Goal: Communication & Community: Answer question/provide support

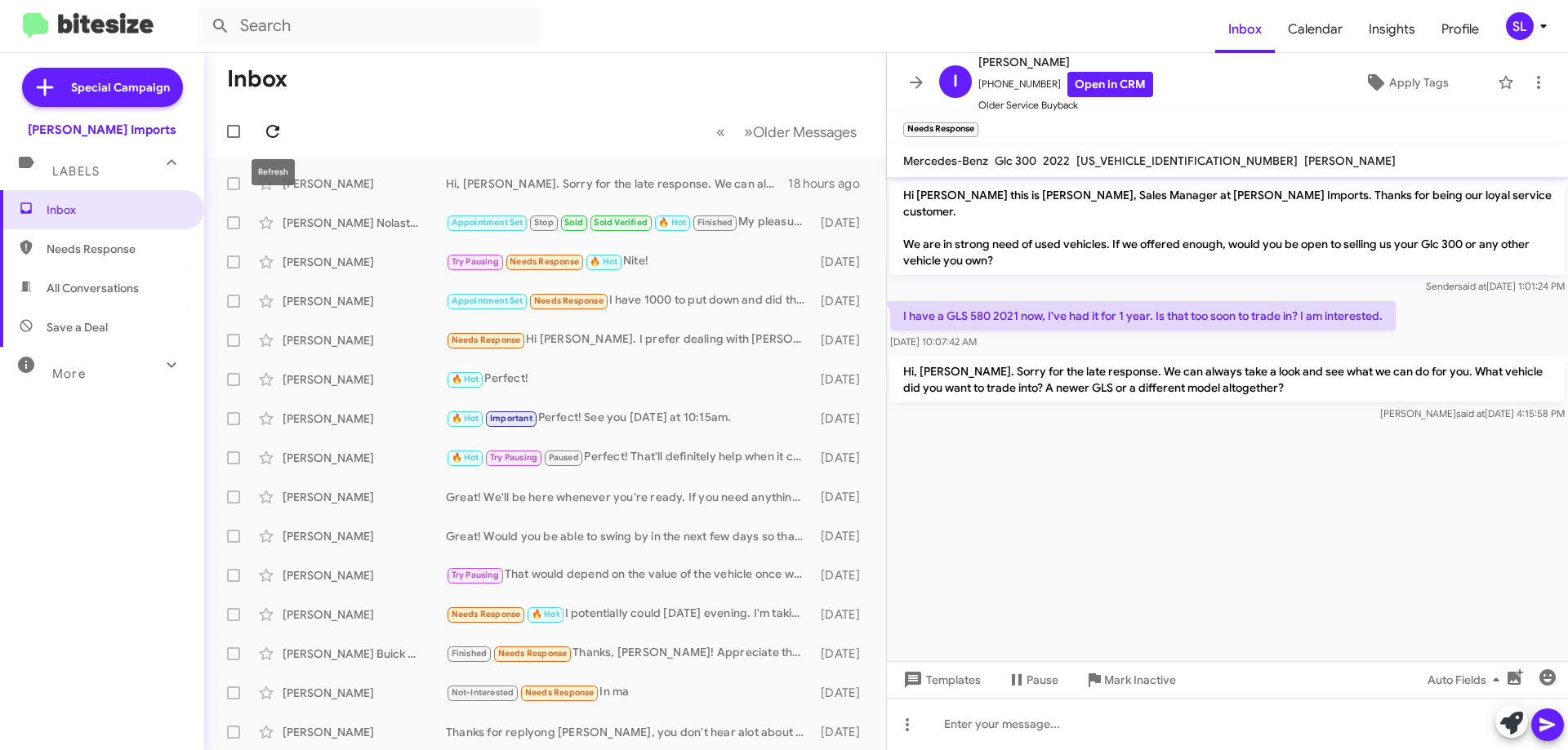
click at [280, 123] on icon at bounding box center [273, 131] width 19 height 19
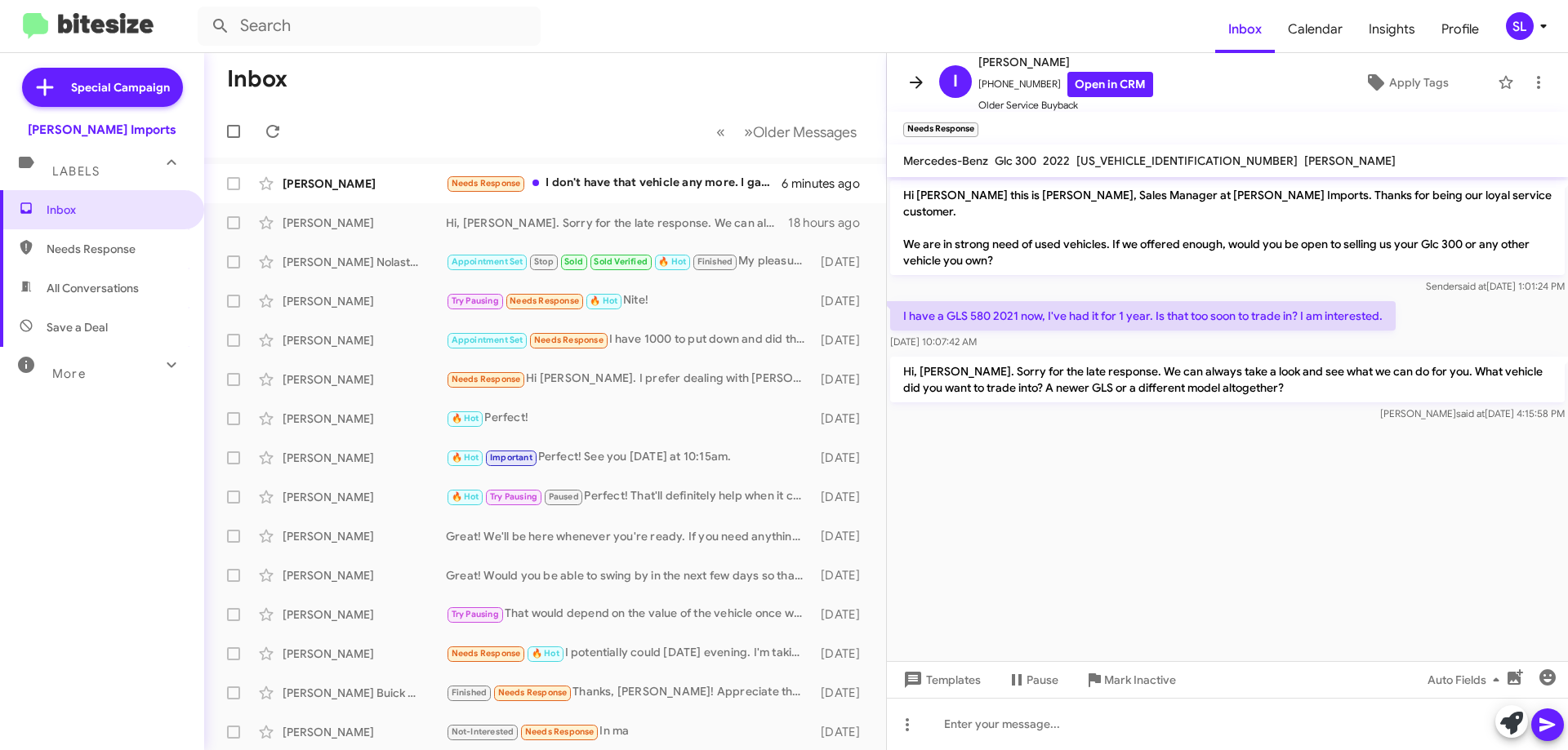
click at [910, 72] on icon at bounding box center [916, 82] width 19 height 19
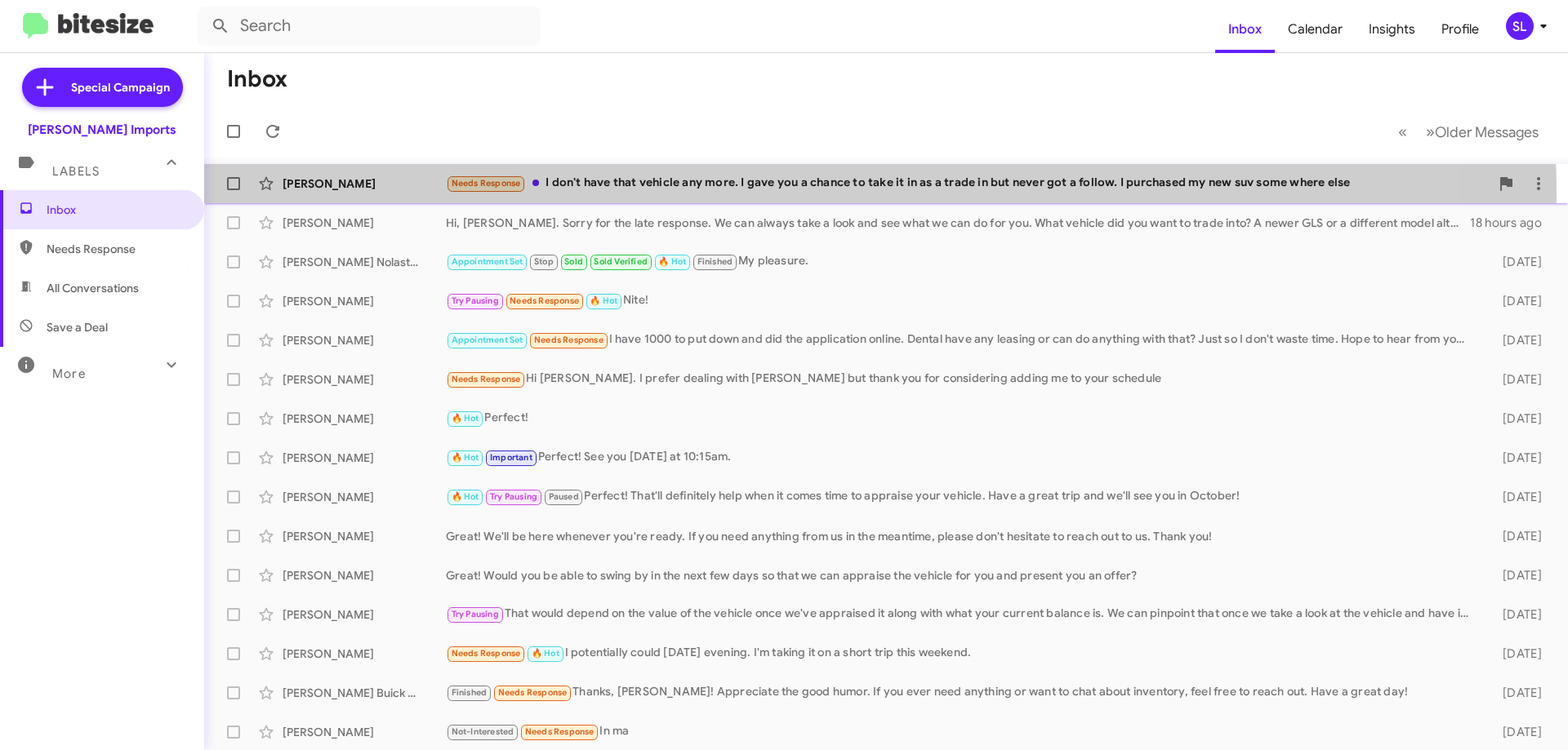
click at [677, 195] on div "[PERSON_NAME] Needs Response I don't have that vehicle any more. I gave you a c…" at bounding box center [885, 183] width 1338 height 33
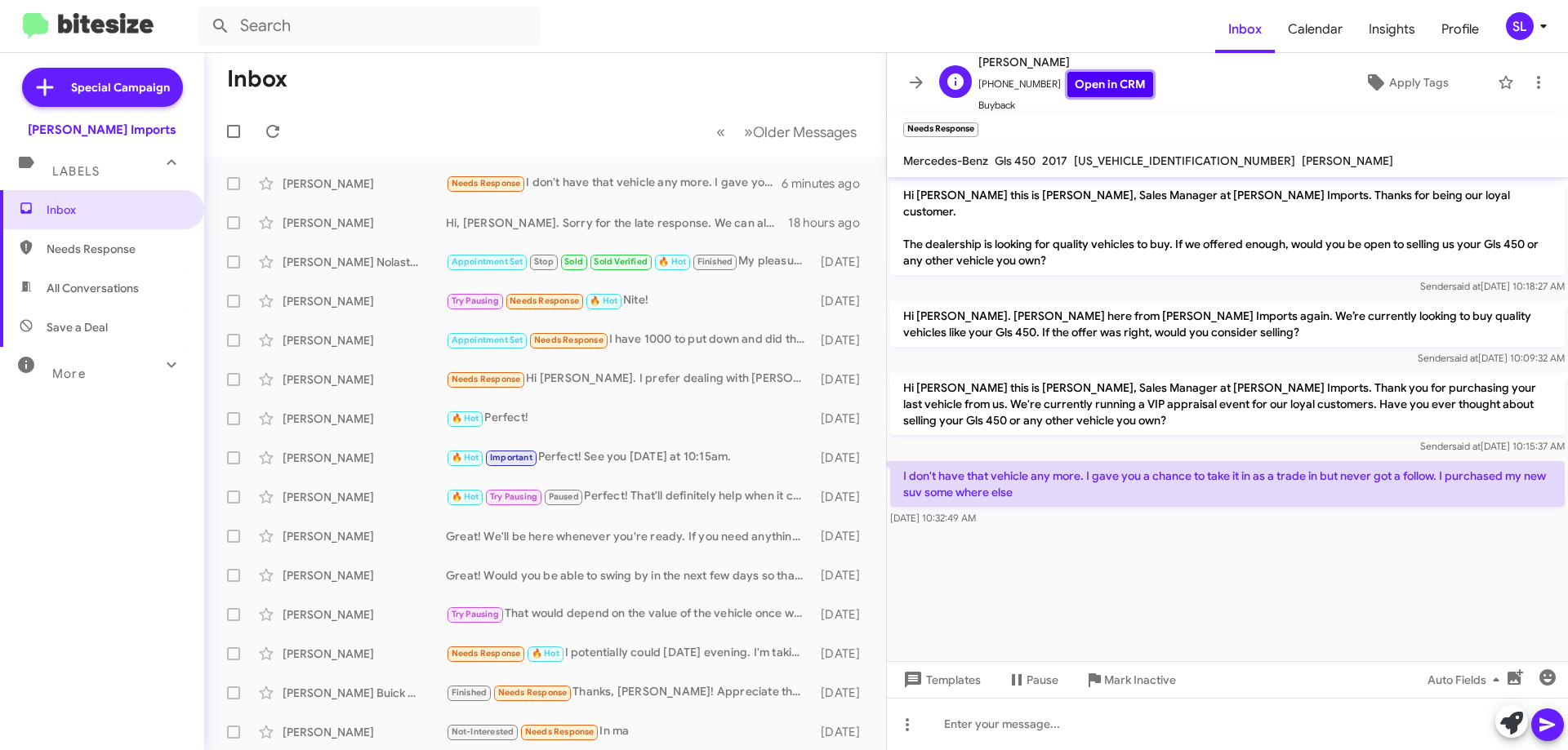
click at [1104, 83] on link "Open in CRM" at bounding box center [1109, 84] width 86 height 26
click at [1137, 683] on span "Mark Inactive" at bounding box center [1139, 679] width 71 height 29
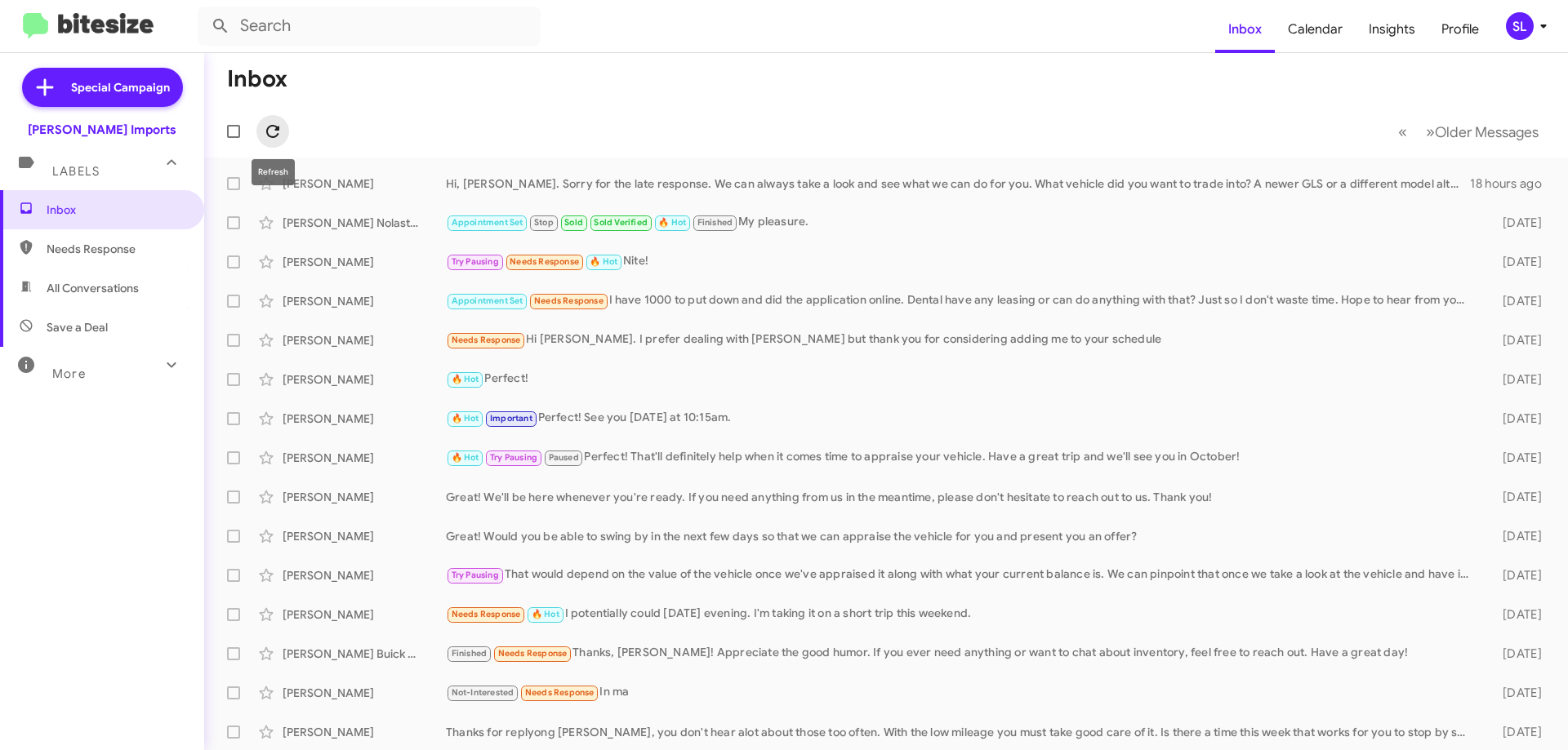
click at [276, 125] on icon at bounding box center [273, 131] width 19 height 19
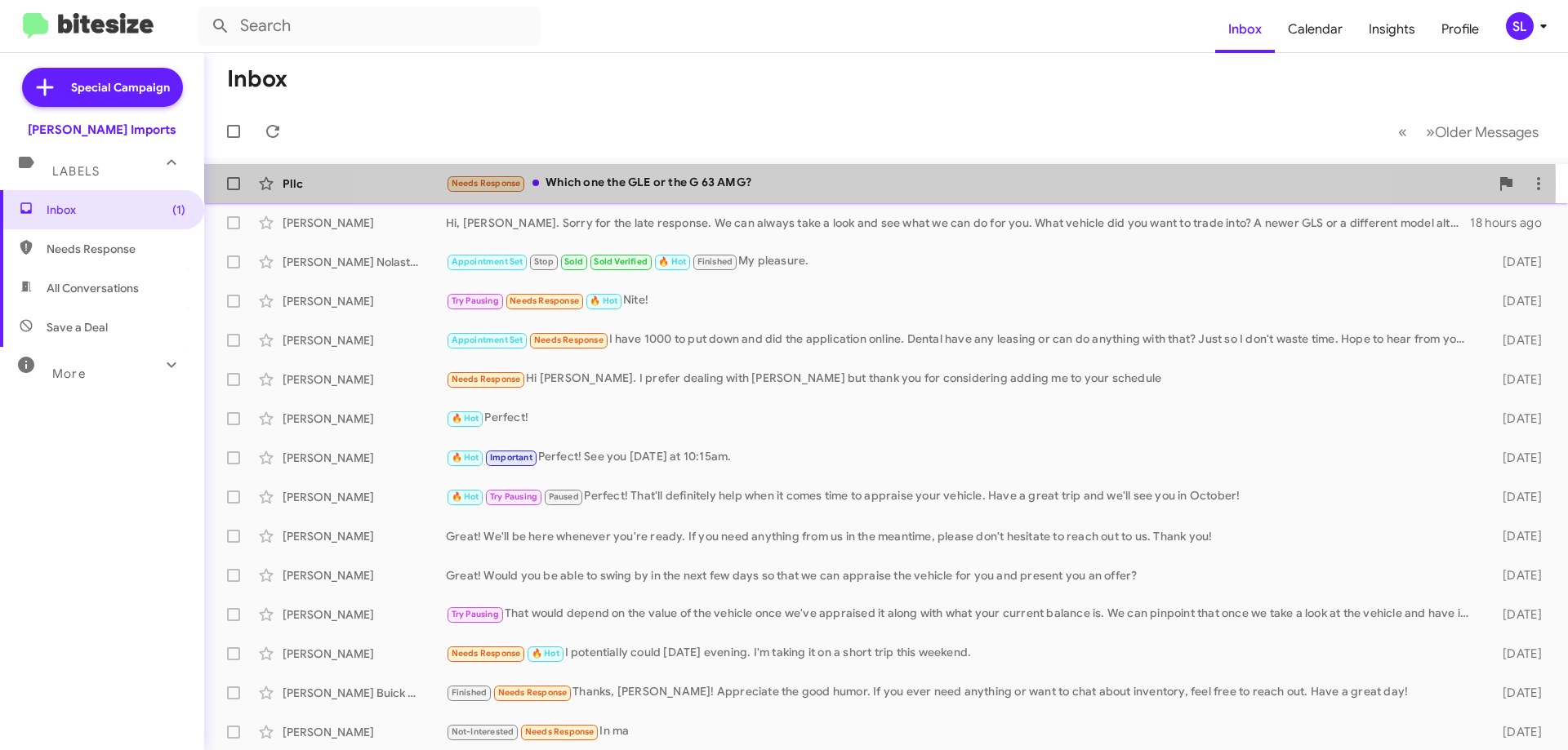
click at [851, 184] on div "Needs Response Which one the GLE or the G 63 AMG?" at bounding box center [967, 182] width 1043 height 19
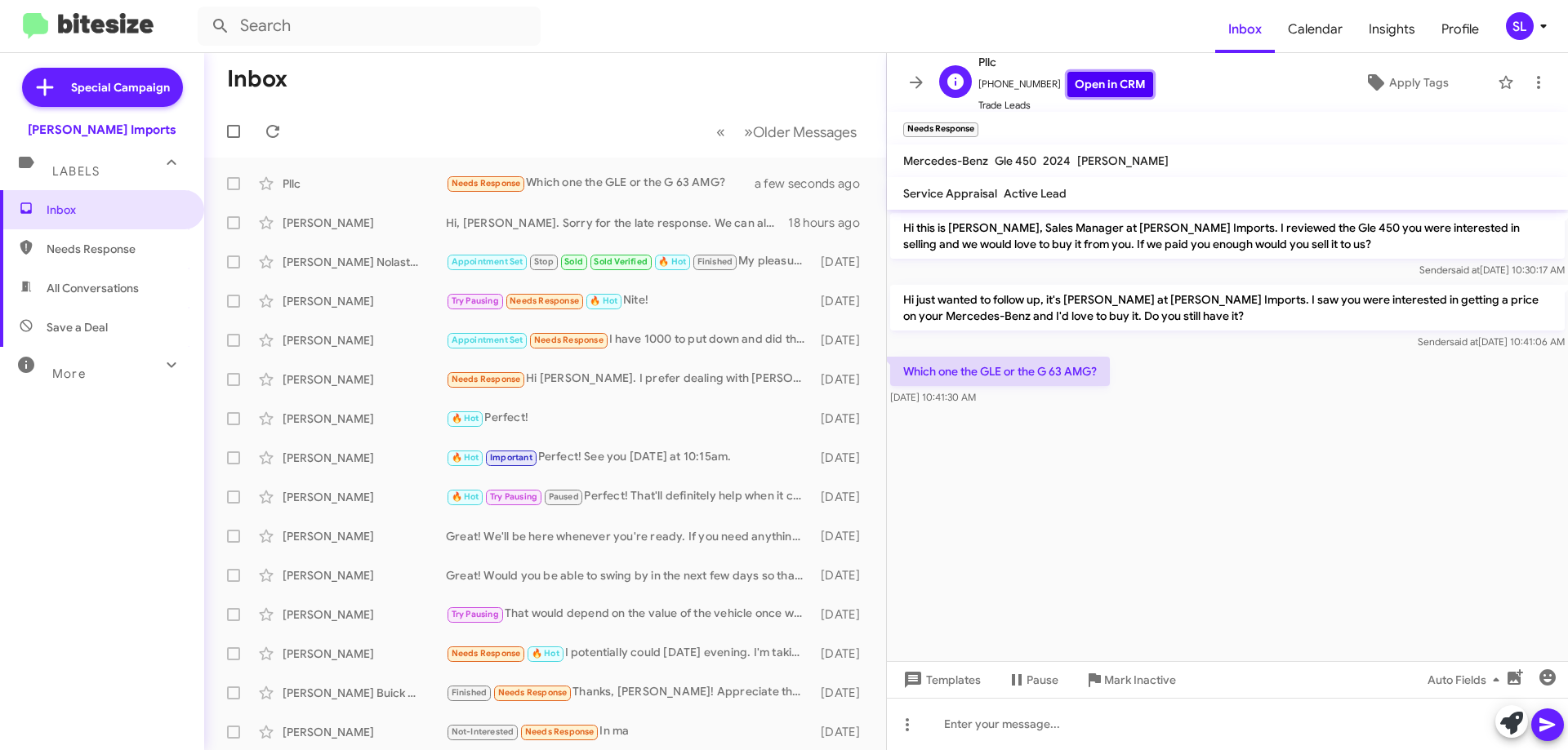
click at [1129, 91] on link "Open in CRM" at bounding box center [1109, 84] width 86 height 26
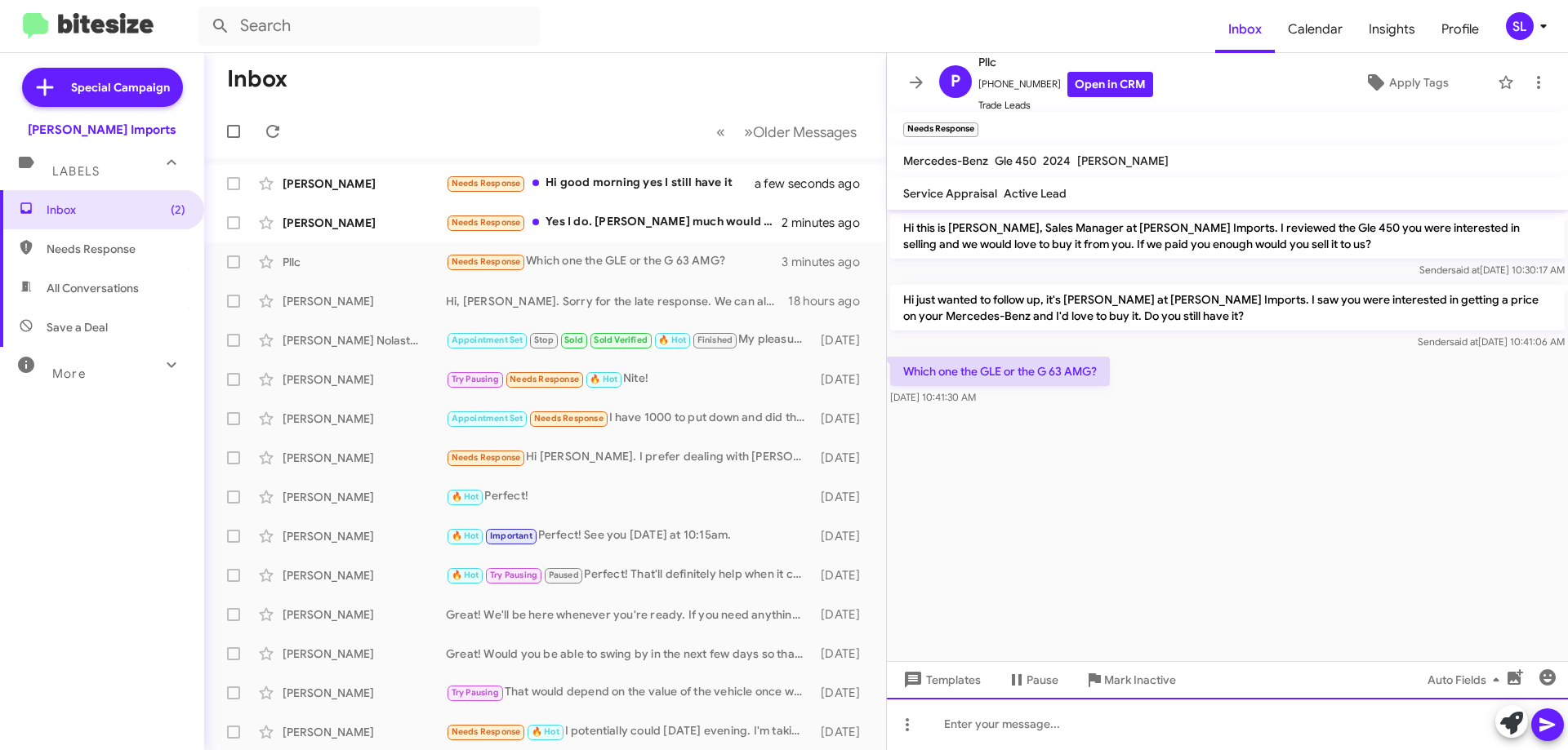
click at [1070, 734] on div at bounding box center [1227, 724] width 681 height 52
click at [1096, 724] on div at bounding box center [1227, 724] width 681 height 52
click at [1065, 716] on div at bounding box center [1227, 724] width 681 height 52
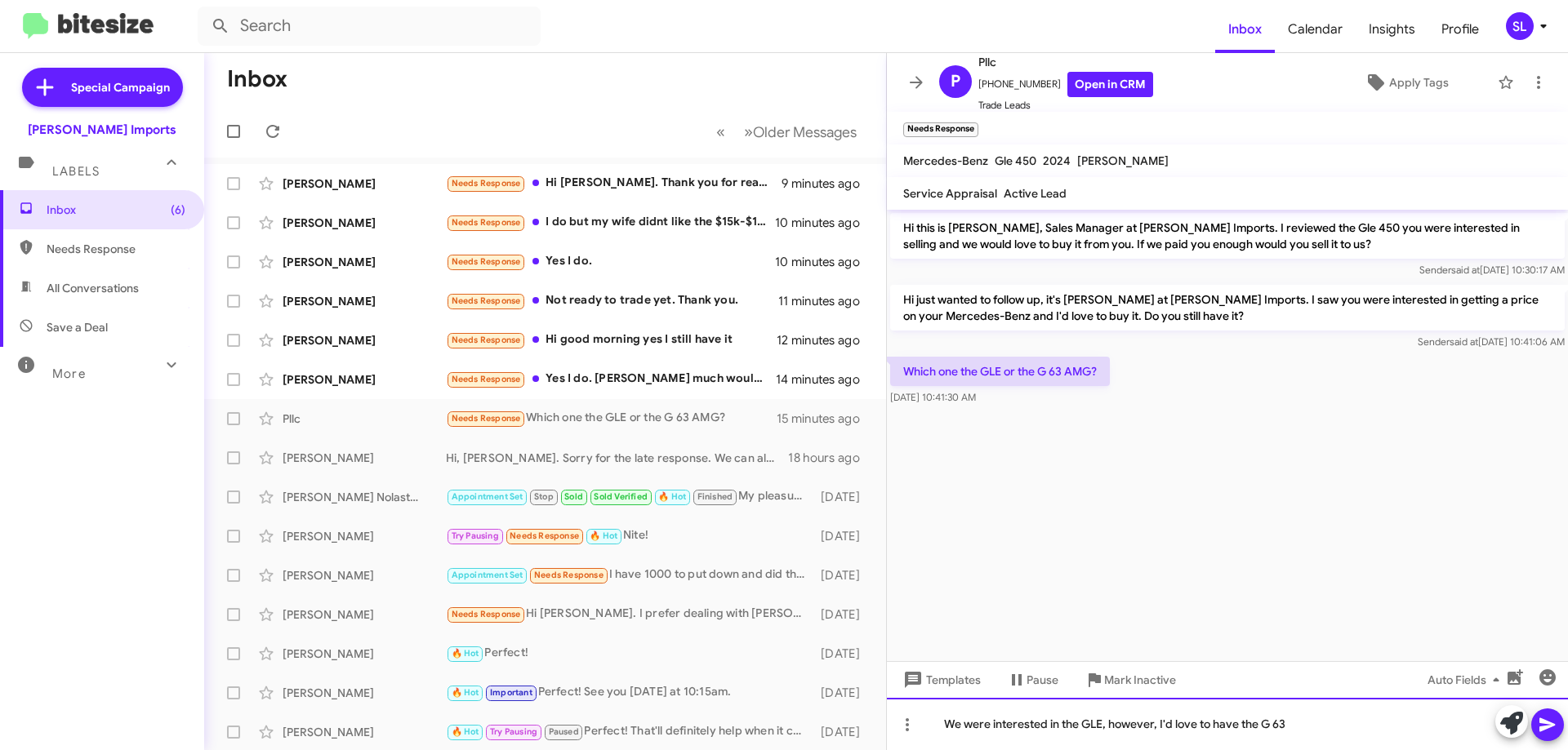
click at [1305, 733] on div "We were interested in the GLE, however, I'd love to have the G 63" at bounding box center [1227, 724] width 681 height 52
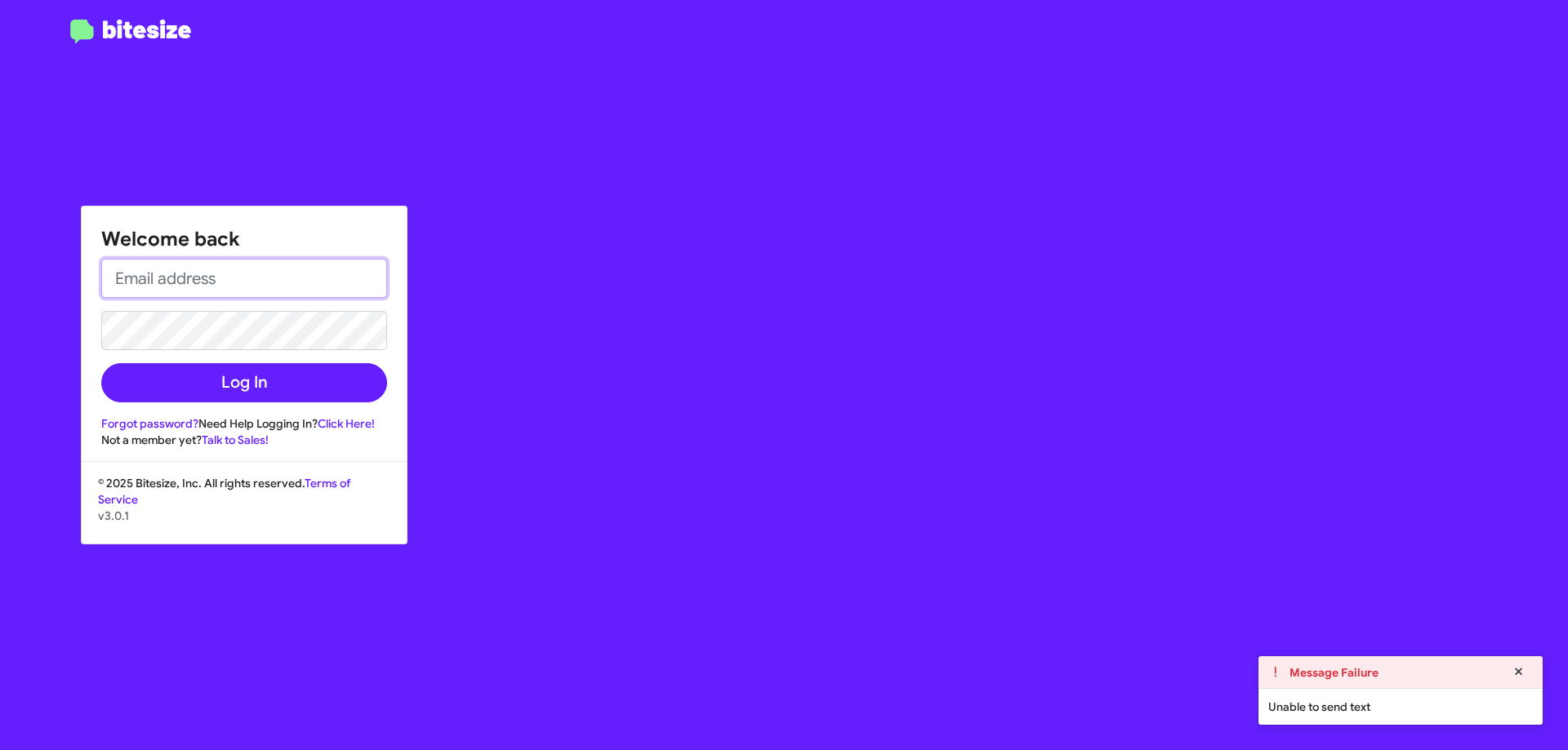
type input "[EMAIL_ADDRESS][DOMAIN_NAME]"
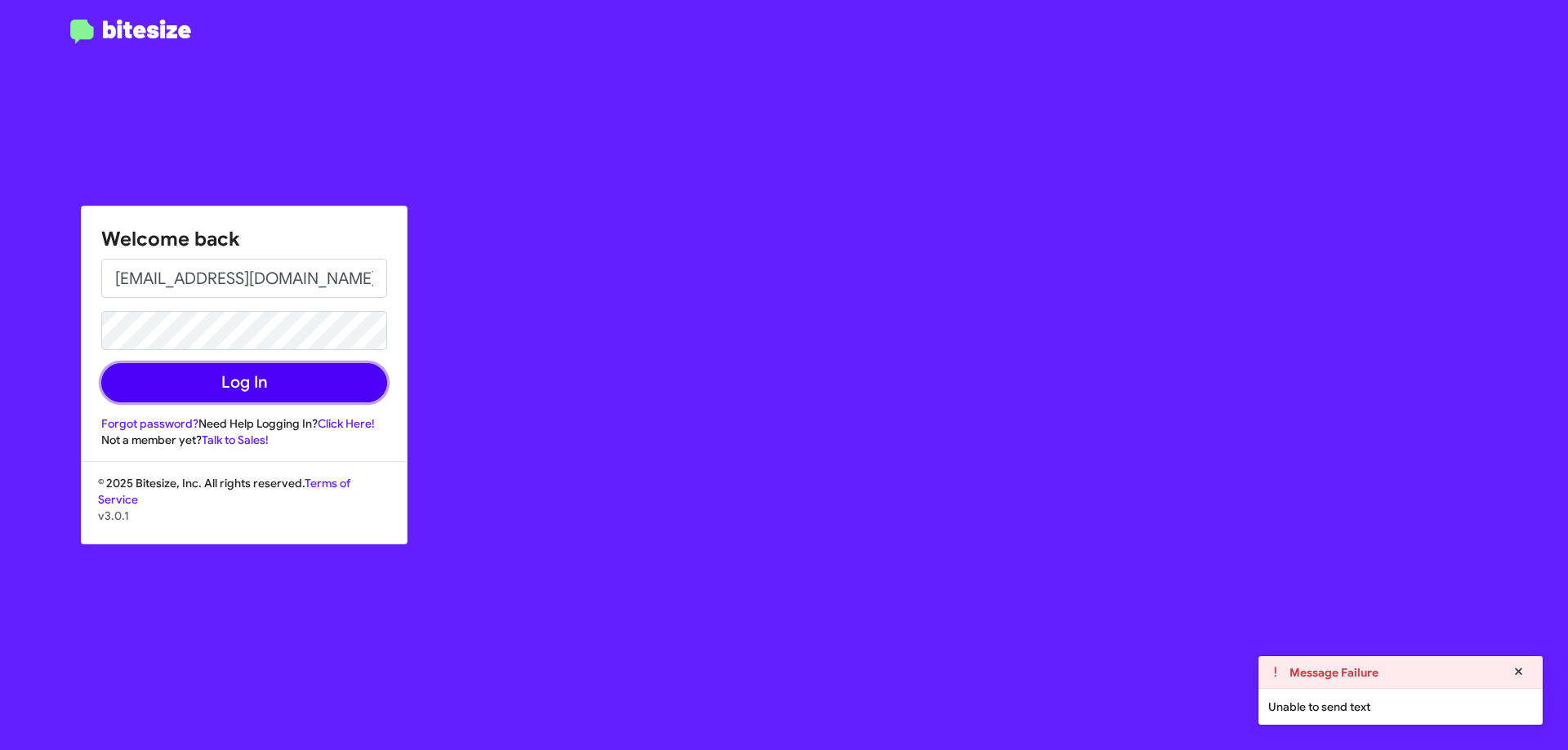
click at [222, 378] on button "Log In" at bounding box center [244, 382] width 286 height 39
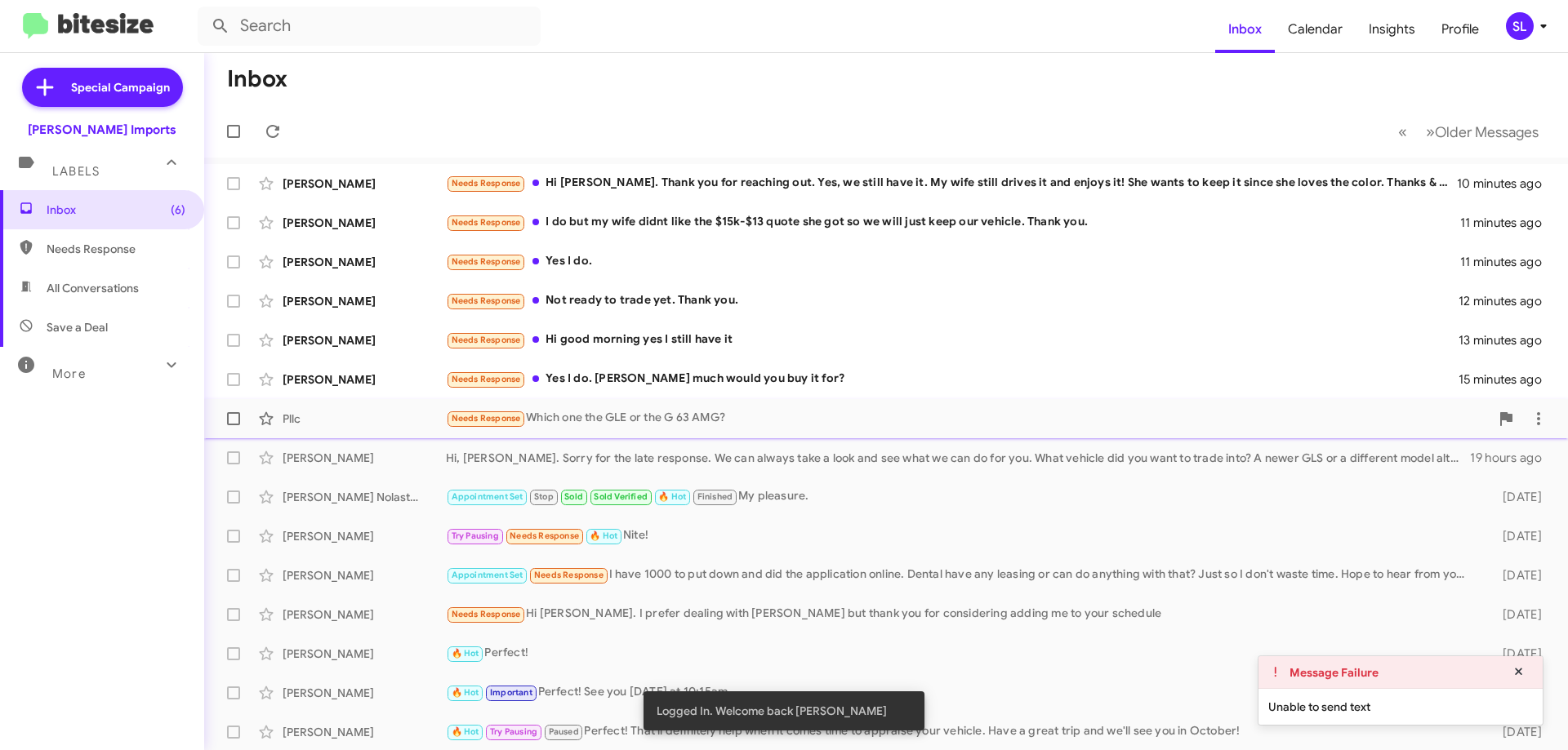
click at [689, 425] on div "Needs Response Which one the GLE or the G 63 AMG?" at bounding box center [967, 418] width 1043 height 19
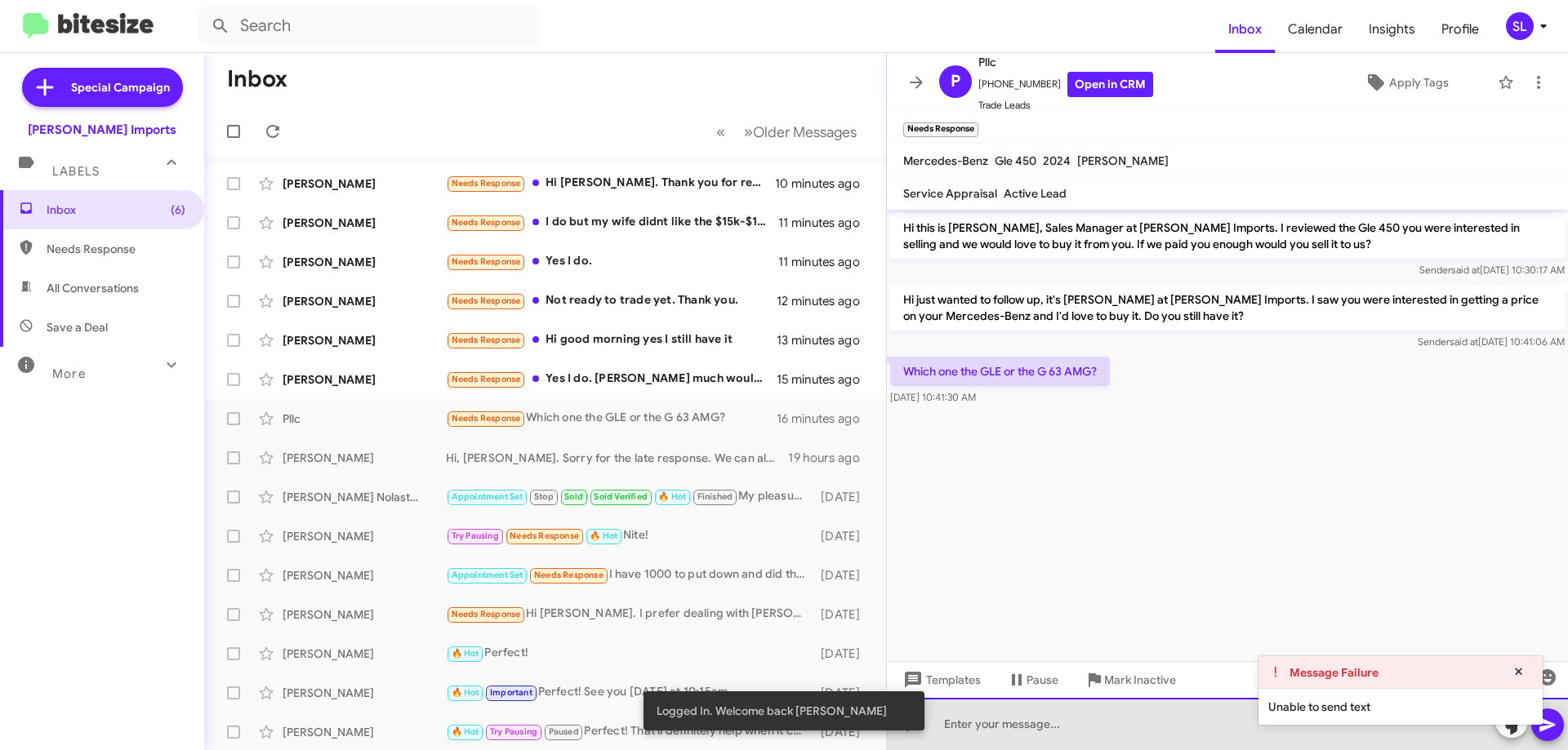
click at [1105, 720] on div at bounding box center [1227, 724] width 681 height 52
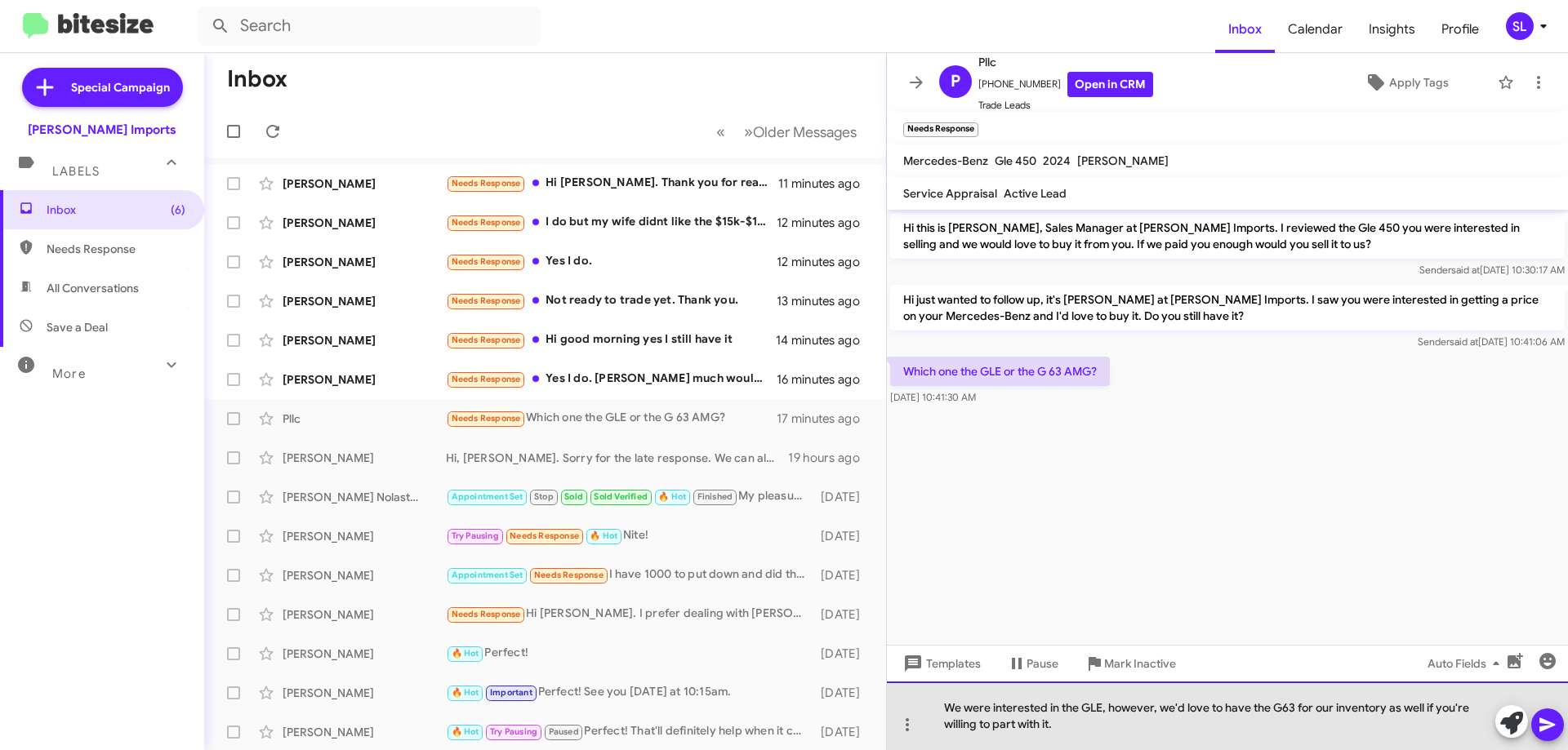
drag, startPoint x: 1086, startPoint y: 730, endPoint x: 948, endPoint y: 707, distance: 139.9
click at [948, 707] on div "We were interested in the GLE, however, we'd love to have the G63 for our inven…" at bounding box center [1227, 716] width 681 height 69
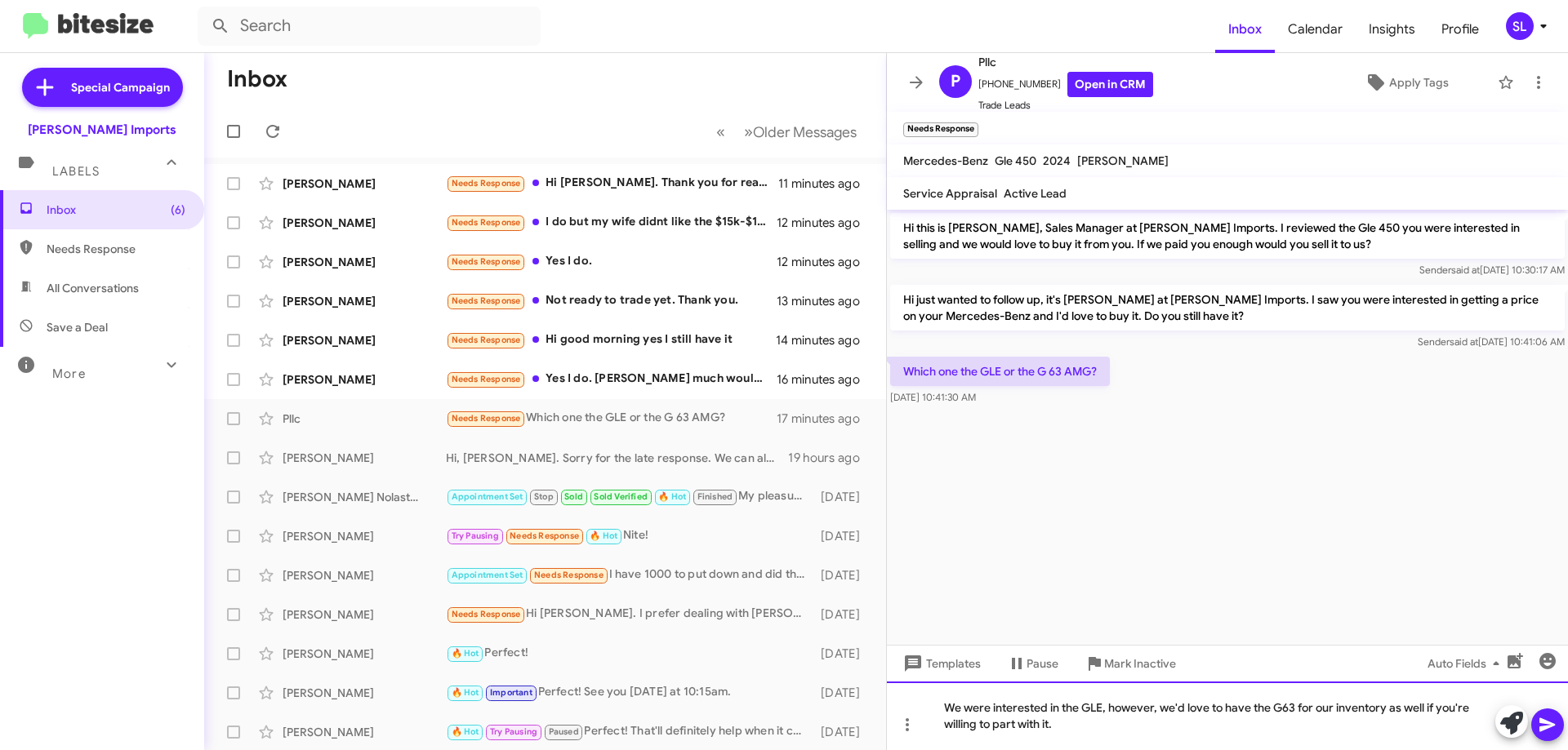
click at [989, 710] on div "We were interested in the GLE, however, we'd love to have the G63 for our inven…" at bounding box center [1227, 716] width 681 height 69
click at [1090, 723] on div "We were primarily interested in the GLE, however, we'd love to have the G63 for…" at bounding box center [1227, 716] width 681 height 69
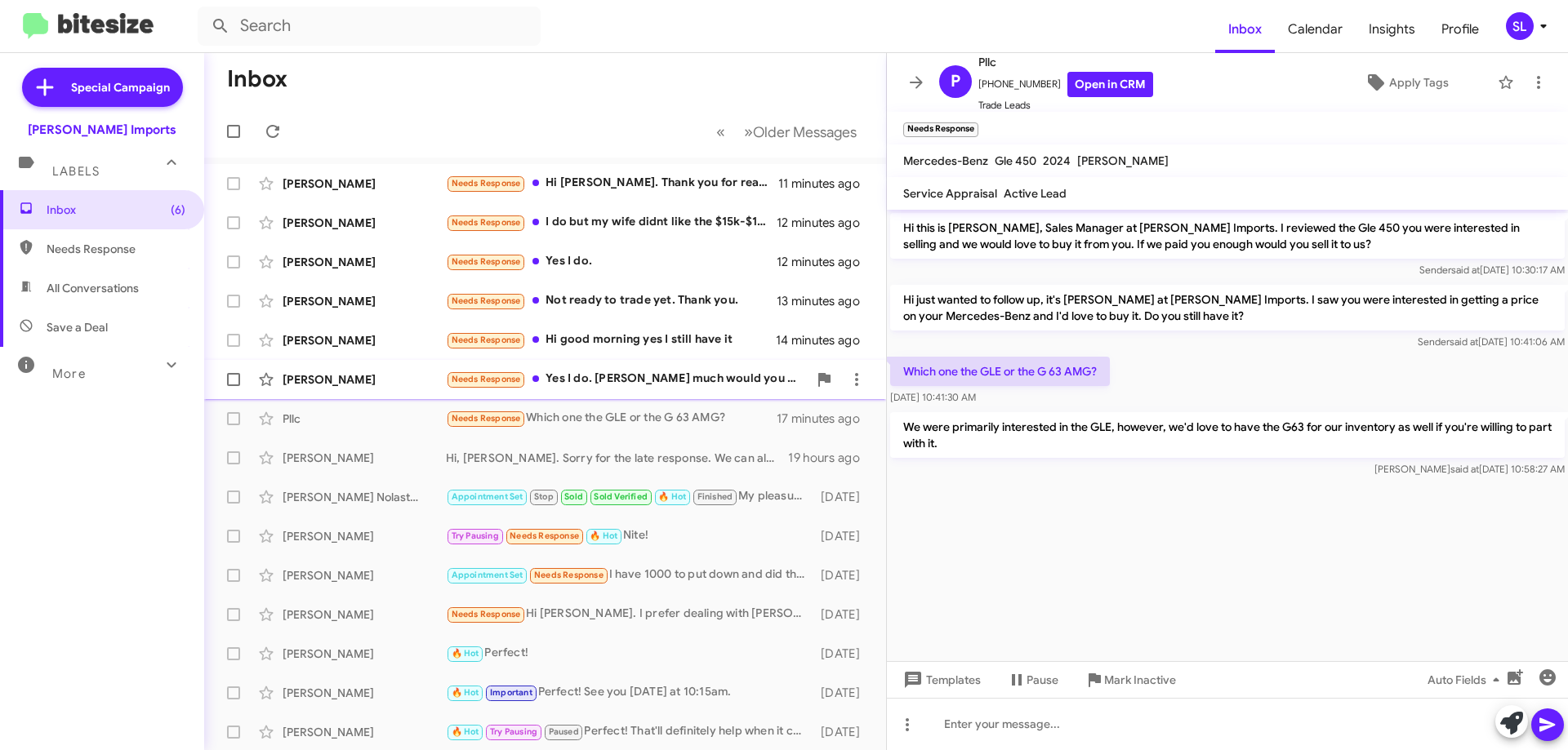
click at [675, 382] on div "Needs Response Yes I do. [PERSON_NAME] much would you buy it for?" at bounding box center [627, 378] width 362 height 19
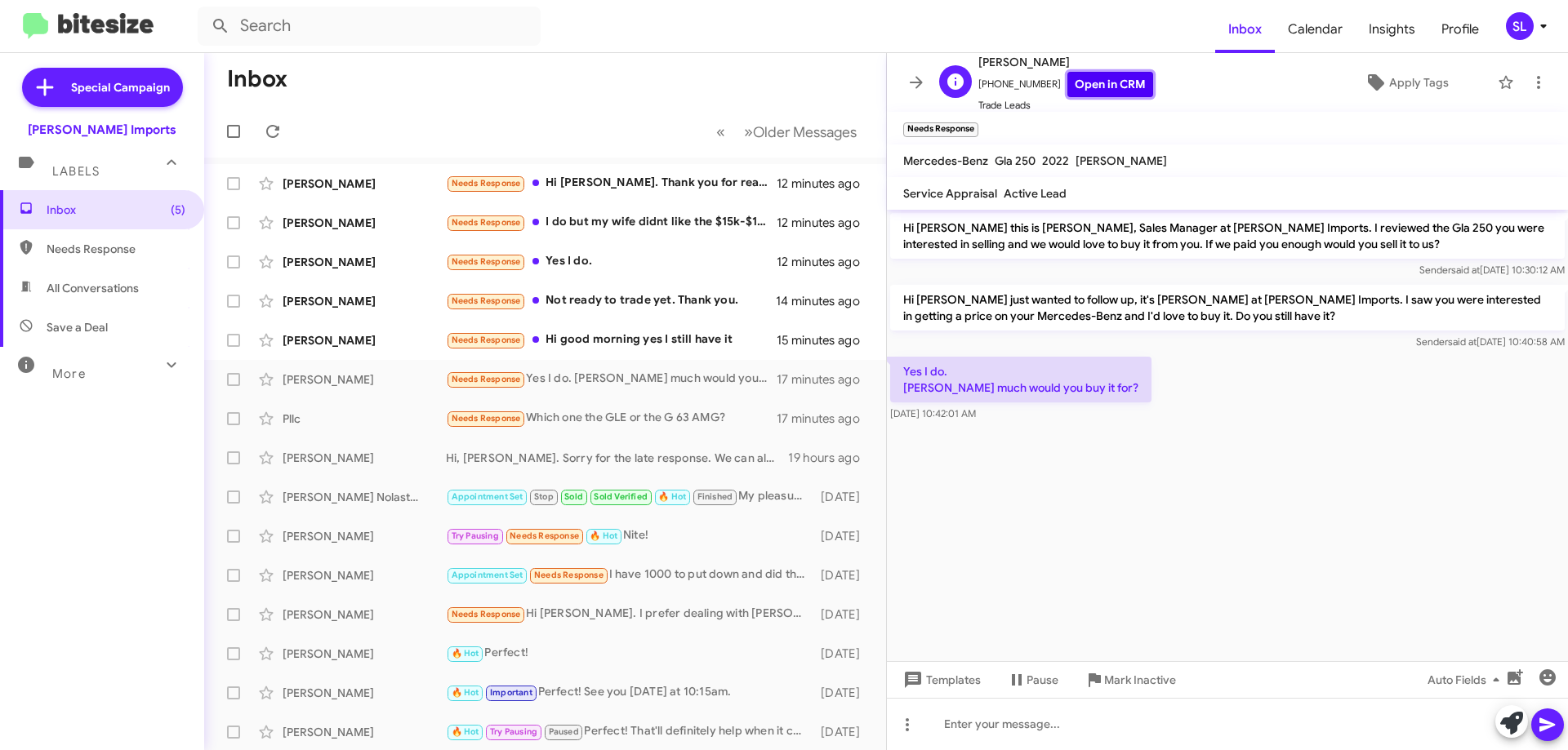
click at [1086, 93] on link "Open in CRM" at bounding box center [1109, 84] width 86 height 26
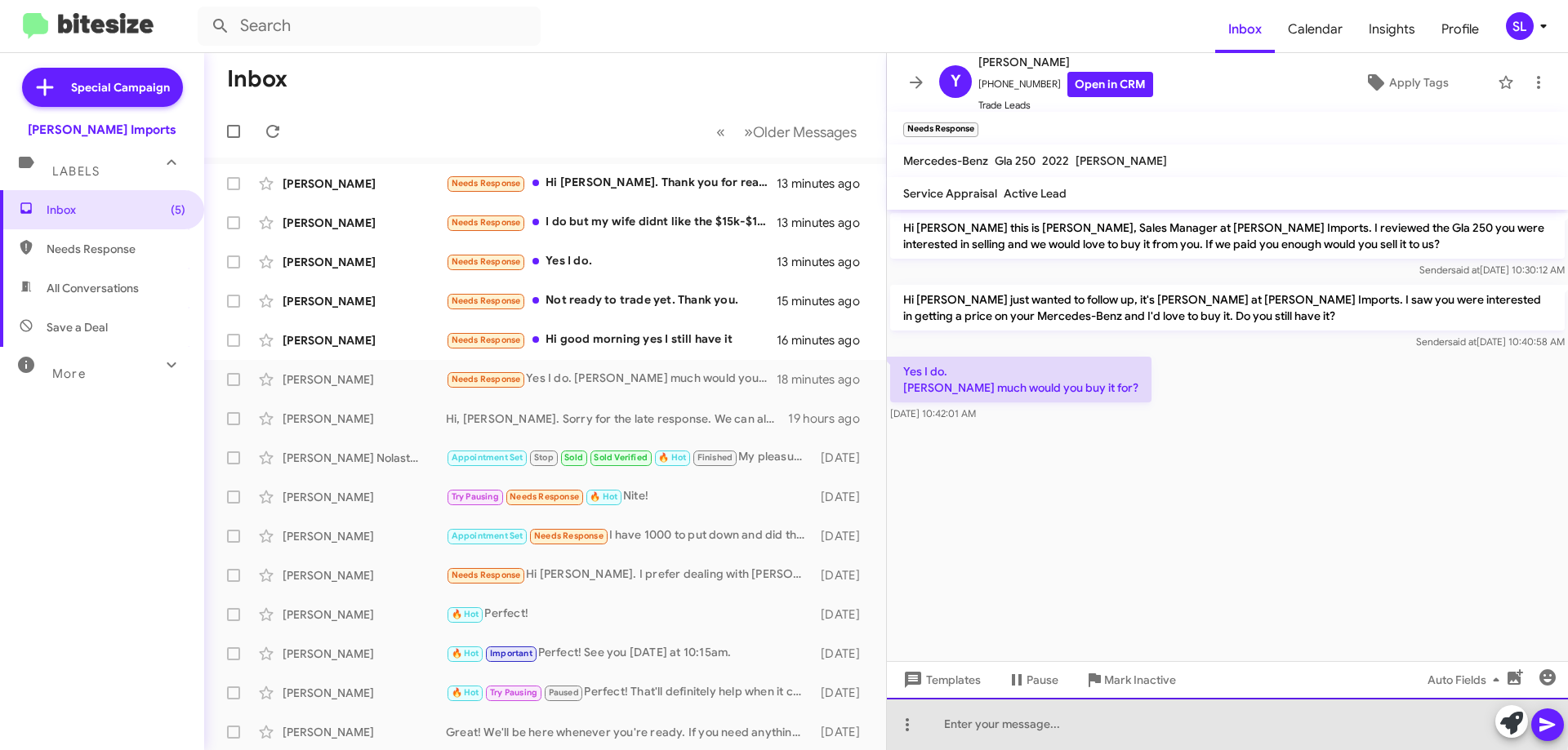
click at [1039, 717] on div at bounding box center [1227, 724] width 681 height 52
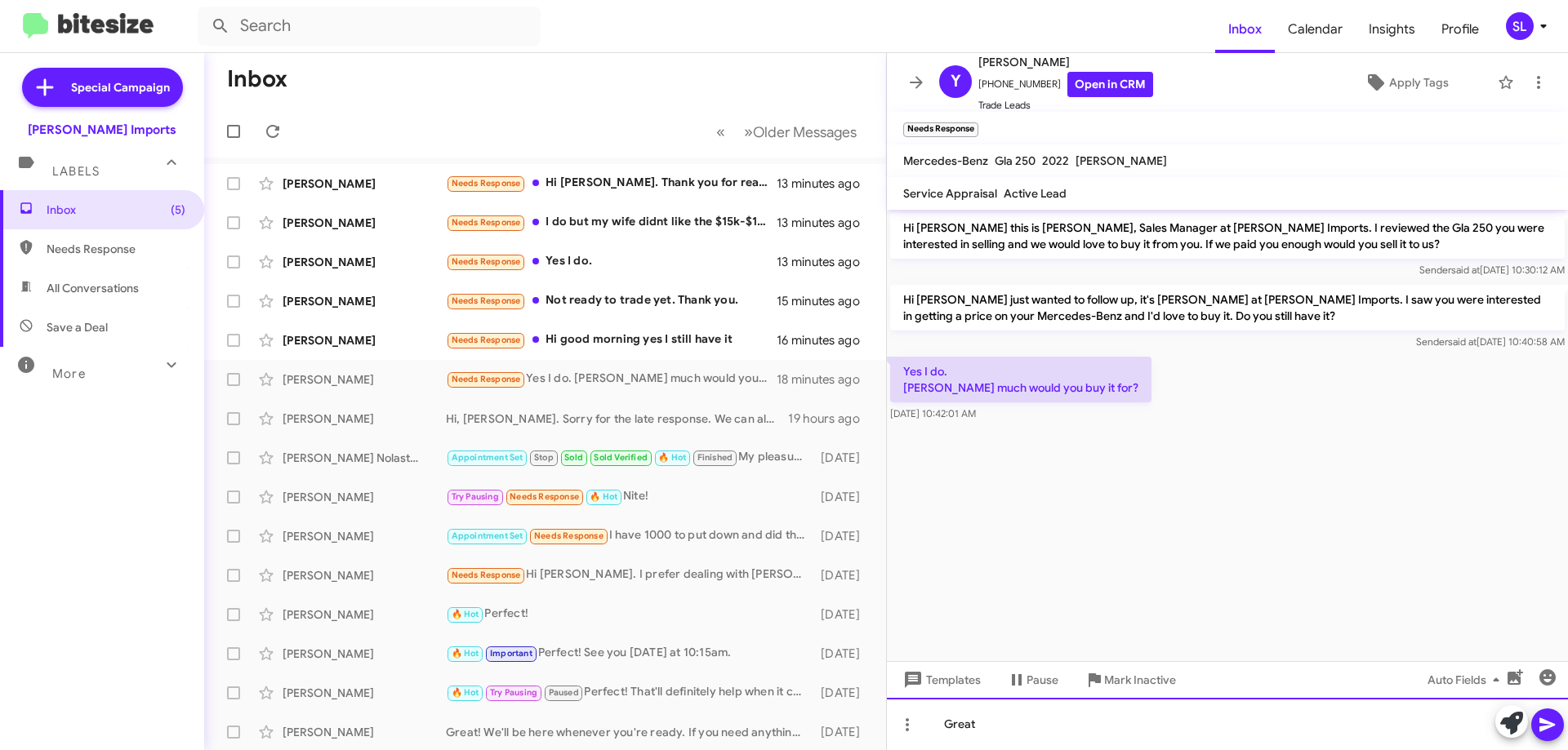
click at [1038, 718] on div "Great" at bounding box center [1227, 724] width 681 height 52
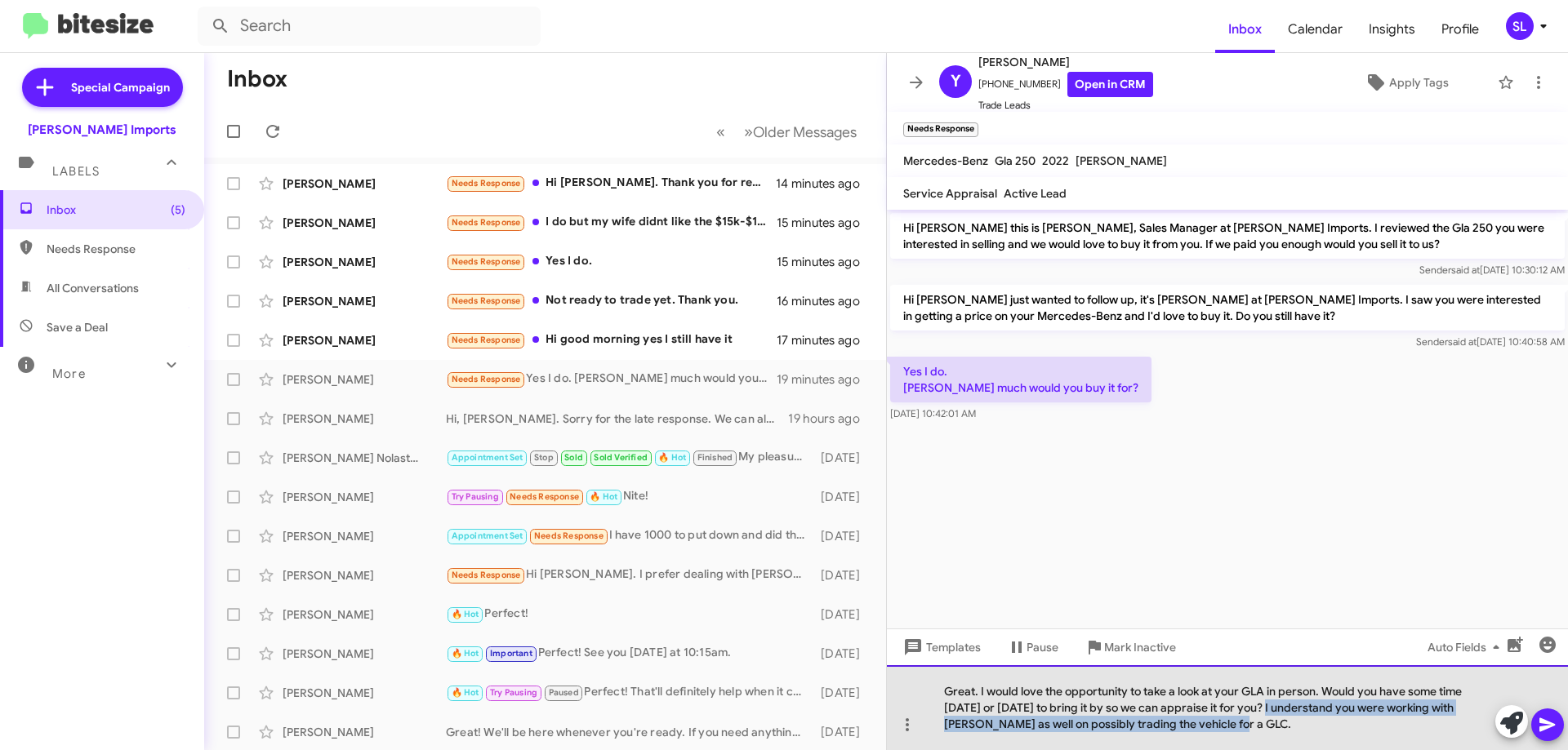
drag, startPoint x: 1273, startPoint y: 709, endPoint x: 1288, endPoint y: 731, distance: 26.6
click at [1288, 731] on div "Great. I would love the opportunity to take a look at your GLA in person. Would…" at bounding box center [1227, 708] width 681 height 85
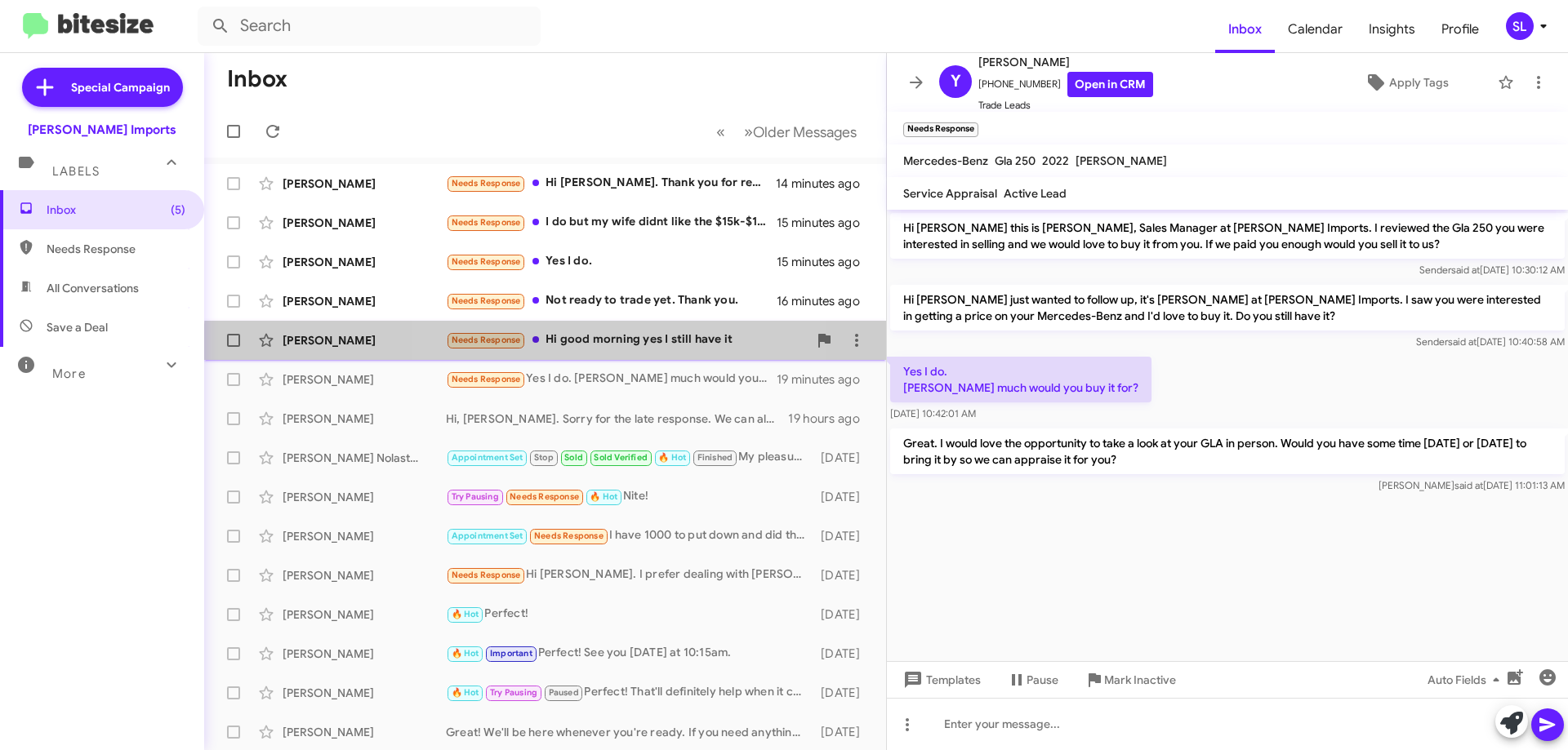
click at [638, 350] on div "[PERSON_NAME] Needs Response Hi good morning yes I still have it 17 minutes ago" at bounding box center [544, 340] width 655 height 33
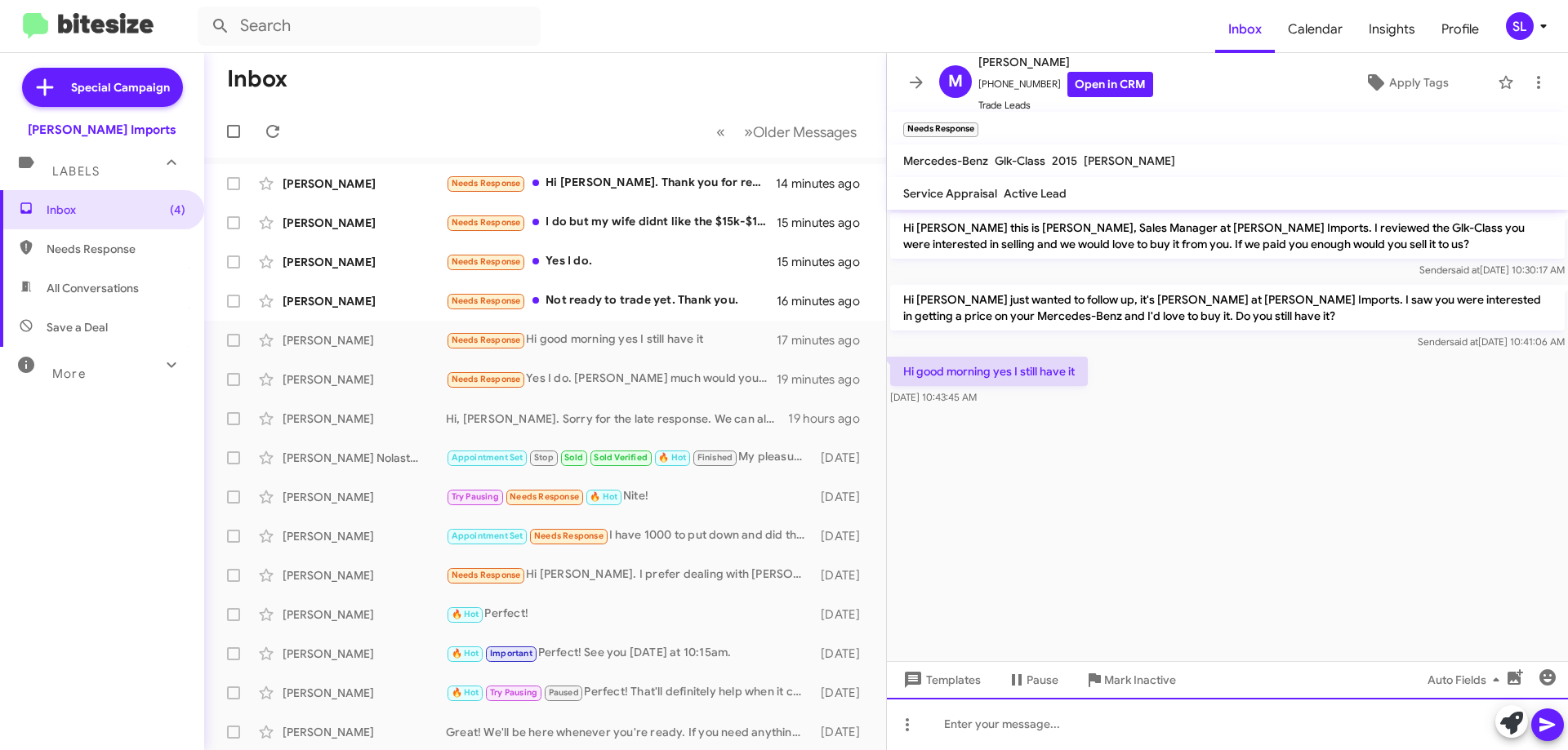
click at [1116, 721] on div at bounding box center [1227, 724] width 681 height 52
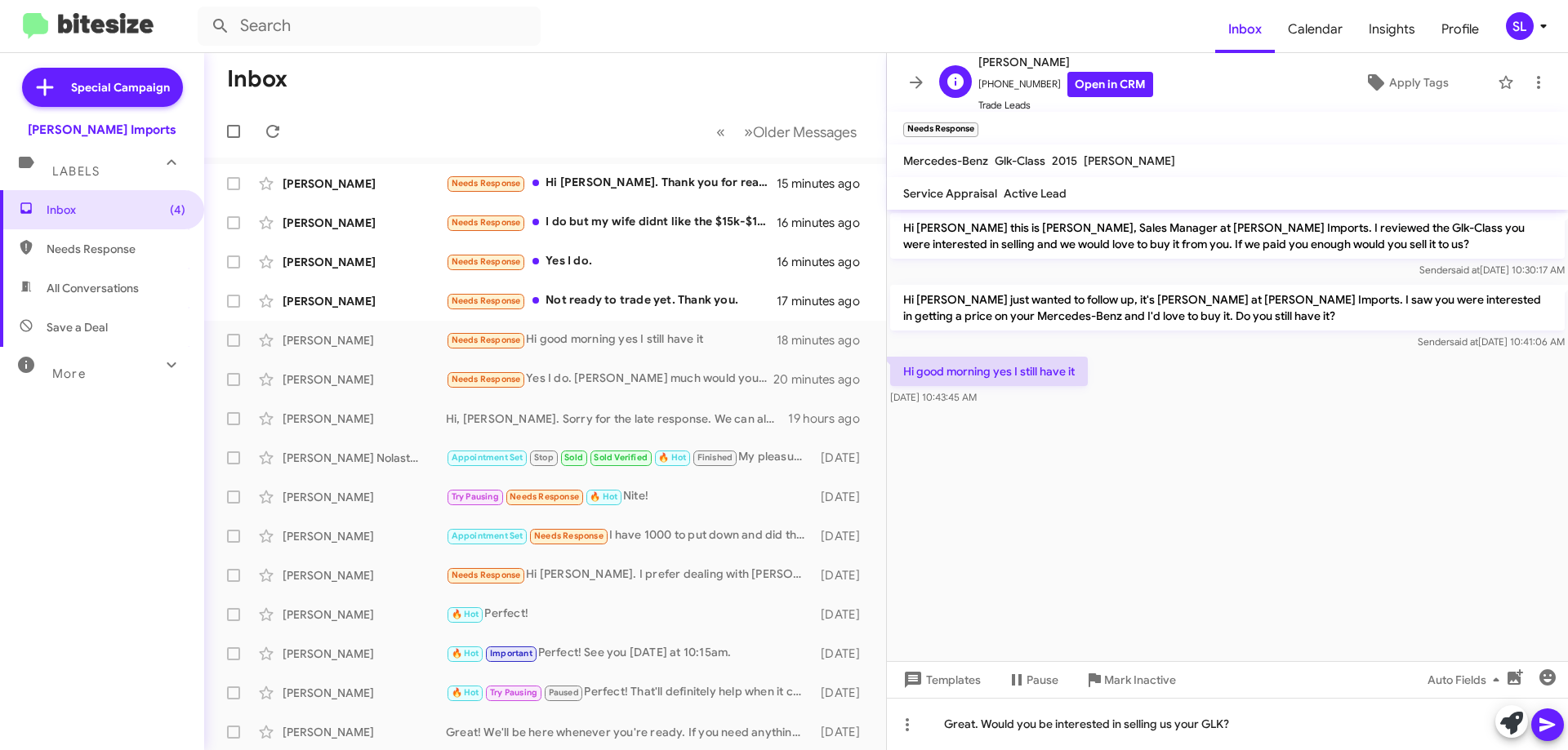
click at [1085, 97] on span "Trade Leads" at bounding box center [1065, 105] width 175 height 17
click at [1090, 82] on link "Open in CRM" at bounding box center [1109, 84] width 86 height 26
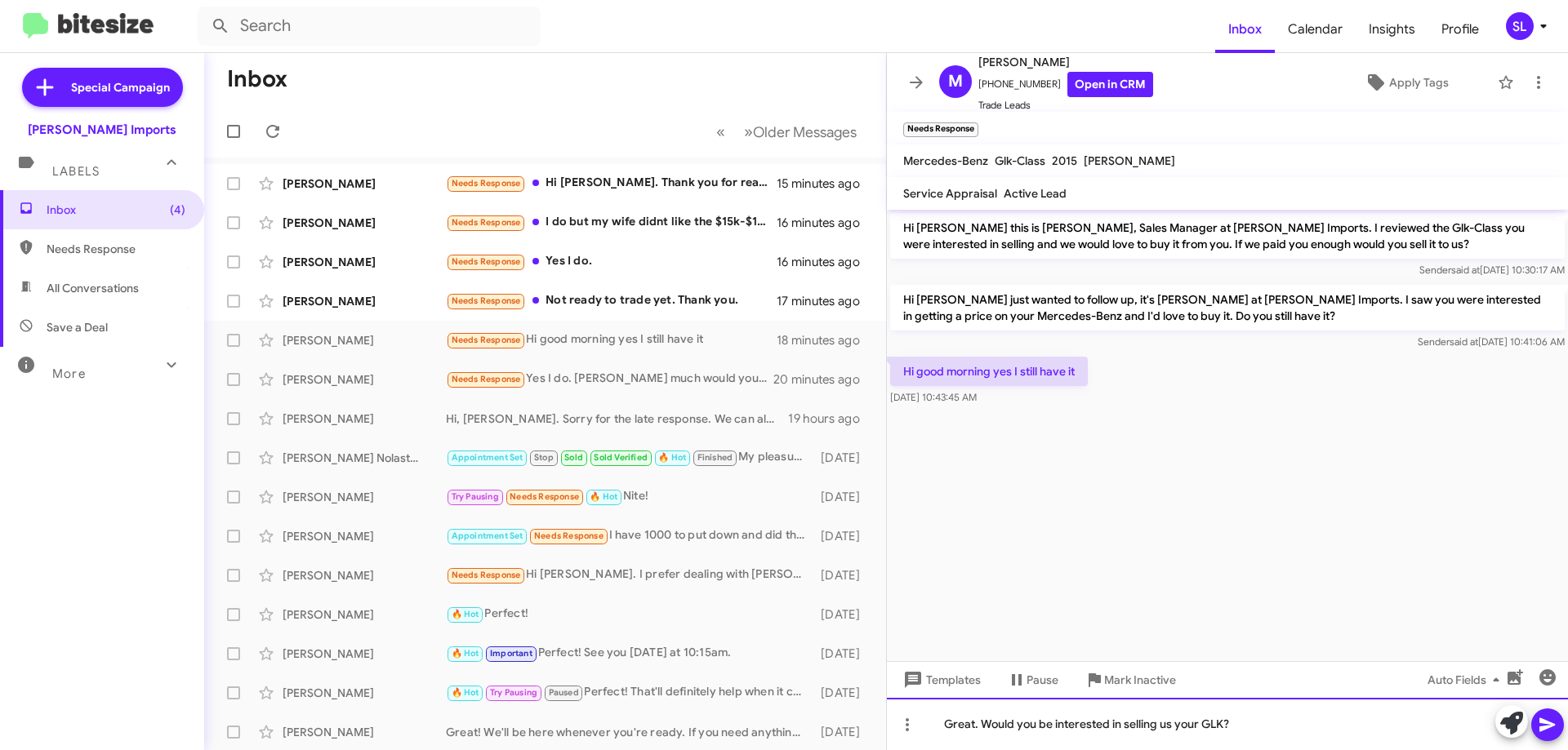
click at [1237, 724] on div "Great. Would you be interested in selling us your GLK?" at bounding box center [1227, 724] width 681 height 52
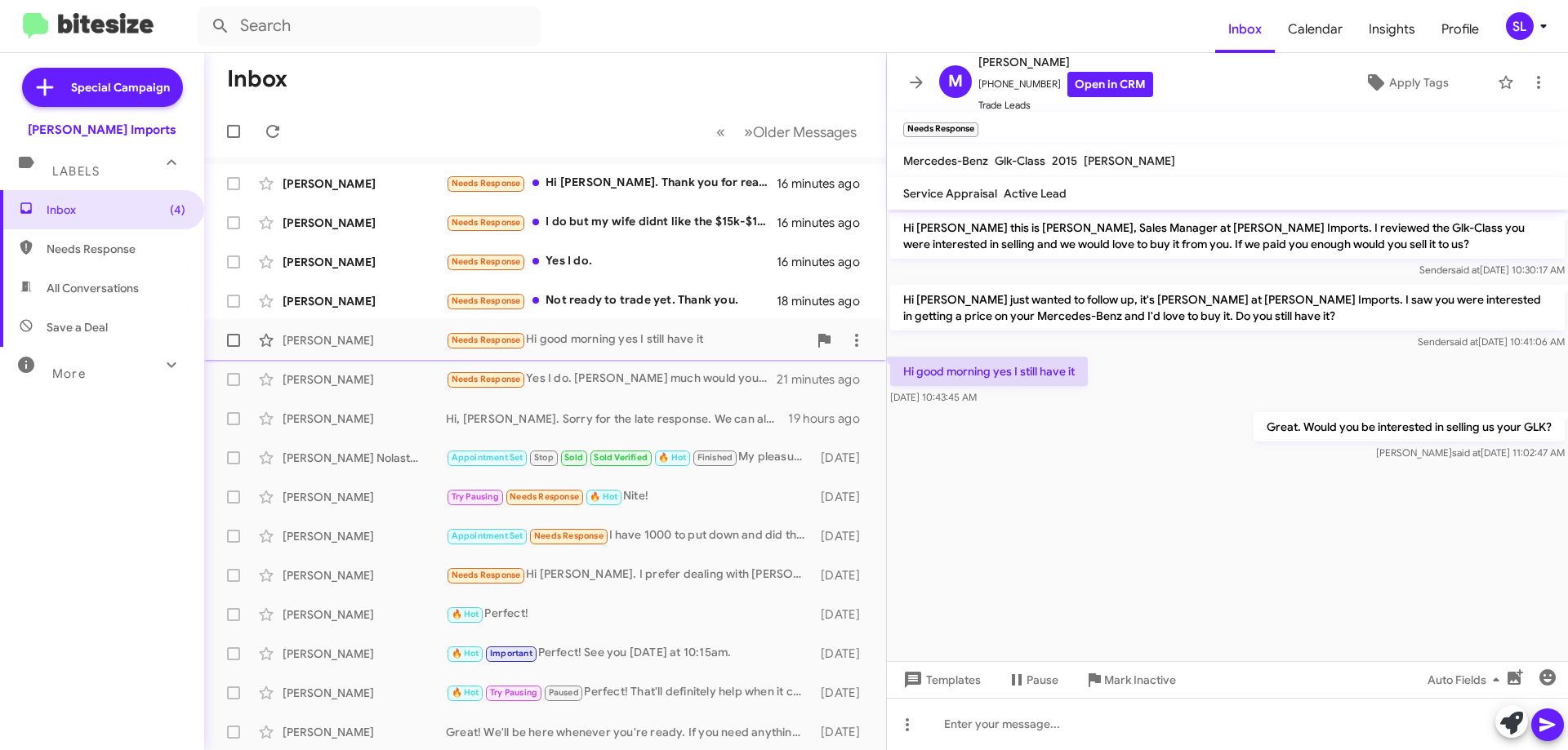
click at [607, 323] on span "[PERSON_NAME] Needs Response Hi good morning yes I still have it 19 minutes ago" at bounding box center [544, 340] width 682 height 39
click at [612, 306] on div "Needs Response Not ready to trade yet. Thank you." at bounding box center [627, 301] width 362 height 19
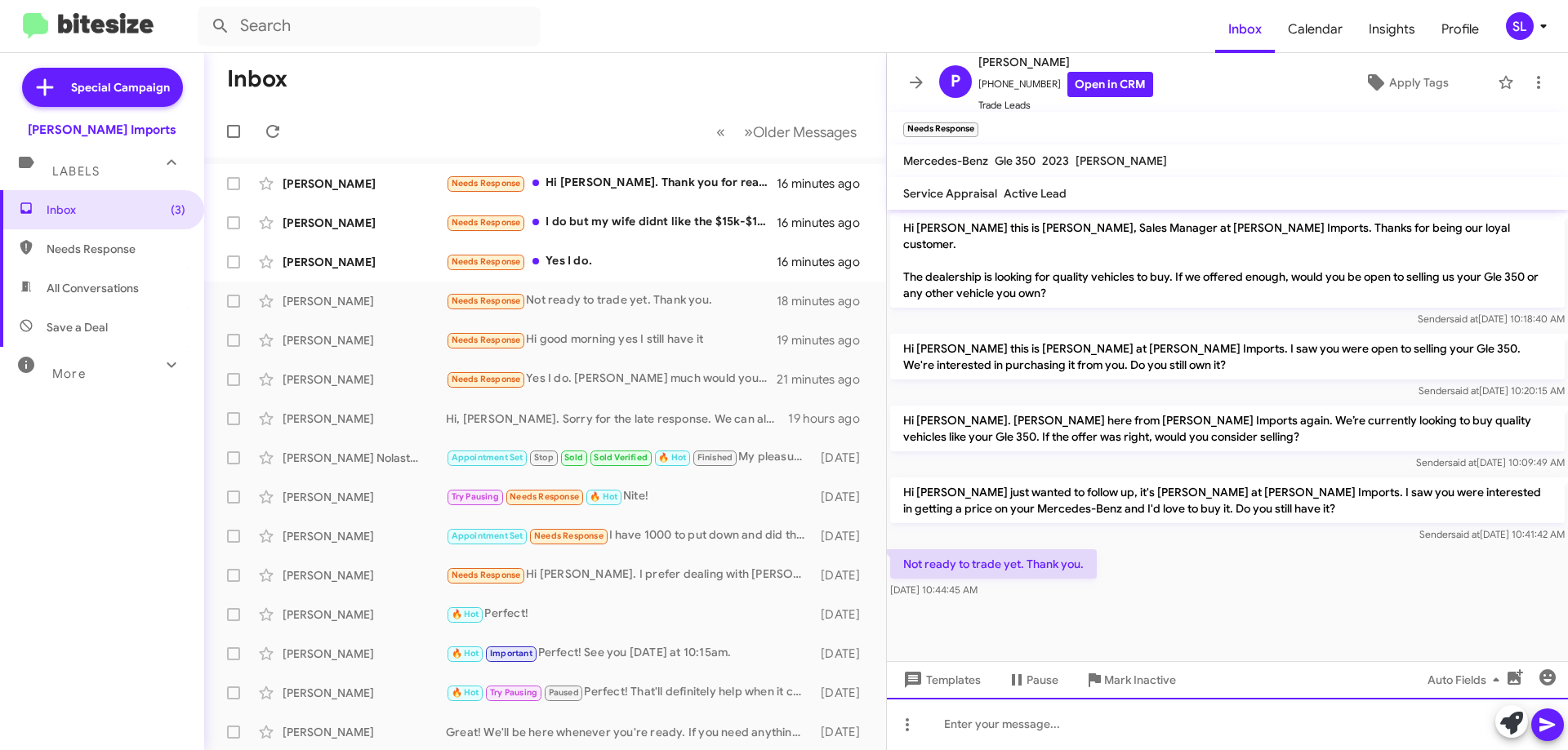
click at [995, 729] on div at bounding box center [1227, 724] width 681 height 52
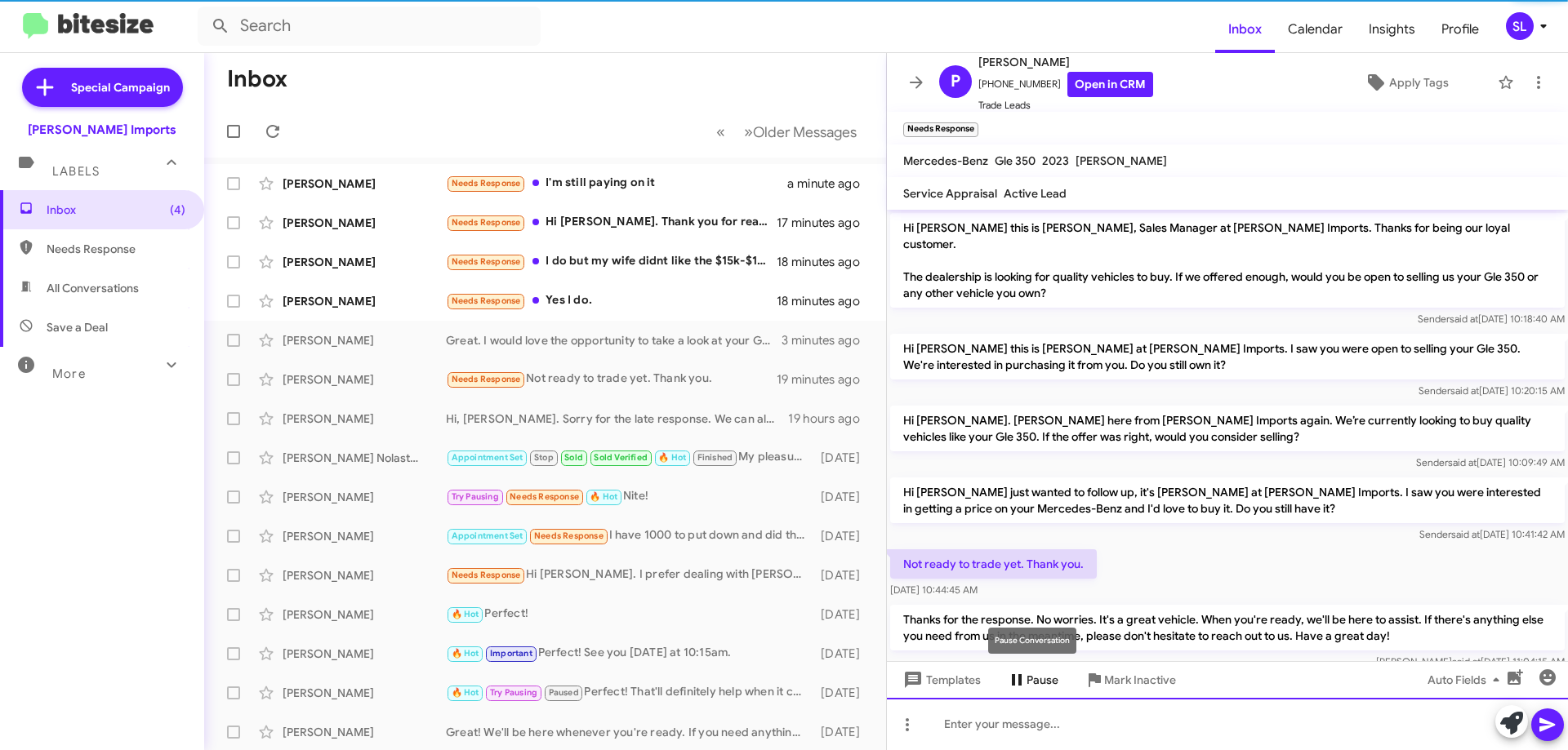
scroll to position [20, 0]
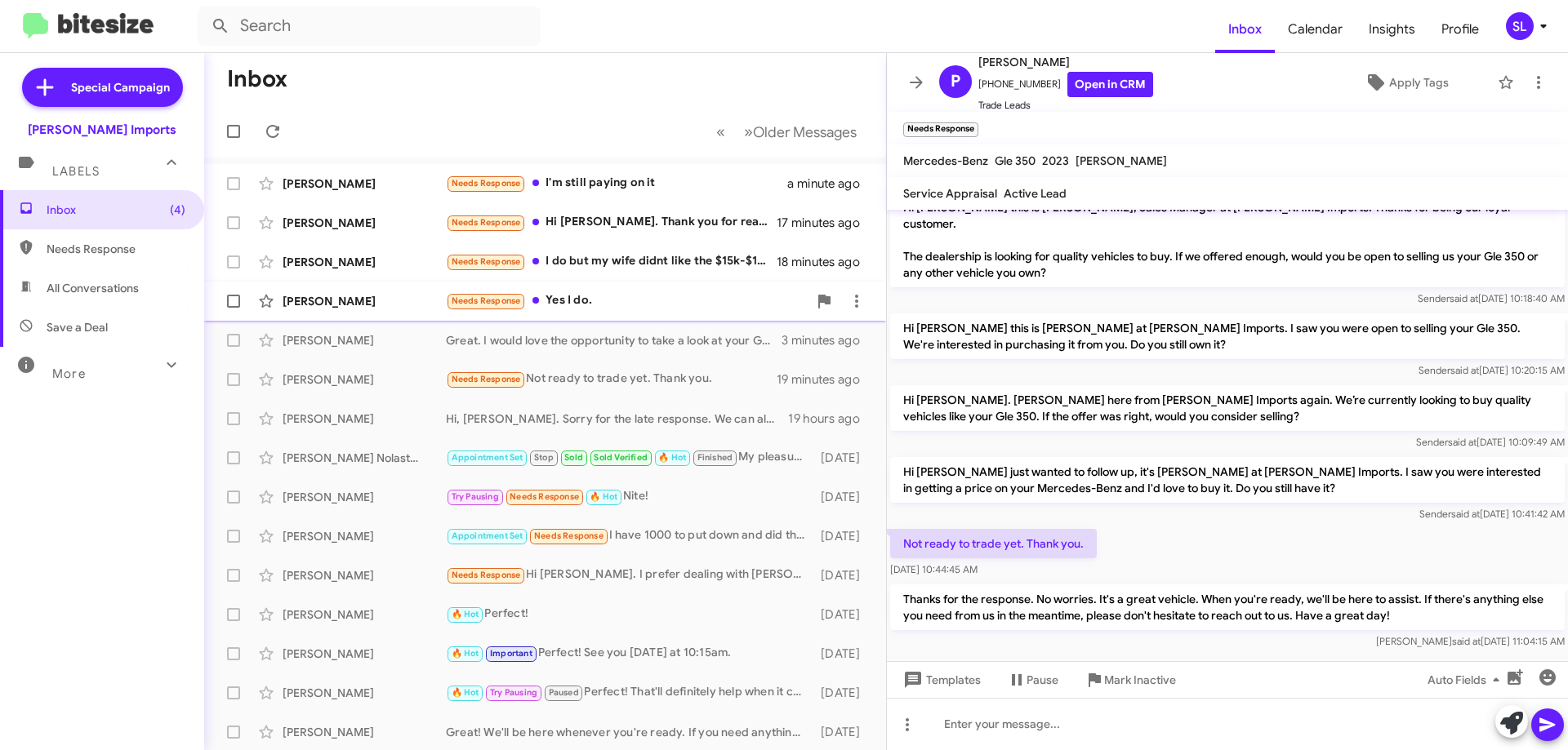
click at [645, 296] on div "Needs Response Yes I do." at bounding box center [627, 301] width 362 height 19
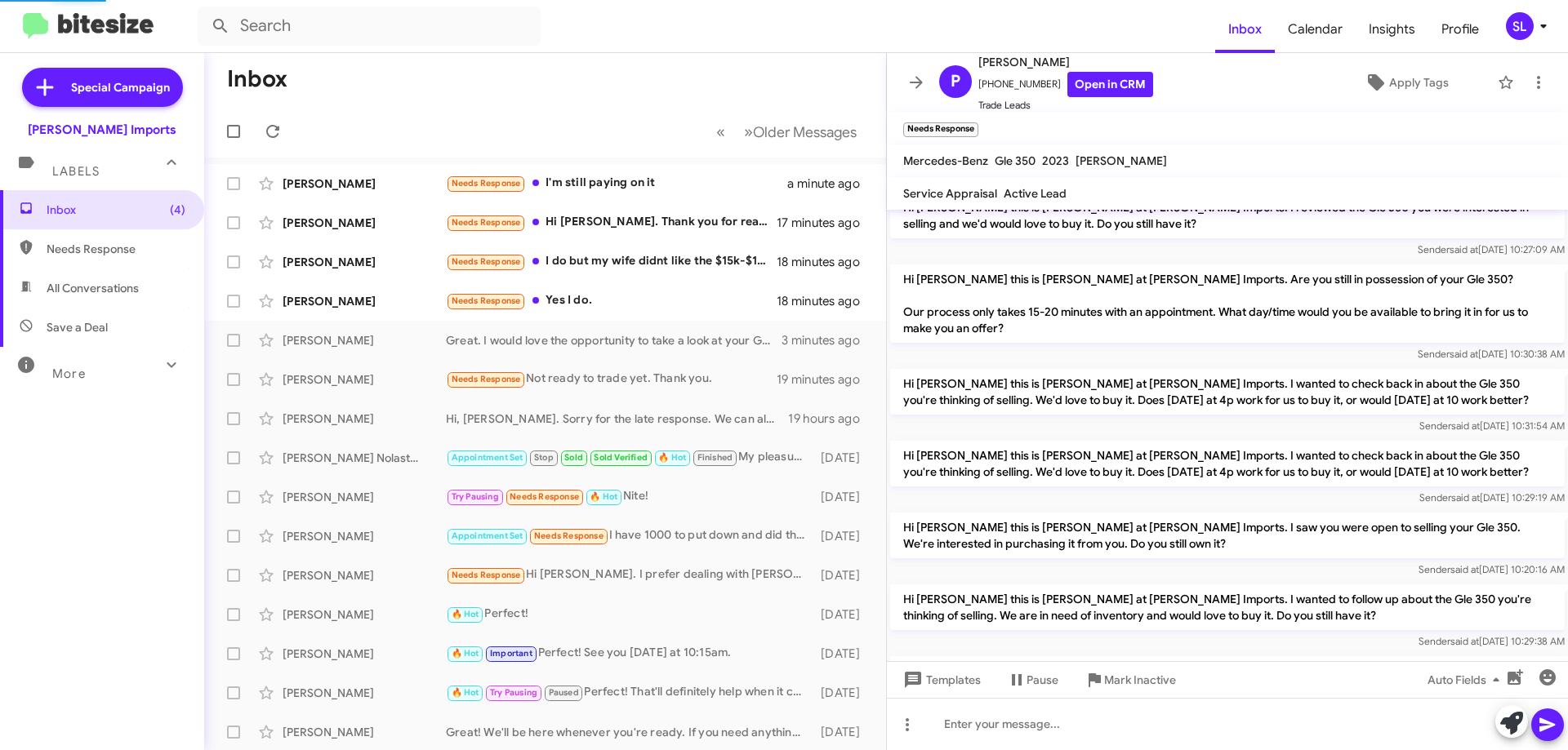
scroll to position [172, 0]
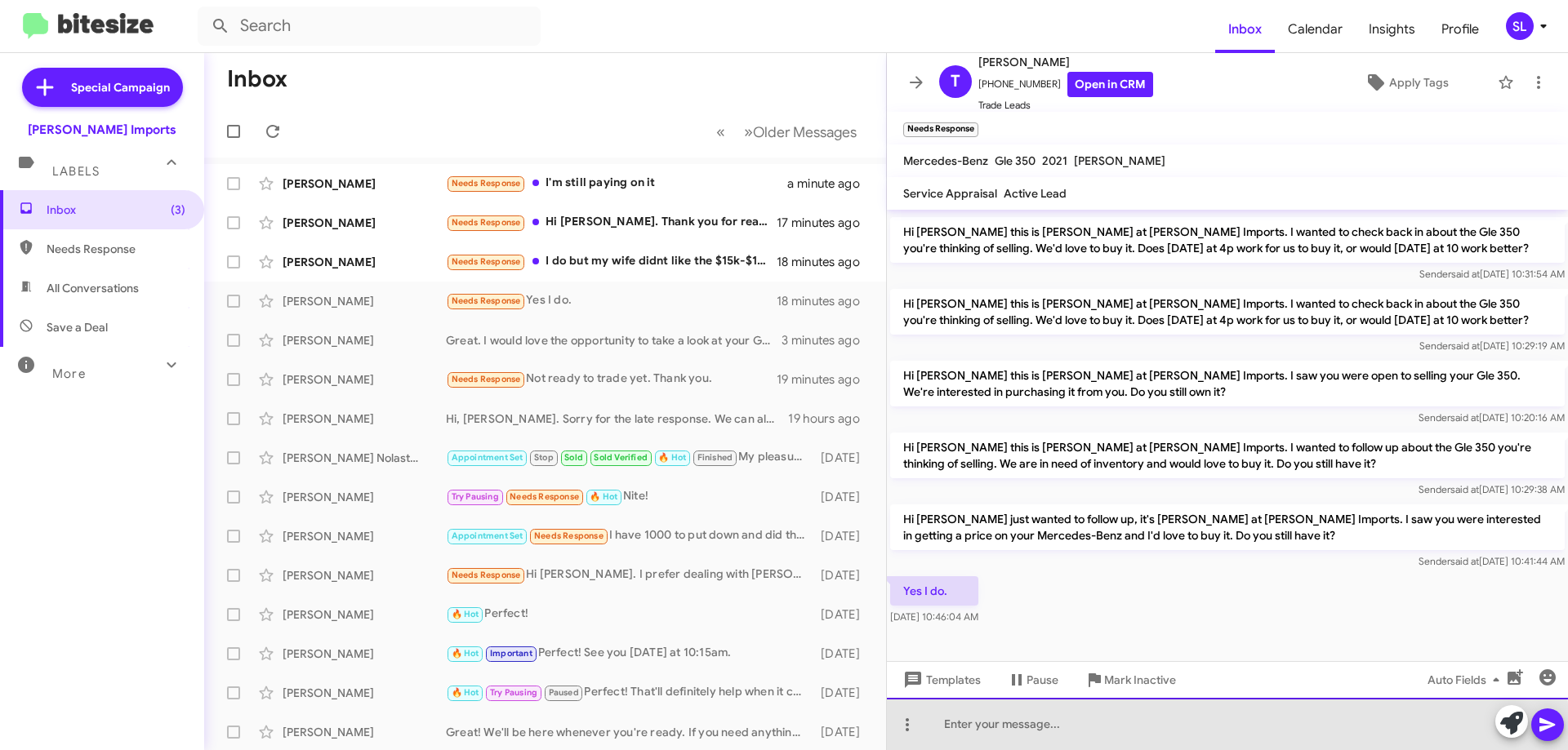
click at [1082, 731] on div at bounding box center [1227, 724] width 681 height 52
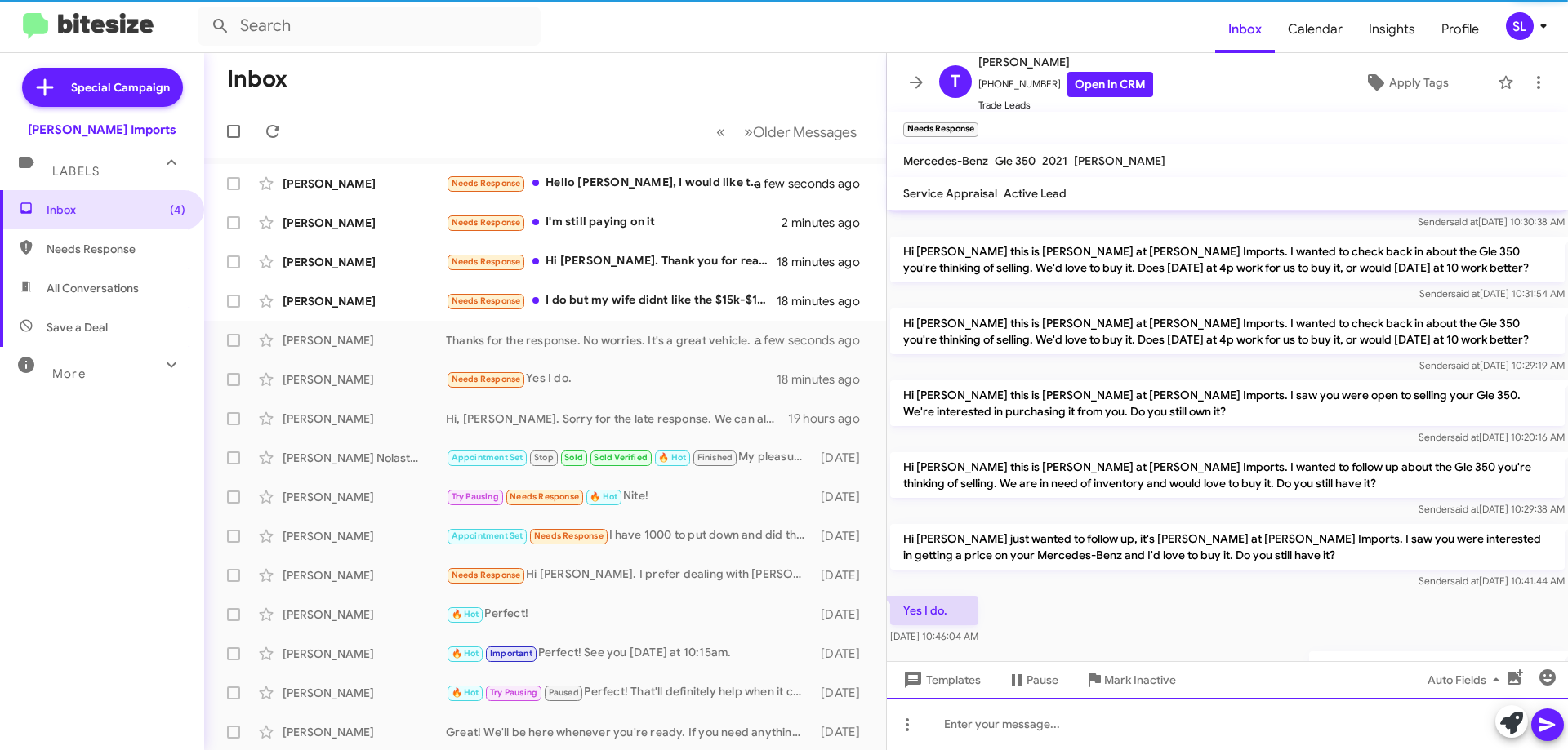
scroll to position [232, 0]
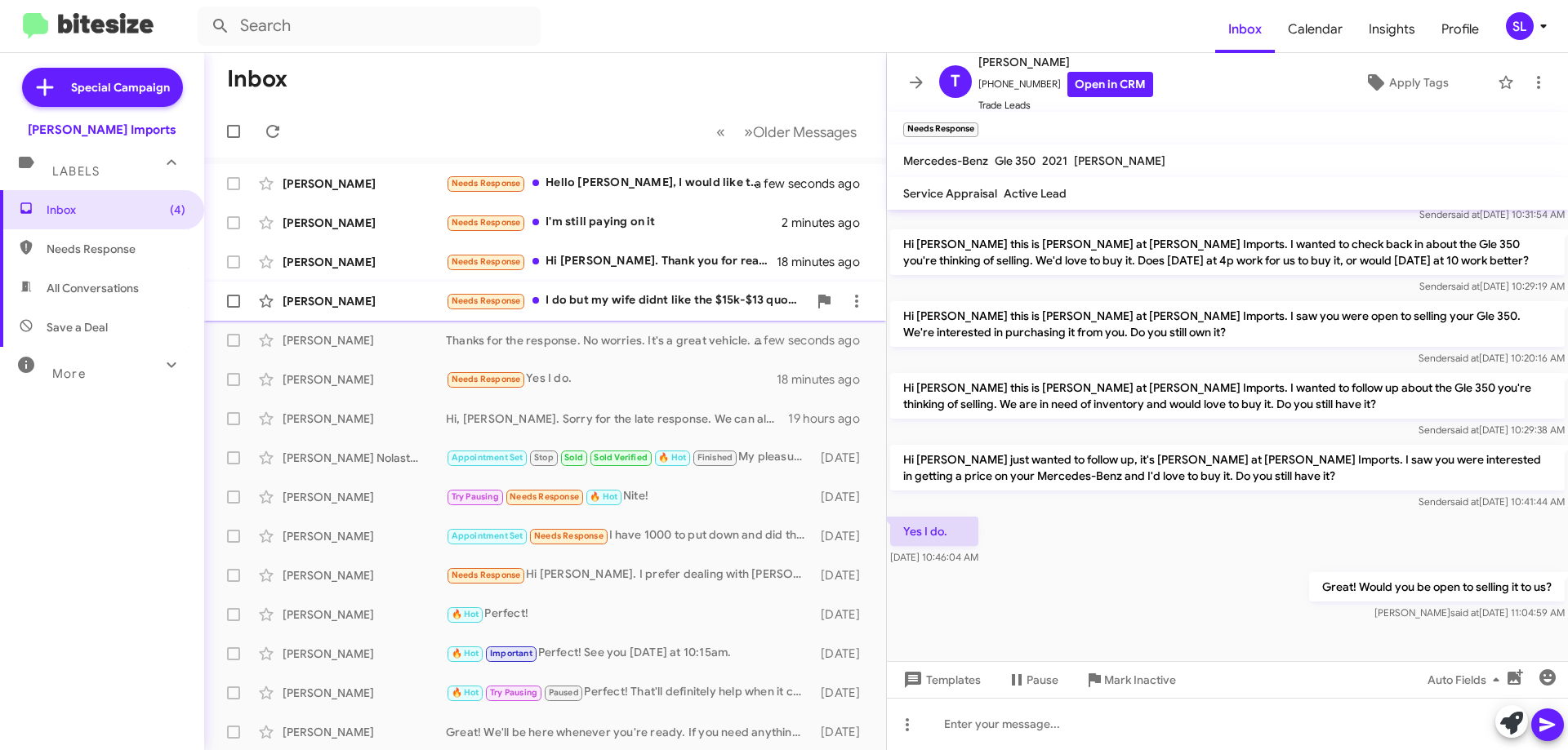
click at [677, 303] on div "Needs Response I do but my wife didnt like the $15k-$13 quote she got so we wil…" at bounding box center [627, 301] width 362 height 19
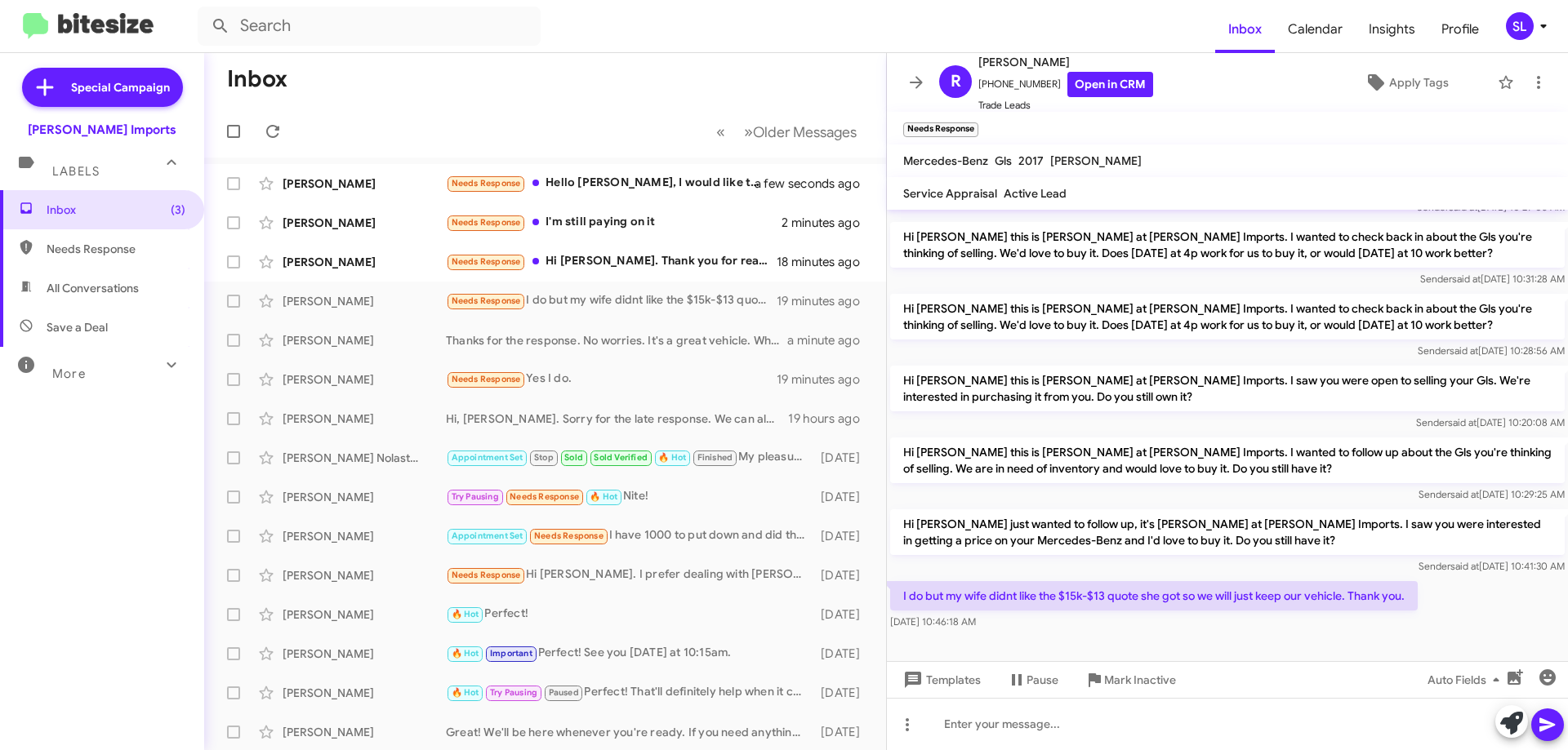
scroll to position [63, 0]
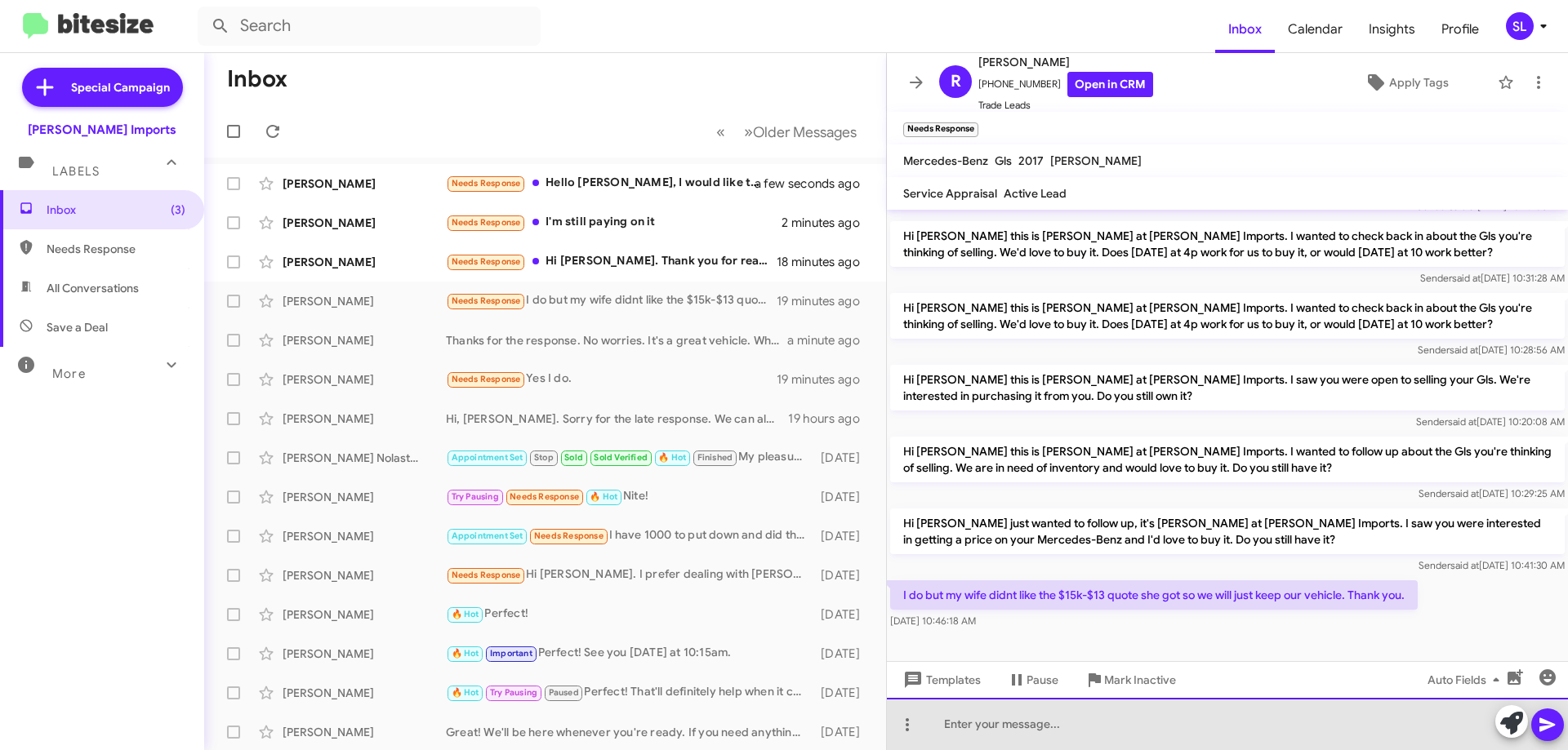
click at [1084, 730] on div at bounding box center [1227, 724] width 681 height 52
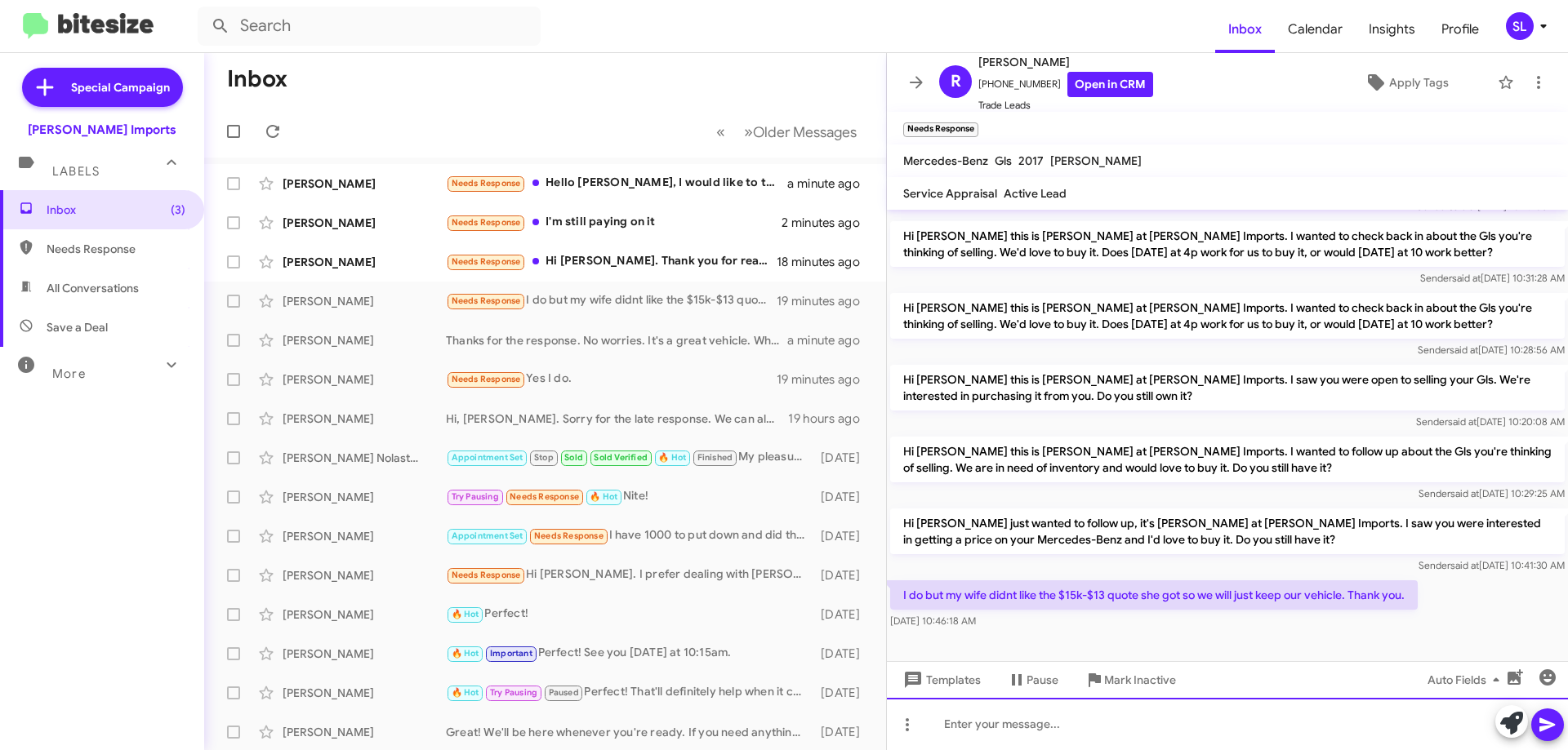
click at [1022, 723] on div at bounding box center [1227, 724] width 681 height 52
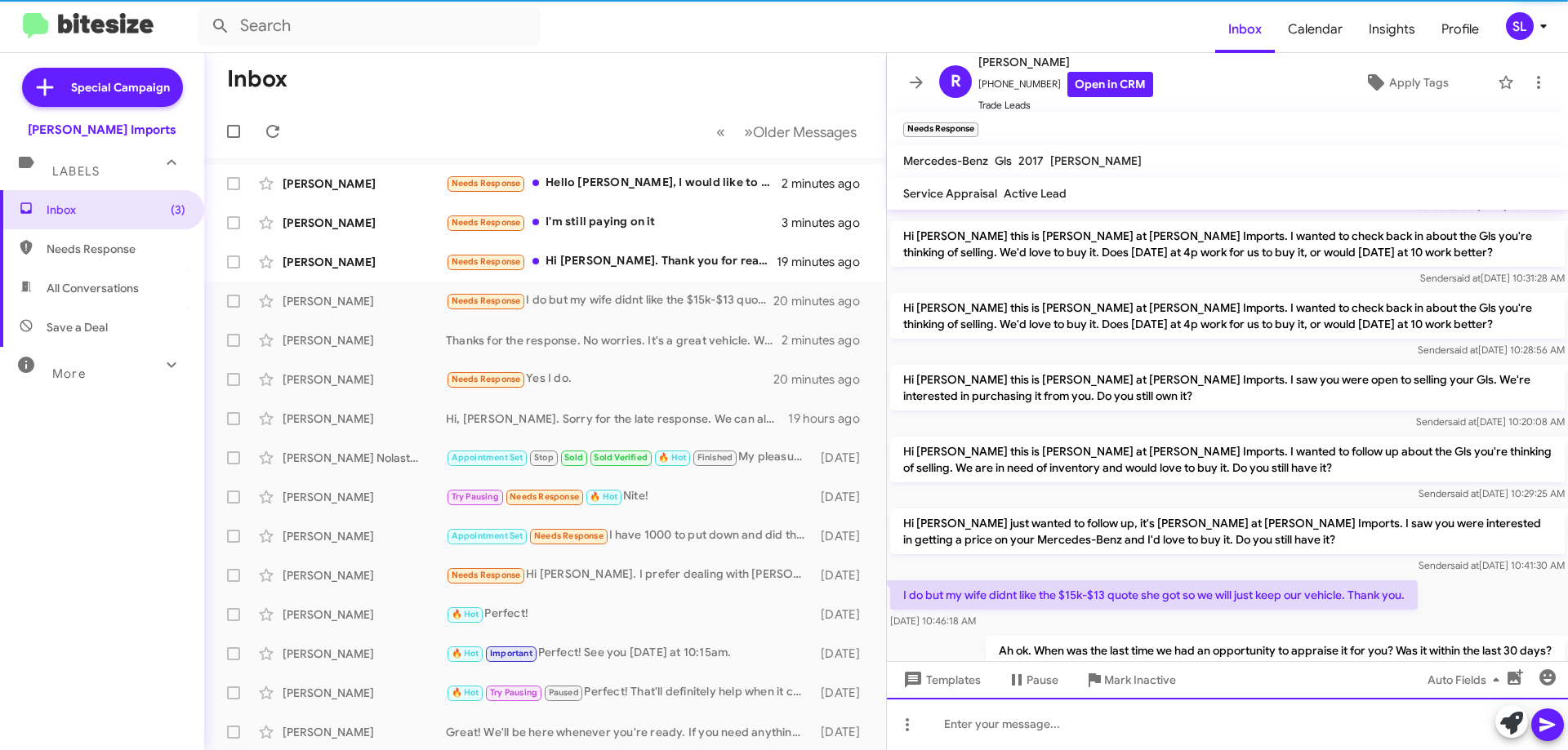
scroll to position [123, 0]
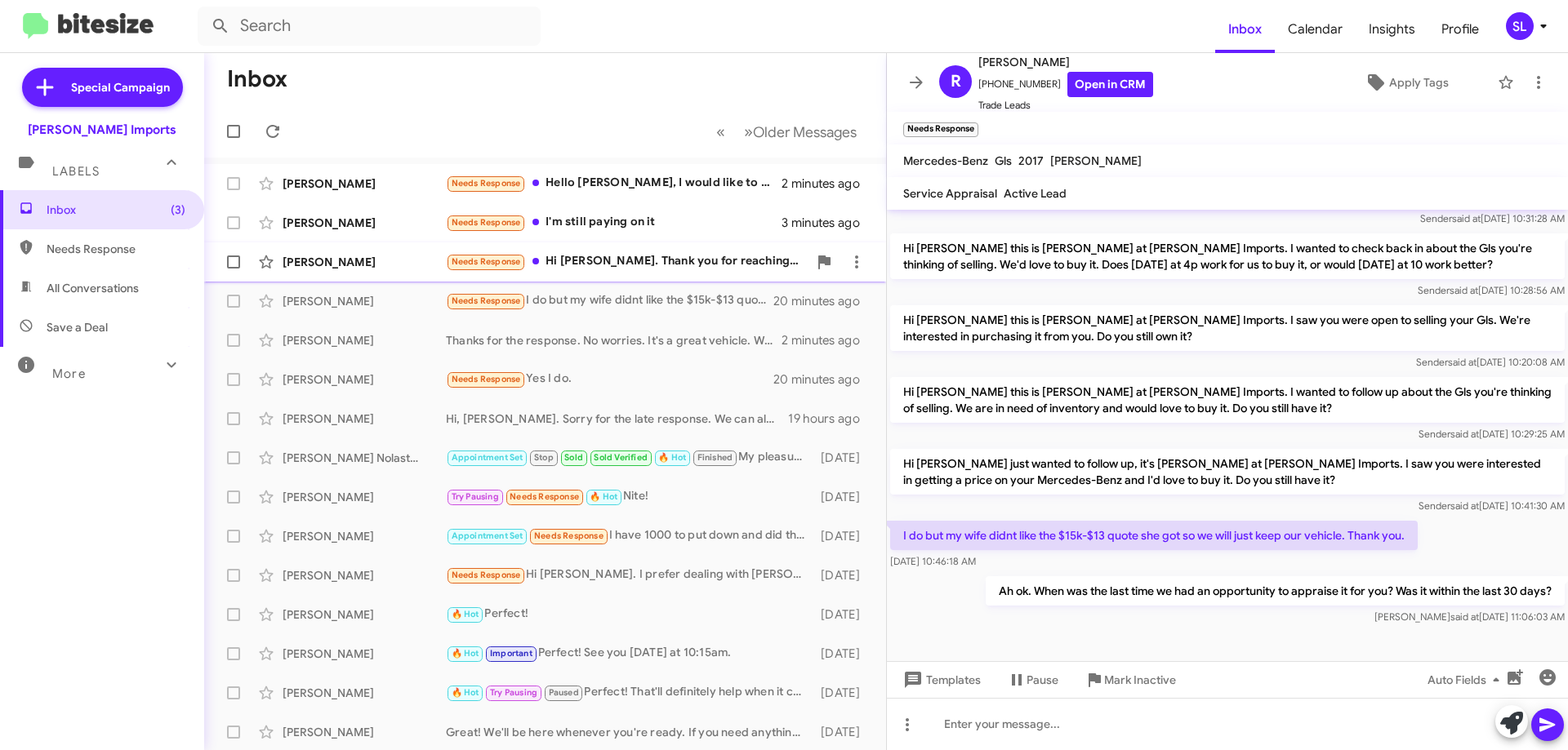
click at [697, 264] on div "Needs Response Hi [PERSON_NAME]. Thank you for reaching out. Yes, we still have…" at bounding box center [627, 261] width 362 height 19
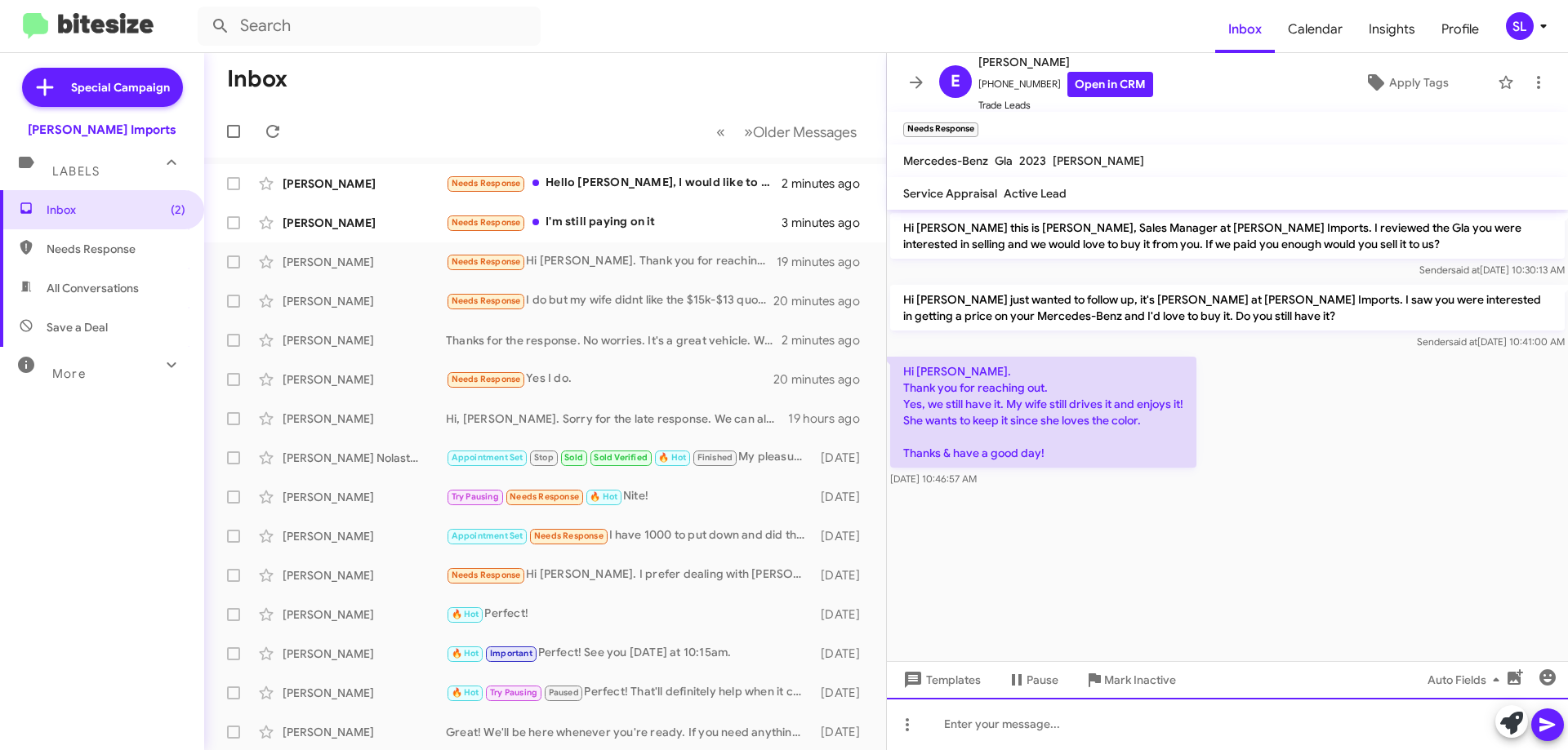
click at [1051, 734] on div at bounding box center [1227, 724] width 681 height 52
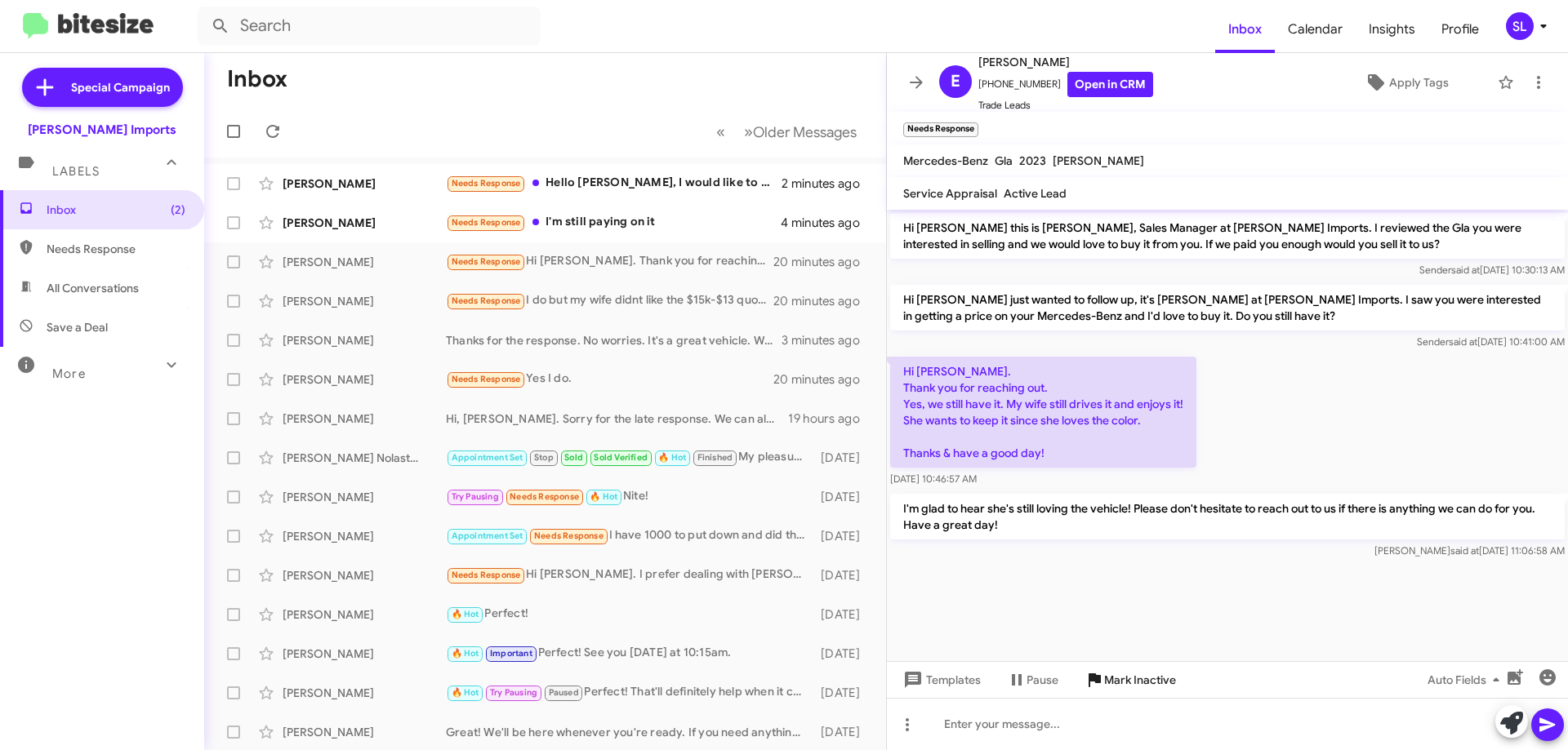
click at [1133, 685] on span "Mark Inactive" at bounding box center [1139, 679] width 71 height 29
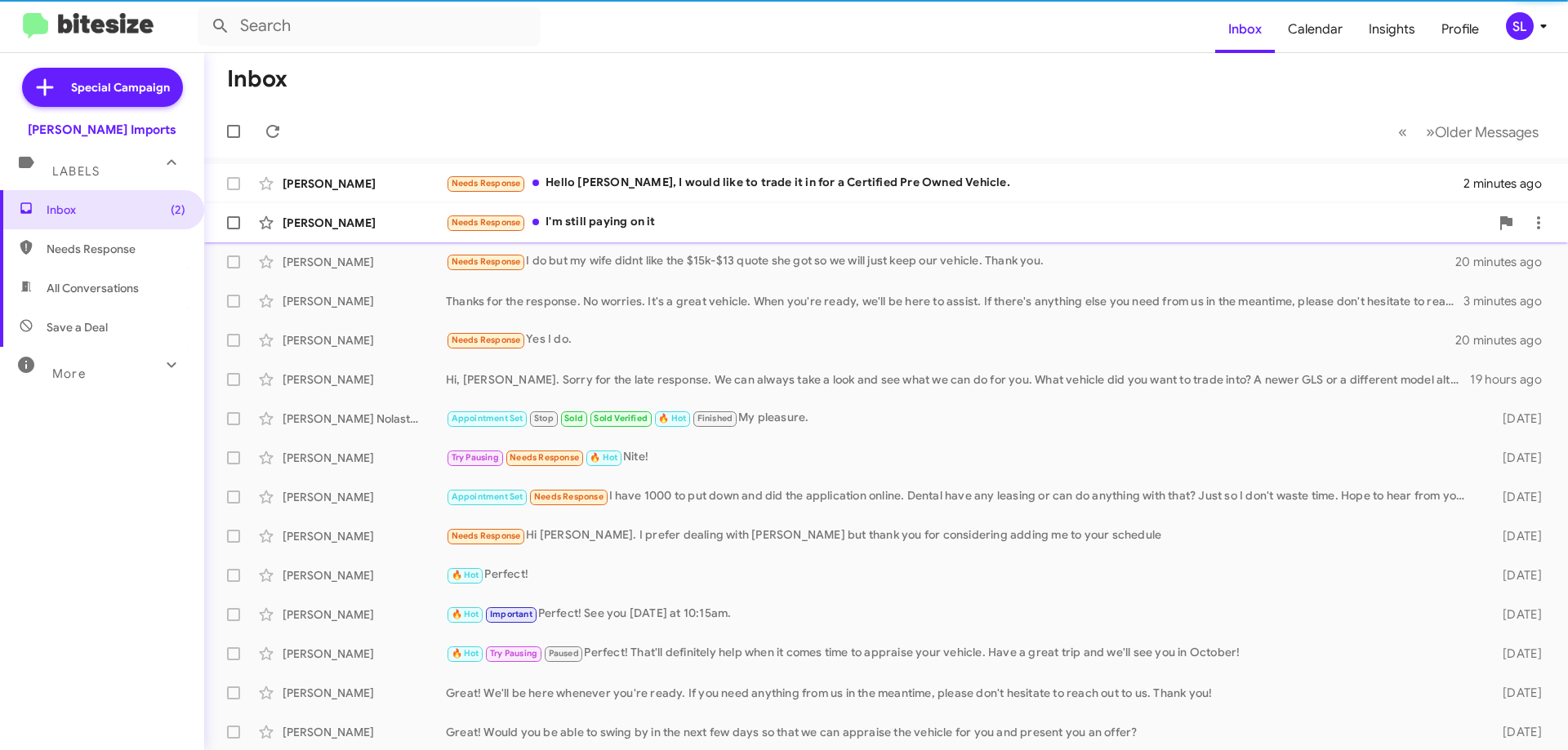
click at [689, 217] on div "Needs Response I'm still paying on it" at bounding box center [967, 222] width 1043 height 19
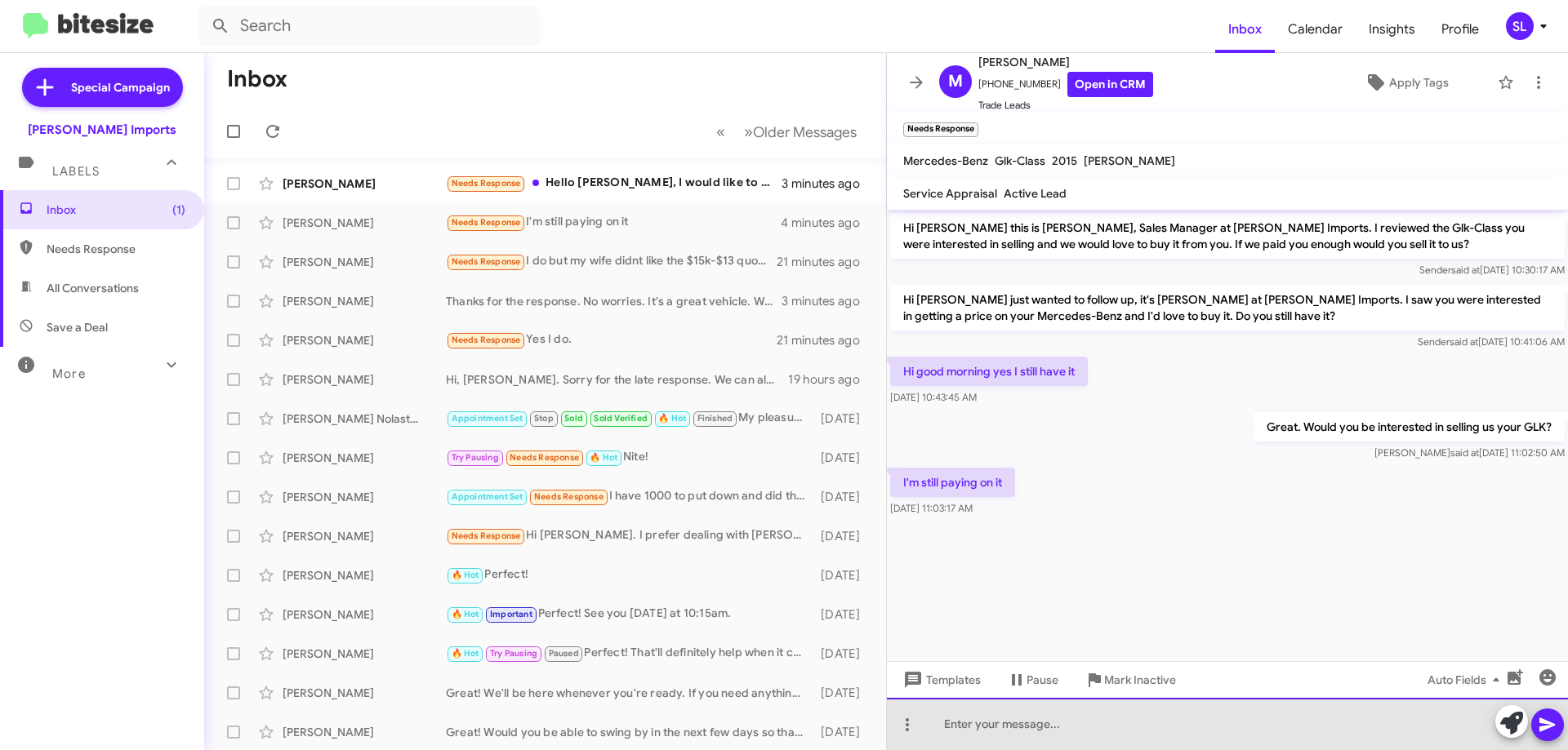
click at [979, 724] on div at bounding box center [1227, 724] width 681 height 52
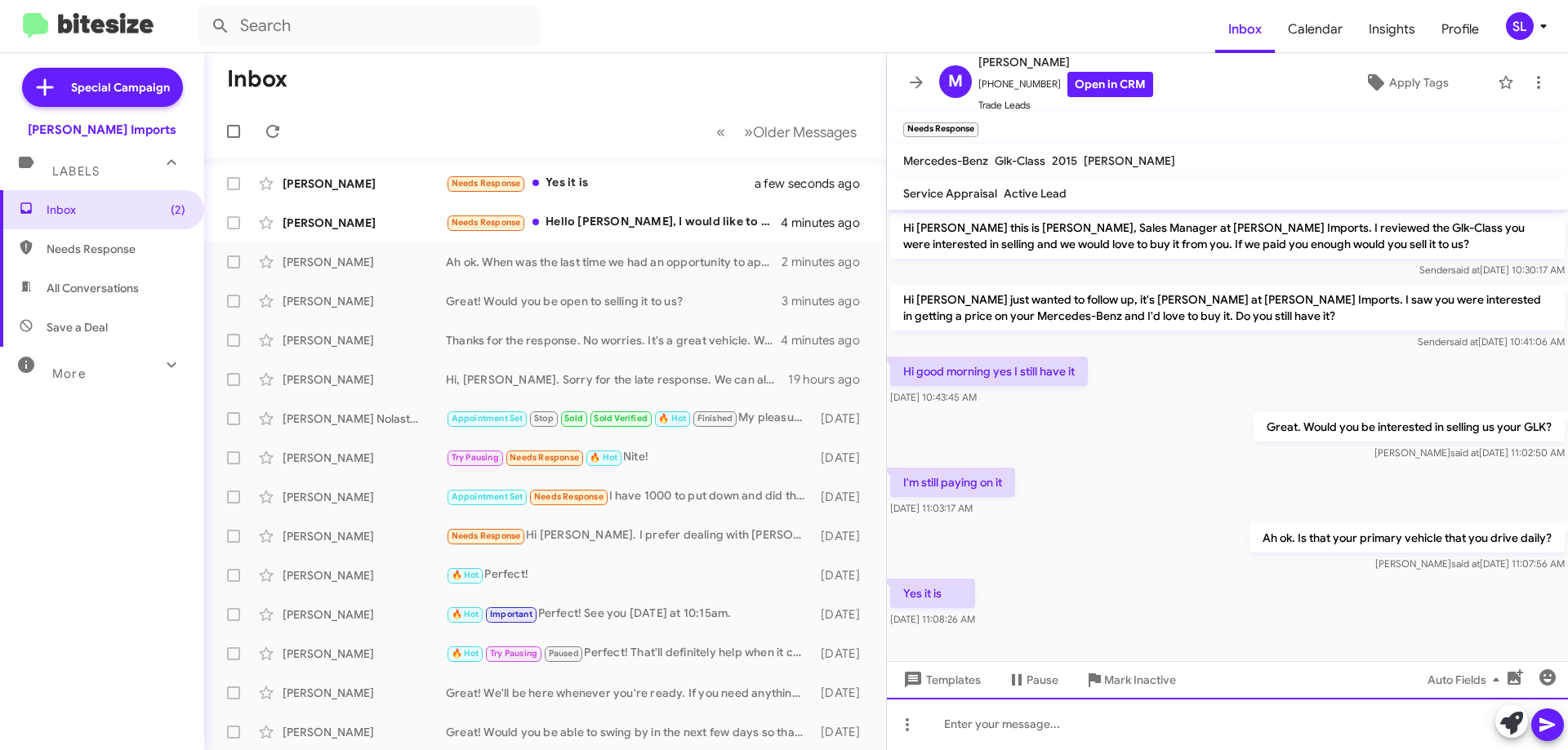
click at [1045, 726] on div at bounding box center [1227, 724] width 681 height 52
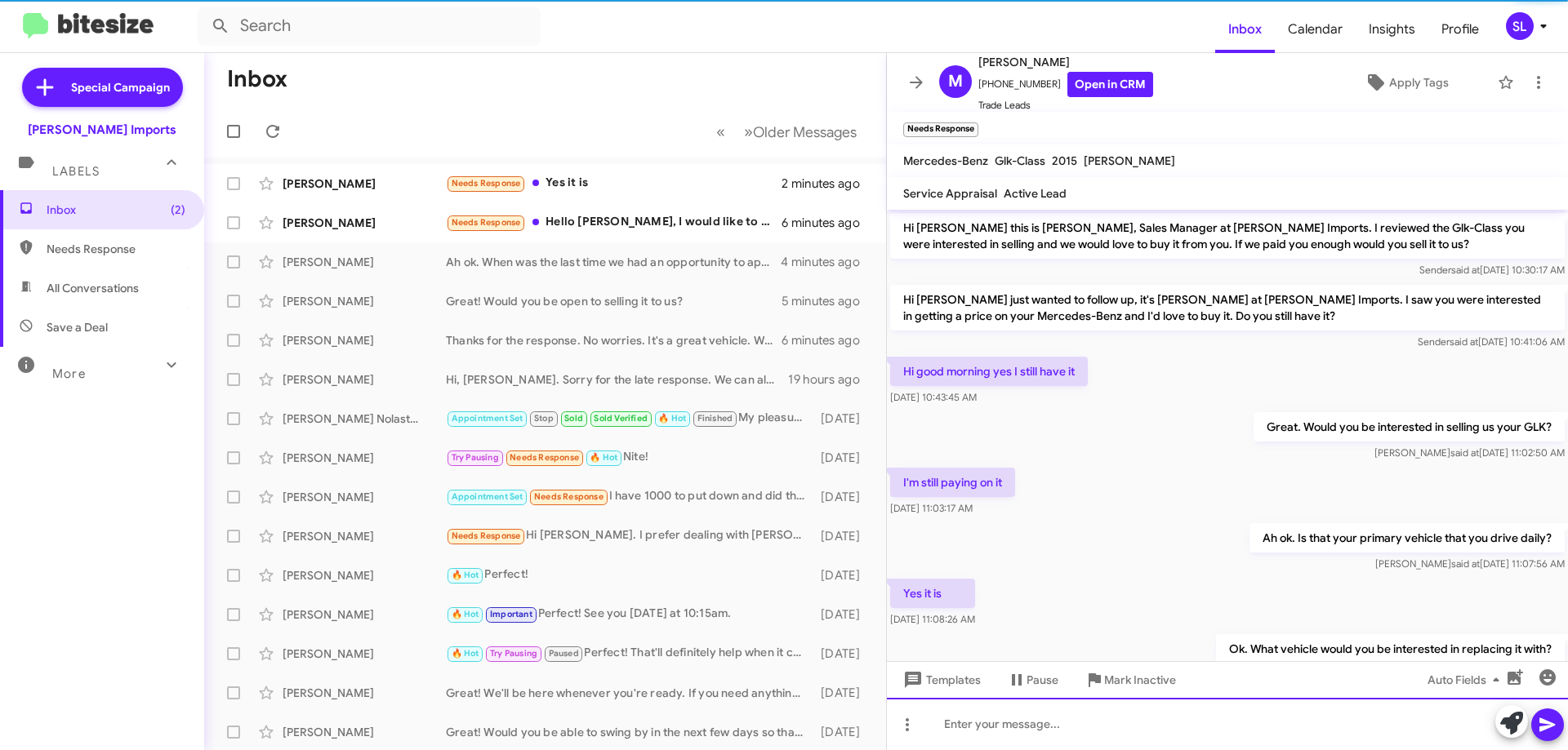
scroll to position [58, 0]
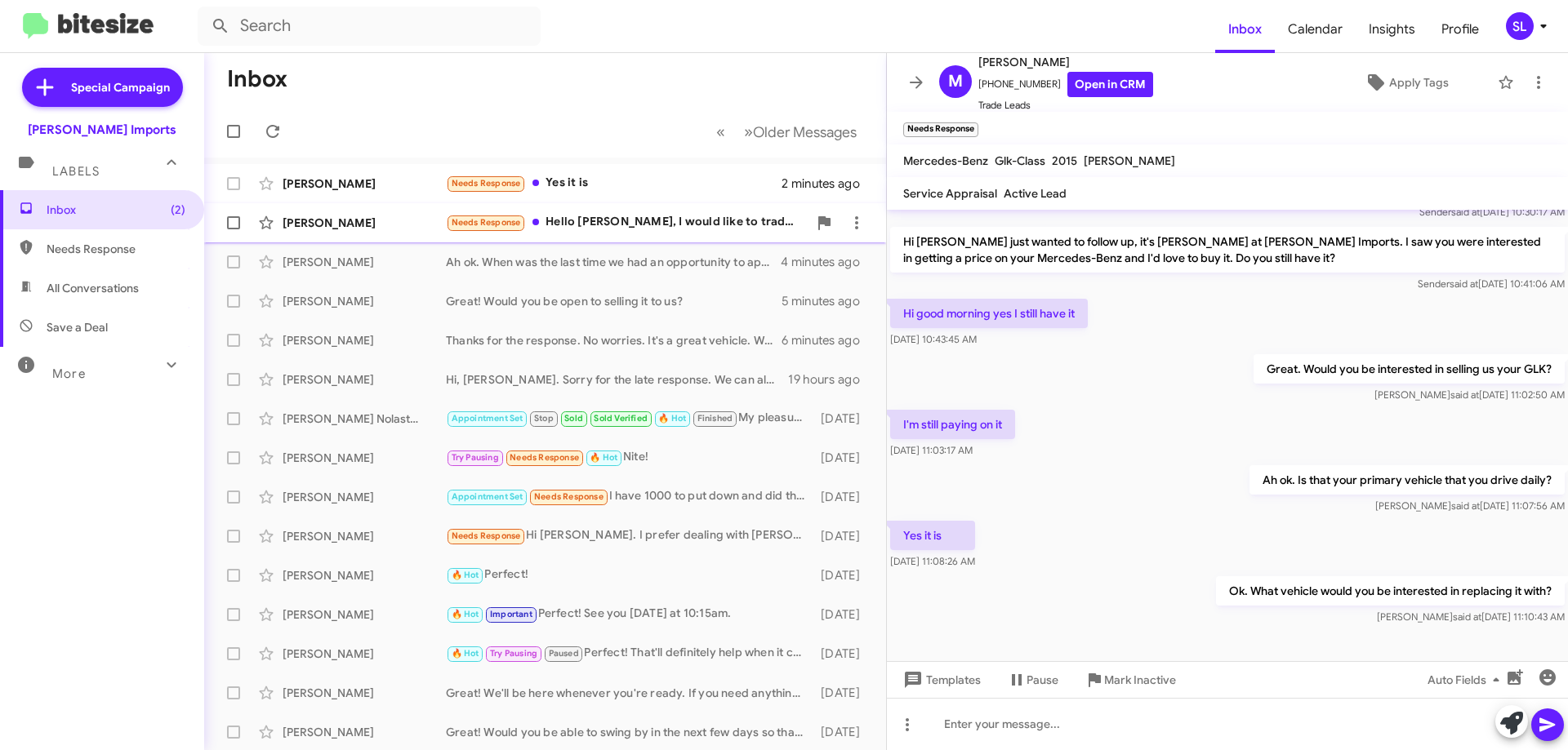
click at [690, 225] on div "Needs Response Hello [PERSON_NAME], I would like to trade it in for a Certified…" at bounding box center [627, 222] width 362 height 19
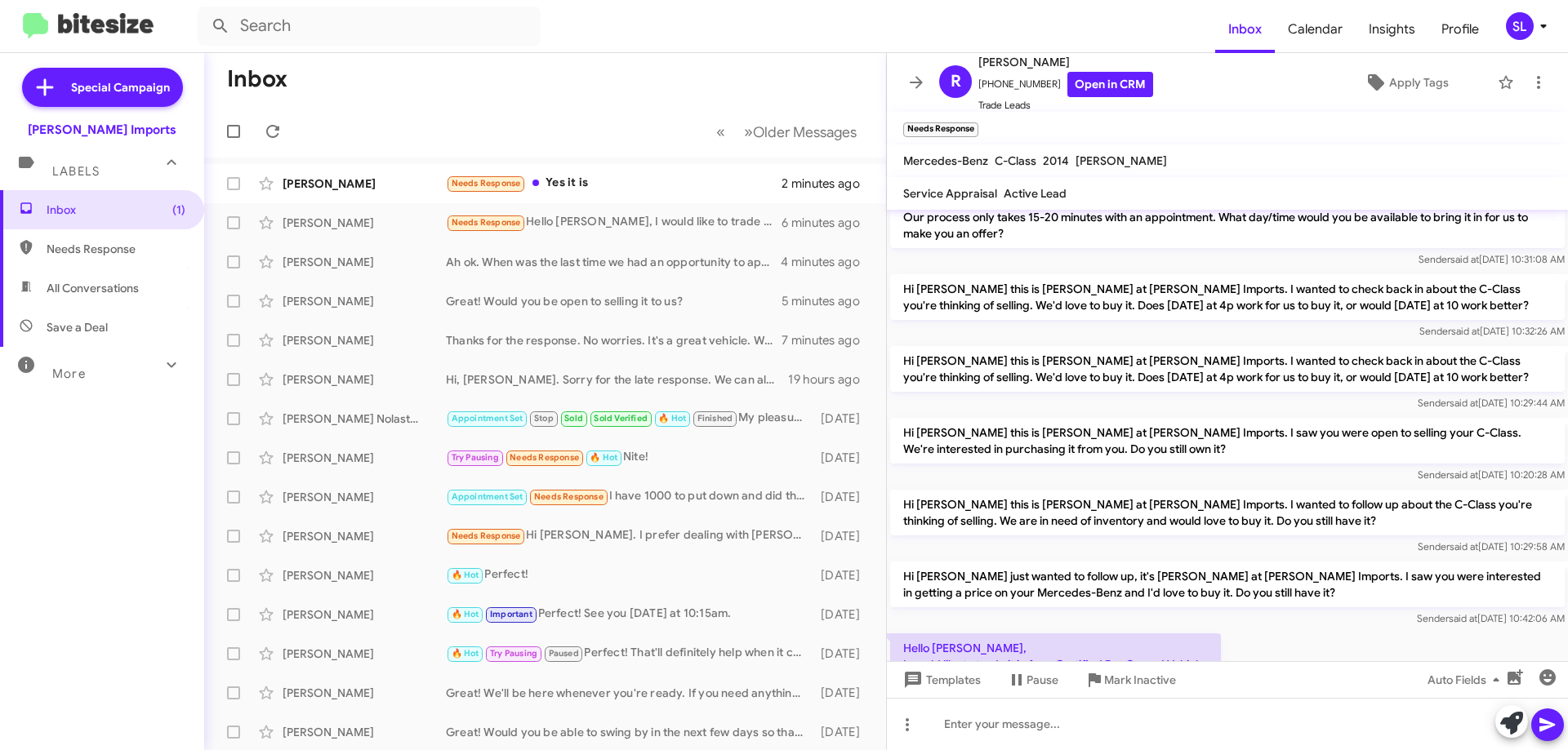
scroll to position [340, 0]
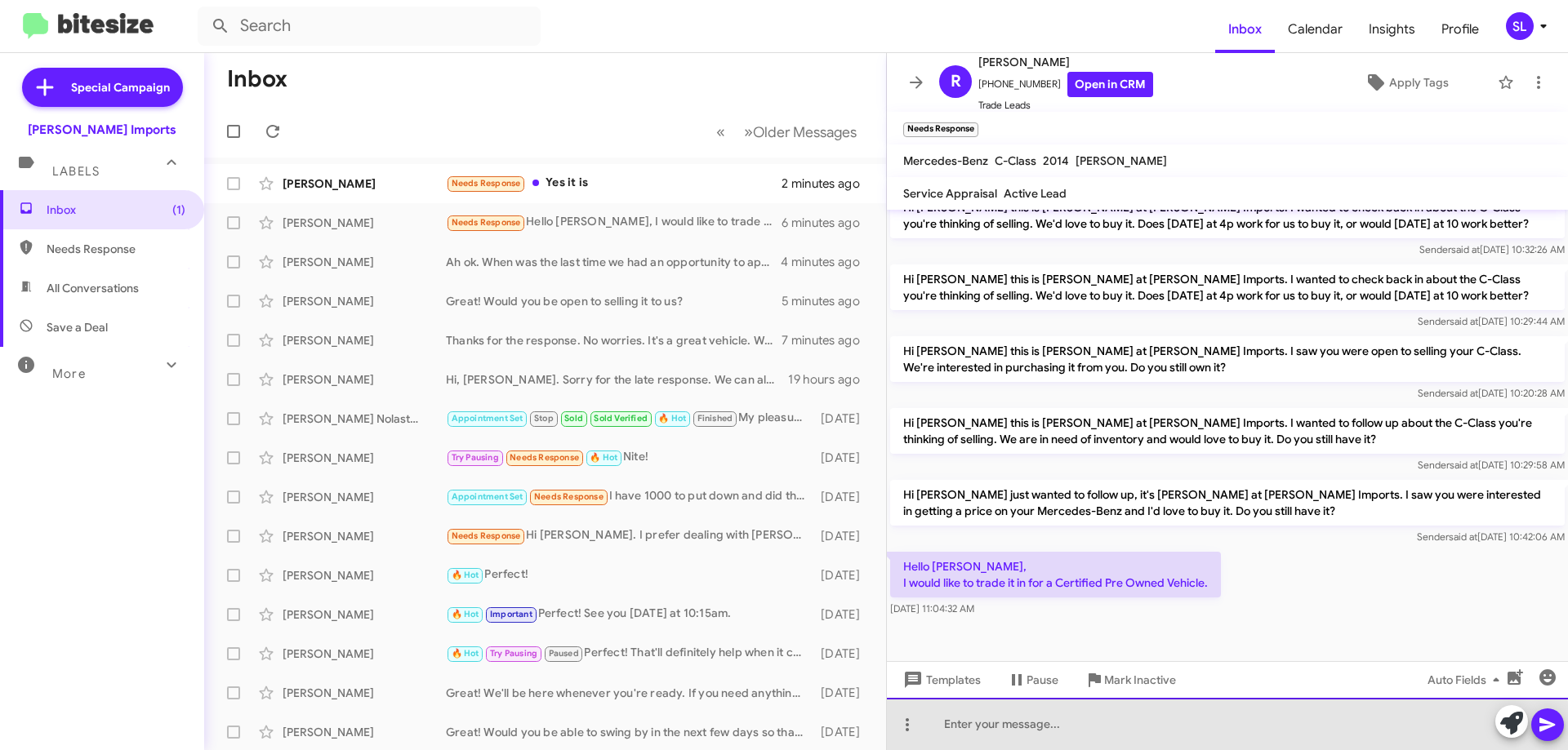
click at [1078, 730] on div at bounding box center [1227, 724] width 681 height 52
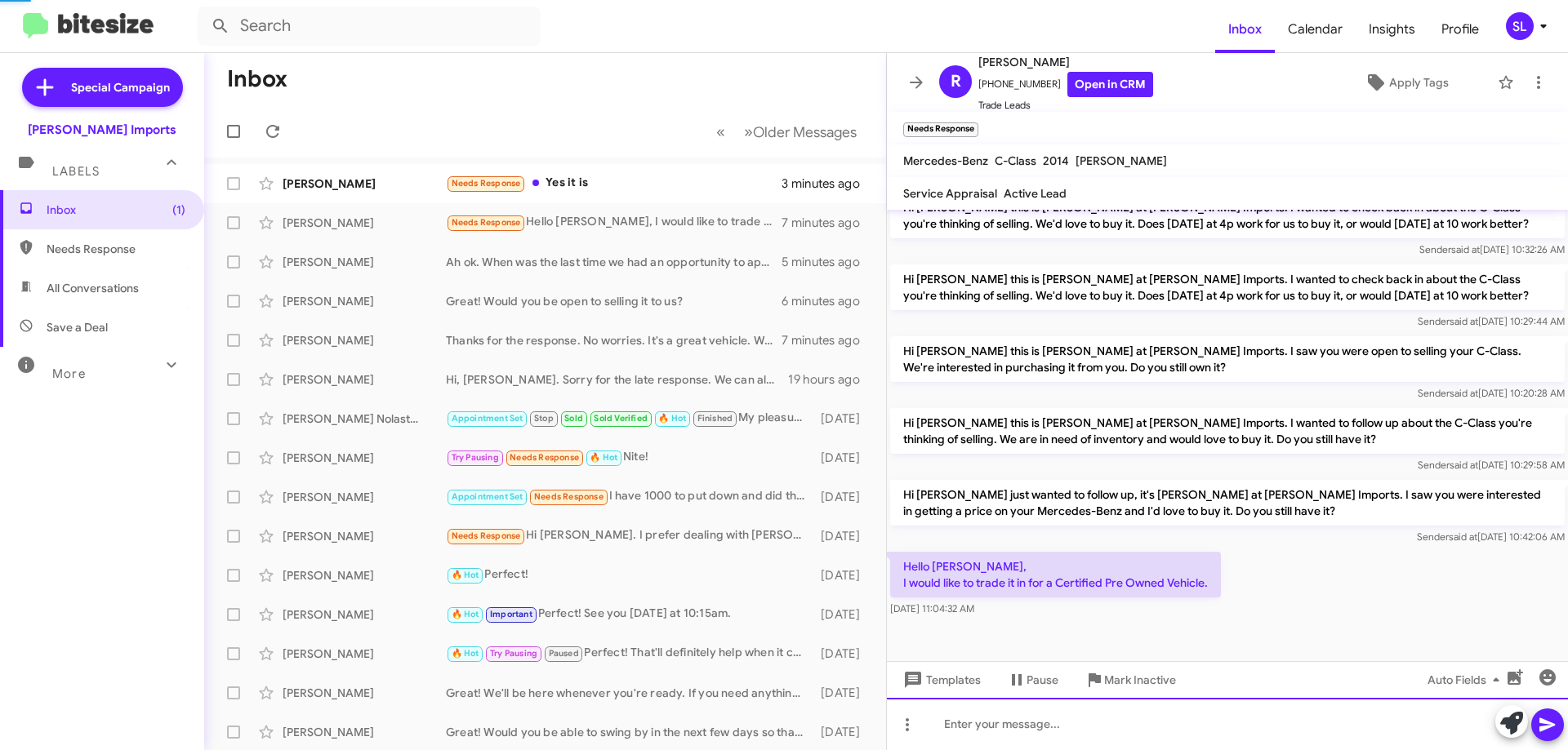
scroll to position [0, 0]
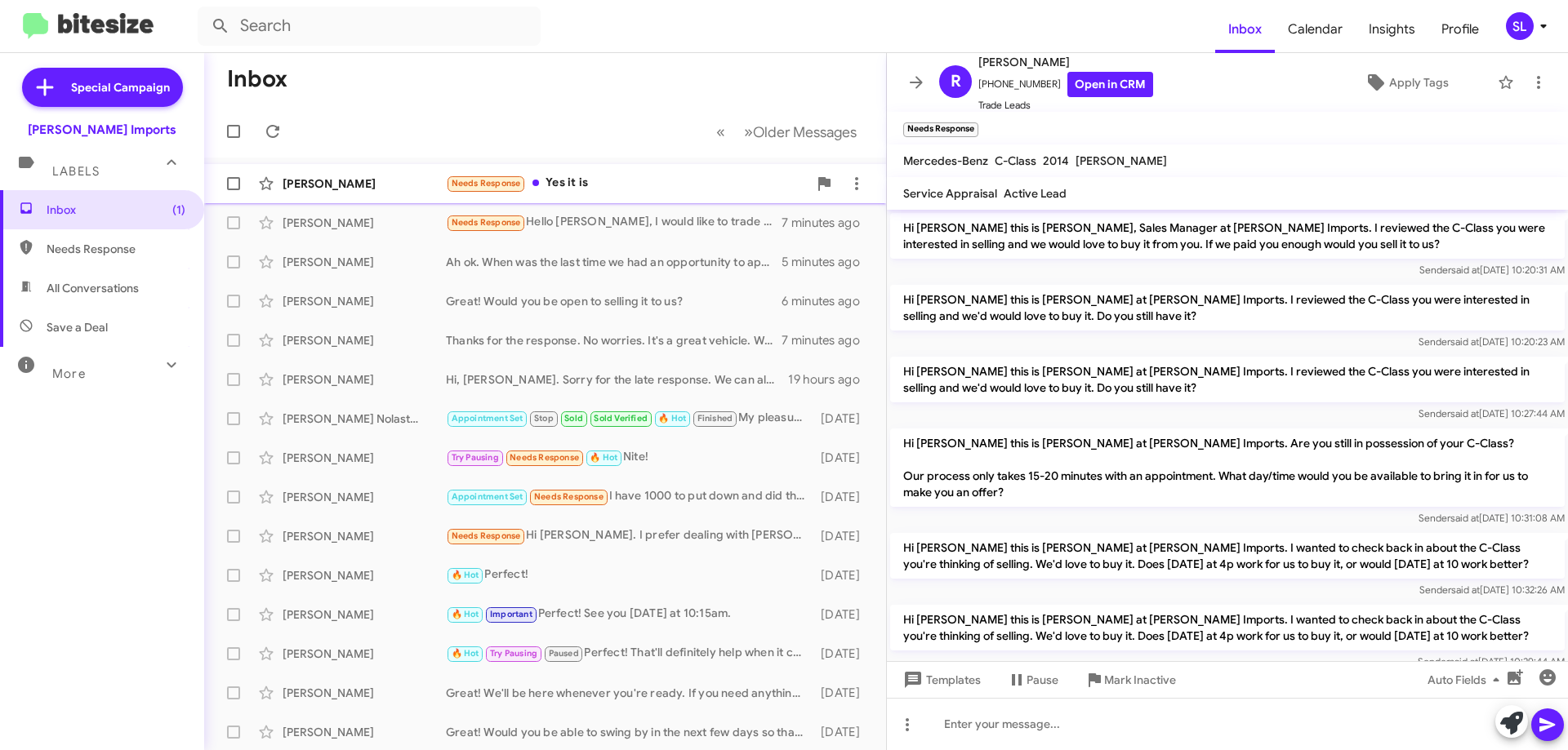
click at [652, 189] on div "Needs Response Yes it is" at bounding box center [627, 182] width 362 height 19
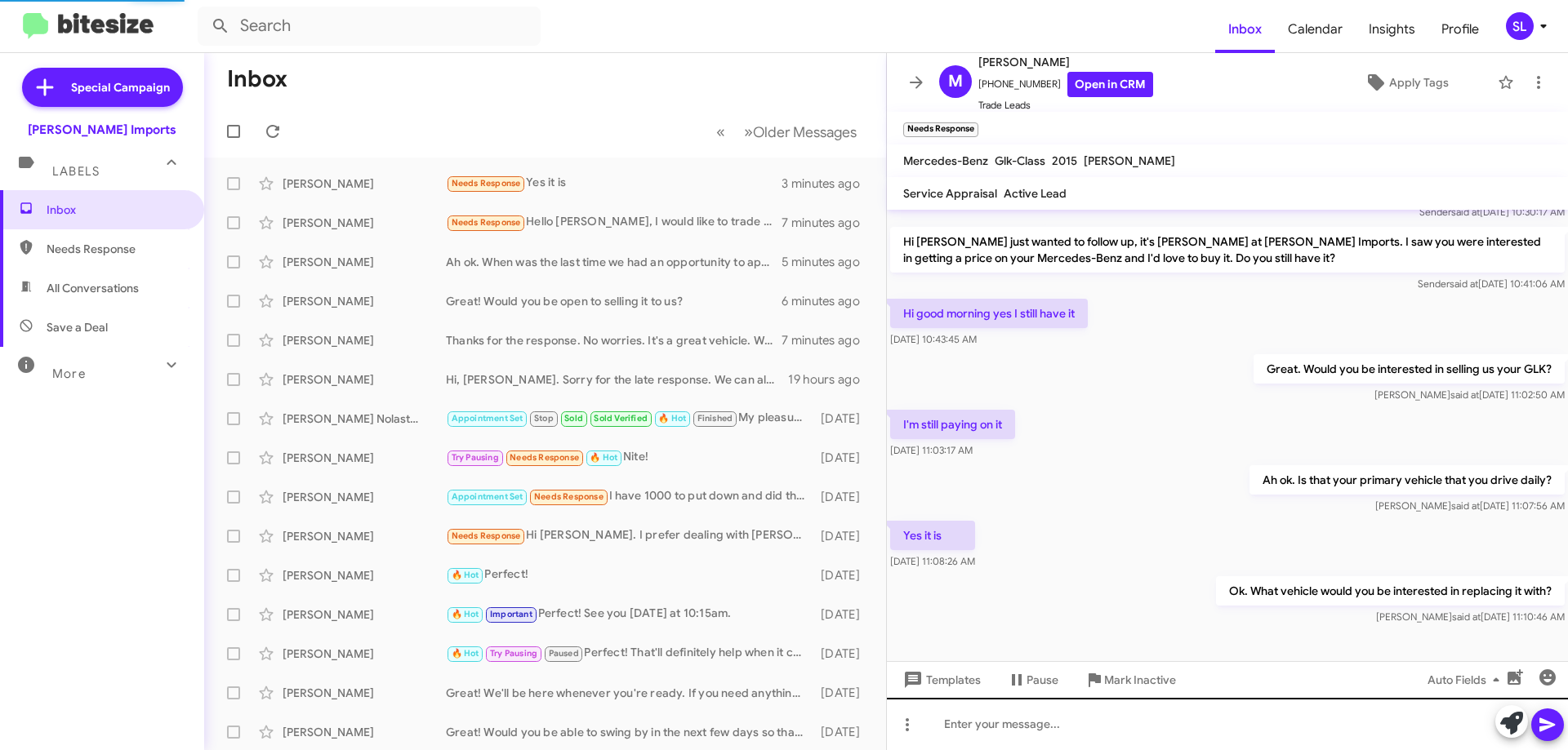
scroll to position [26, 0]
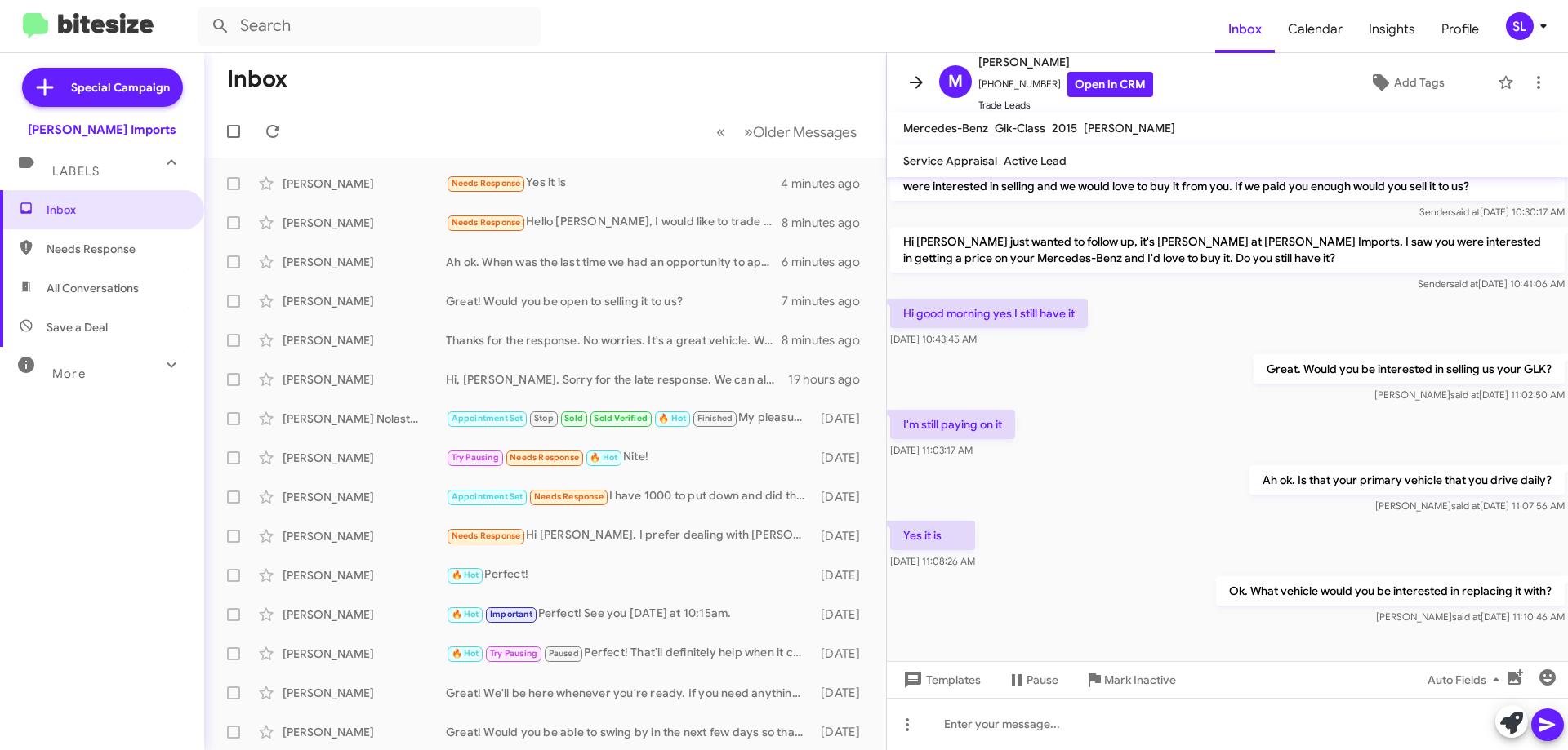
click at [914, 80] on icon at bounding box center [916, 82] width 19 height 19
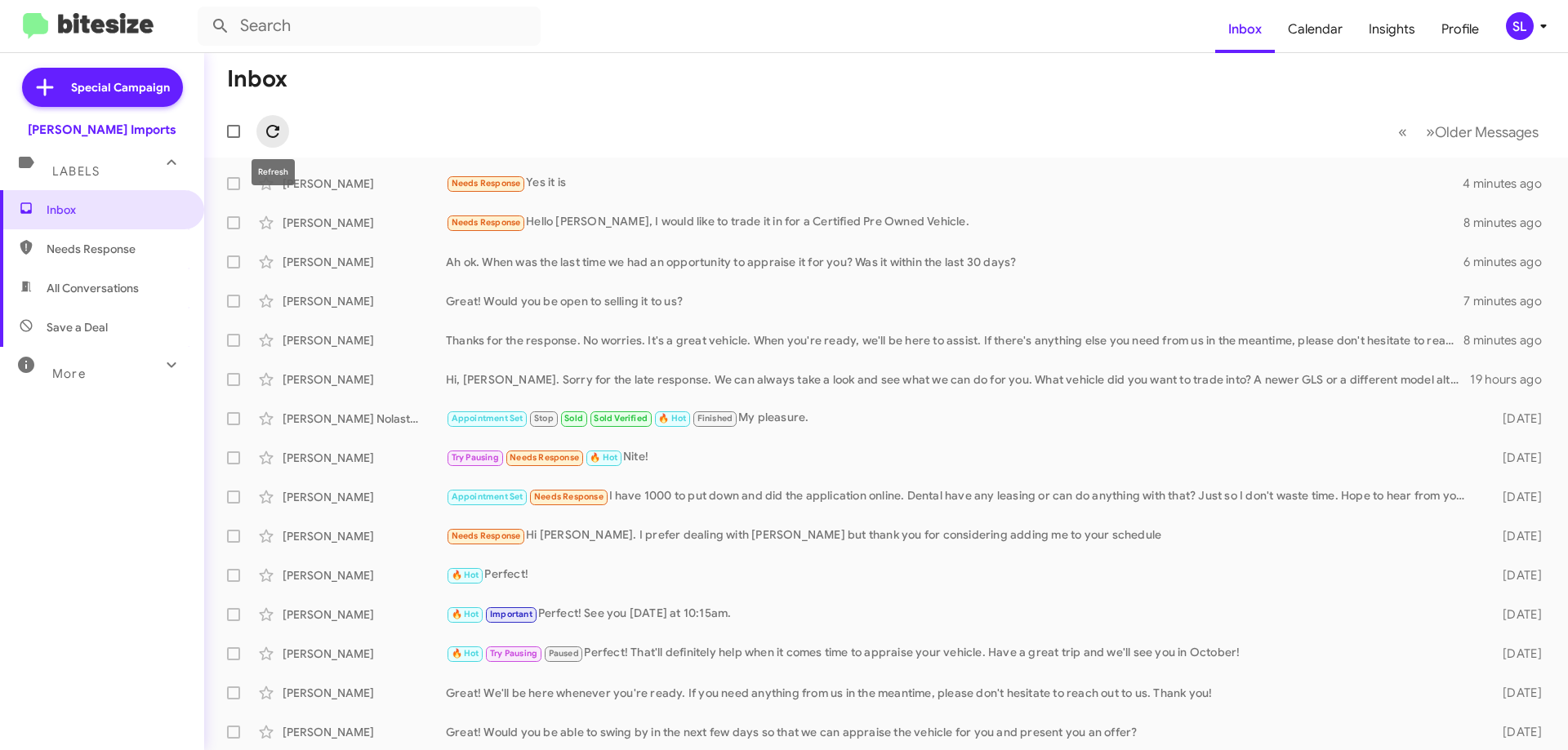
click at [270, 135] on icon at bounding box center [273, 131] width 19 height 19
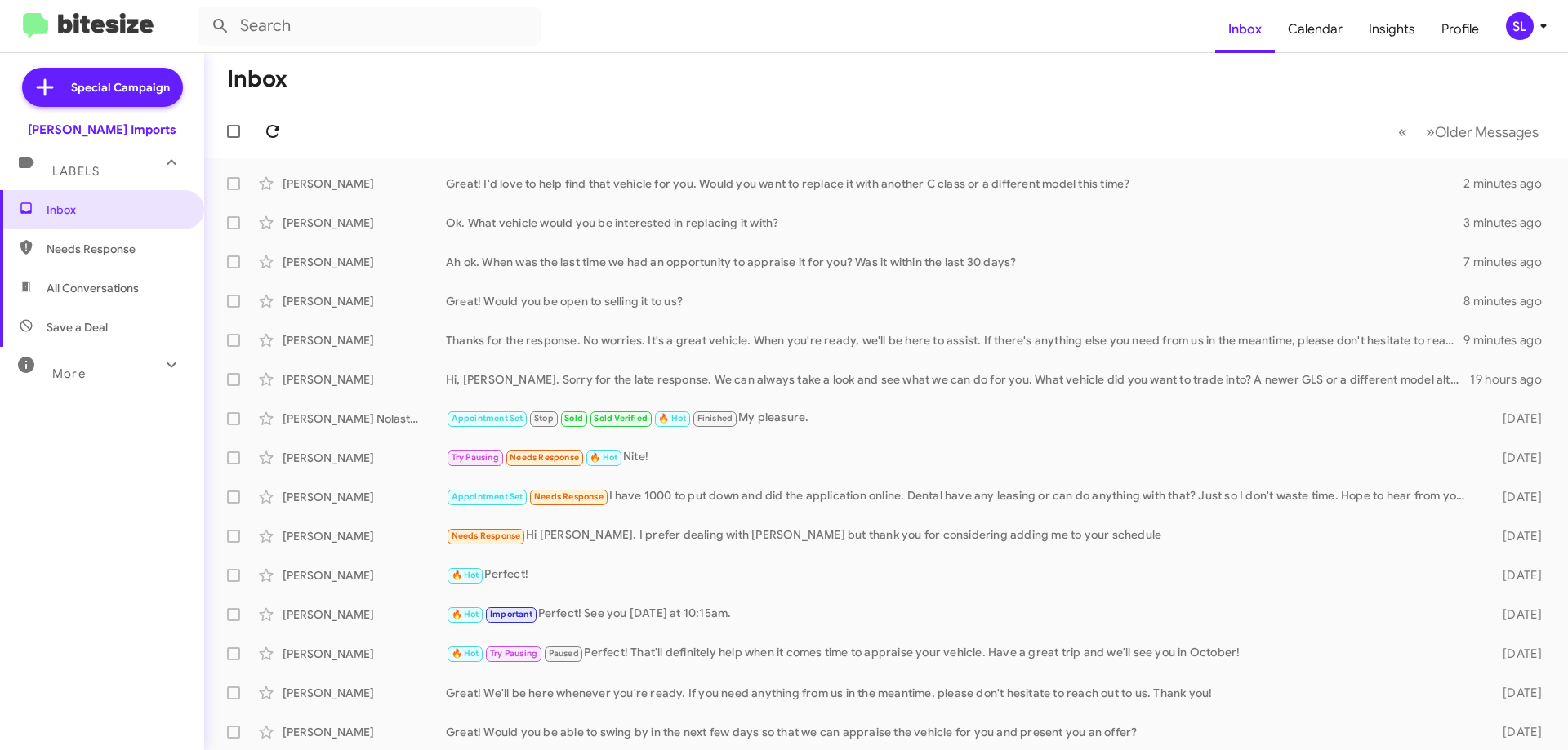
click at [263, 134] on icon at bounding box center [273, 131] width 19 height 19
click at [279, 127] on icon at bounding box center [273, 131] width 13 height 13
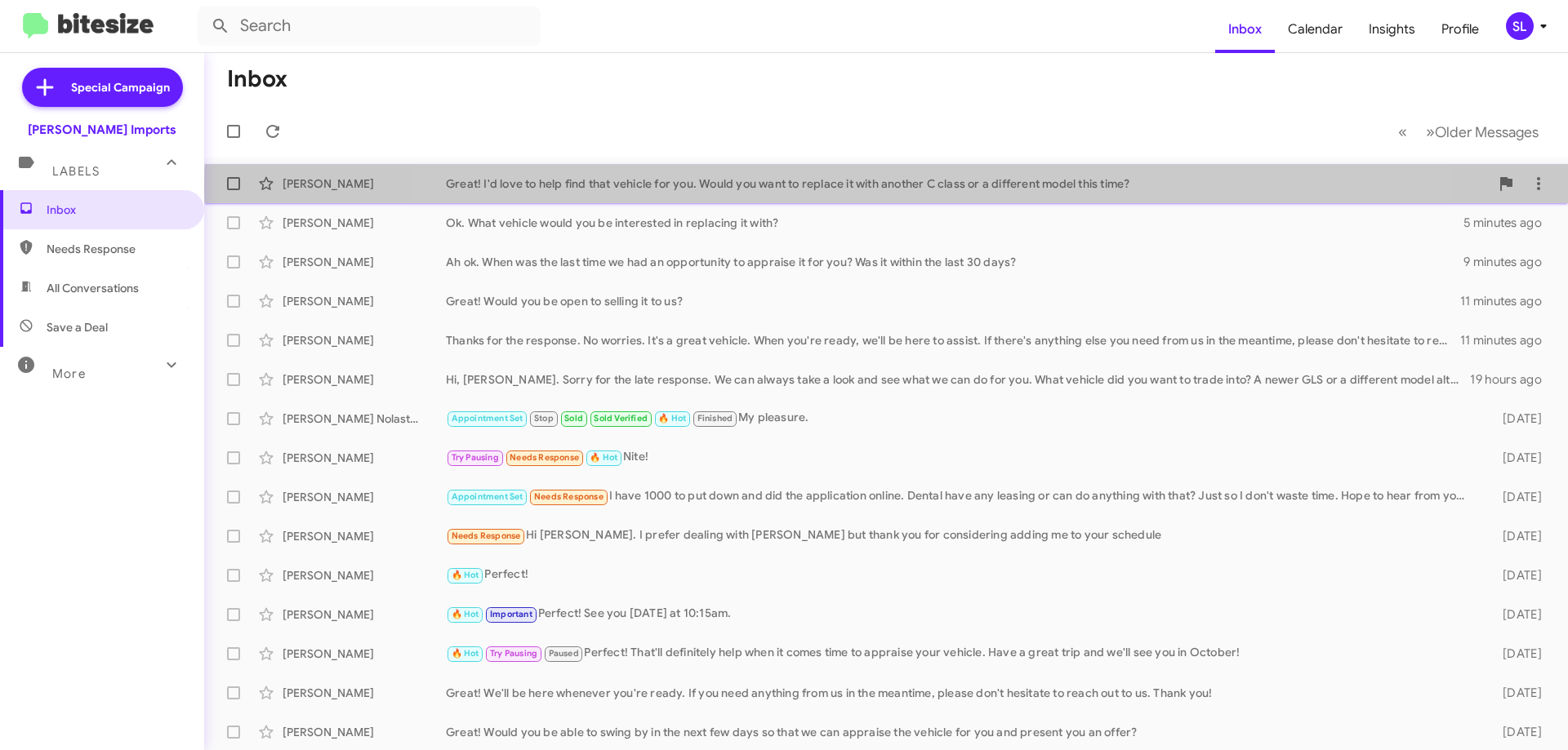
click at [914, 187] on div "Great! I'd love to help find that vehicle for you. Would you want to replace it…" at bounding box center [967, 183] width 1043 height 17
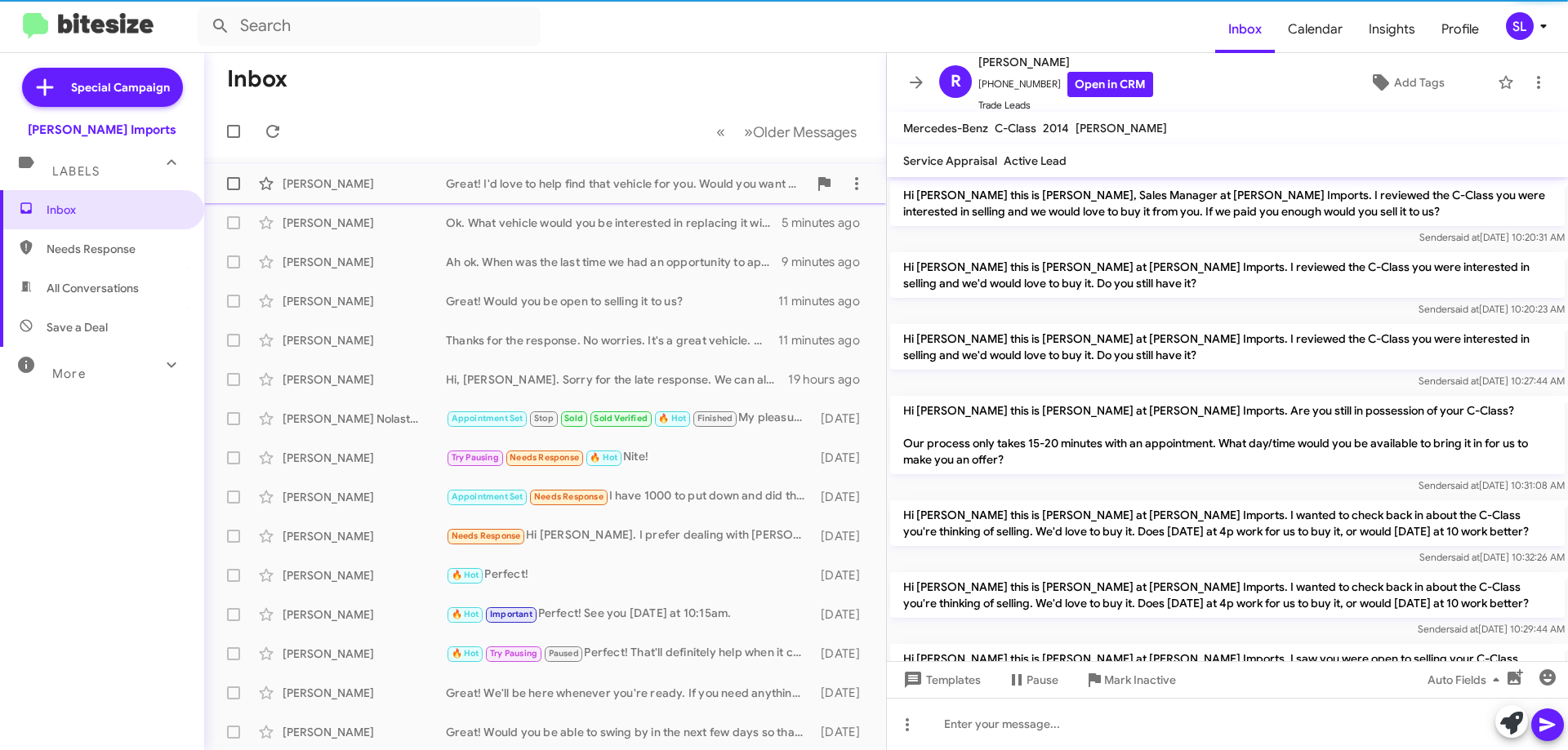
scroll to position [383, 0]
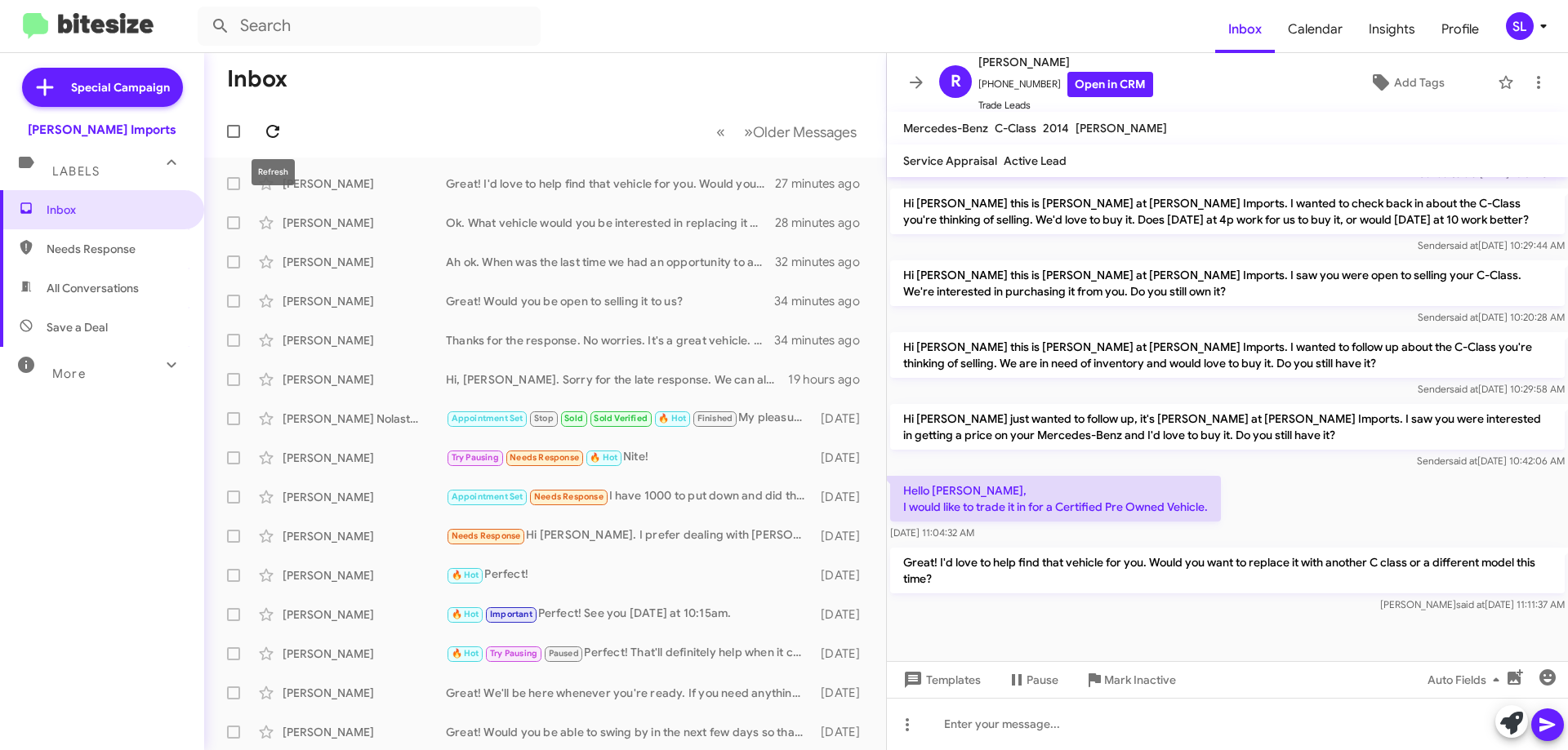
click at [269, 133] on icon at bounding box center [273, 131] width 19 height 19
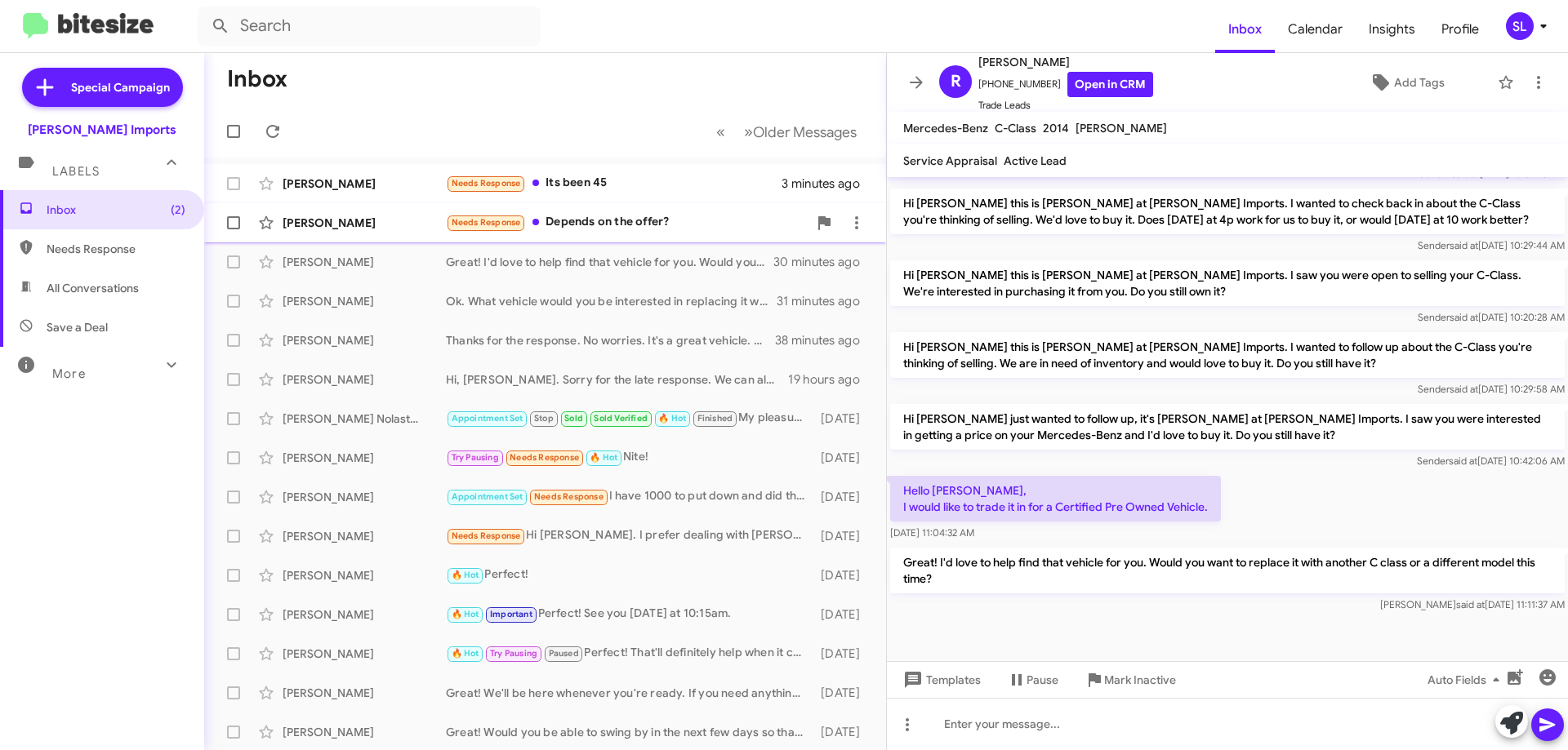
click at [674, 233] on div "[PERSON_NAME] Needs Response Depends on the offer? 3 minutes ago" at bounding box center [544, 222] width 655 height 33
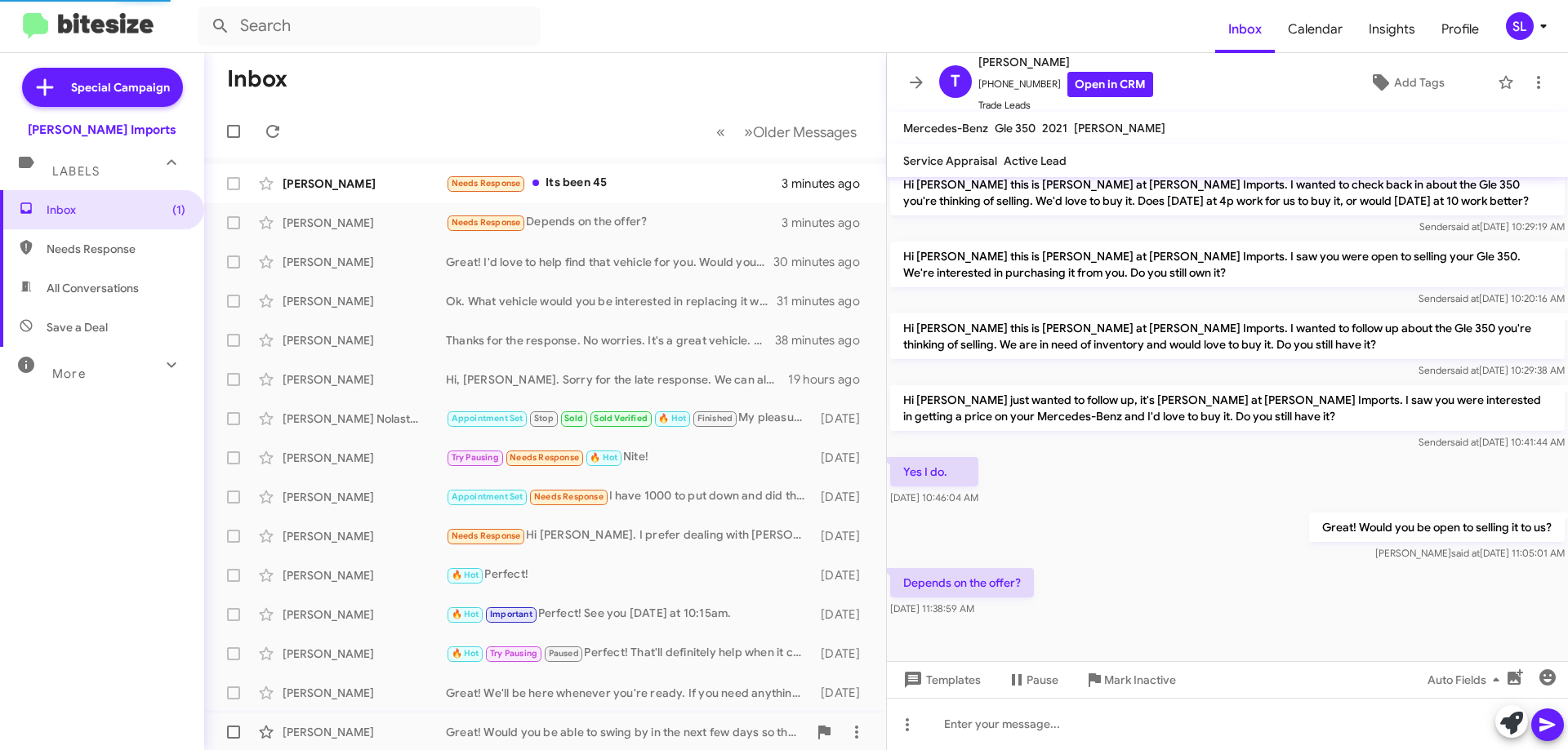
scroll to position [292, 0]
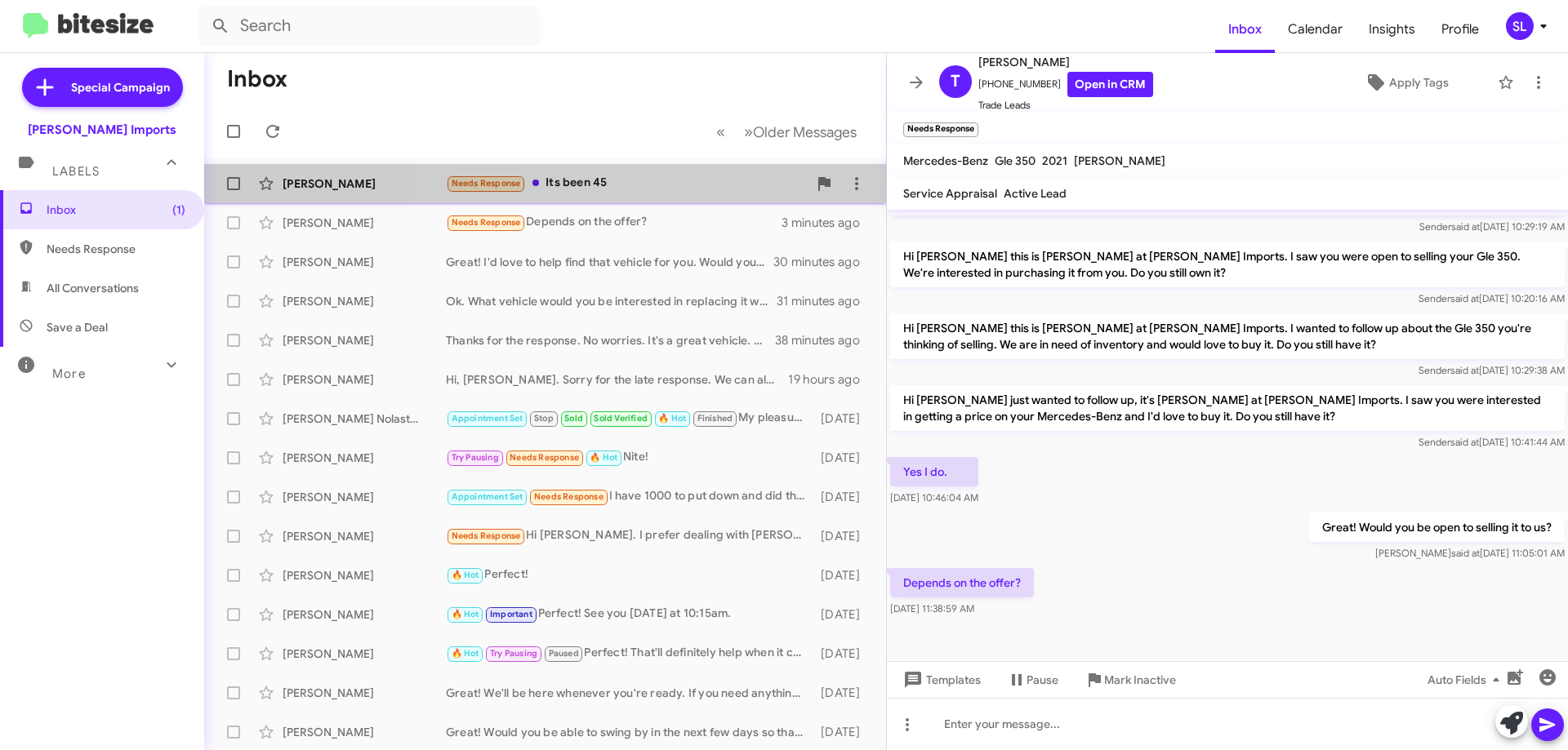
click at [648, 191] on div "Needs Response Its been 45" at bounding box center [627, 182] width 362 height 19
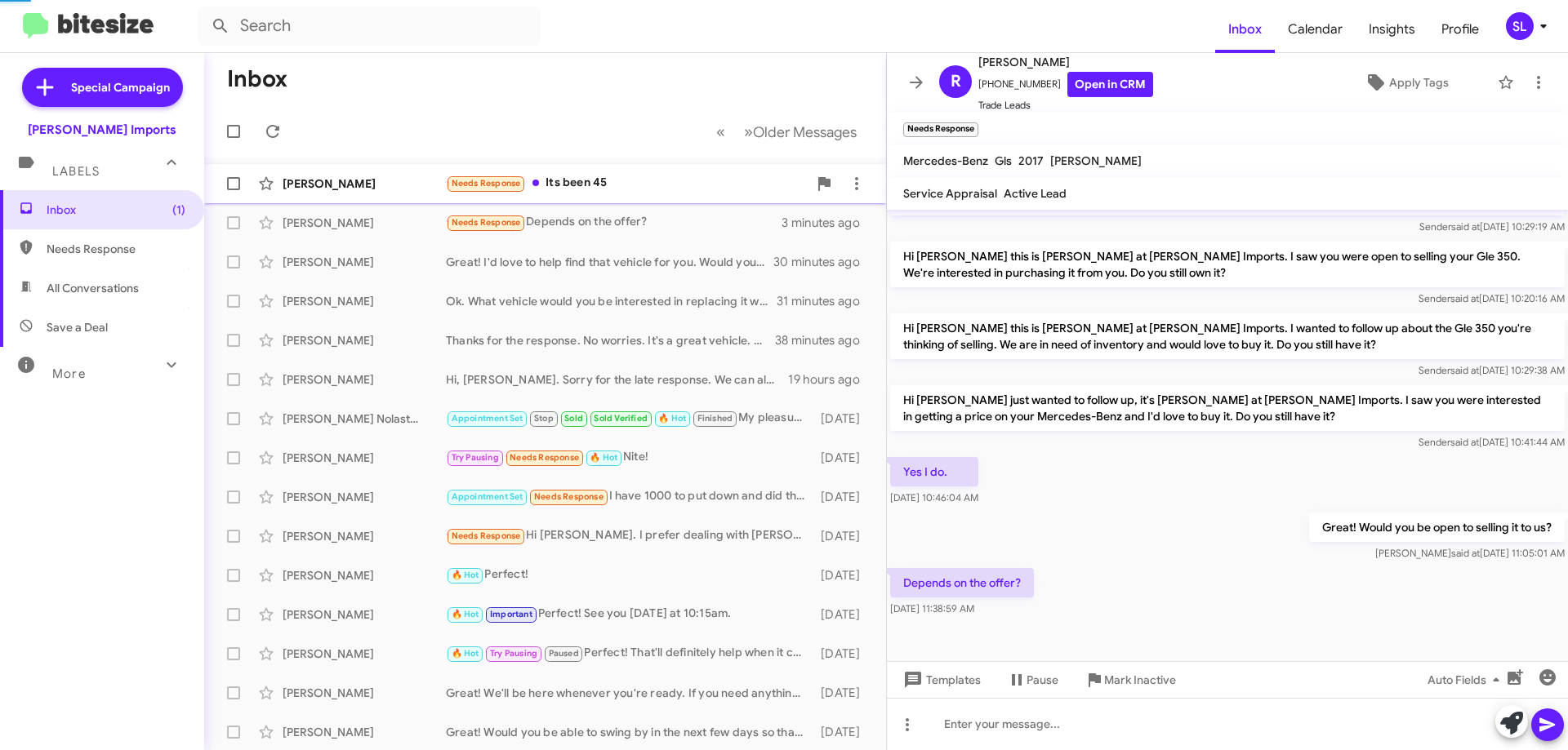
scroll to position [182, 0]
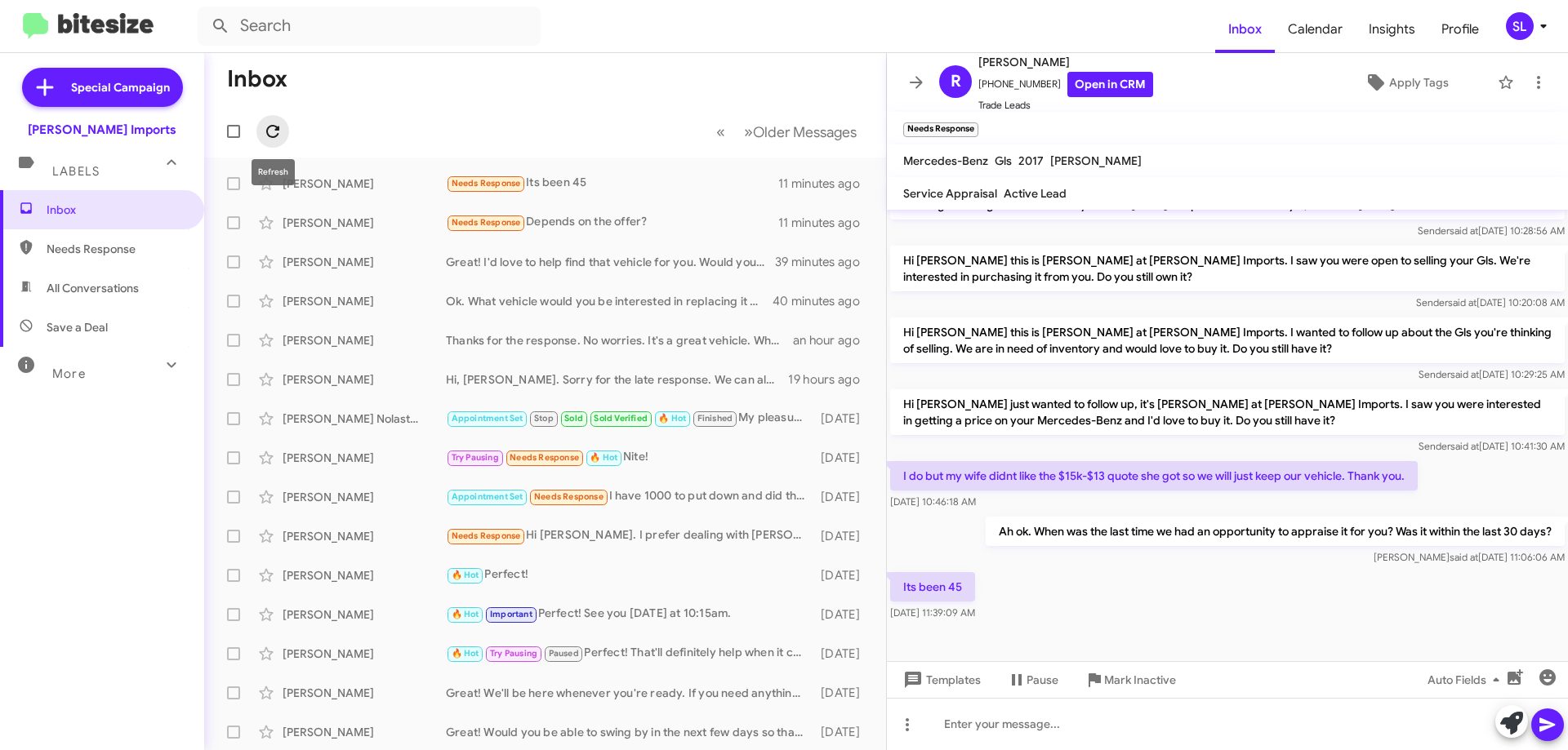
click at [274, 130] on icon at bounding box center [273, 131] width 19 height 19
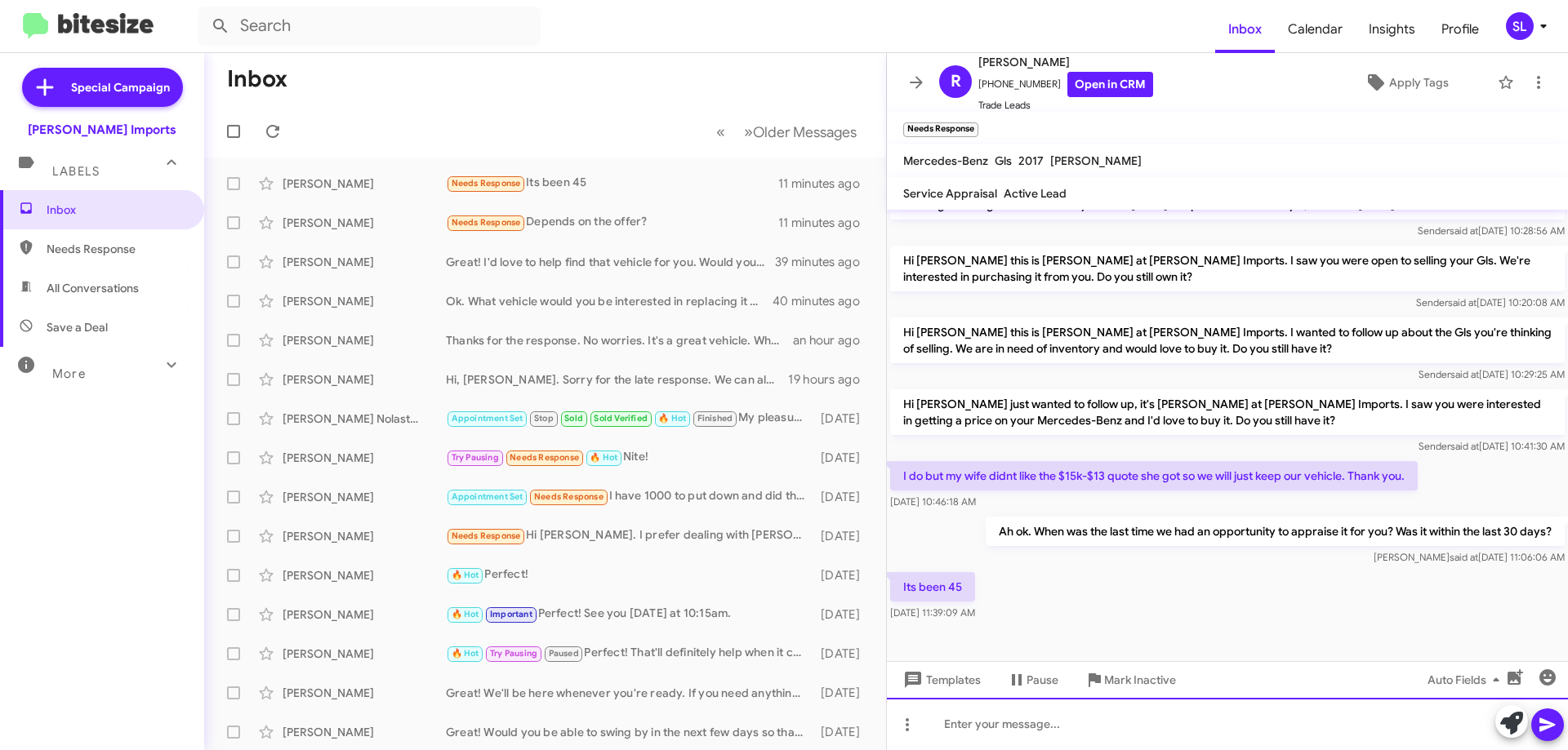
click at [1034, 735] on div at bounding box center [1227, 724] width 681 height 52
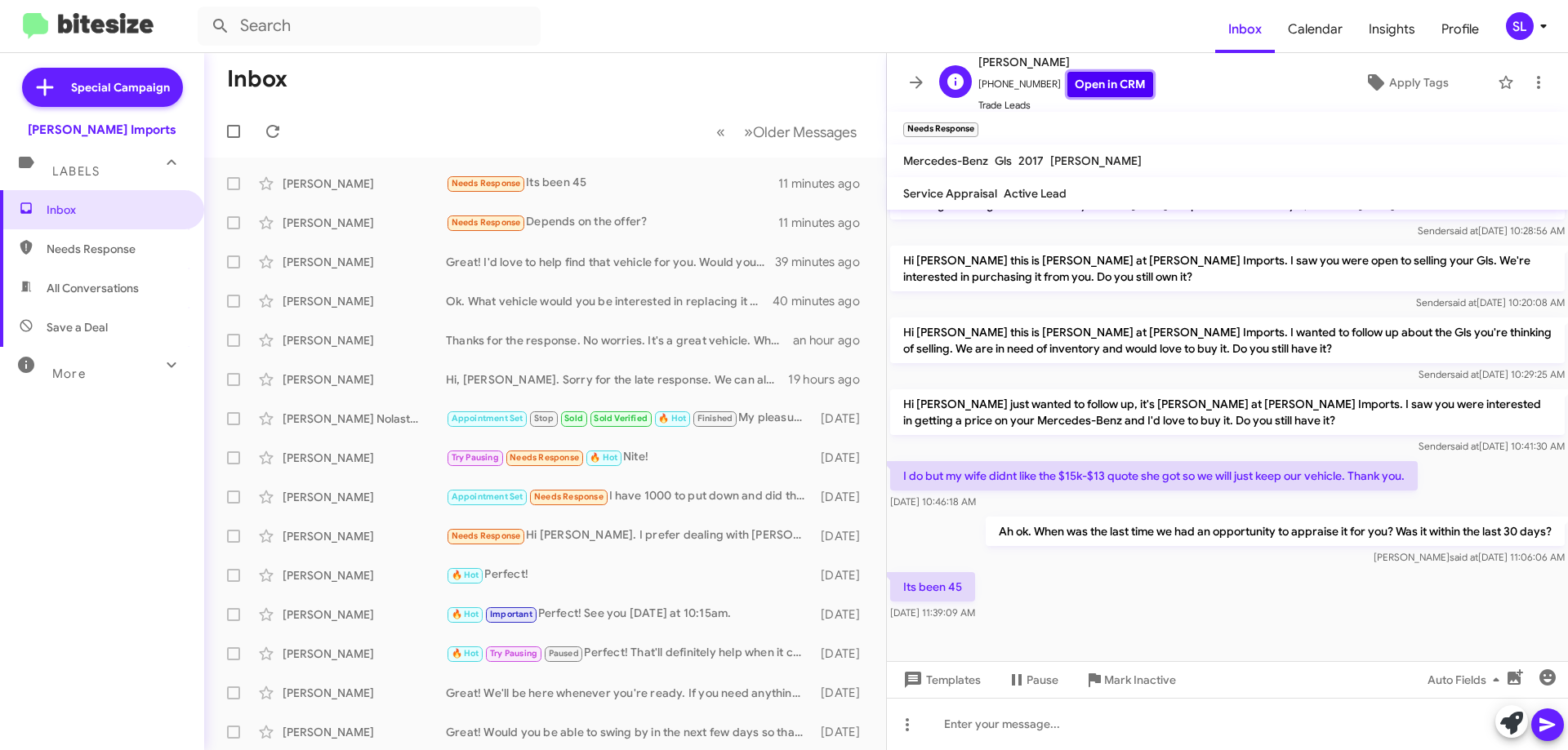
click at [1088, 84] on link "Open in CRM" at bounding box center [1109, 84] width 86 height 26
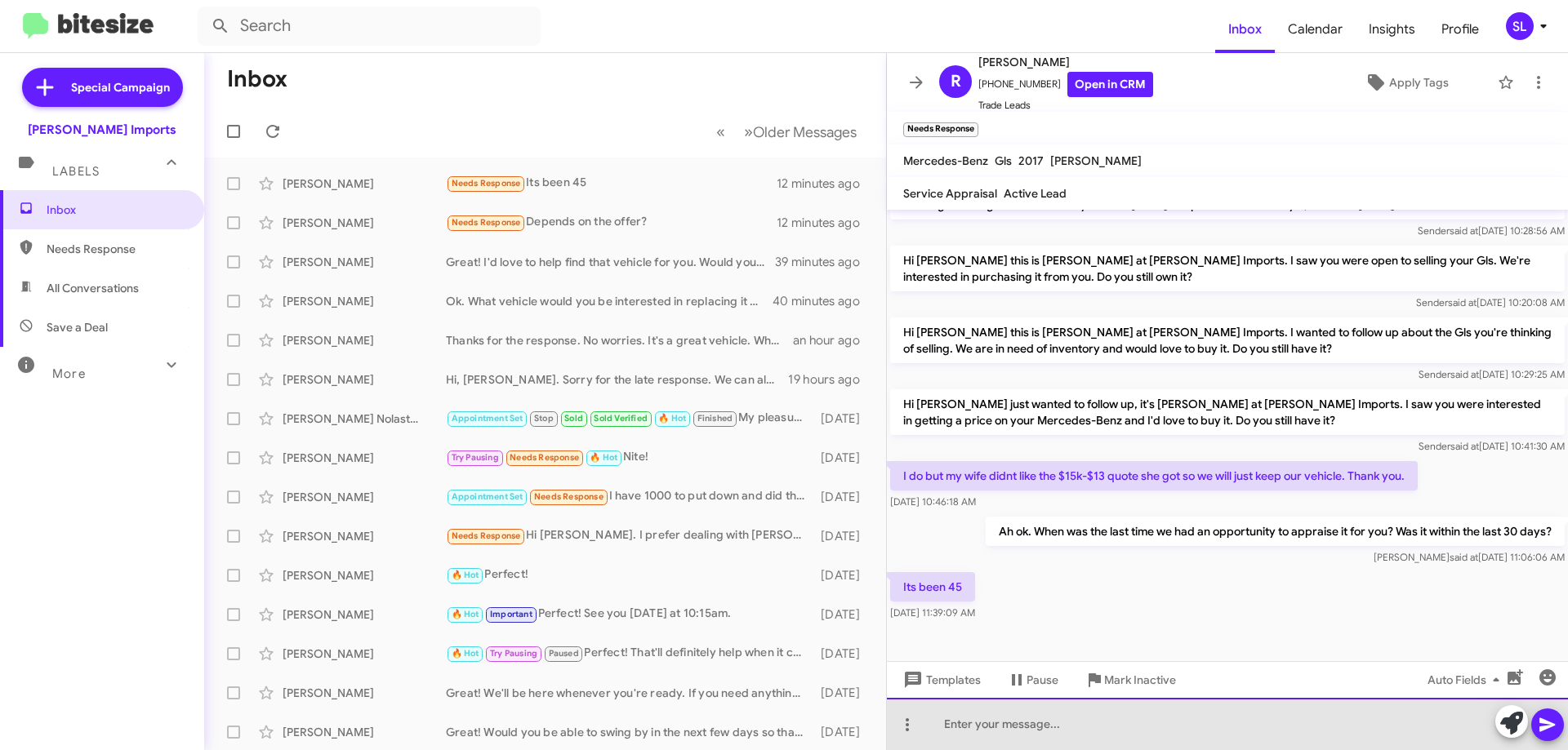
click at [1004, 731] on div at bounding box center [1227, 724] width 681 height 52
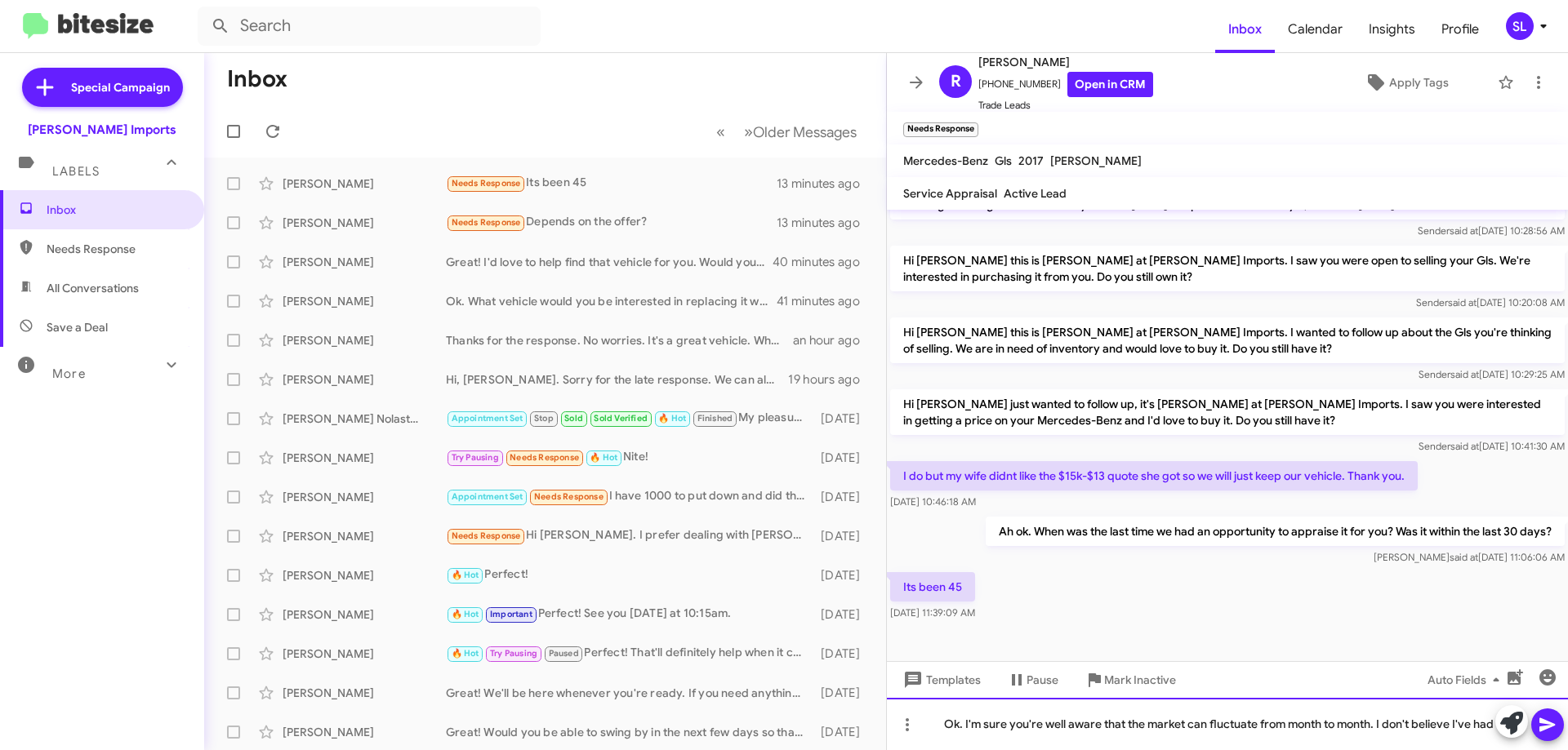
scroll to position [199, 0]
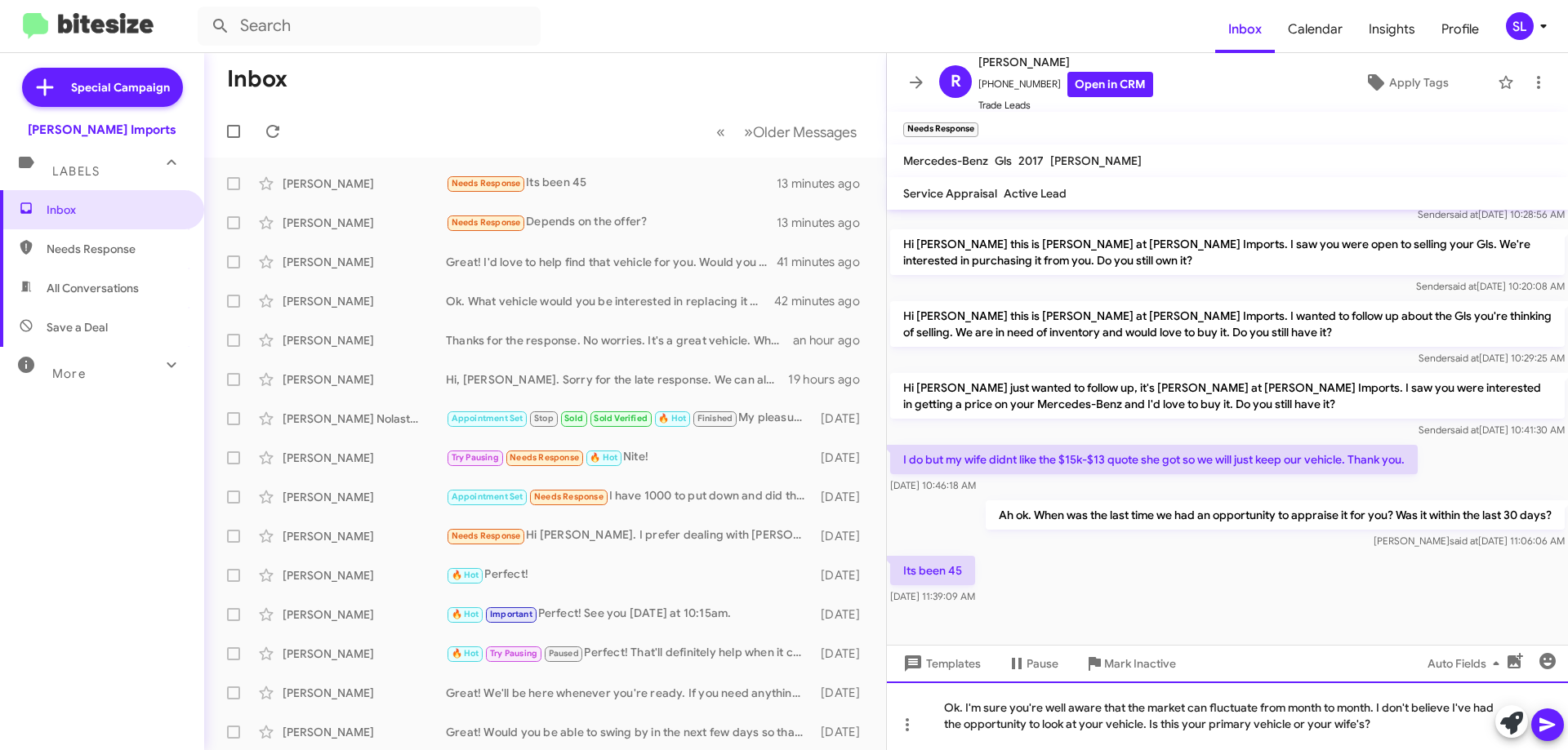
click at [1174, 724] on div "Ok. I'm sure you're well aware that the market can fluctuate from month to mont…" at bounding box center [1227, 716] width 681 height 69
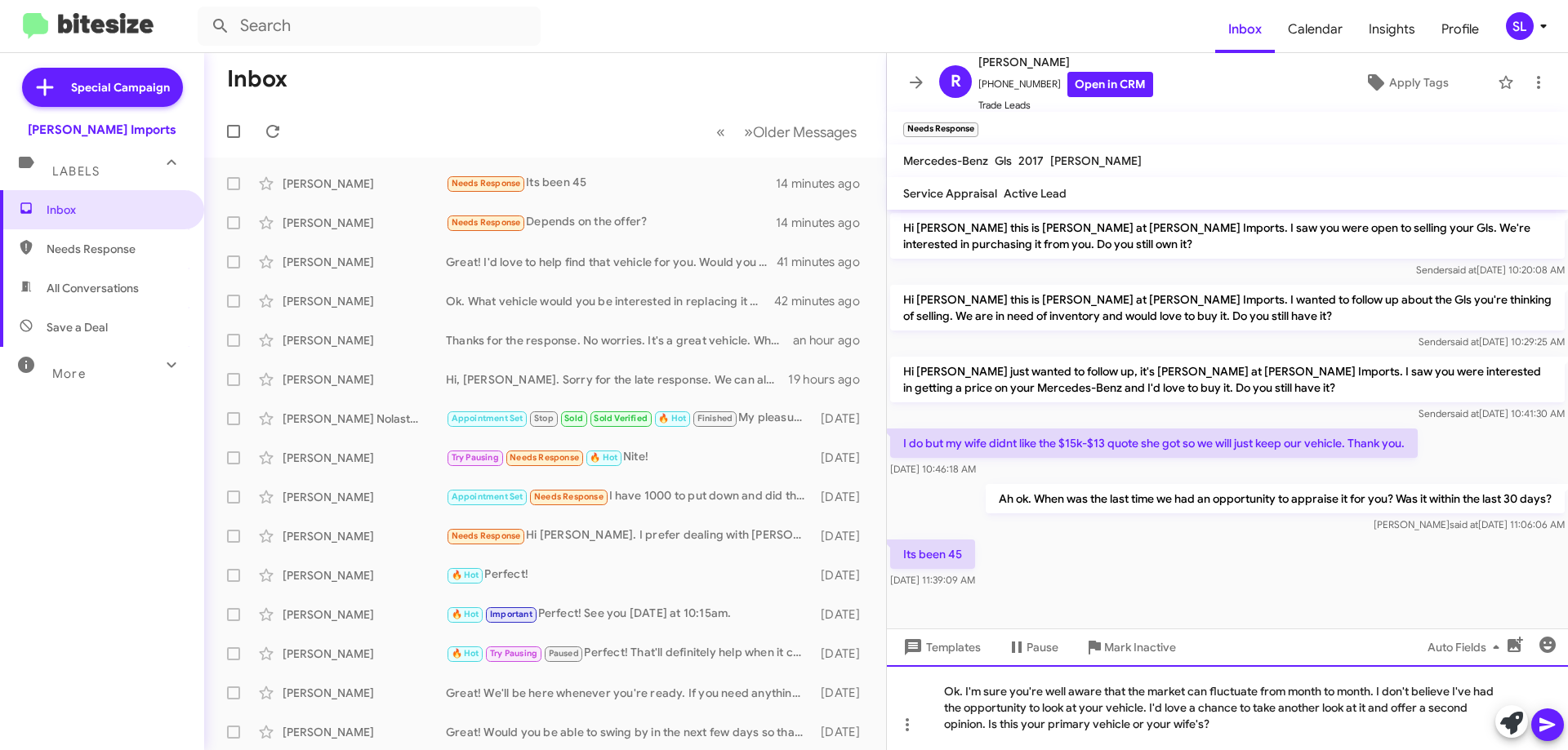
click at [1239, 721] on div "Ok. I'm sure you're well aware that the market can fluctuate from month to mont…" at bounding box center [1227, 708] width 681 height 85
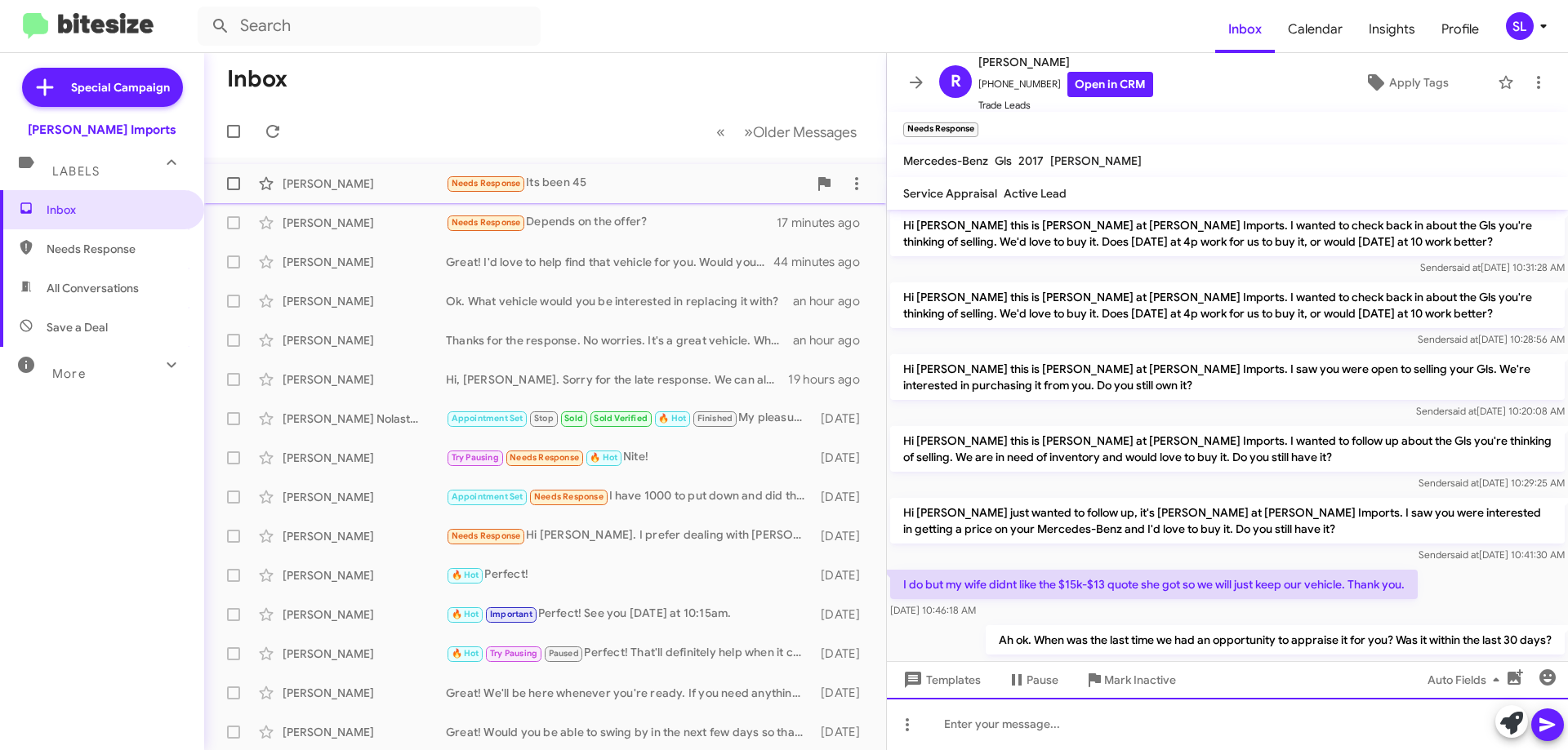
scroll to position [0, 0]
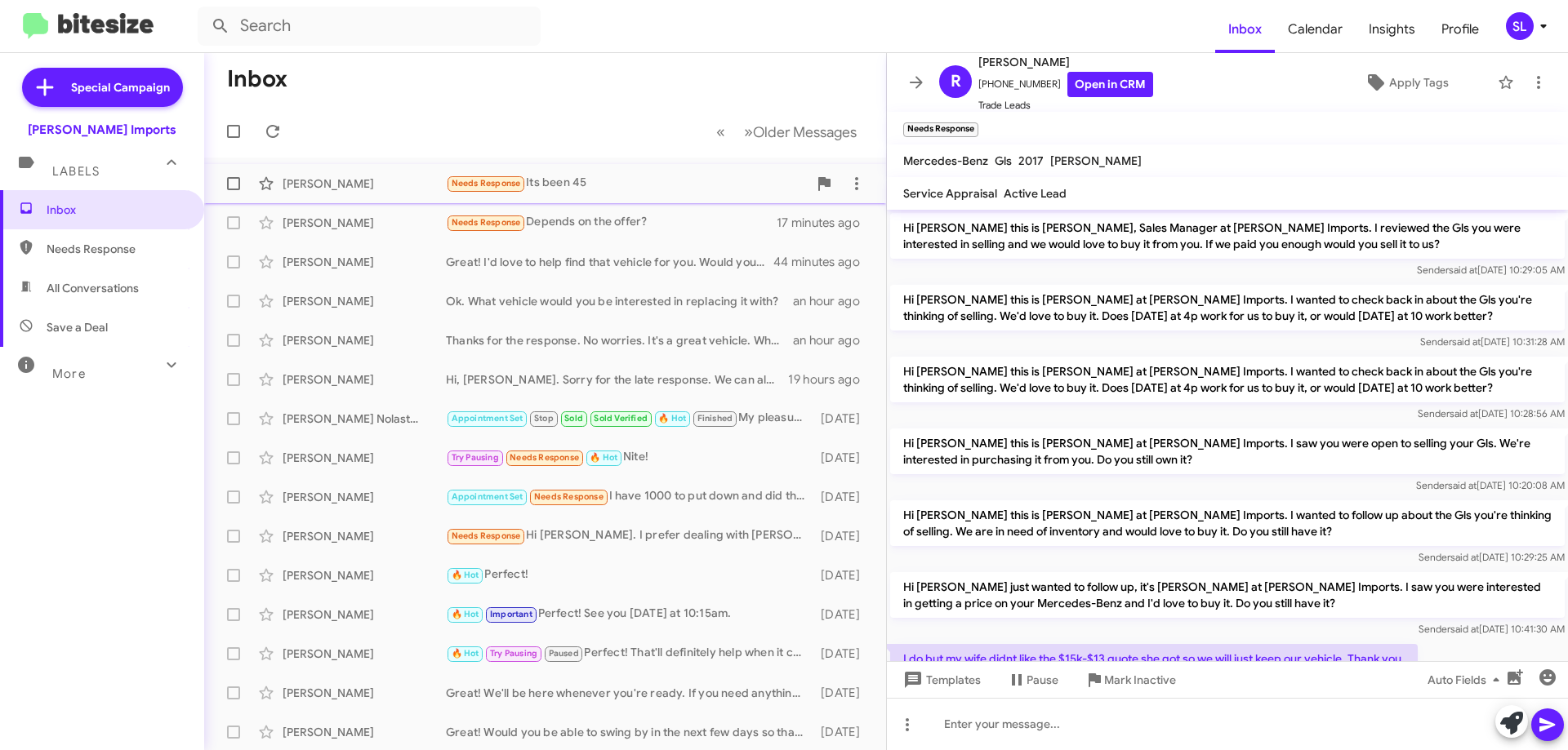
click at [616, 191] on div "Needs Response Its been 45" at bounding box center [627, 182] width 362 height 19
click at [280, 128] on icon at bounding box center [273, 131] width 13 height 13
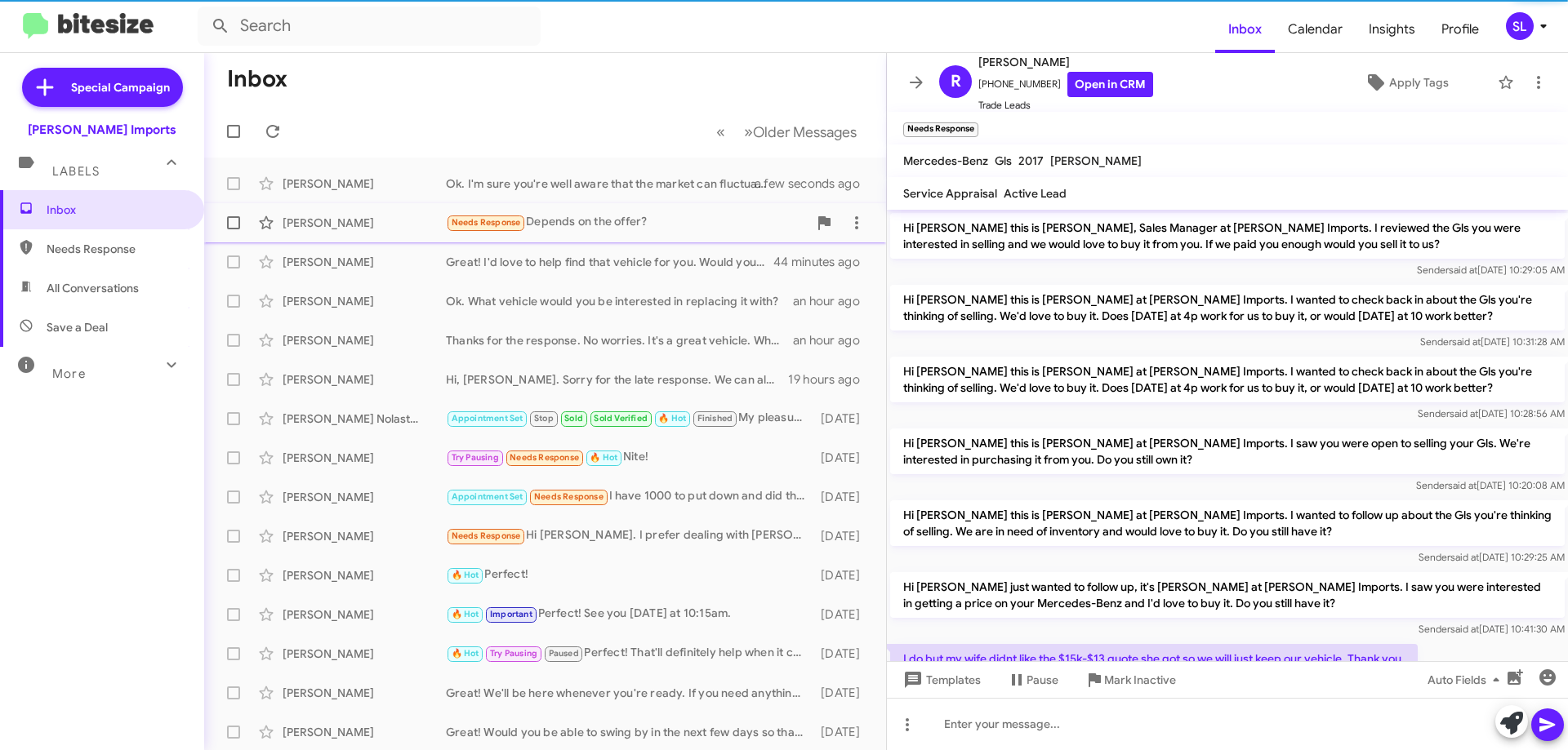
click at [590, 219] on div "Needs Response Depends on the offer?" at bounding box center [627, 222] width 362 height 19
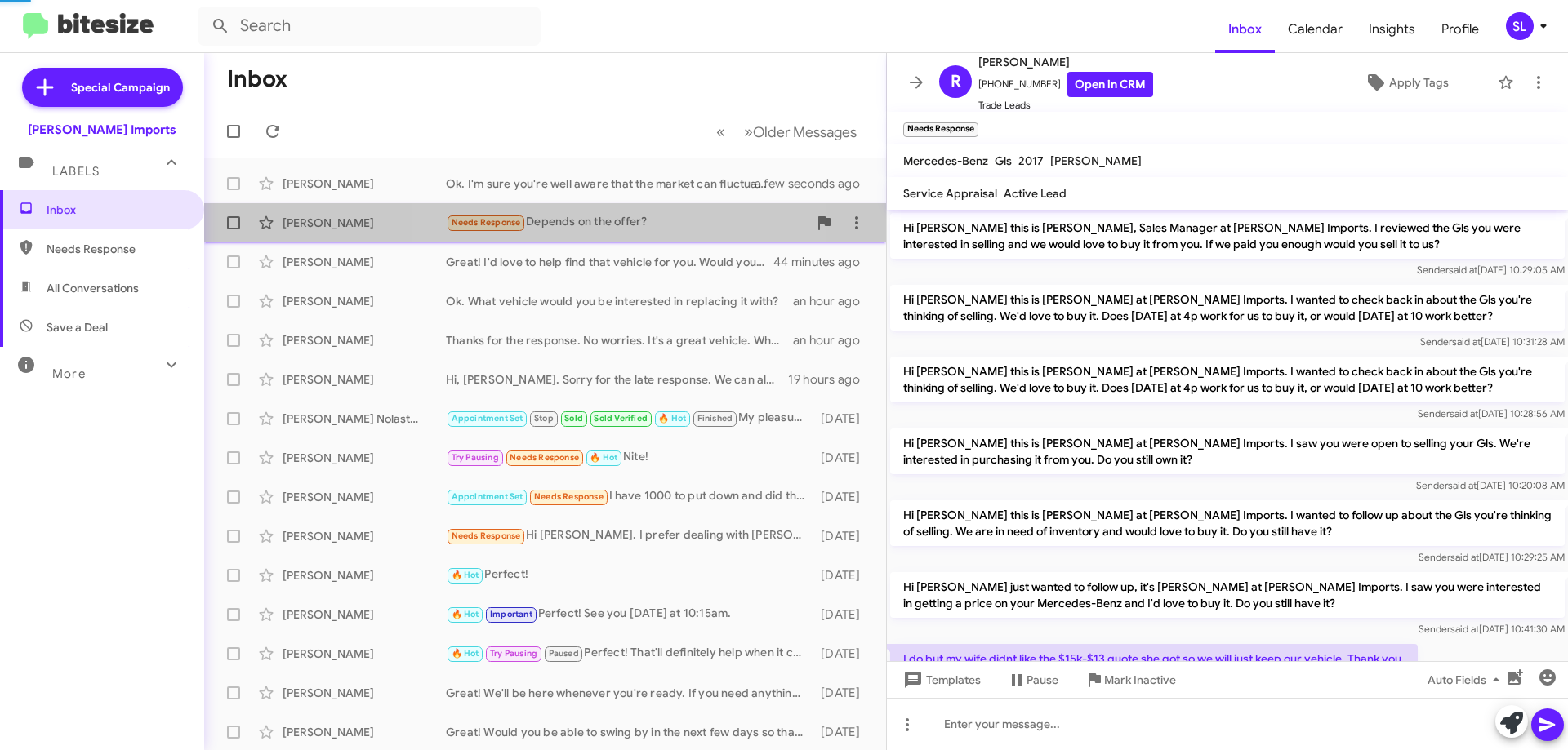
scroll to position [292, 0]
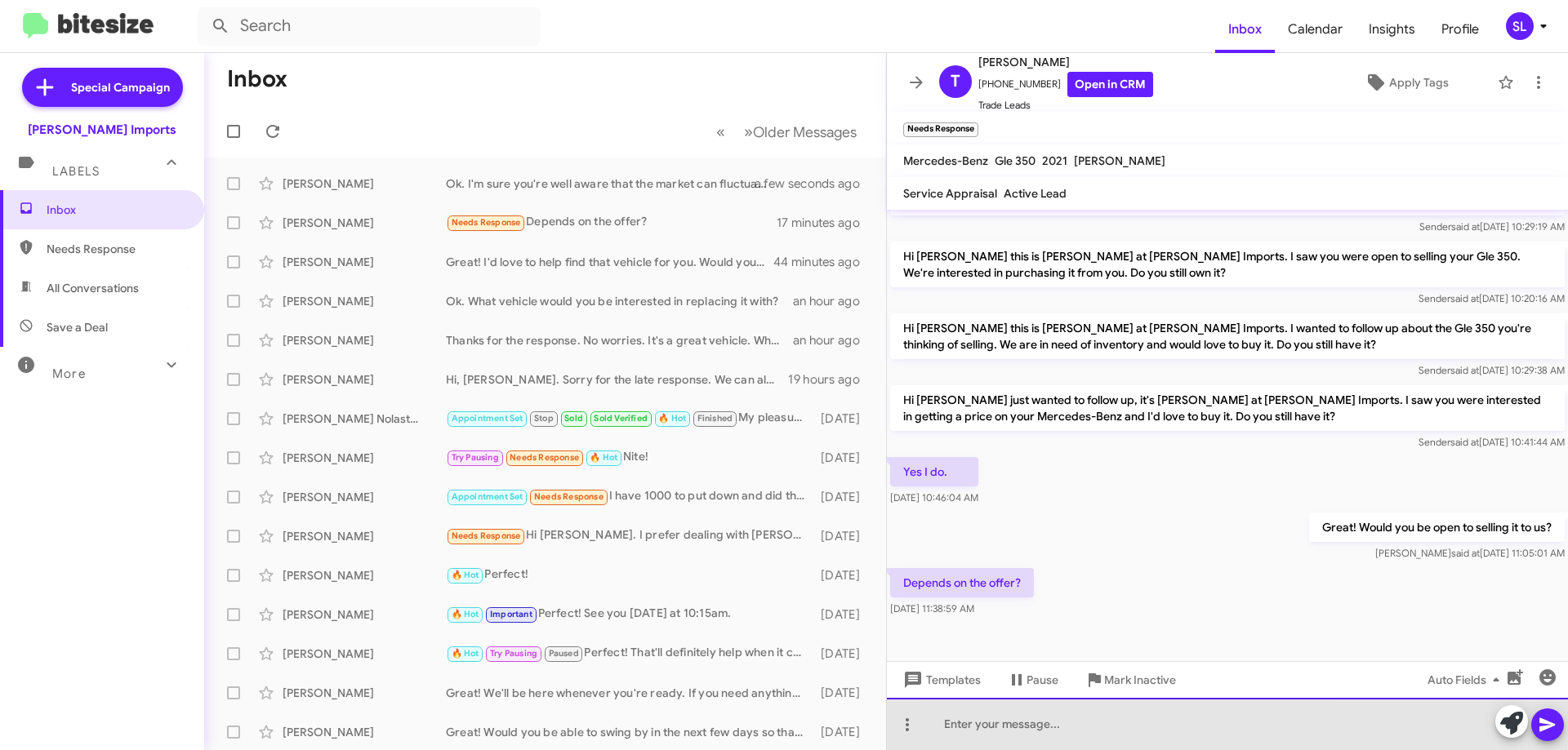
click at [1139, 721] on div at bounding box center [1227, 724] width 681 height 52
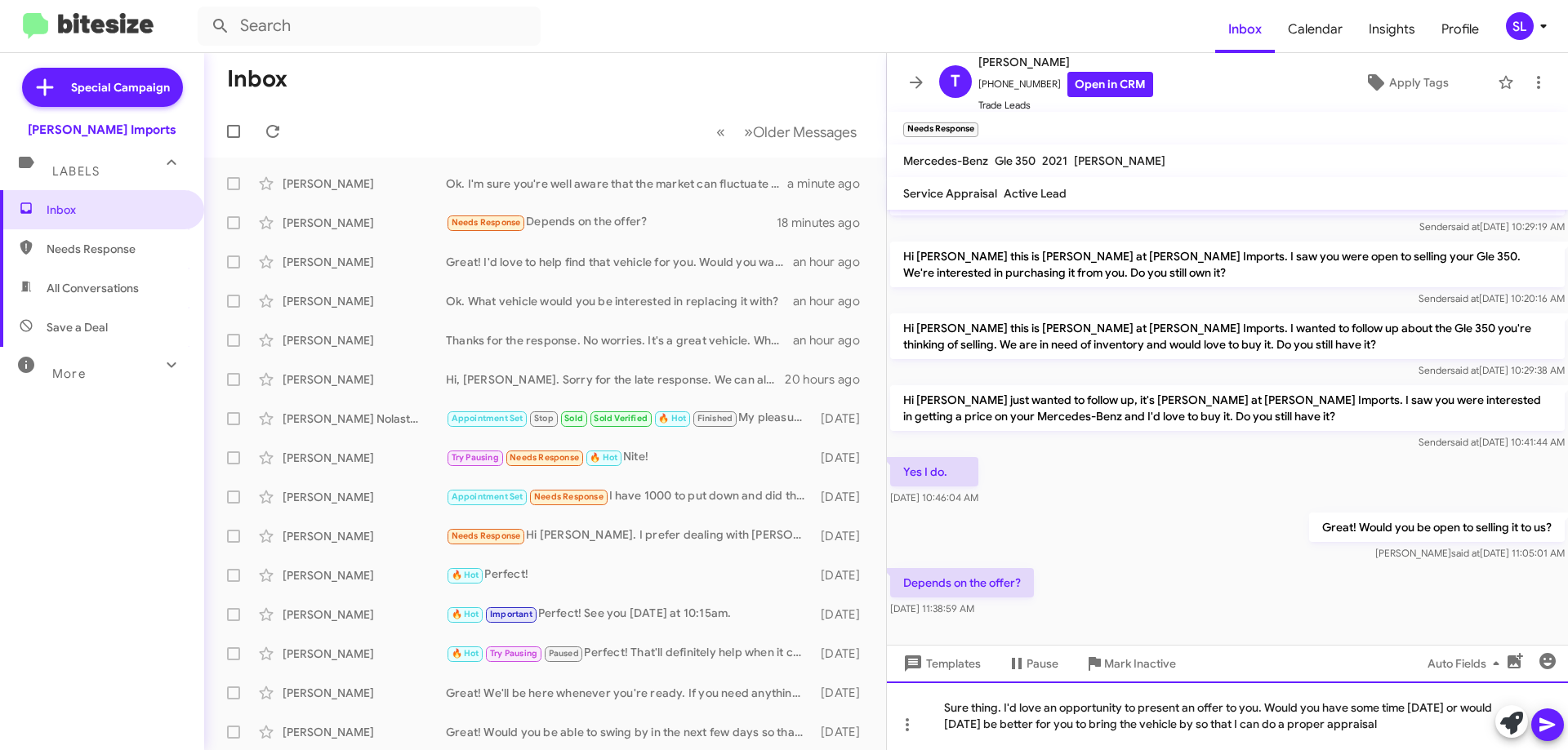
click at [1189, 728] on div "Sure thing. I'd love an opportunity to present an offer to you. Would you have …" at bounding box center [1227, 716] width 681 height 69
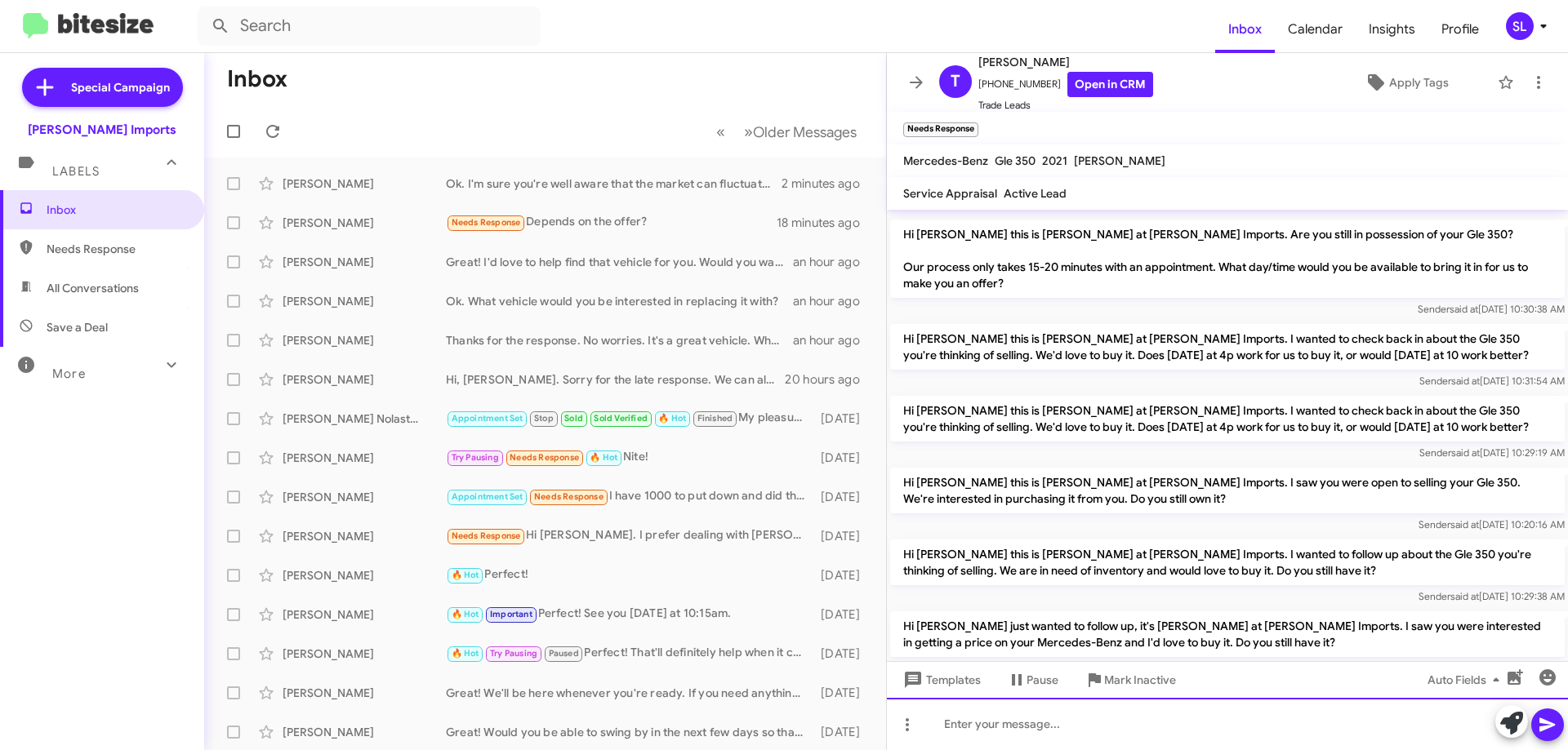
scroll to position [368, 0]
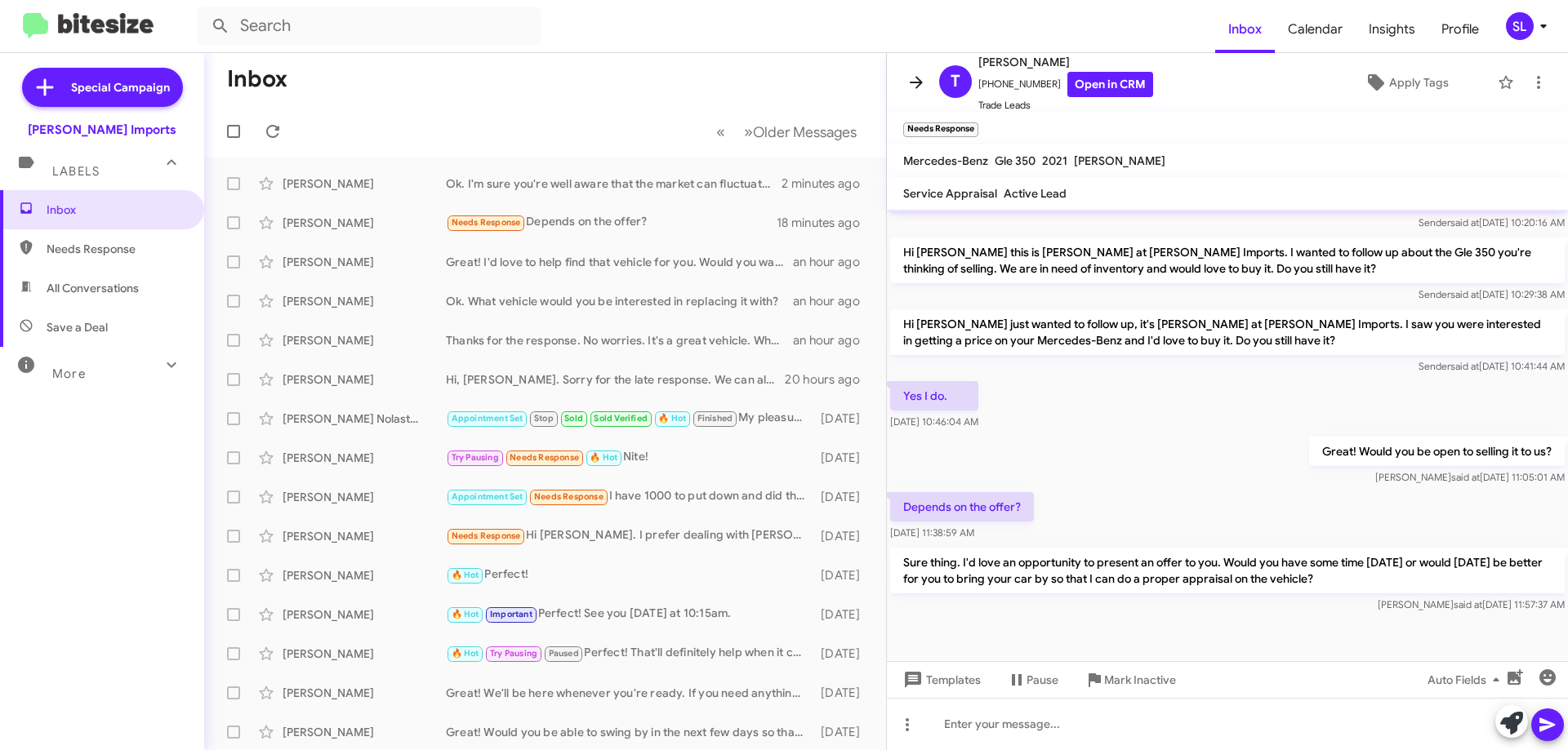
click at [907, 71] on button at bounding box center [915, 82] width 33 height 33
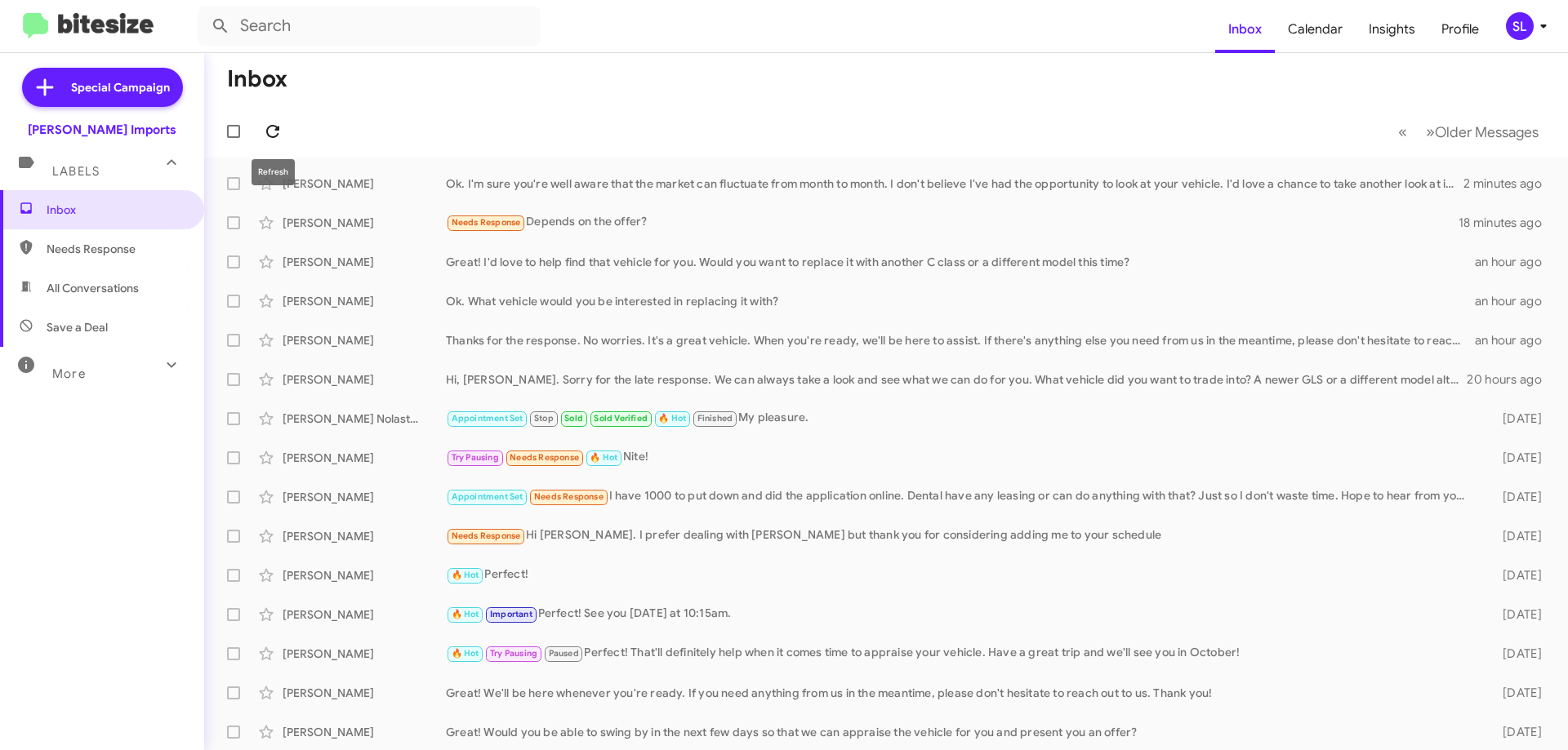
click at [280, 135] on icon at bounding box center [273, 131] width 19 height 19
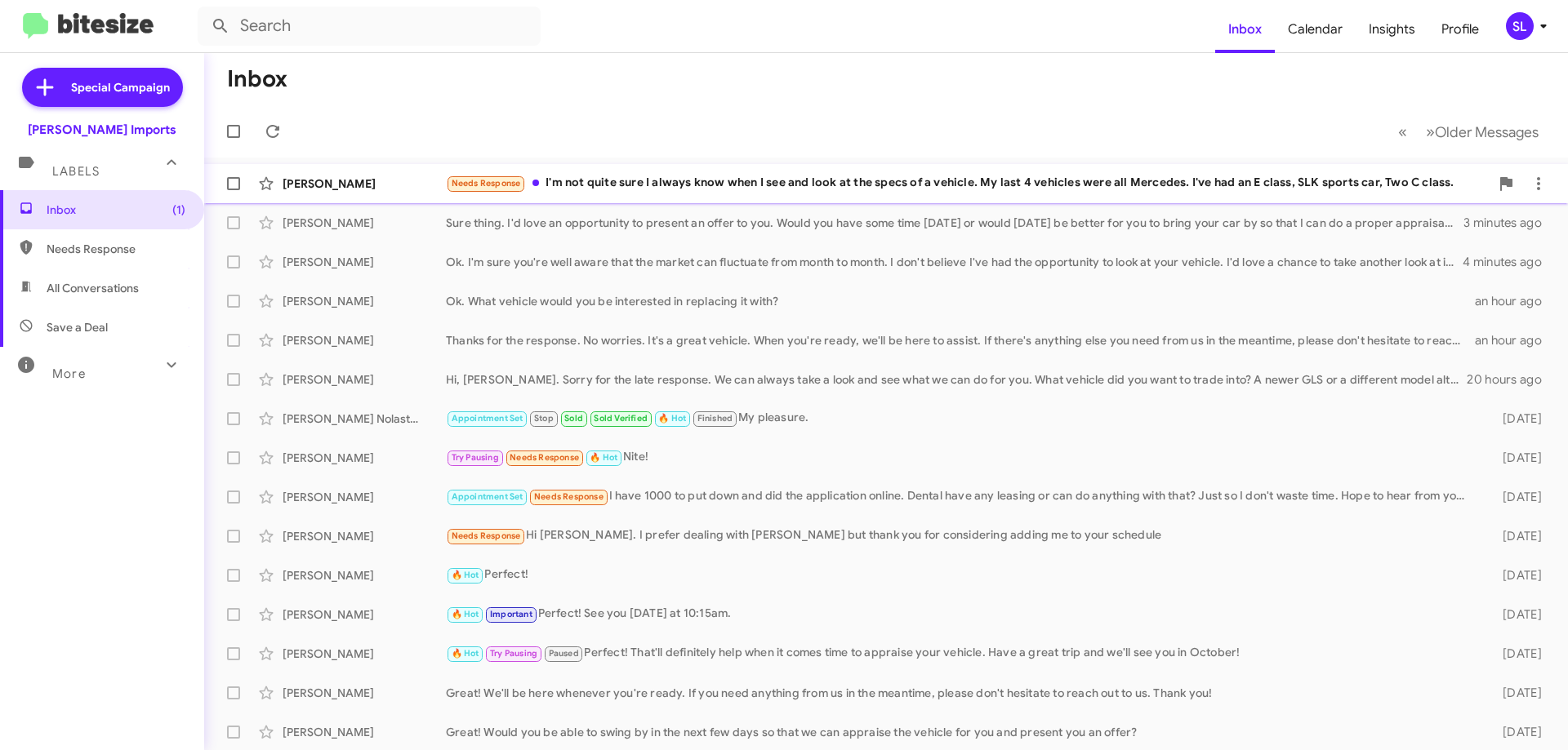
click at [974, 182] on div "Needs Response I'm not quite sure I always know when I see and look at the spec…" at bounding box center [967, 182] width 1043 height 19
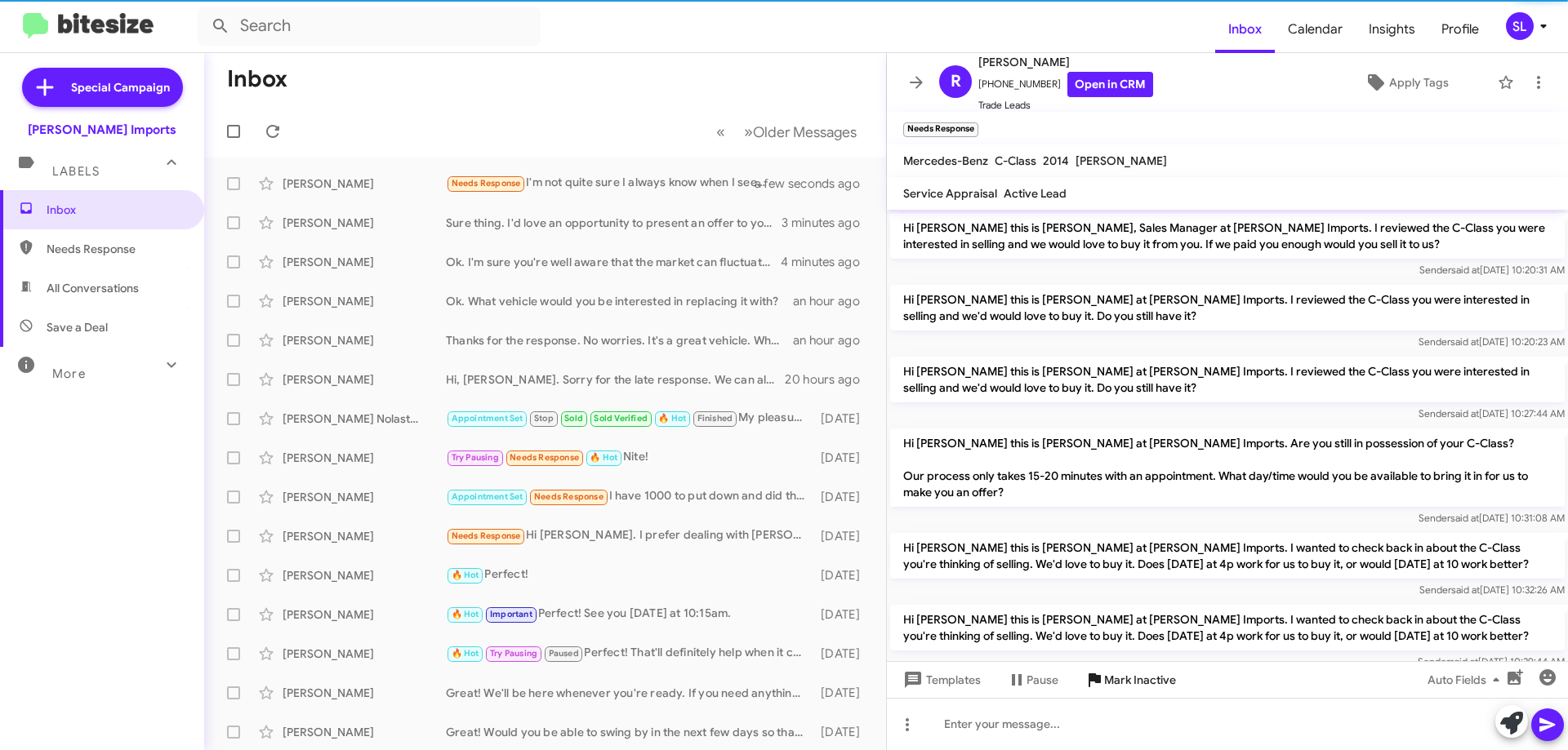
scroll to position [459, 0]
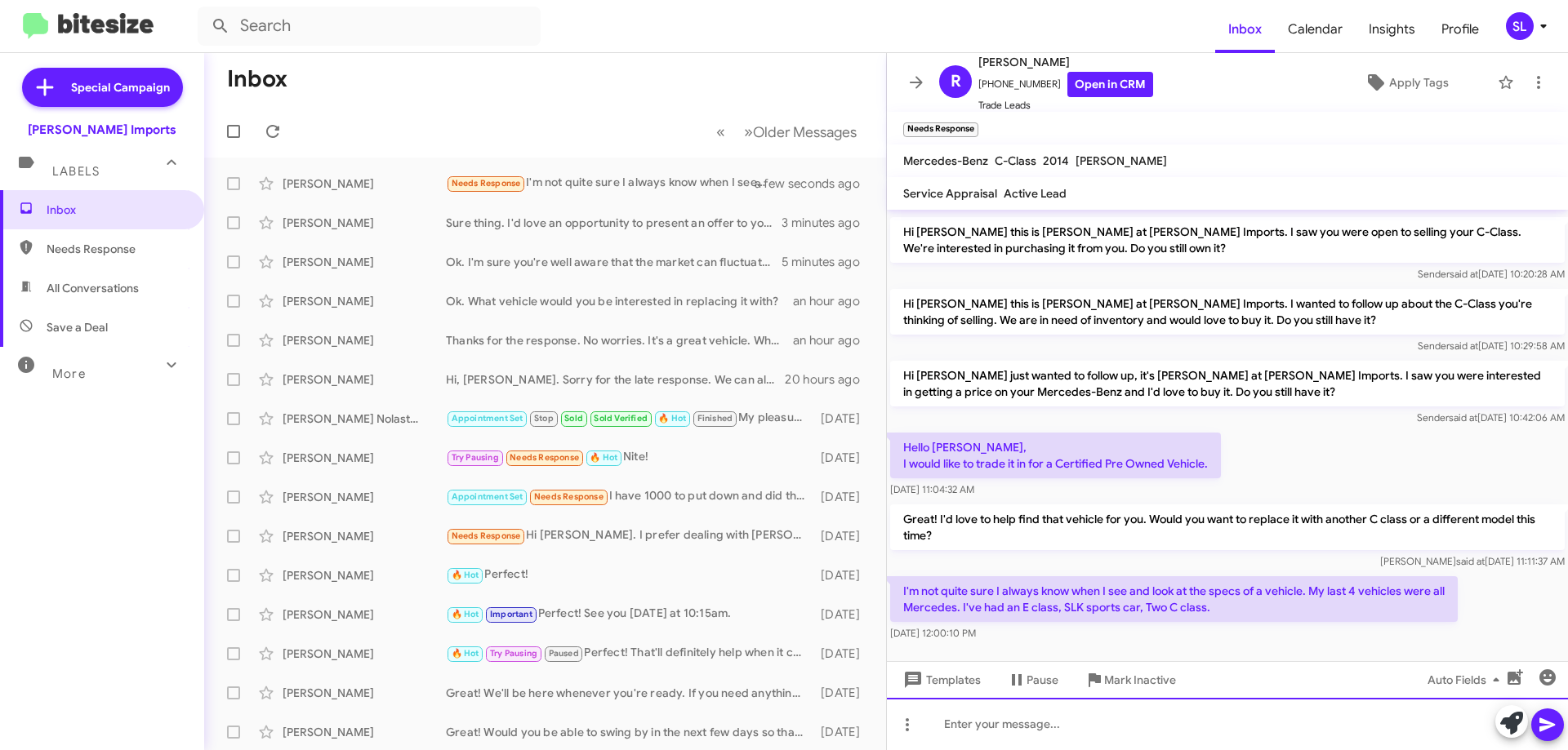
click at [1148, 717] on div at bounding box center [1227, 724] width 681 height 52
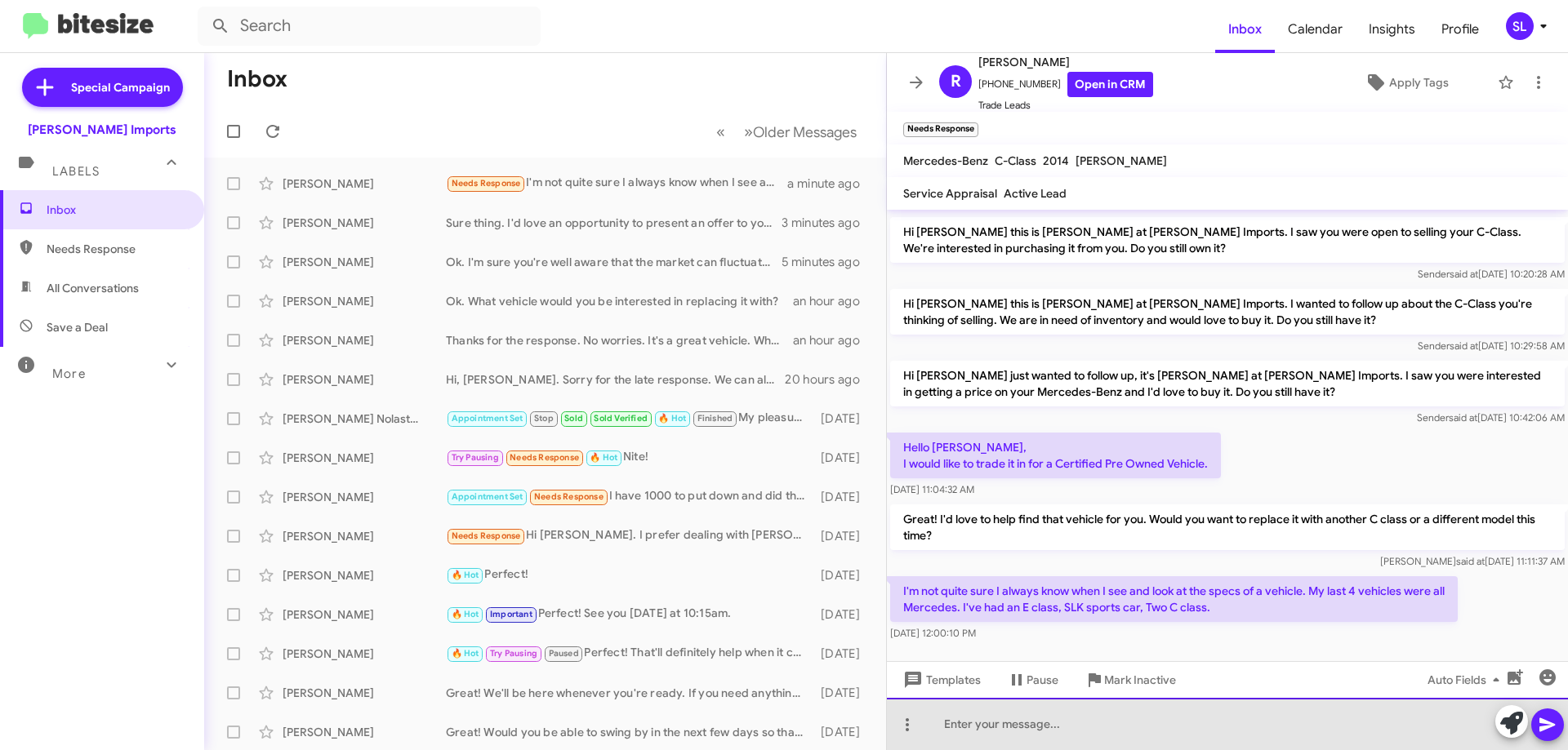
click at [1121, 724] on div at bounding box center [1227, 724] width 681 height 52
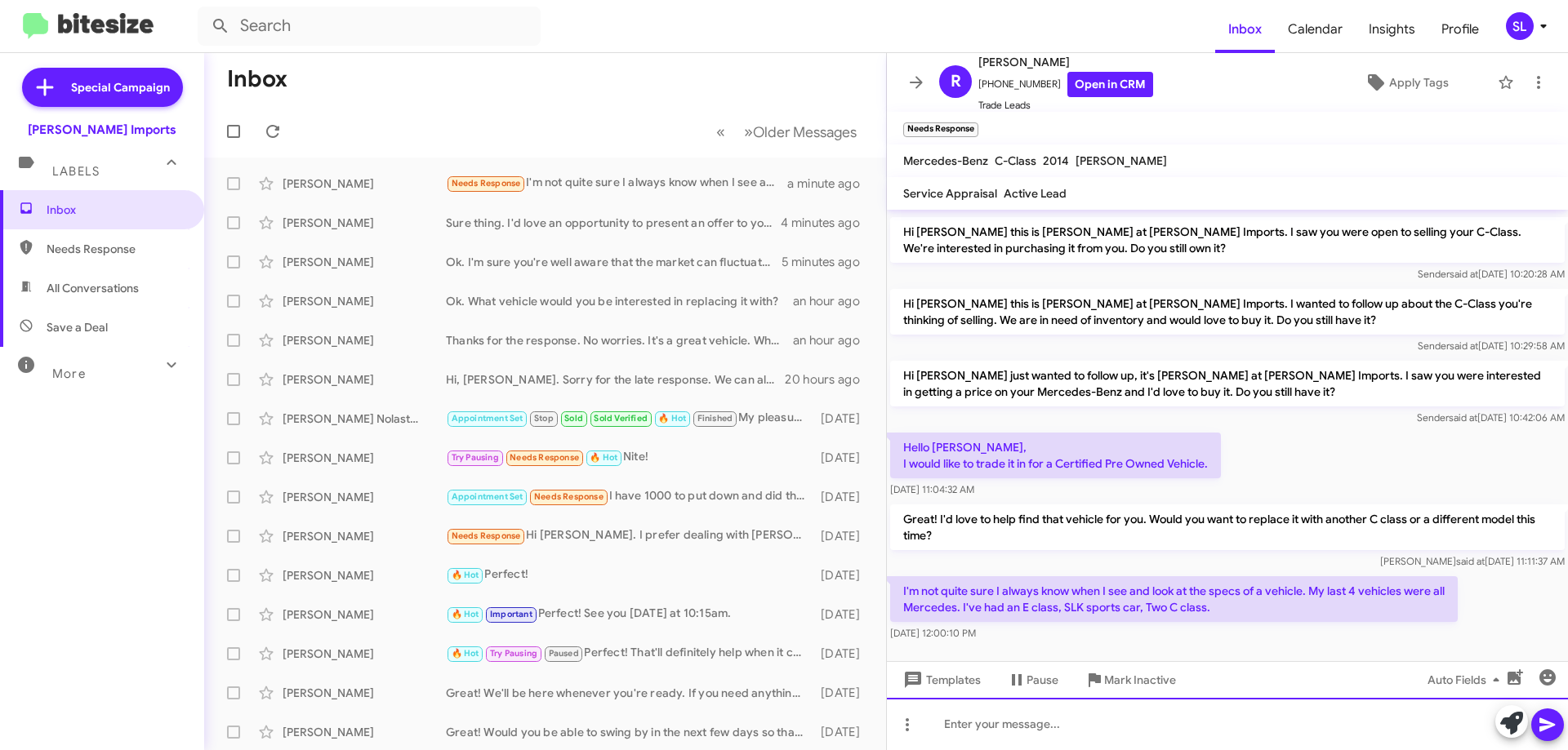
click at [1134, 717] on div at bounding box center [1227, 724] width 681 height 52
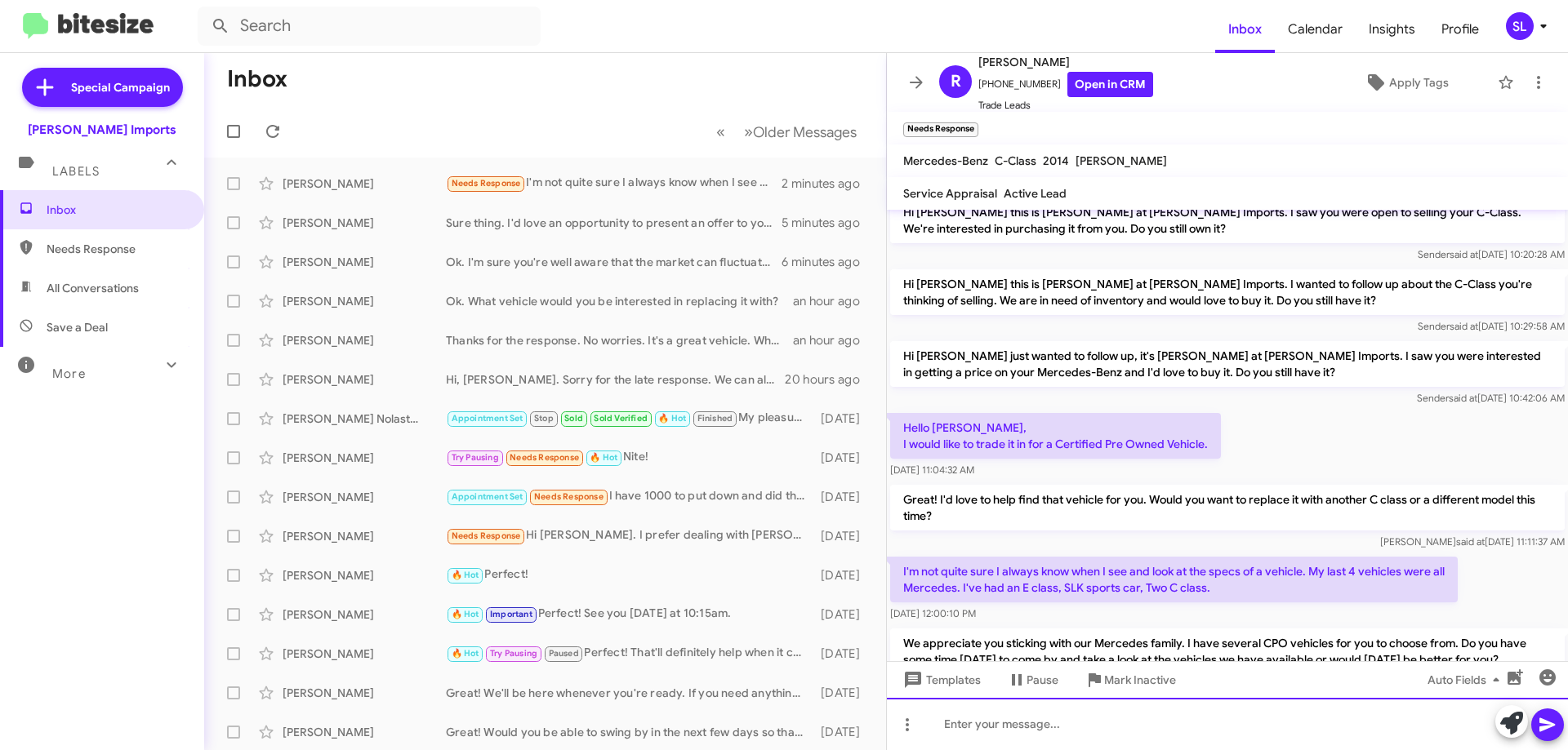
scroll to position [568, 0]
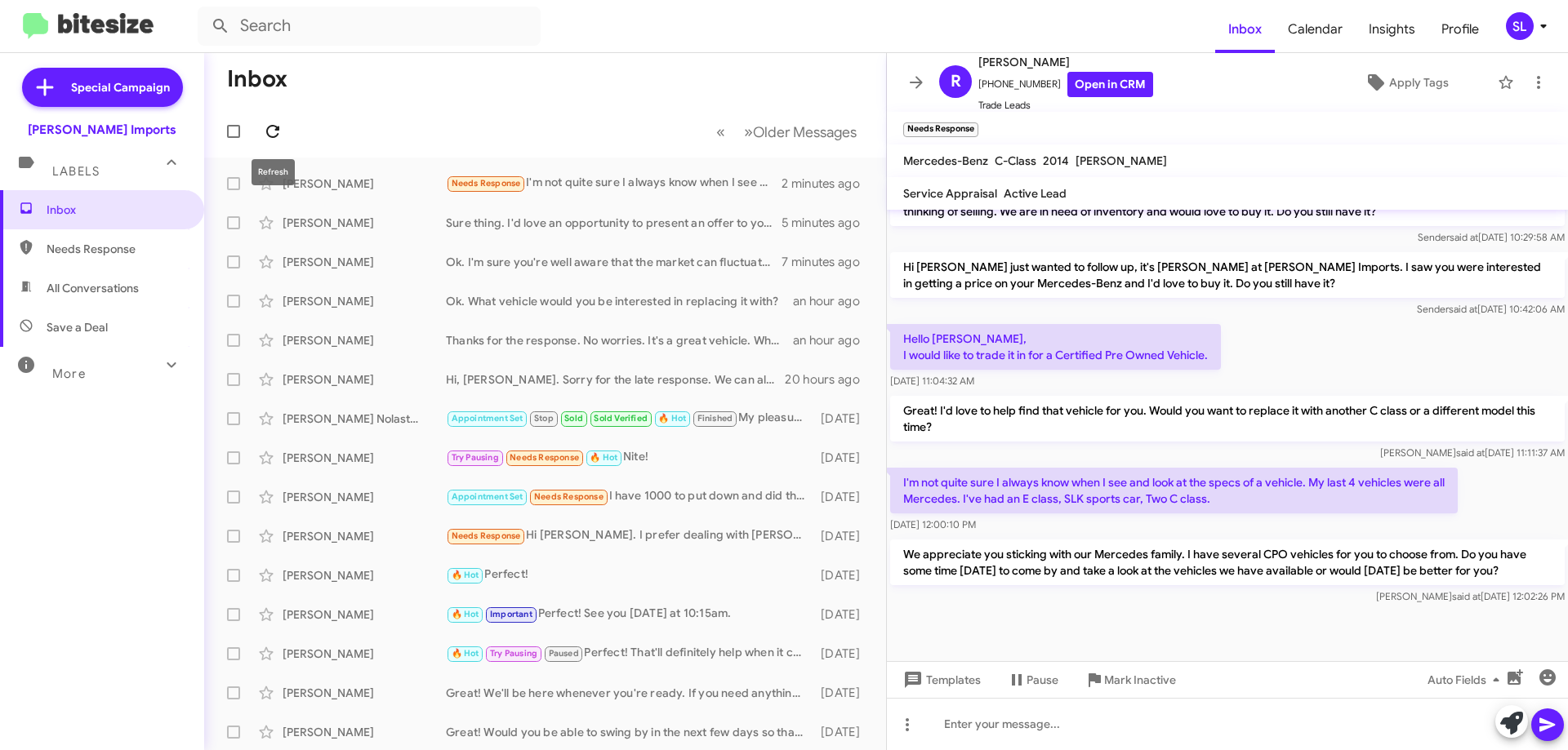
click at [273, 137] on icon at bounding box center [273, 131] width 13 height 13
click at [280, 130] on icon at bounding box center [273, 131] width 13 height 13
click at [920, 76] on icon at bounding box center [916, 82] width 19 height 19
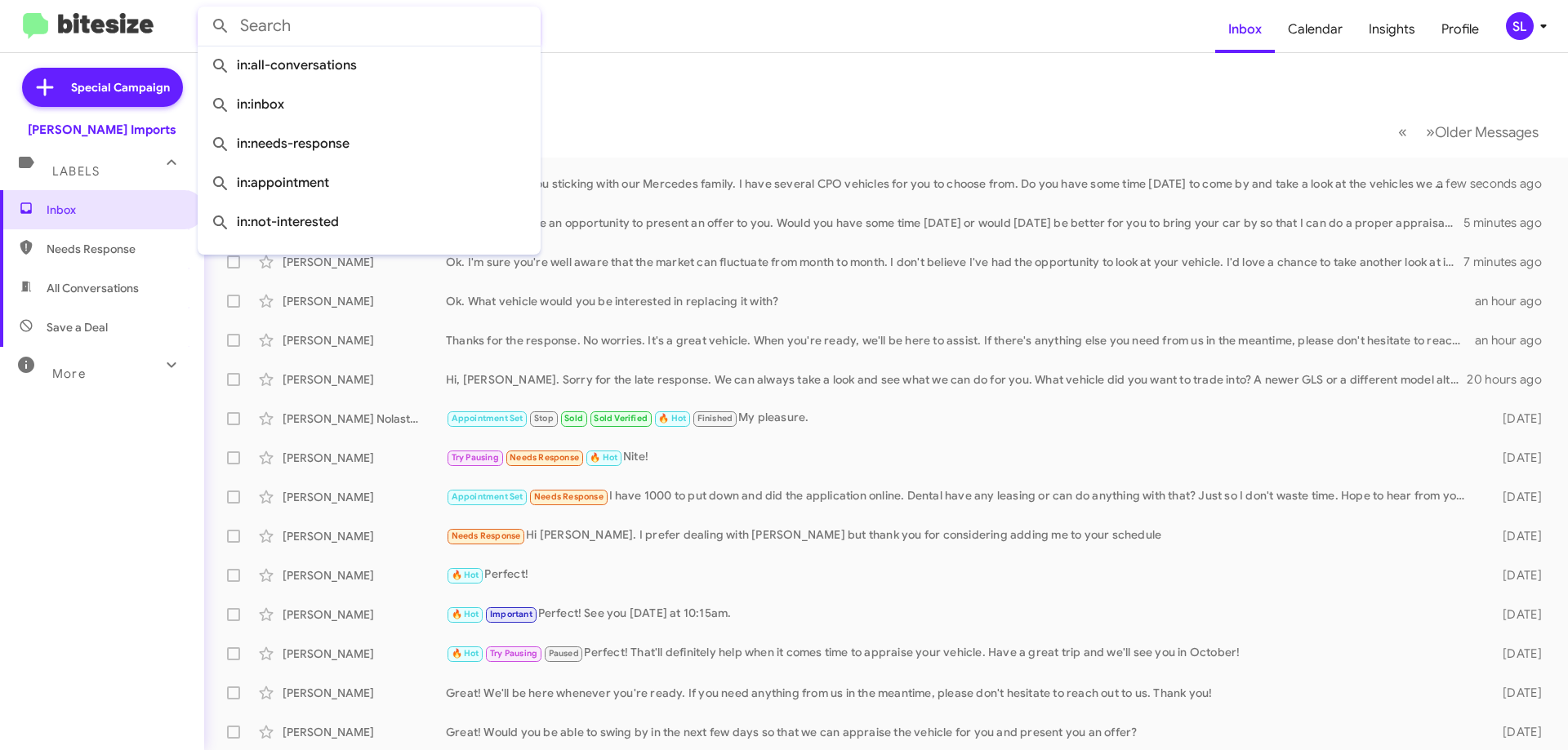
click at [333, 27] on input "text" at bounding box center [369, 26] width 343 height 39
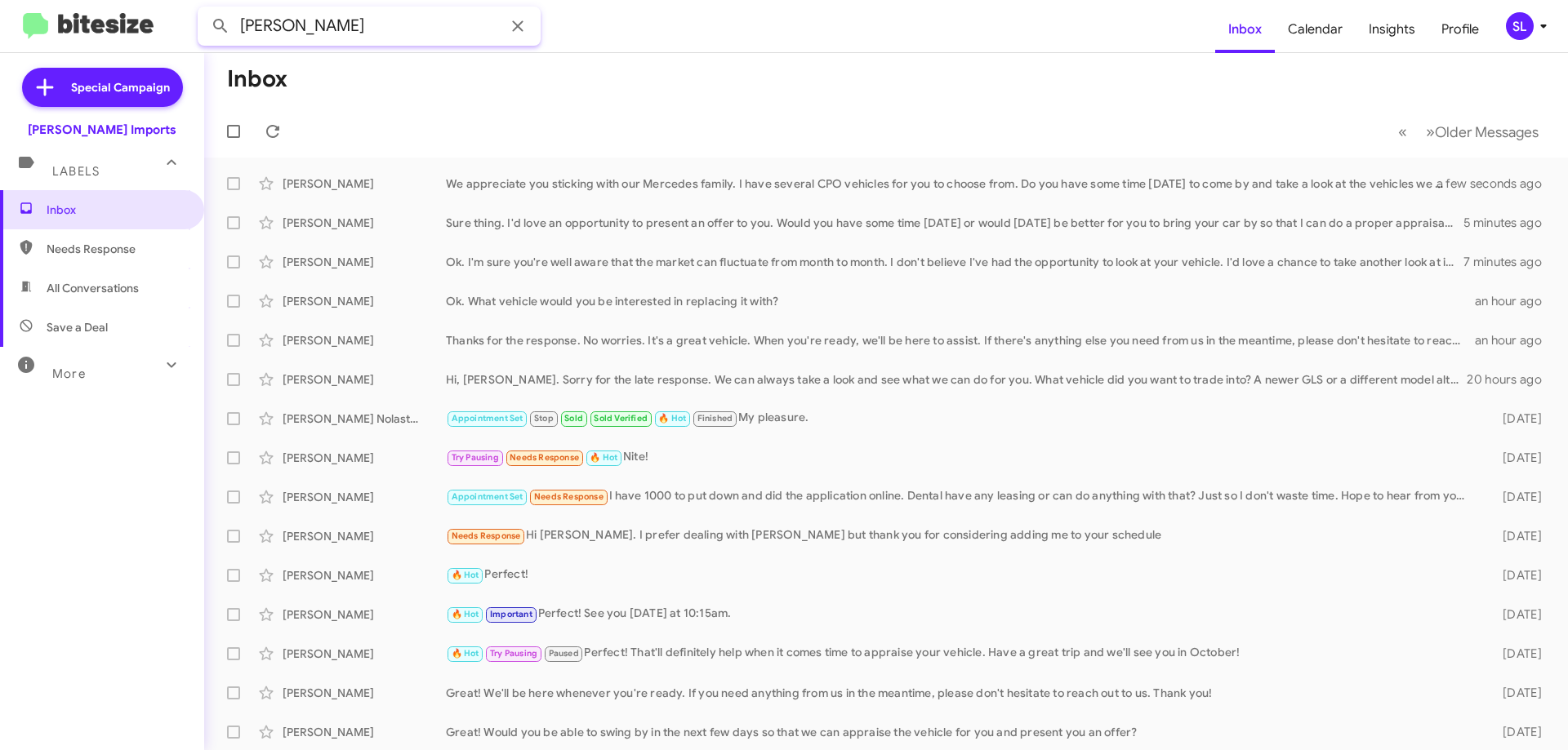
type input "[PERSON_NAME]"
click at [204, 10] on button at bounding box center [220, 26] width 33 height 33
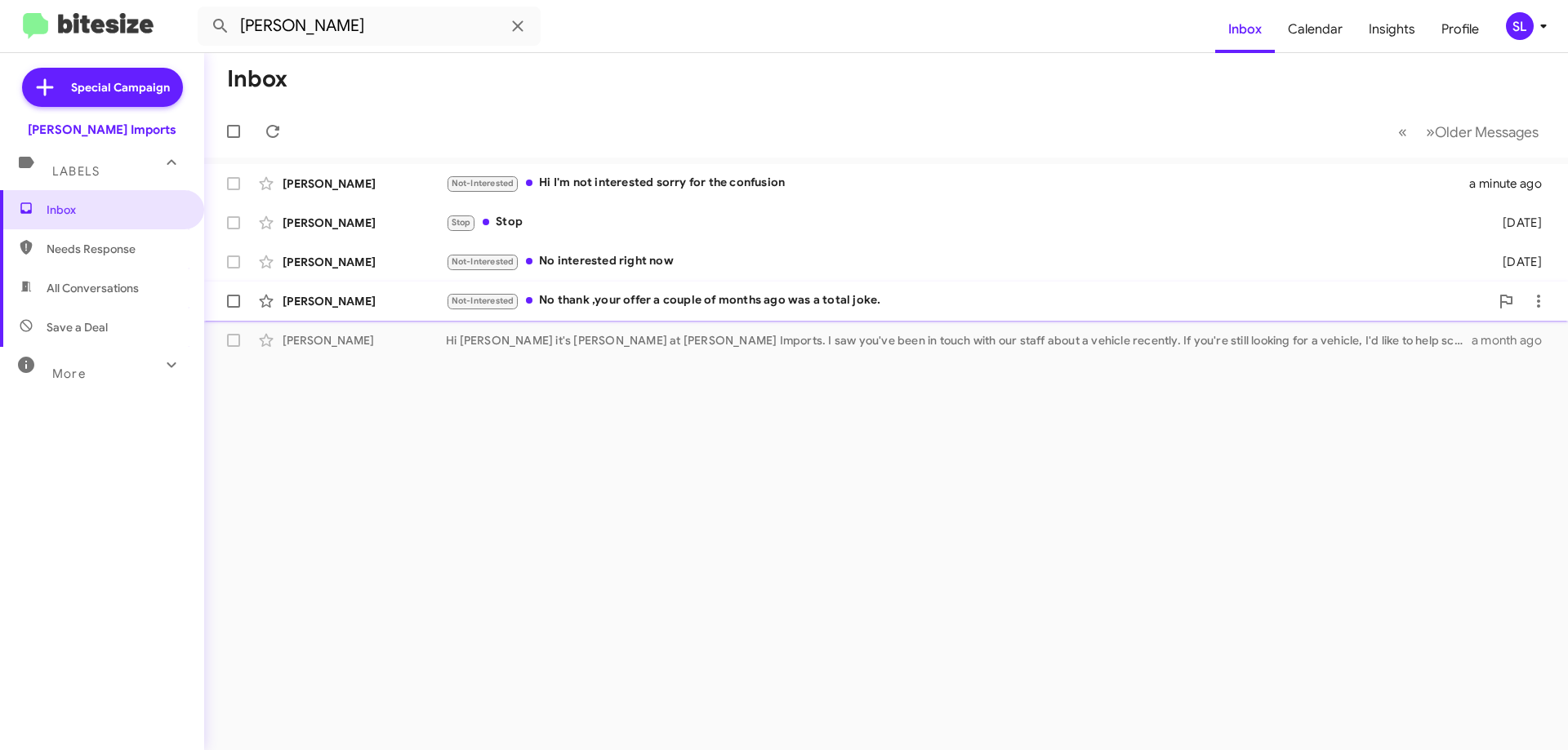
click at [702, 305] on div "Not-Interested No thank ,your offer a couple of months ago was a total joke." at bounding box center [967, 301] width 1043 height 19
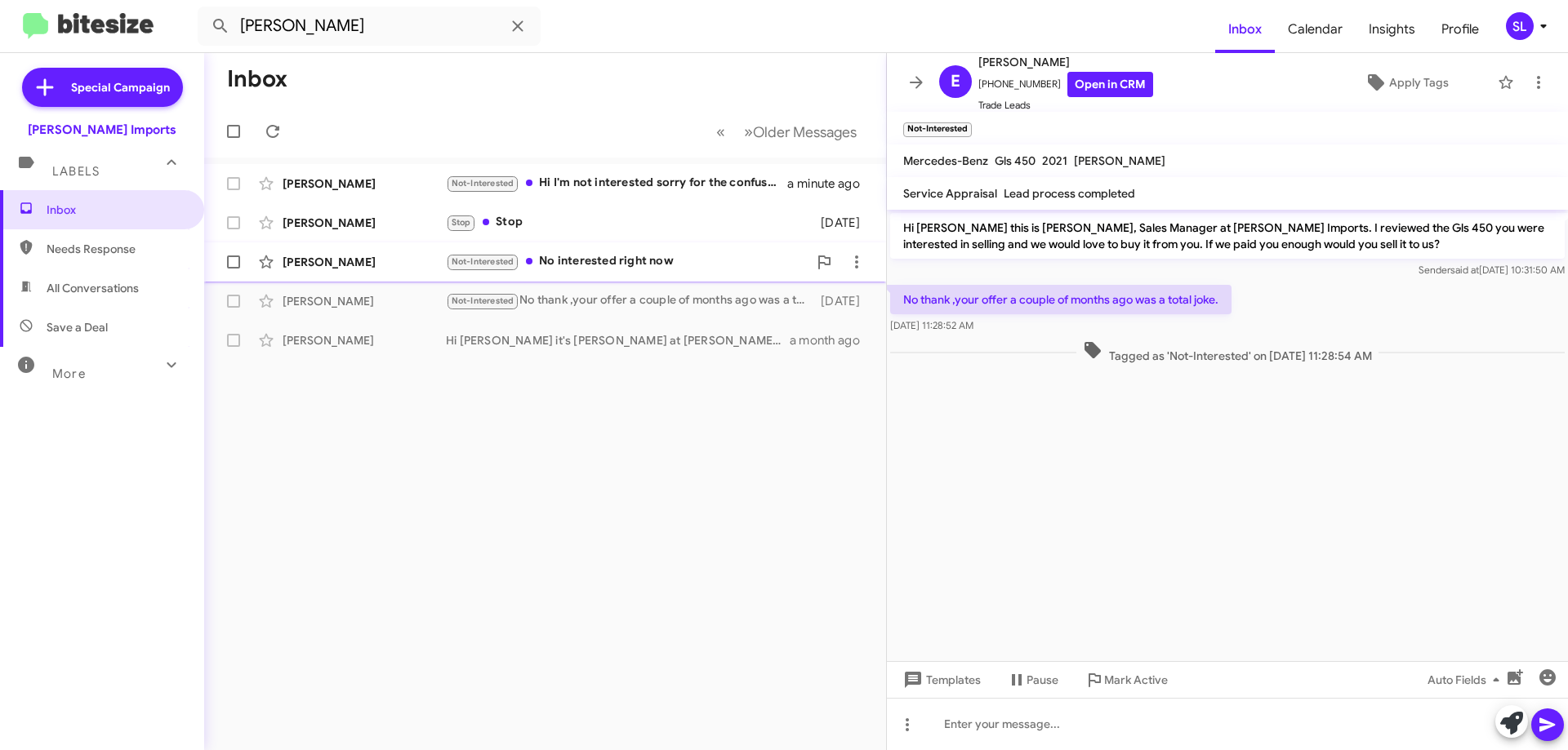
click at [644, 266] on div "Not-Interested No interested right now" at bounding box center [627, 261] width 362 height 19
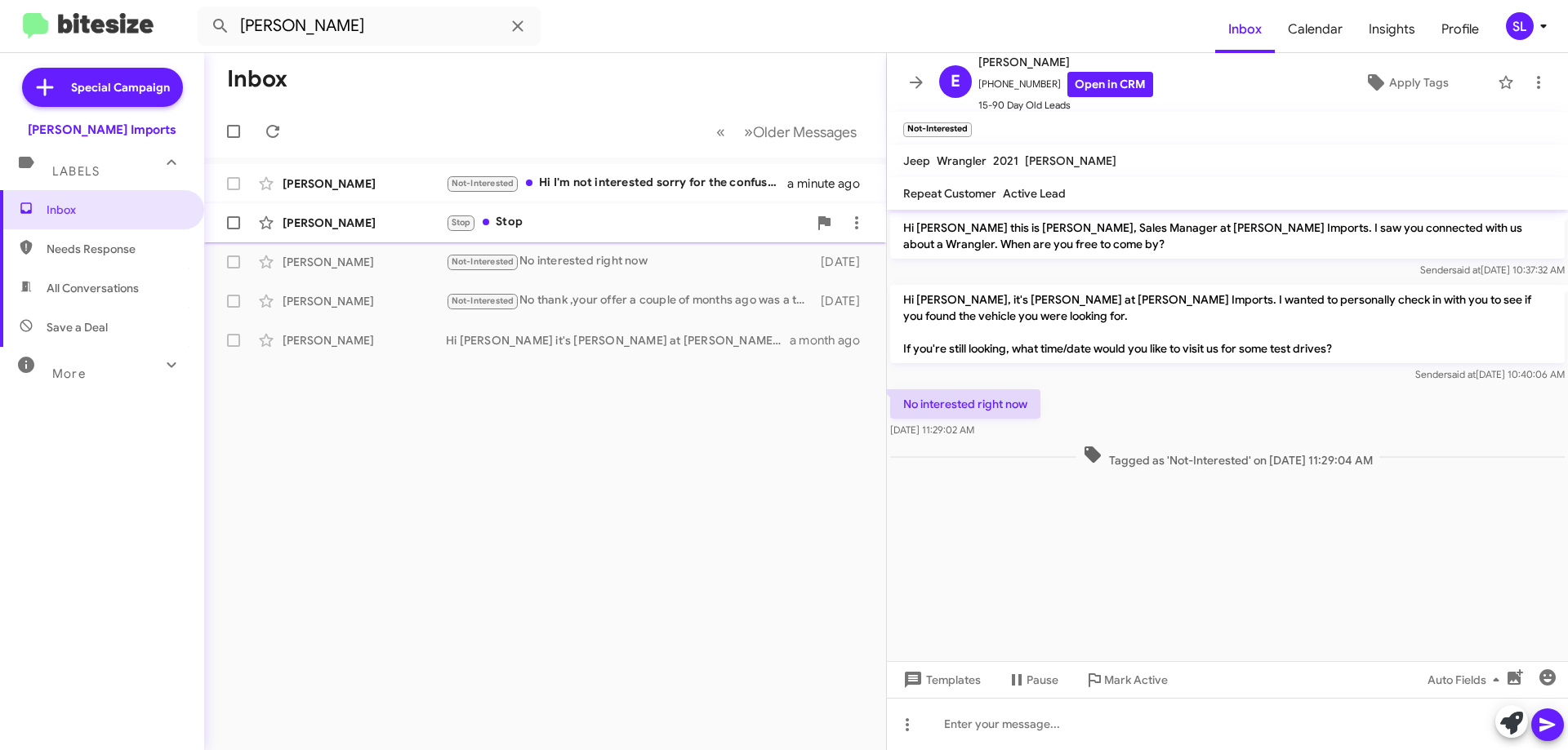
click at [607, 232] on div "Stop Stop" at bounding box center [627, 222] width 362 height 19
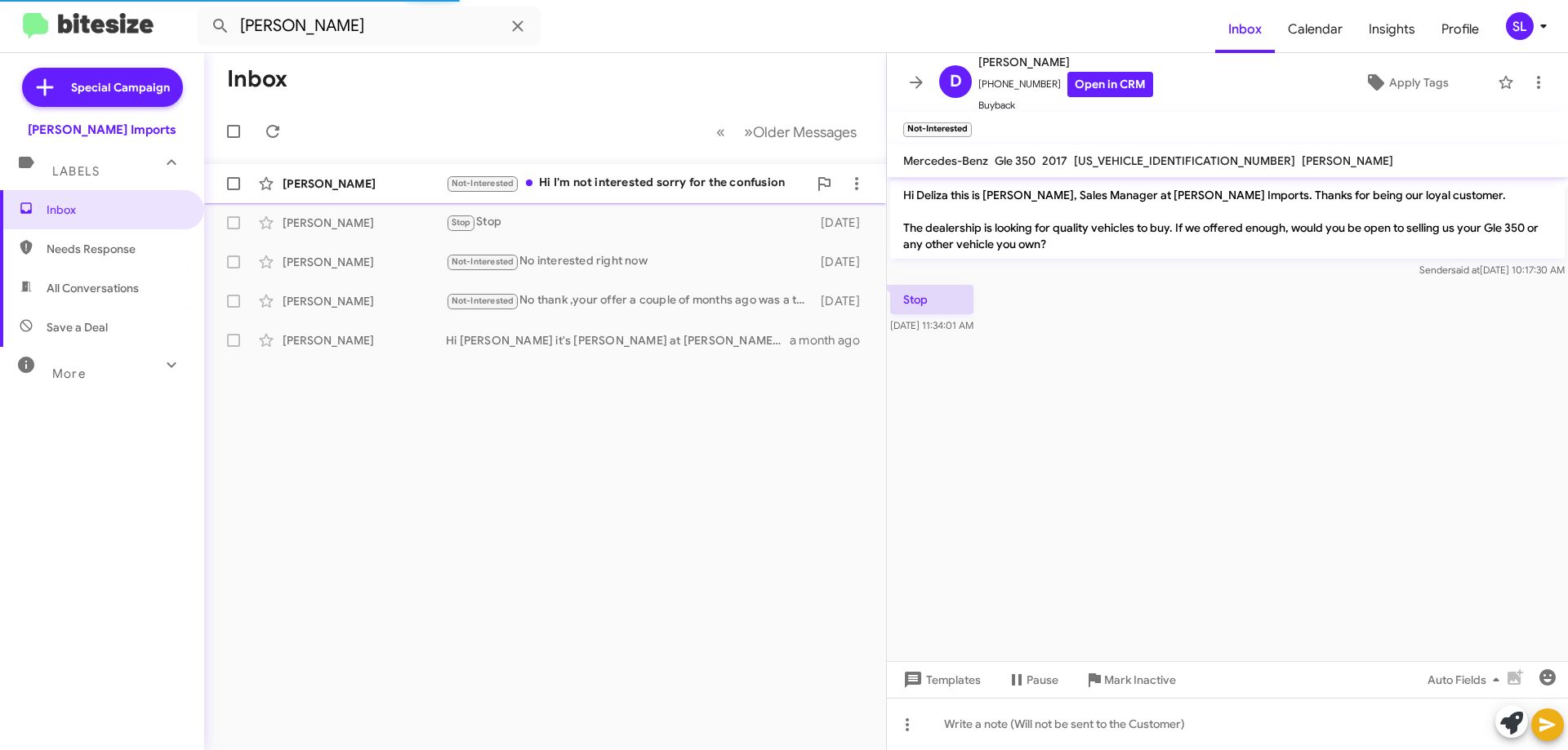
click at [602, 188] on div "Not-Interested Hi I'm not interested sorry for the confusion" at bounding box center [627, 182] width 362 height 19
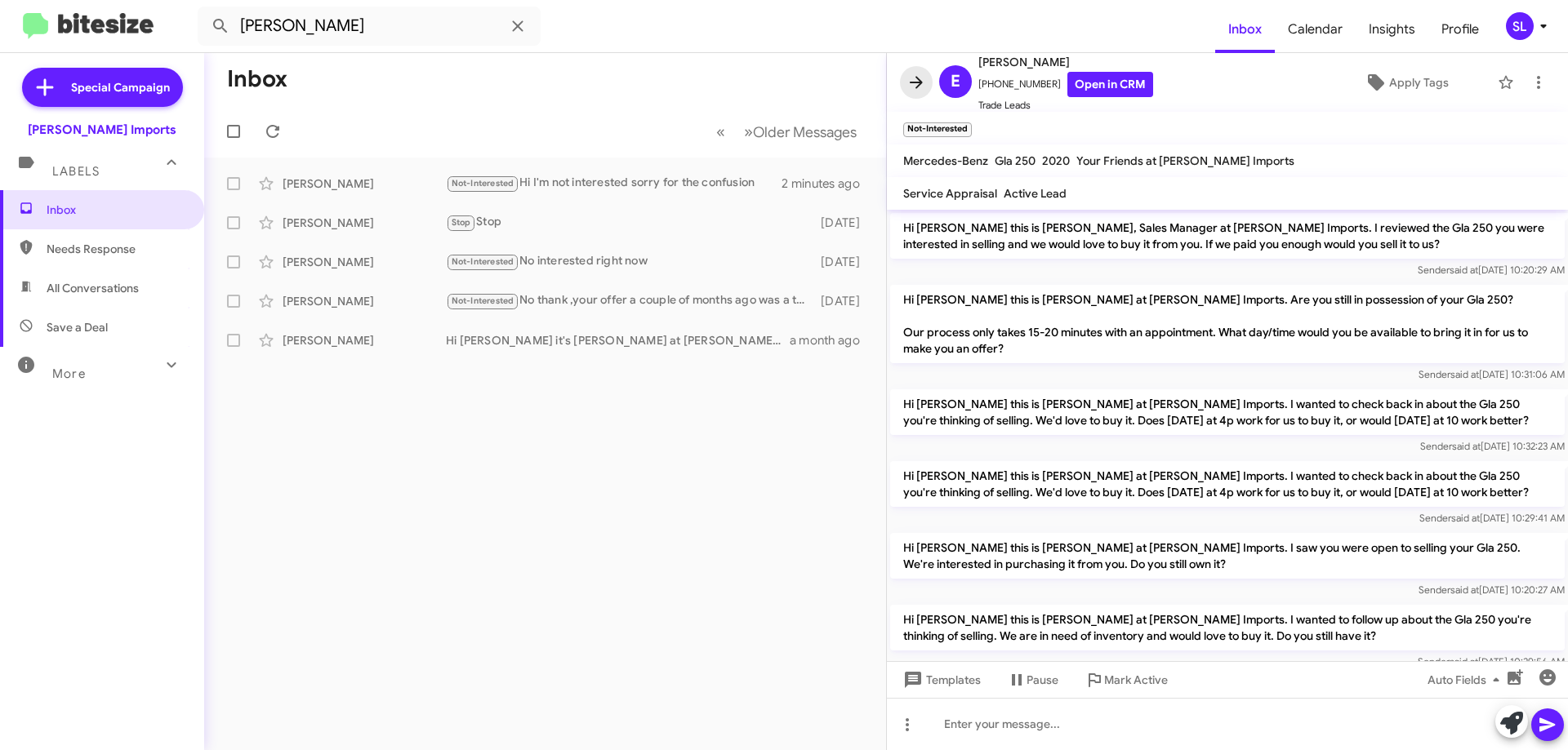
click at [908, 77] on icon at bounding box center [916, 82] width 19 height 19
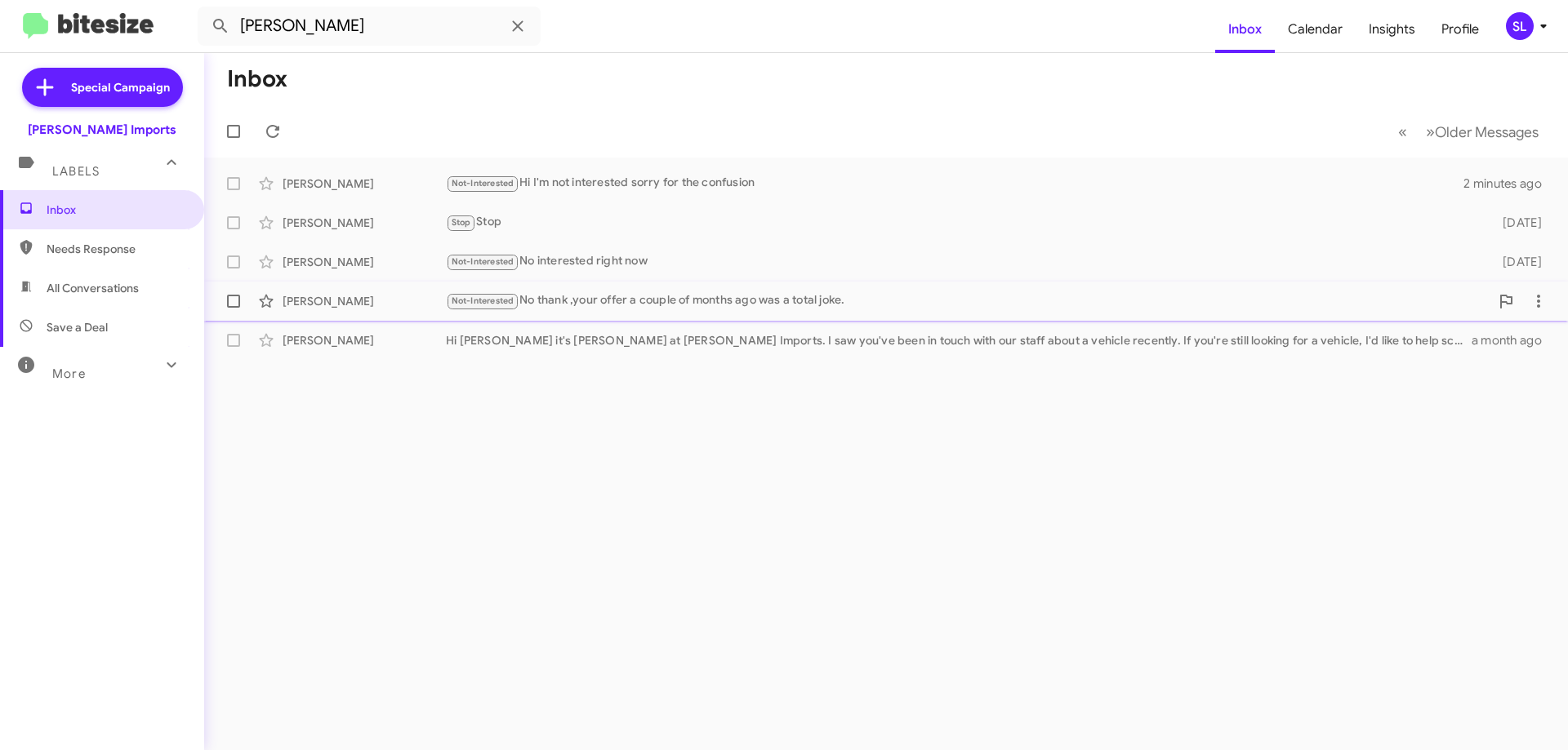
click at [583, 306] on div "Not-Interested No thank ,your offer a couple of months ago was a total joke." at bounding box center [967, 301] width 1043 height 19
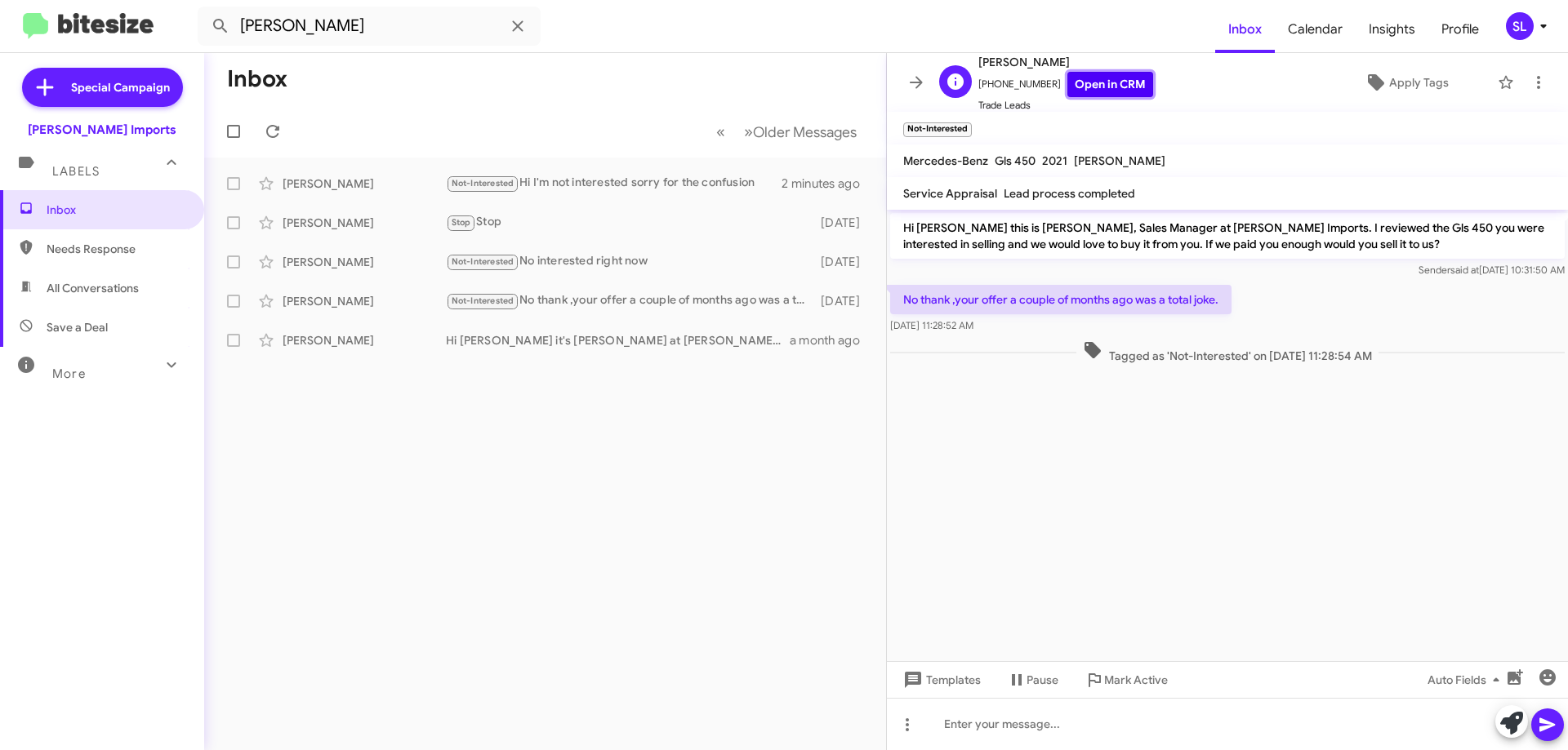
click at [1081, 80] on link "Open in CRM" at bounding box center [1109, 84] width 86 height 26
click at [914, 77] on icon at bounding box center [916, 82] width 19 height 19
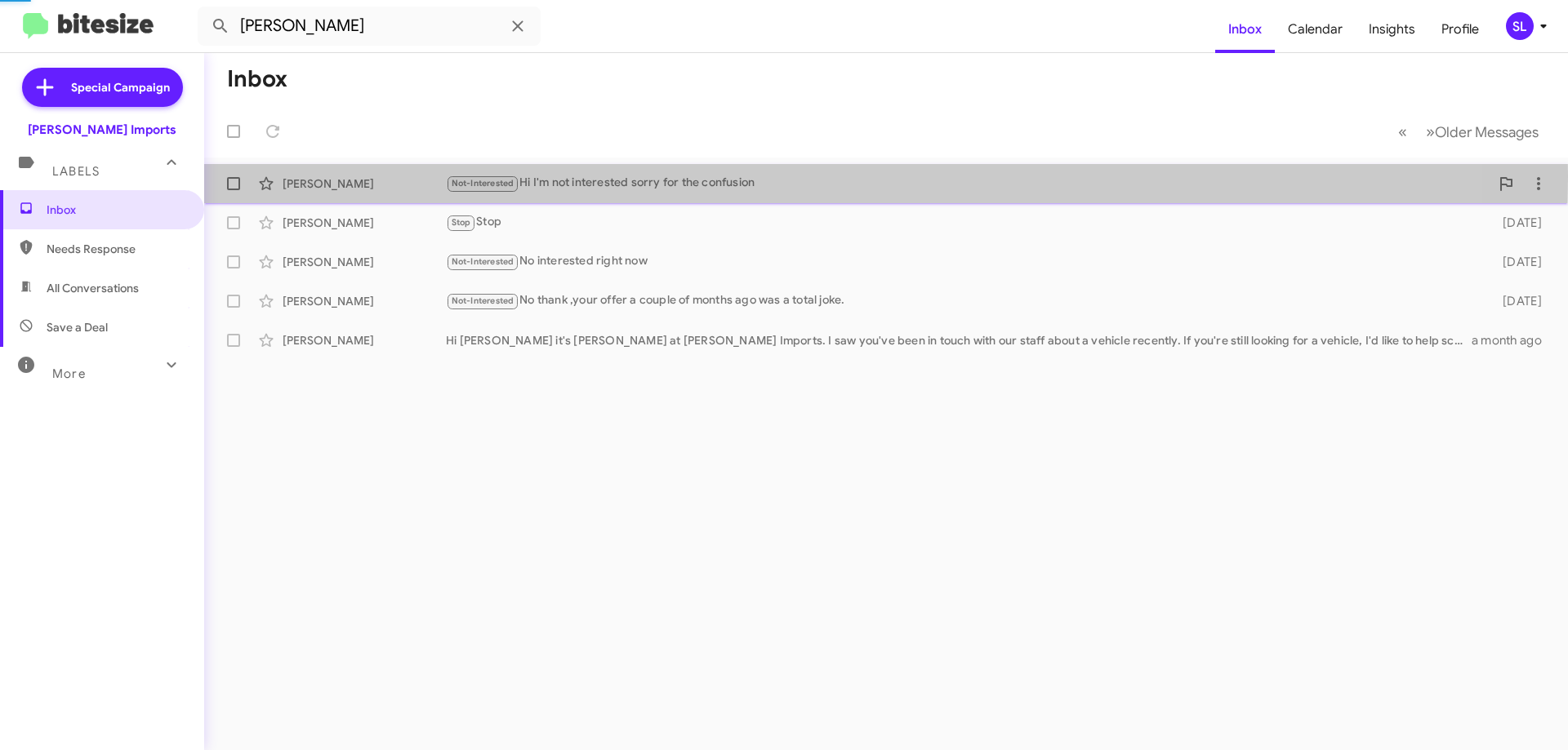
drag, startPoint x: 591, startPoint y: 176, endPoint x: 602, endPoint y: 189, distance: 17.0
click at [592, 179] on div "Not-Interested Hi I'm not interested sorry for the confusion" at bounding box center [967, 182] width 1043 height 19
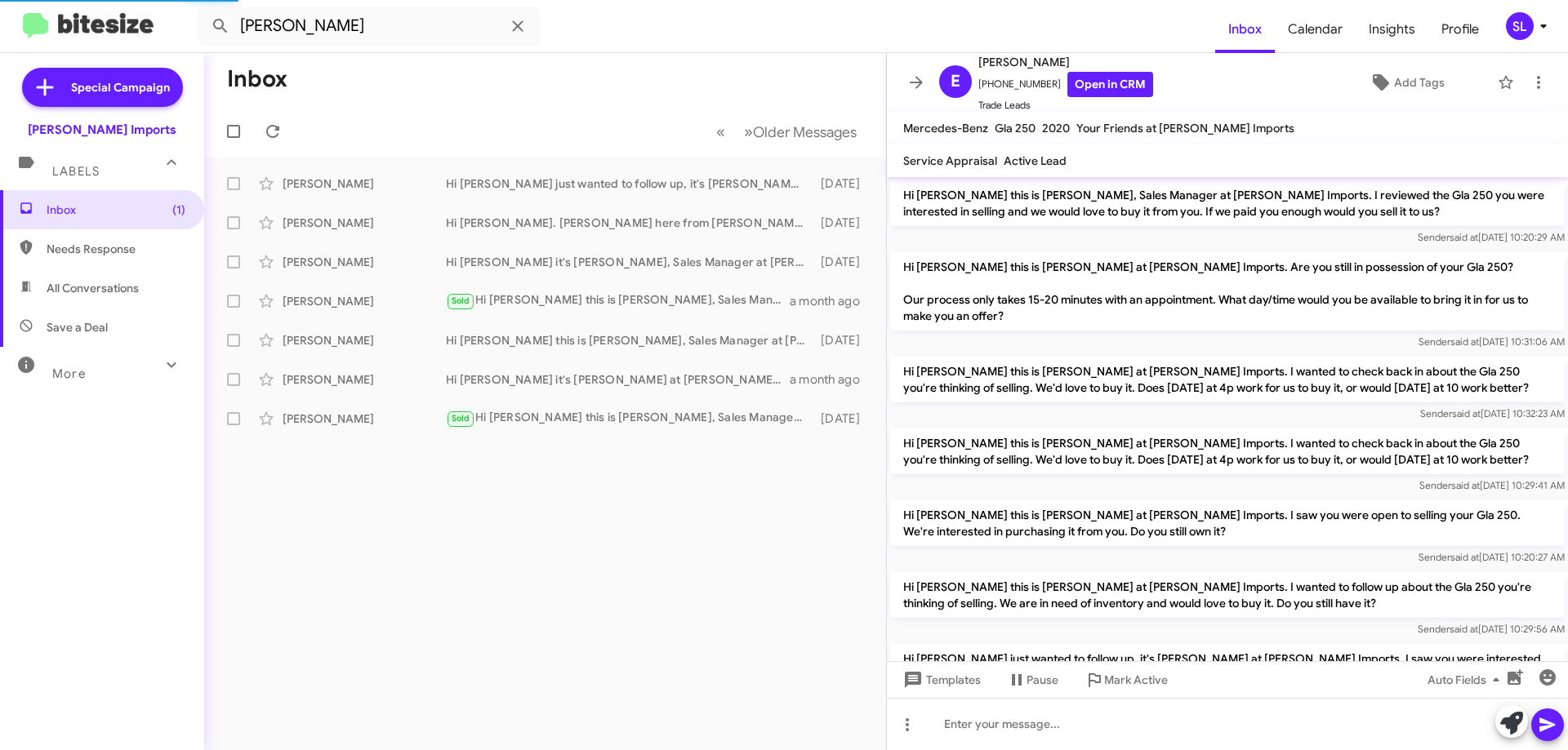
scroll to position [108, 0]
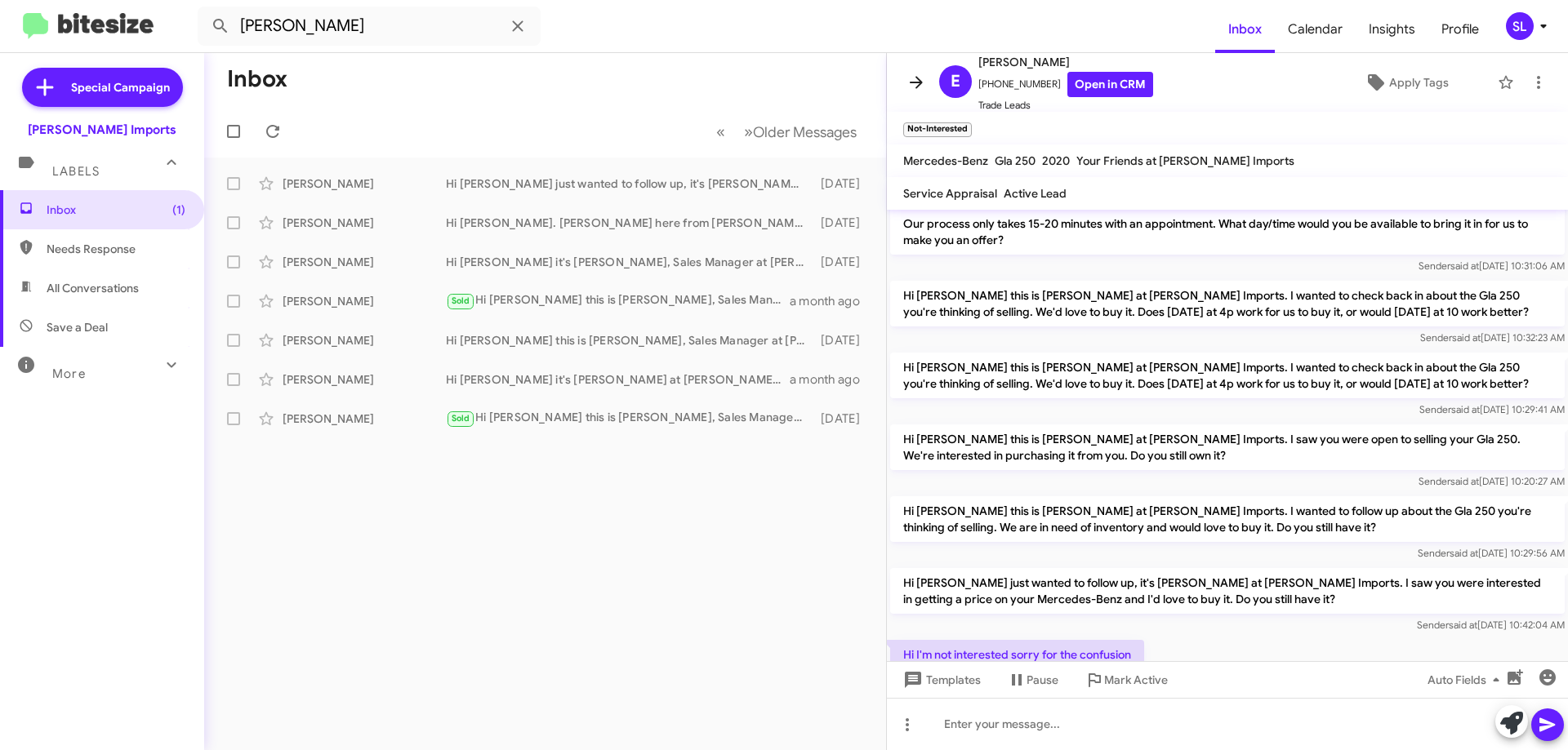
click at [912, 77] on icon at bounding box center [916, 82] width 19 height 19
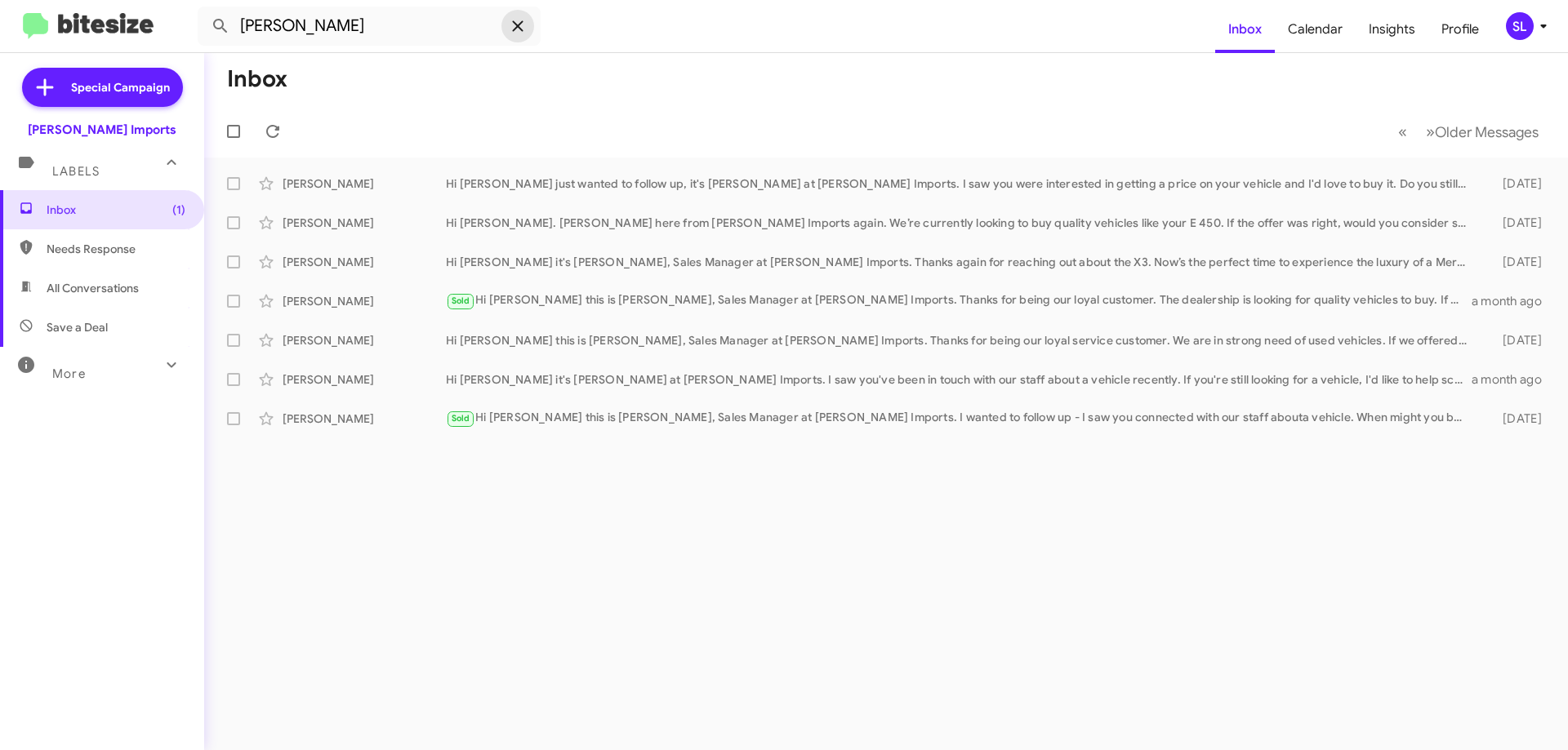
click at [517, 32] on icon at bounding box center [518, 26] width 19 height 19
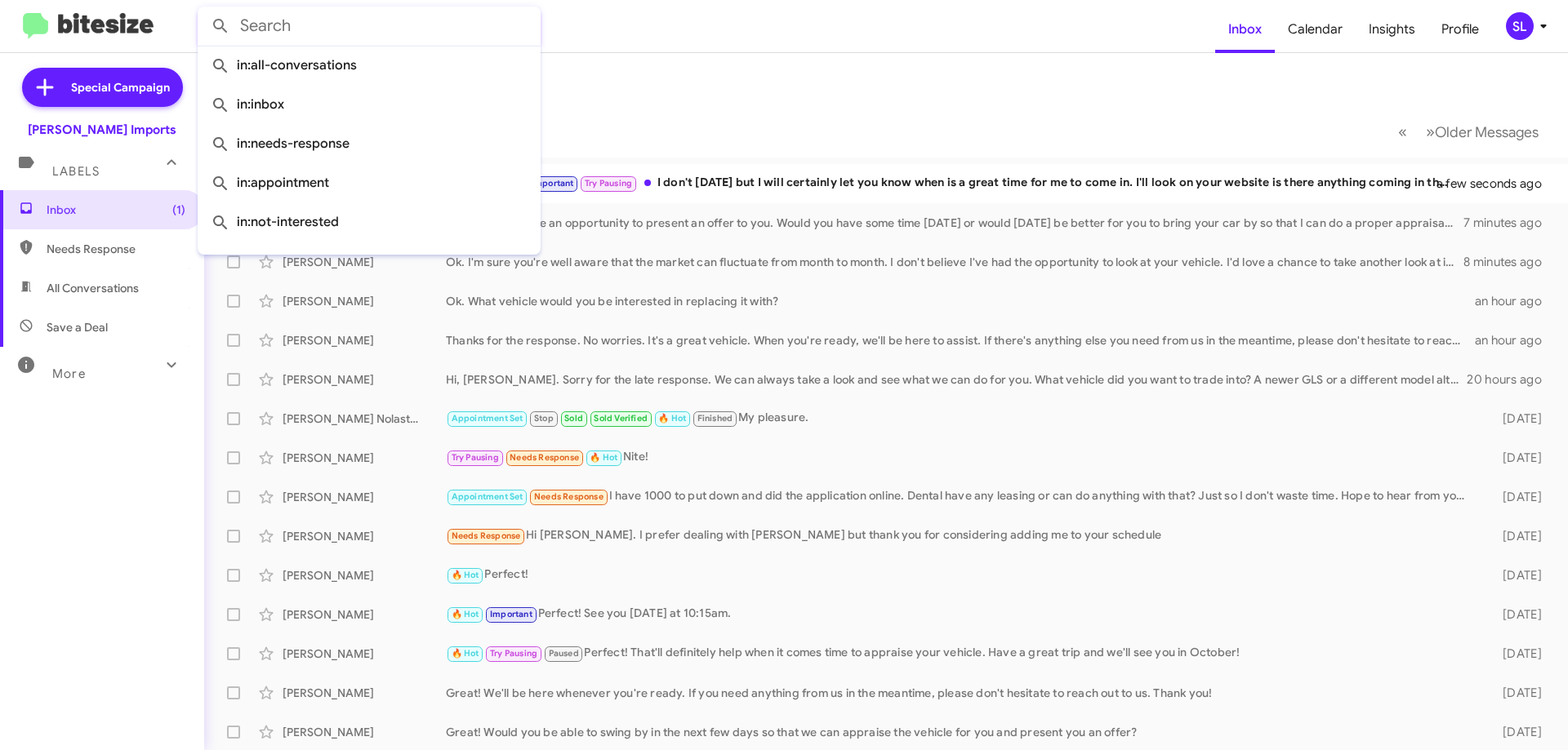
click at [846, 112] on mat-toolbar-row "« Previous » Next Older Messages" at bounding box center [885, 130] width 1363 height 52
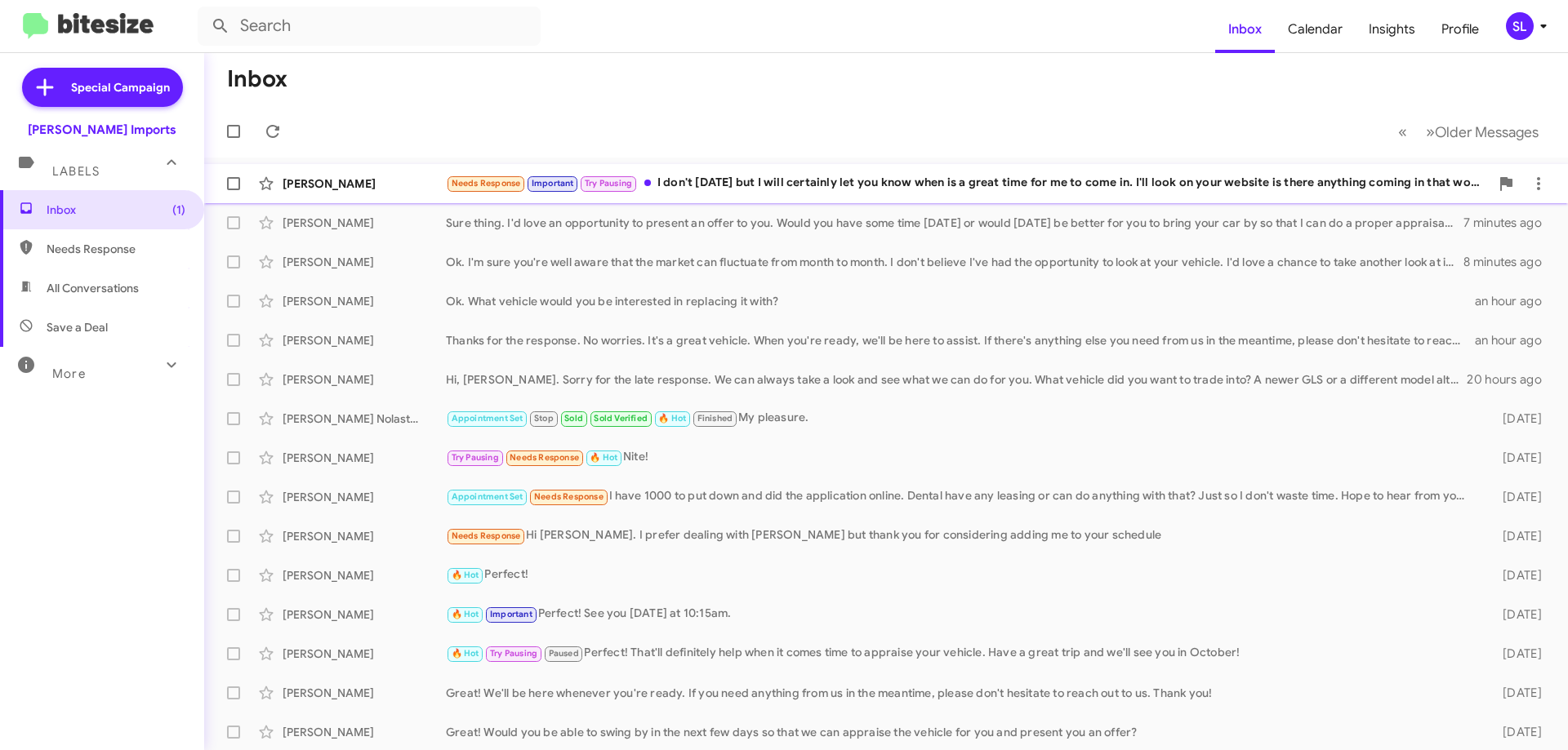
click at [765, 182] on div "Needs Response Important Try Pausing I don't [DATE] but I will certainly let yo…" at bounding box center [967, 182] width 1043 height 19
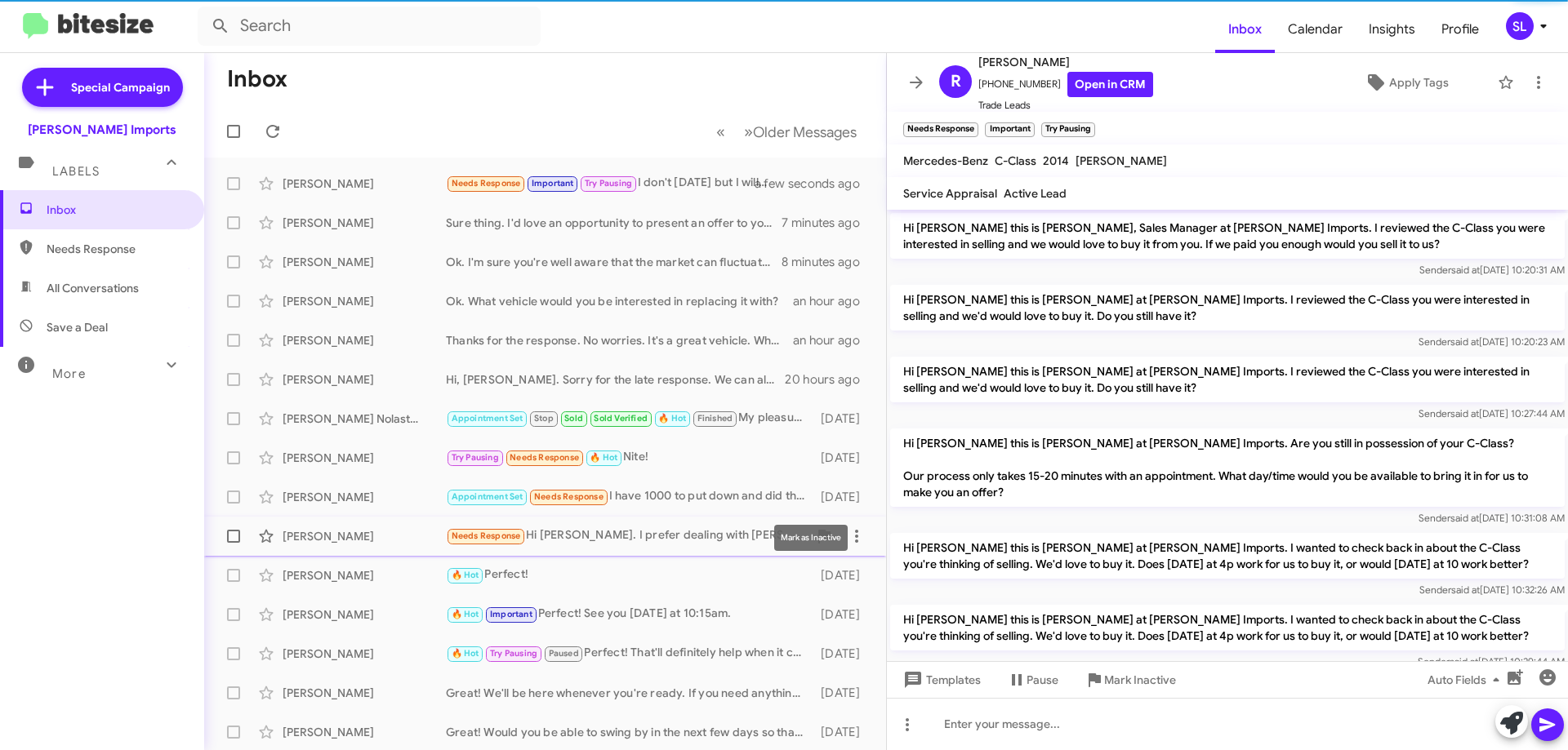
scroll to position [611, 0]
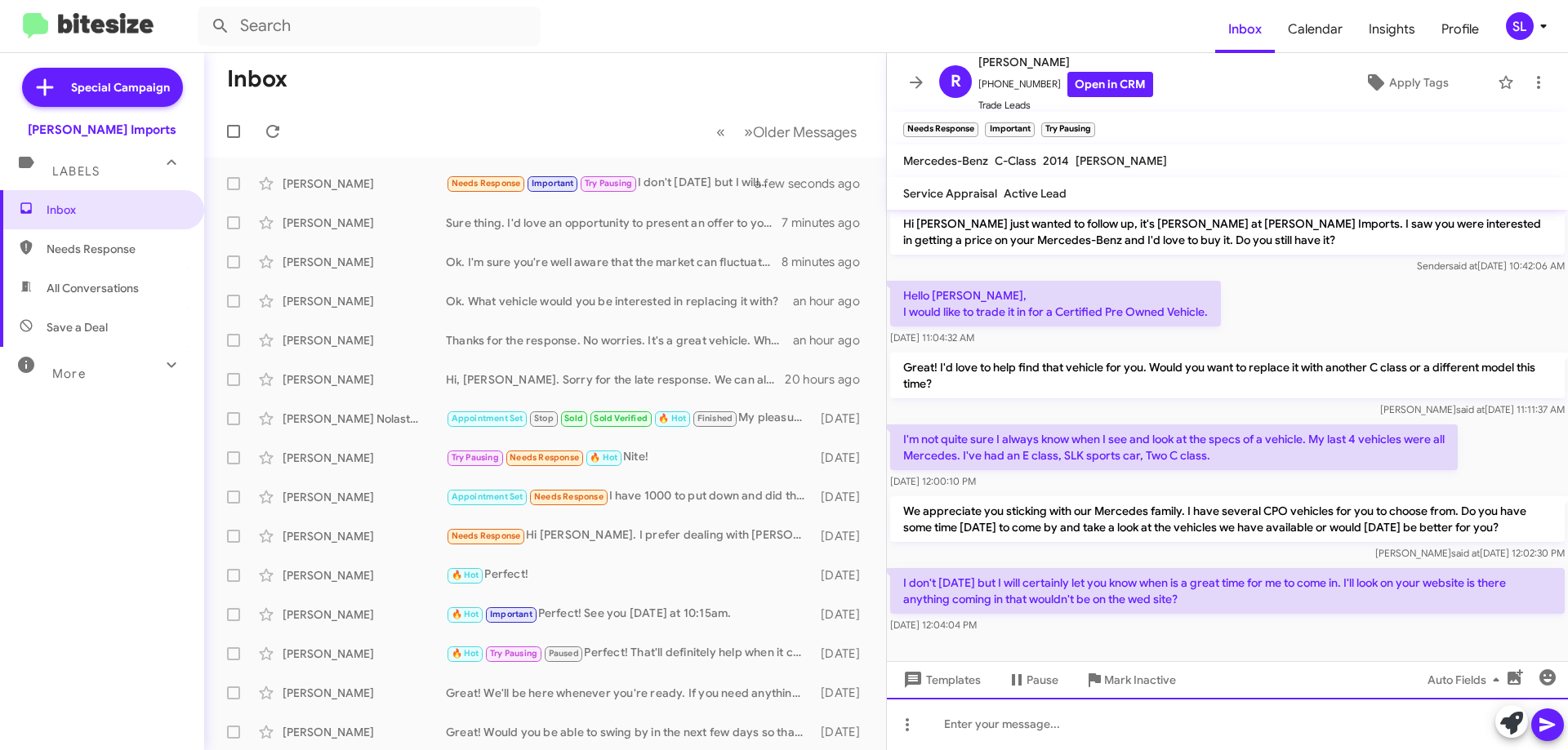
click at [1043, 729] on div at bounding box center [1227, 724] width 681 height 52
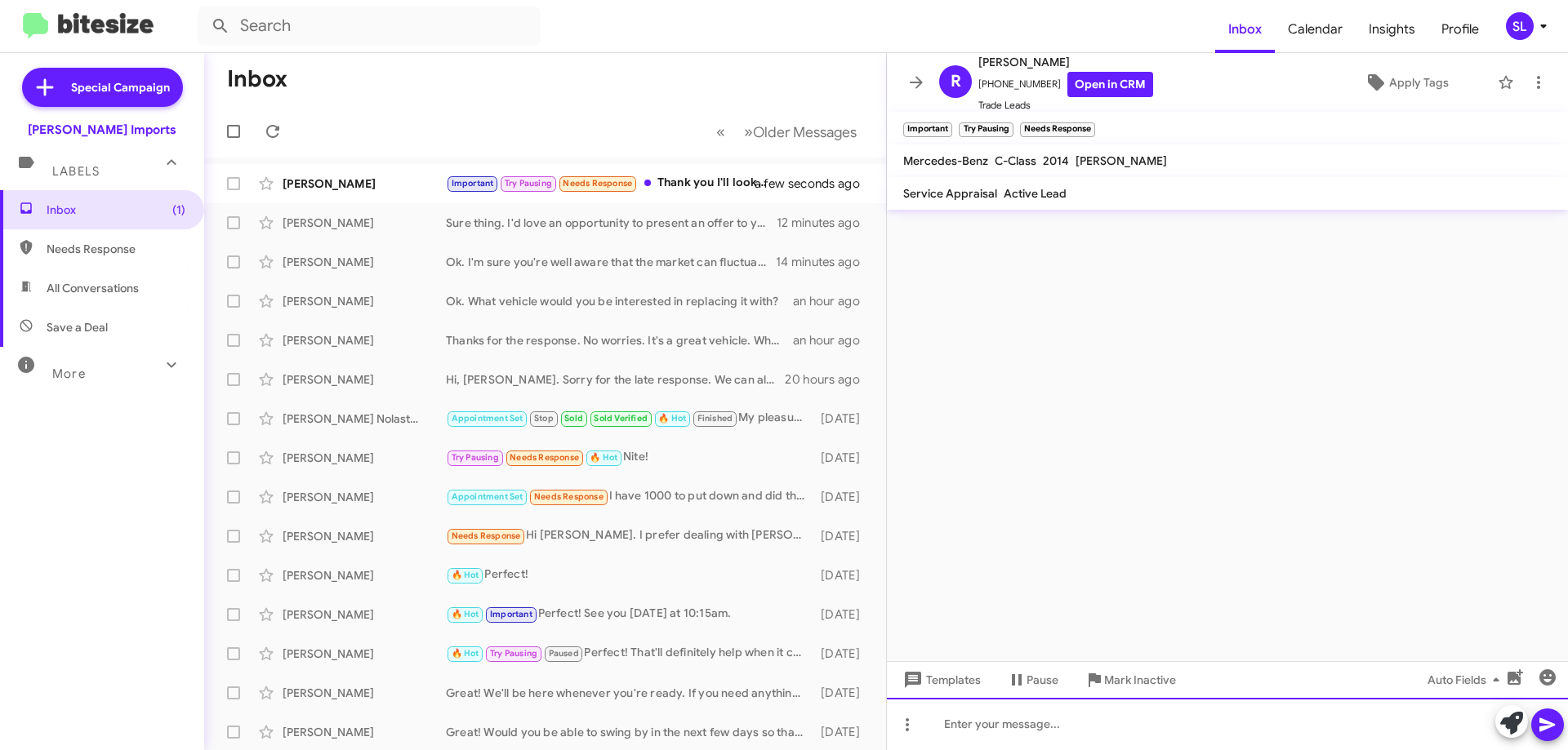
scroll to position [0, 0]
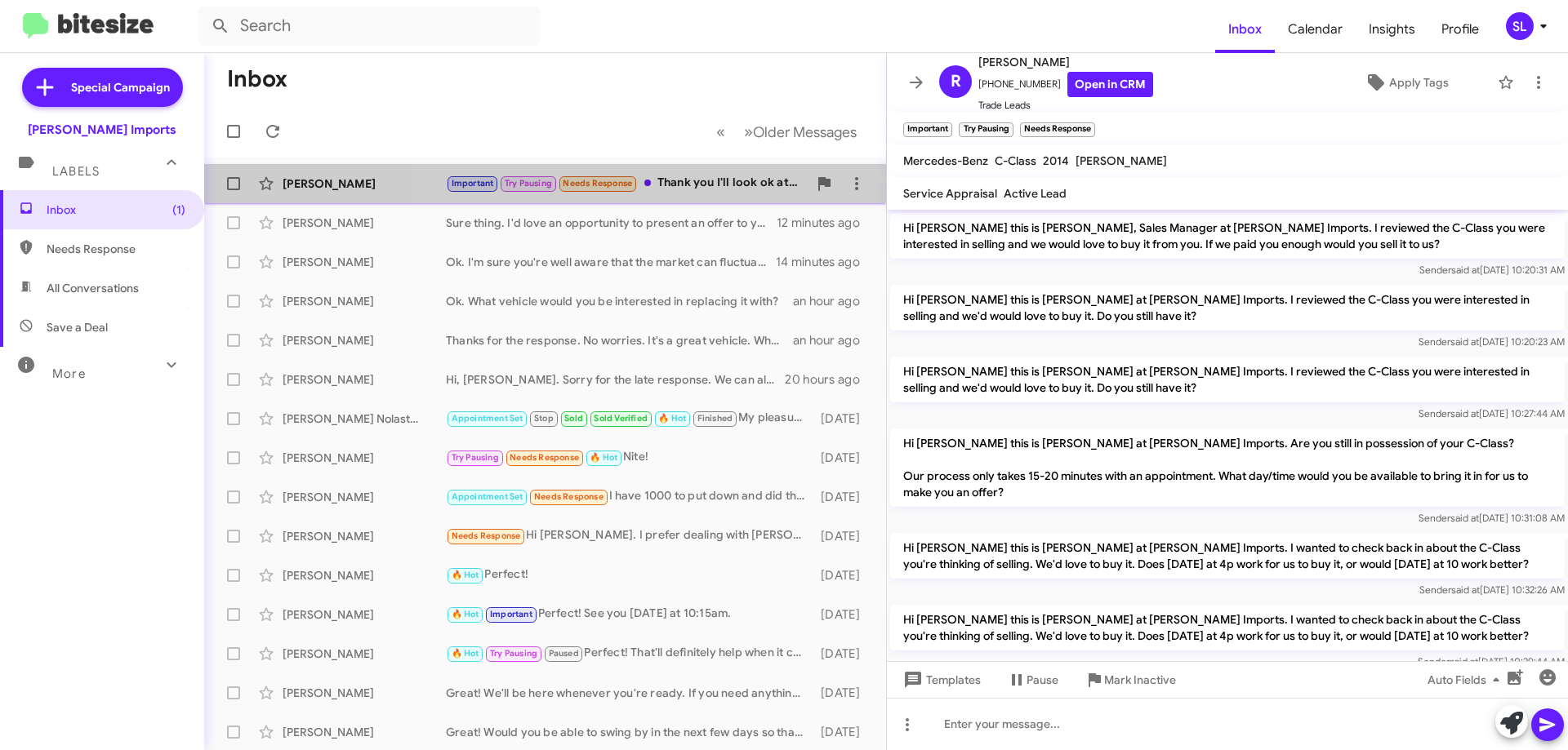
click at [754, 187] on div "Important Try Pausing Needs Response Thank you I'll look ok at your inventory a…" at bounding box center [627, 182] width 362 height 19
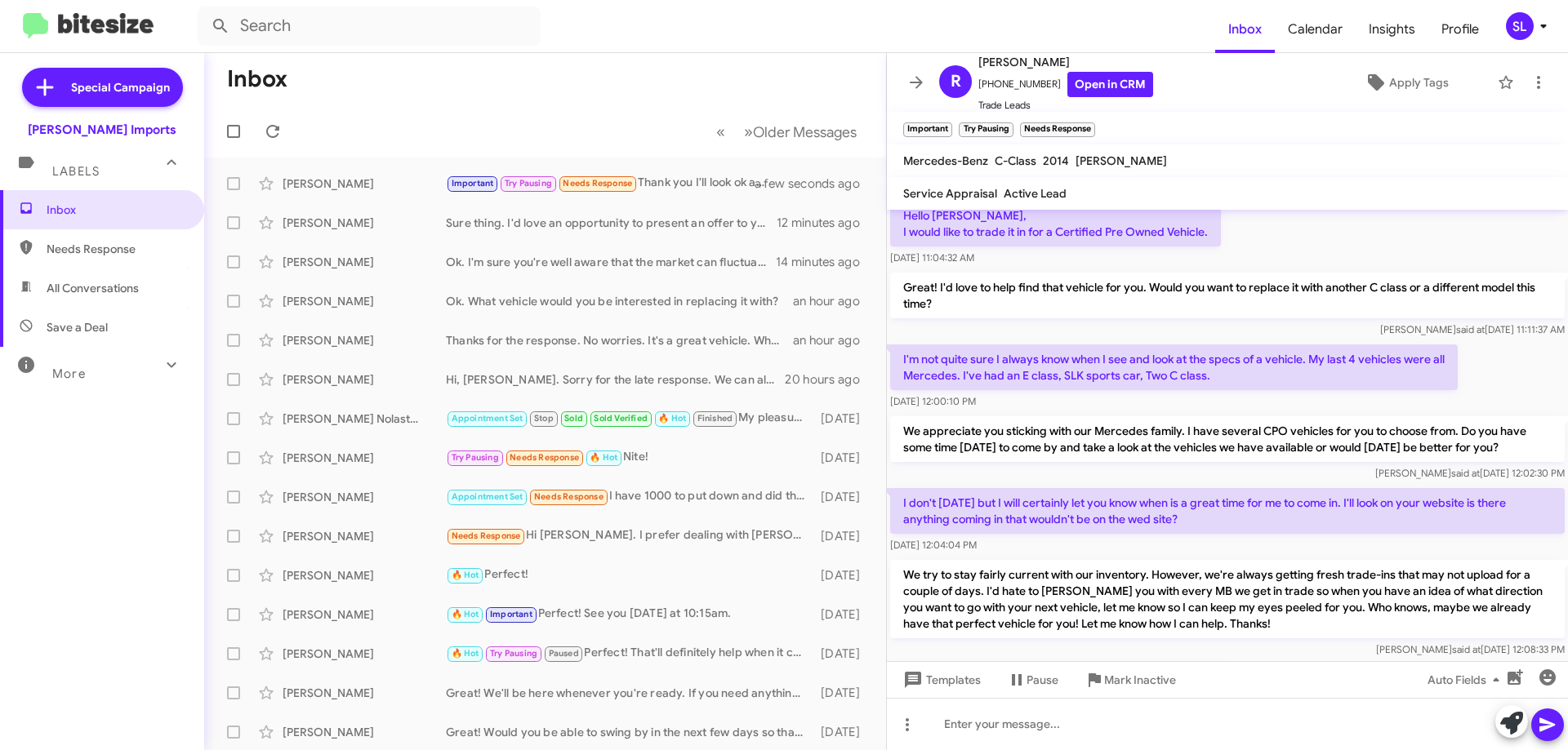
scroll to position [812, 0]
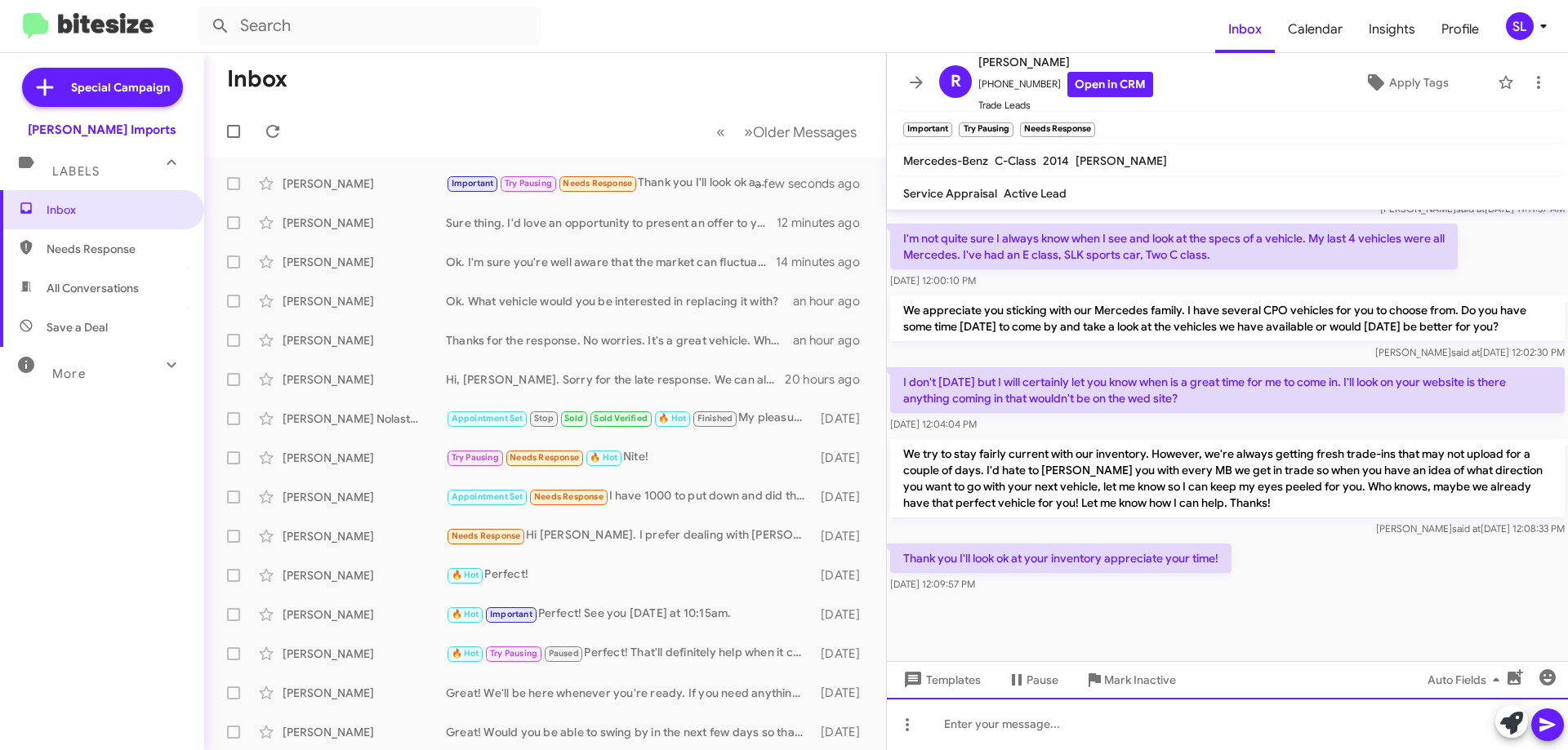
click at [1157, 724] on div at bounding box center [1227, 724] width 681 height 52
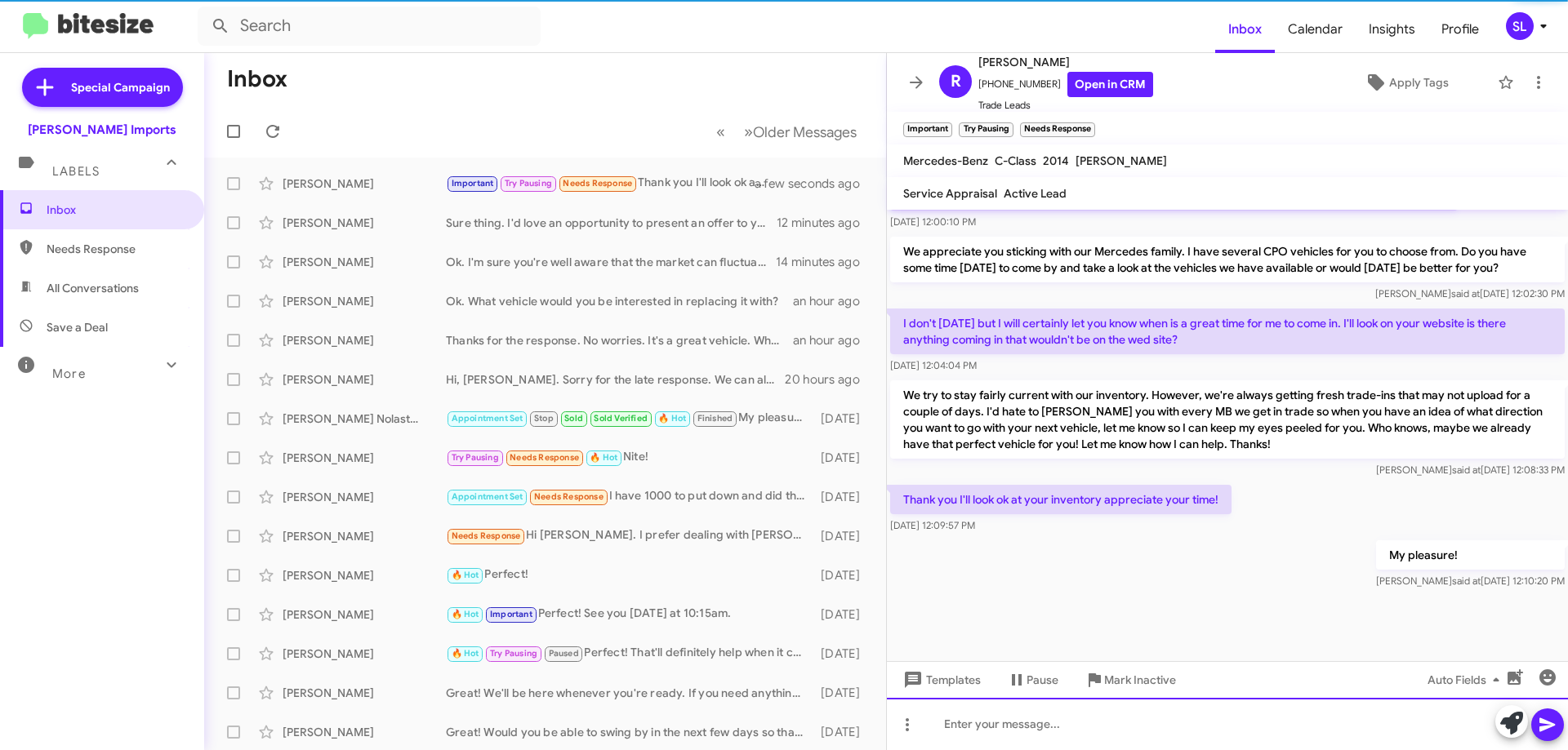
scroll to position [872, 0]
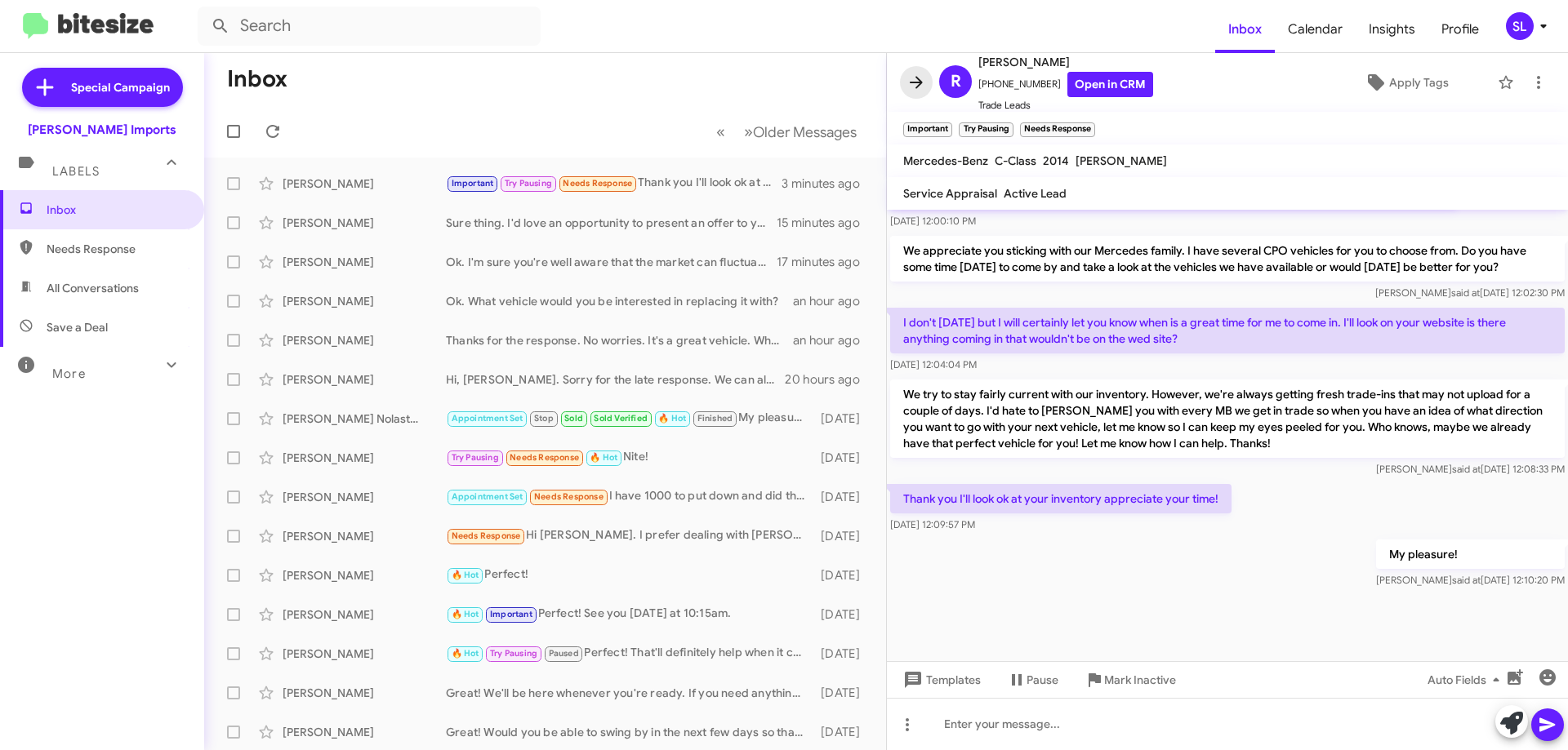
click at [922, 93] on button at bounding box center [915, 82] width 33 height 33
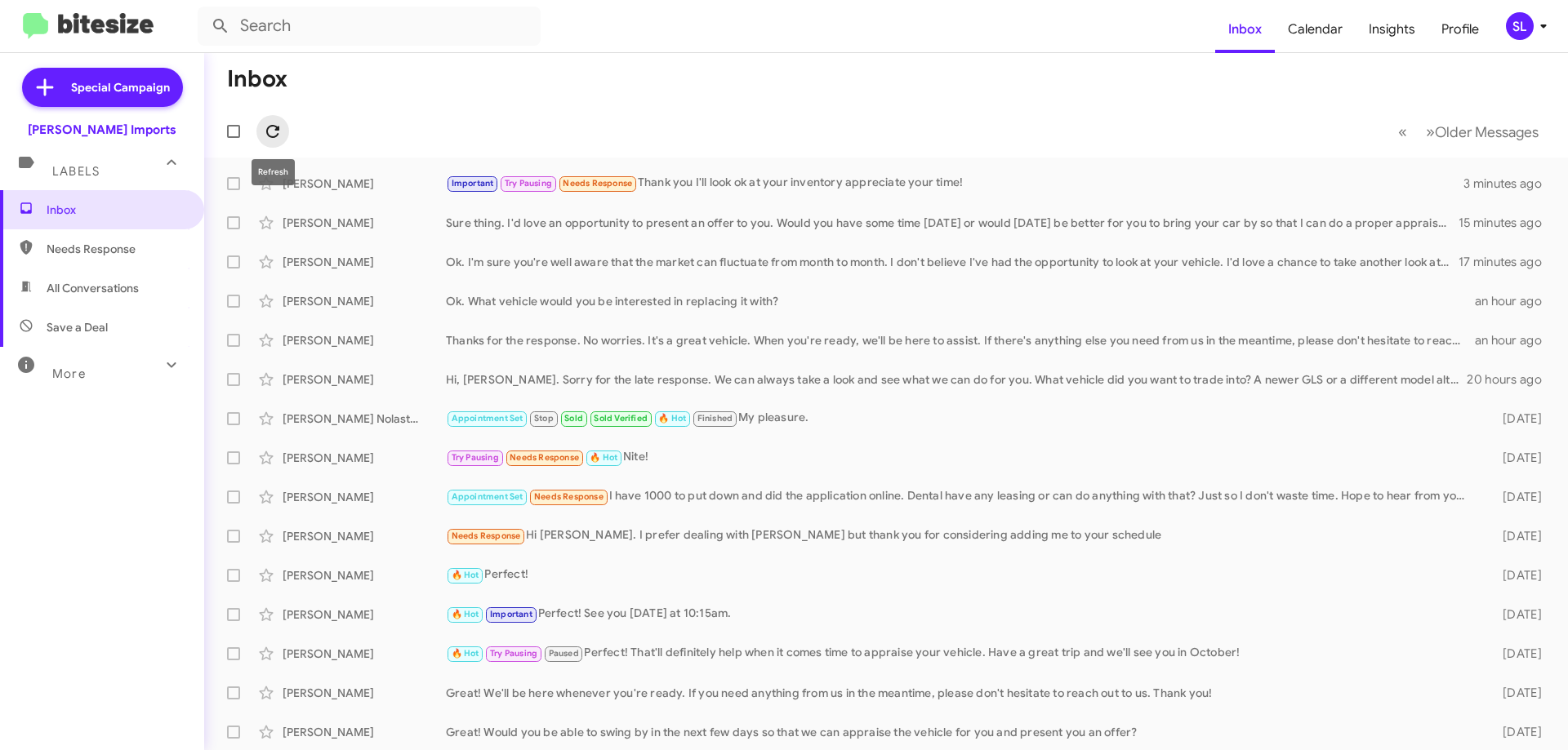
click at [287, 136] on span at bounding box center [273, 131] width 33 height 19
click at [634, 177] on div "Important Try Pausing My pleasure!" at bounding box center [967, 182] width 1043 height 19
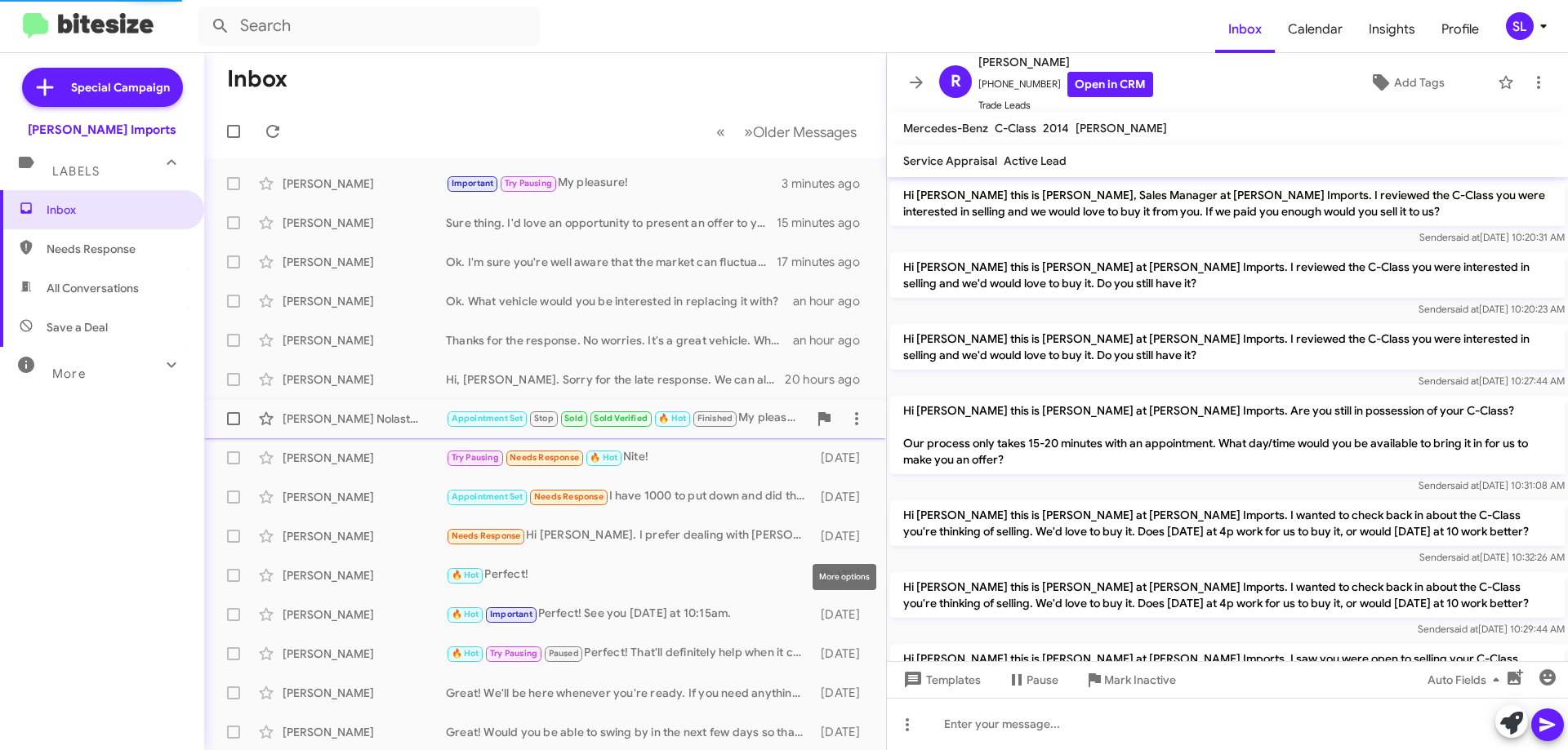
scroll to position [839, 0]
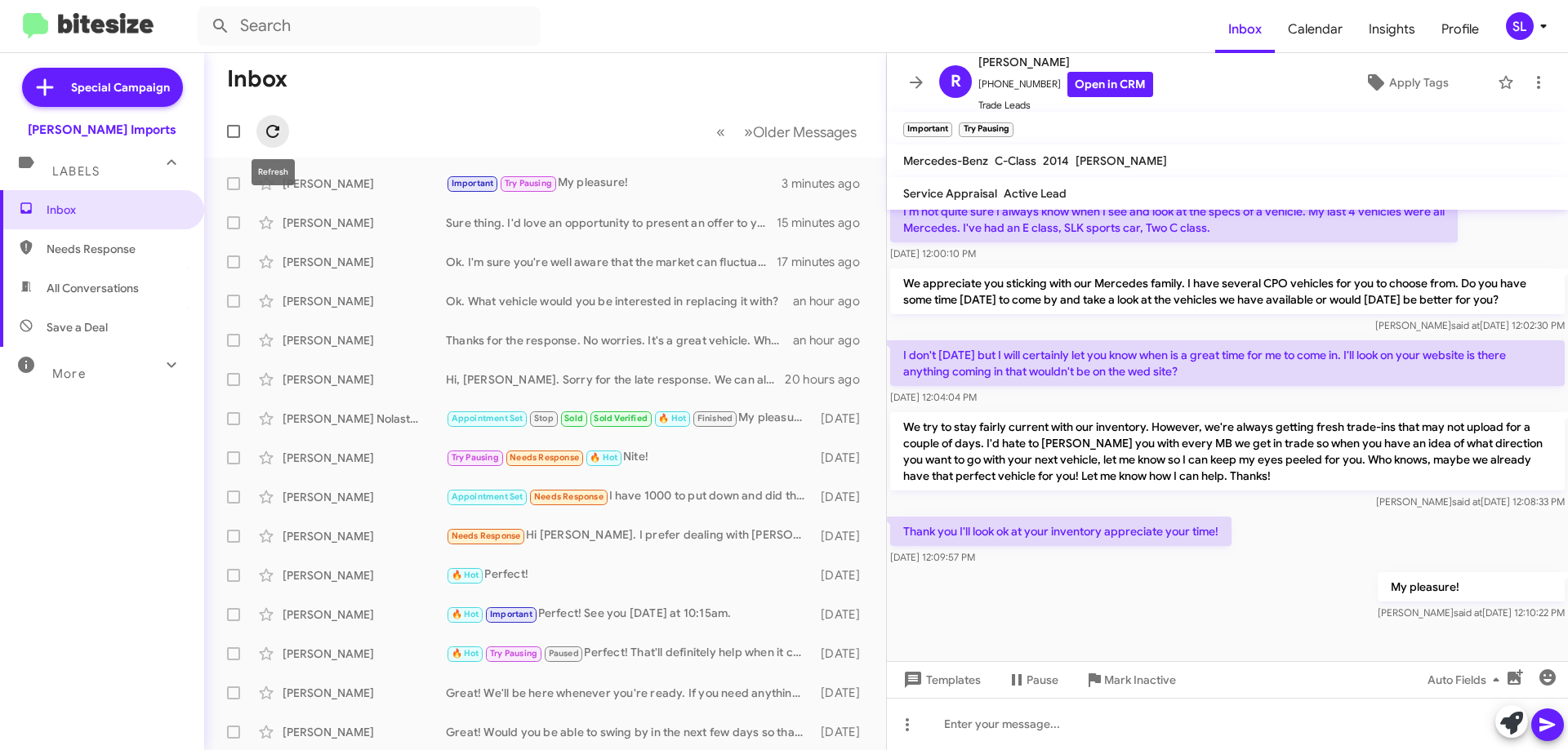
click at [270, 135] on icon at bounding box center [273, 131] width 19 height 19
click at [914, 78] on icon at bounding box center [916, 82] width 19 height 19
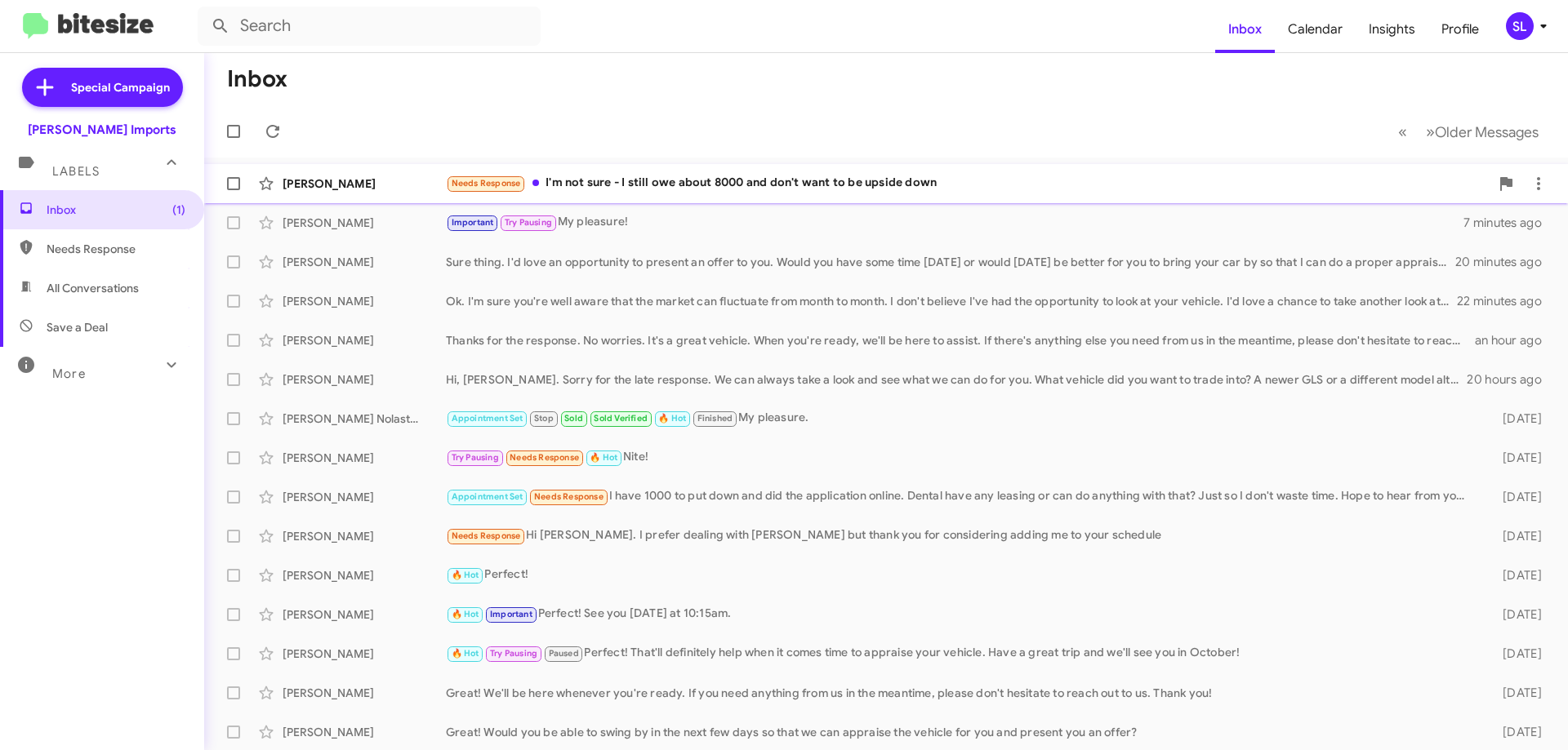
click at [953, 187] on div "Needs Response I'm not sure - I still owe about 8000 and don't want to be upsid…" at bounding box center [967, 182] width 1043 height 19
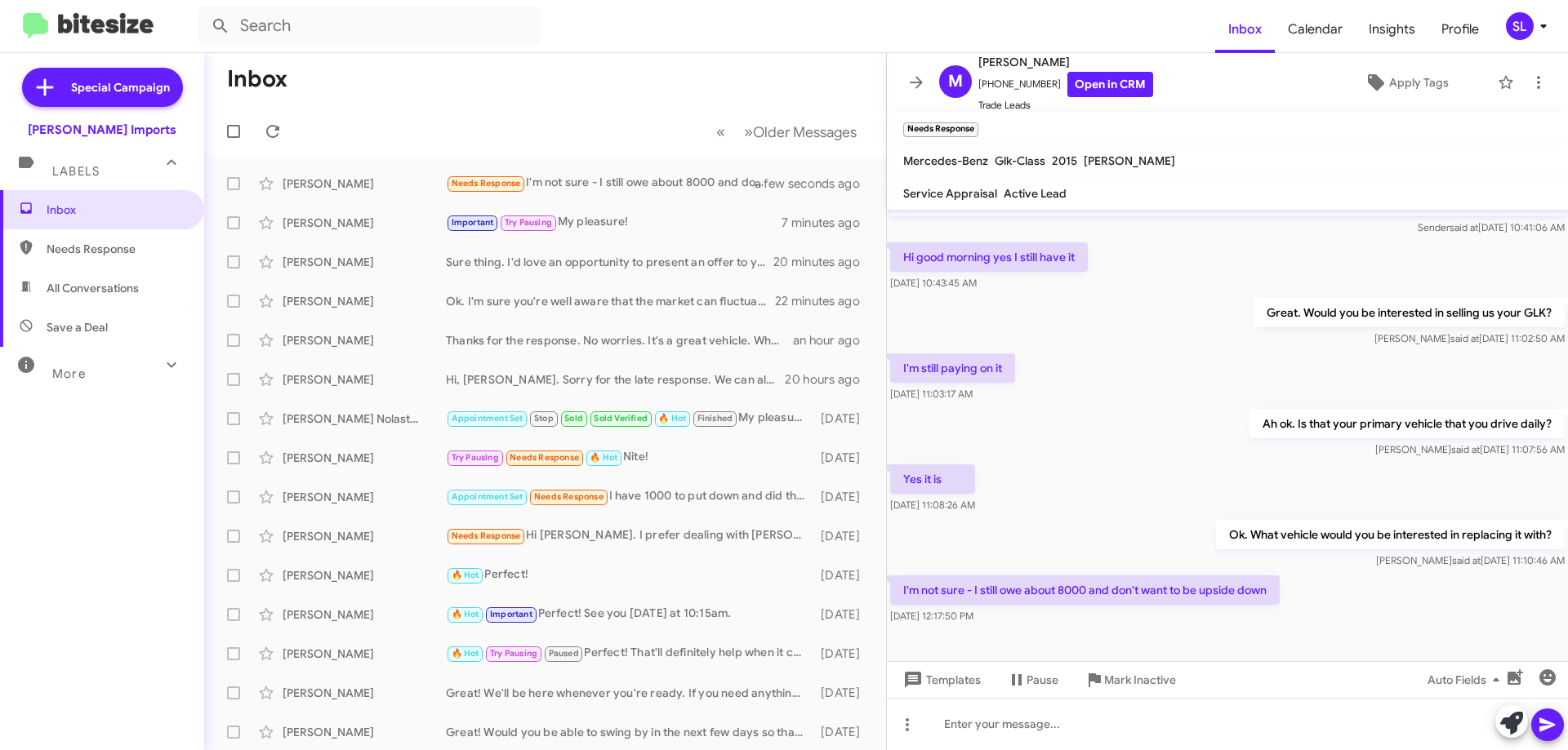
scroll to position [117, 0]
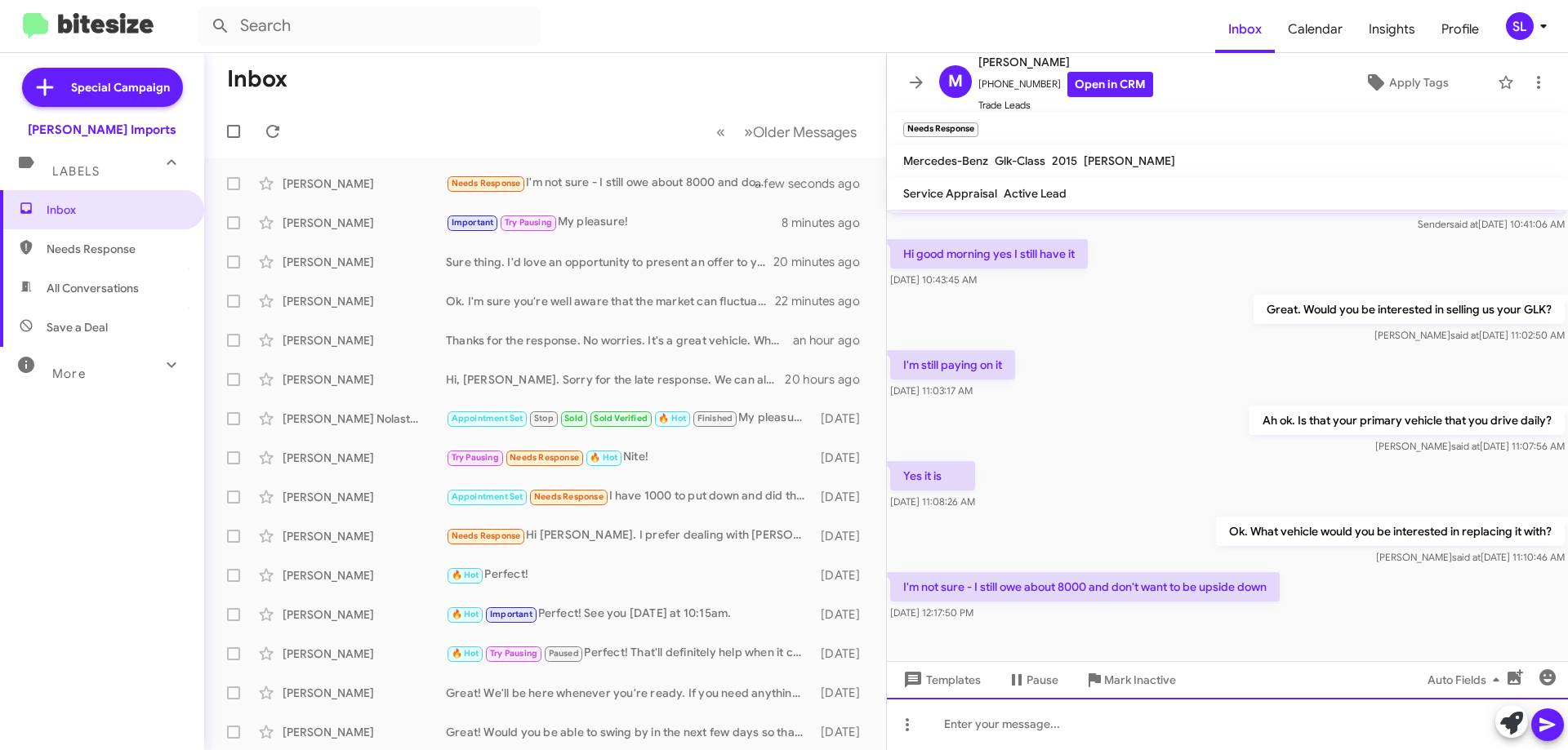
click at [1125, 731] on div at bounding box center [1227, 724] width 681 height 52
click at [1050, 734] on div at bounding box center [1227, 724] width 681 height 52
click at [1002, 724] on div "I'd love" at bounding box center [1227, 724] width 681 height 52
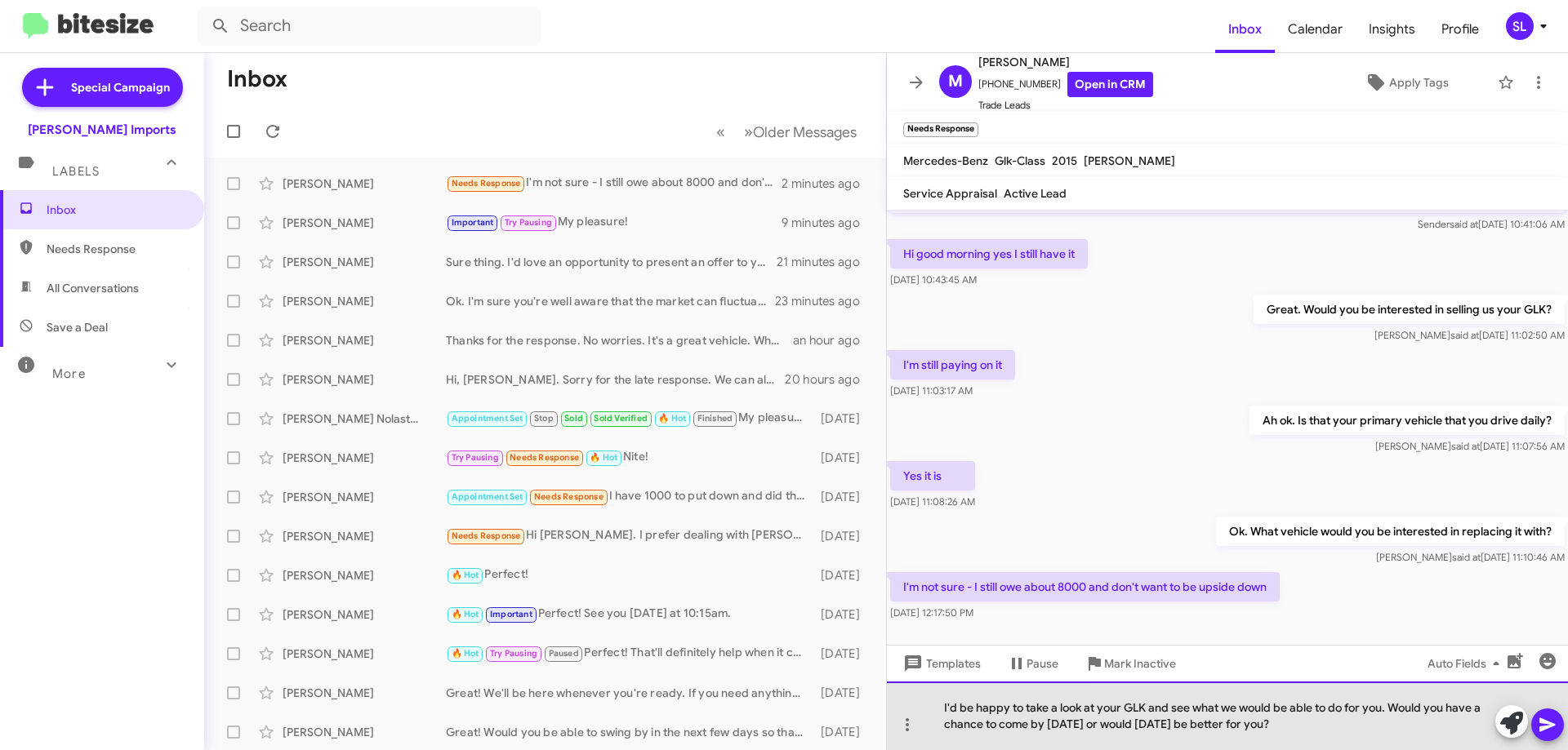
click at [1266, 714] on div "I'd be happy to take a look at your GLK and see what we would be able to do for…" at bounding box center [1227, 716] width 681 height 69
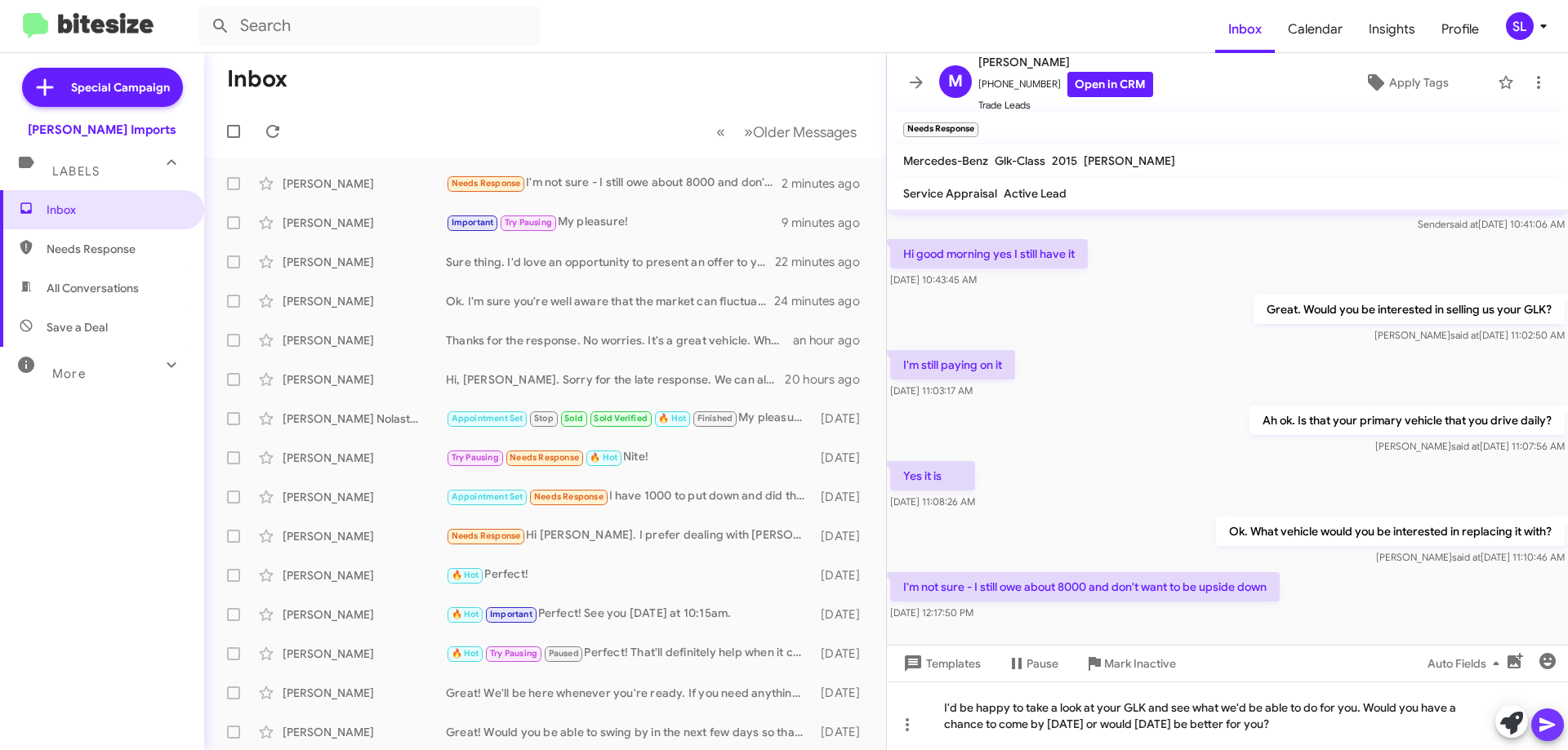
click at [1555, 719] on icon at bounding box center [1547, 724] width 19 height 19
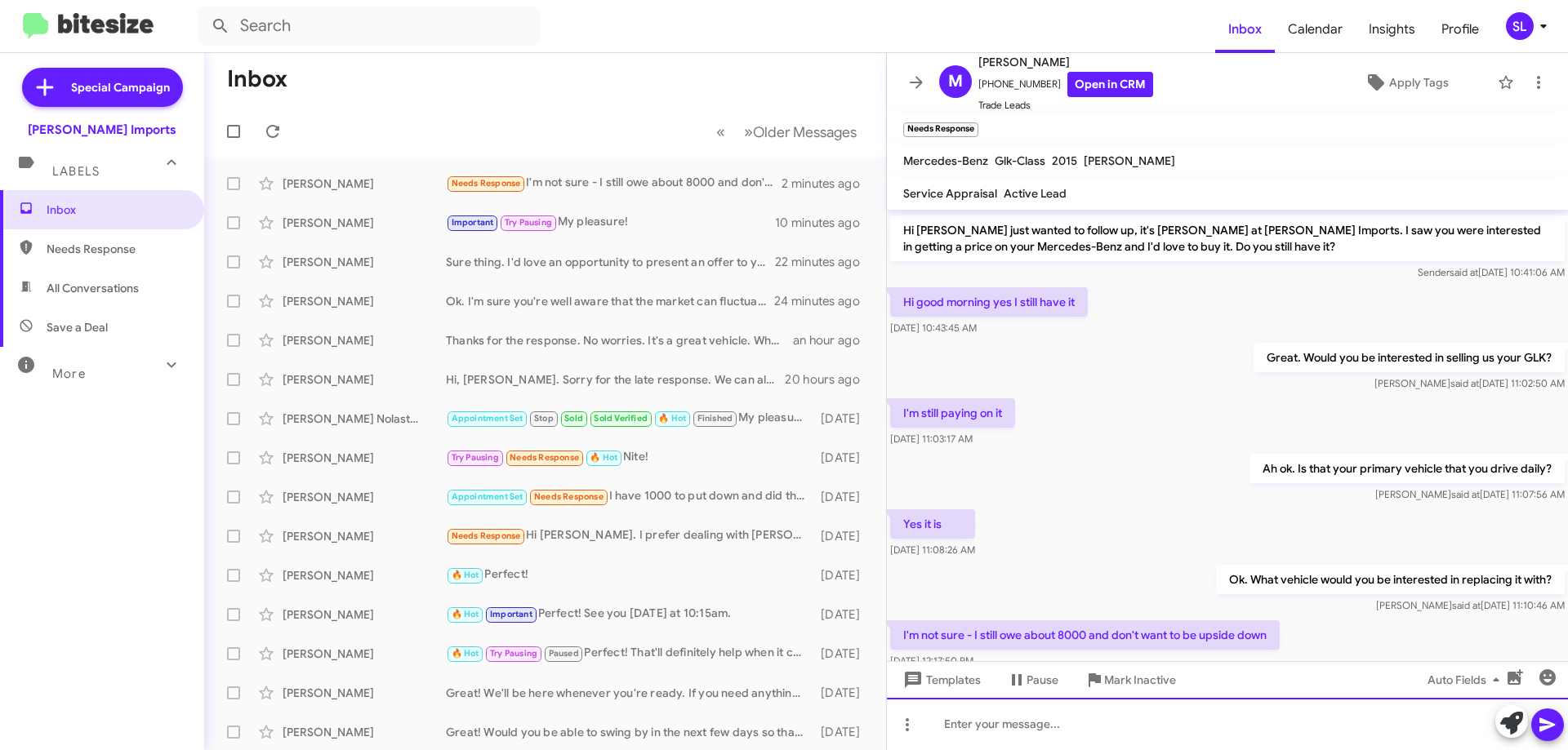
scroll to position [193, 0]
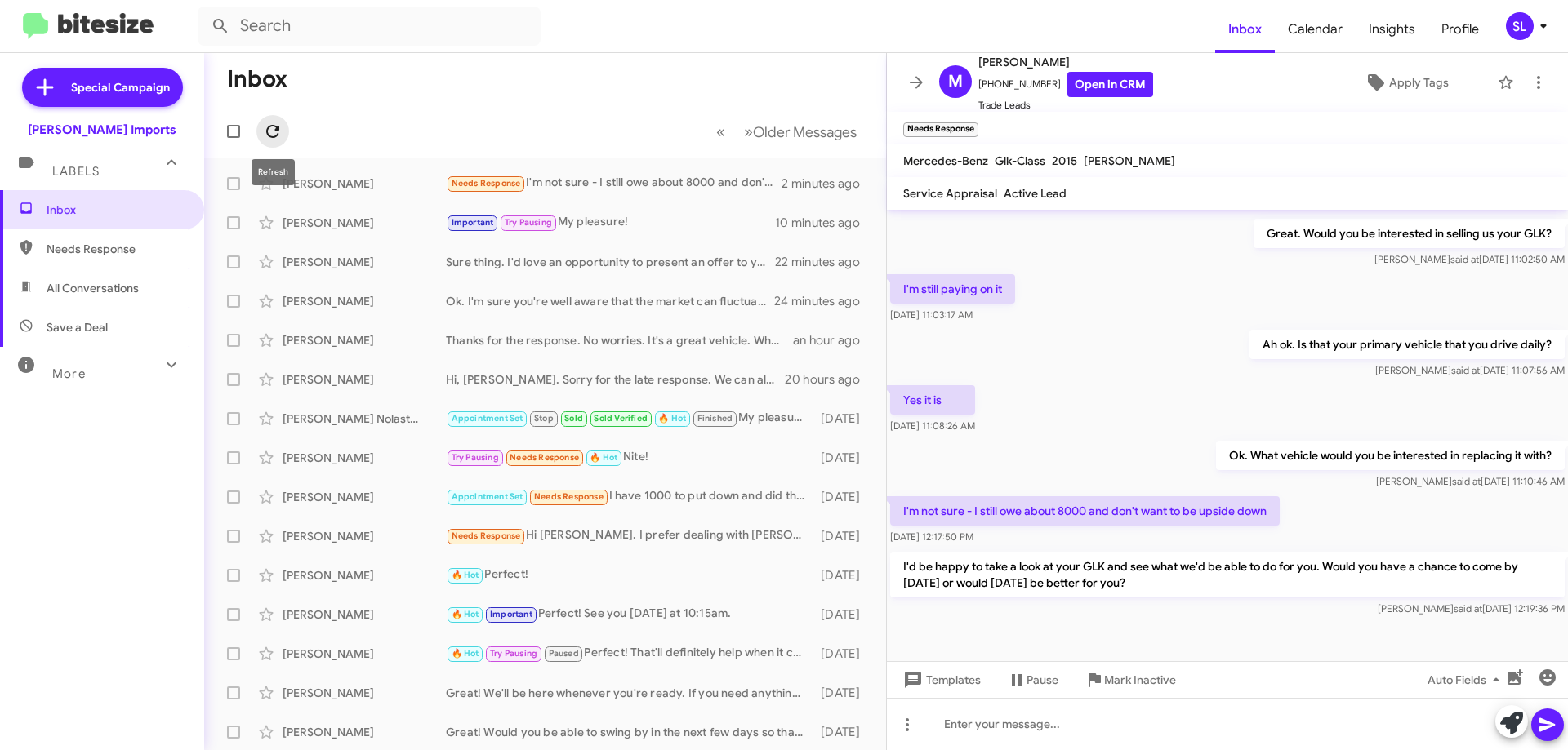
click at [285, 121] on button at bounding box center [273, 131] width 33 height 33
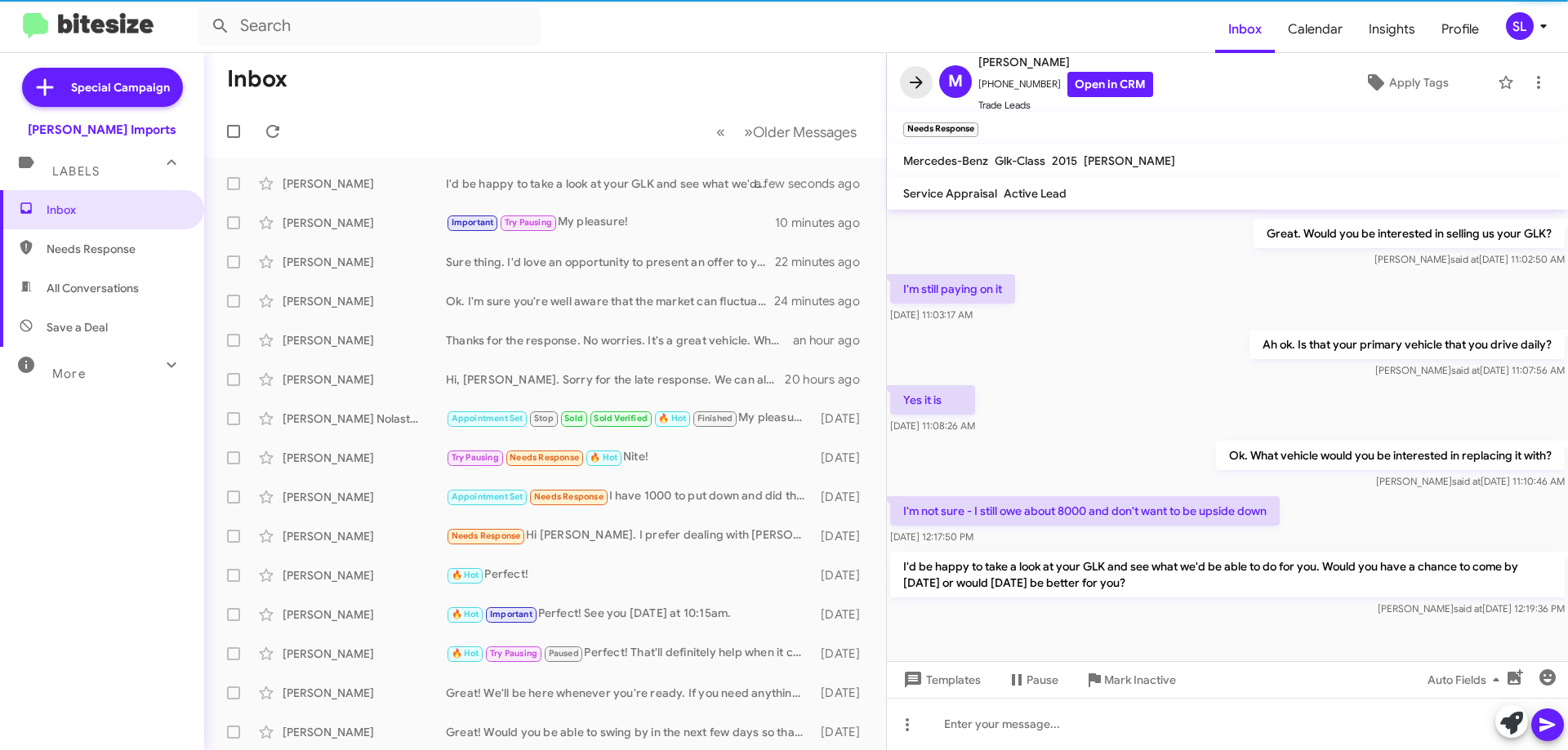
click at [916, 85] on icon at bounding box center [916, 82] width 19 height 19
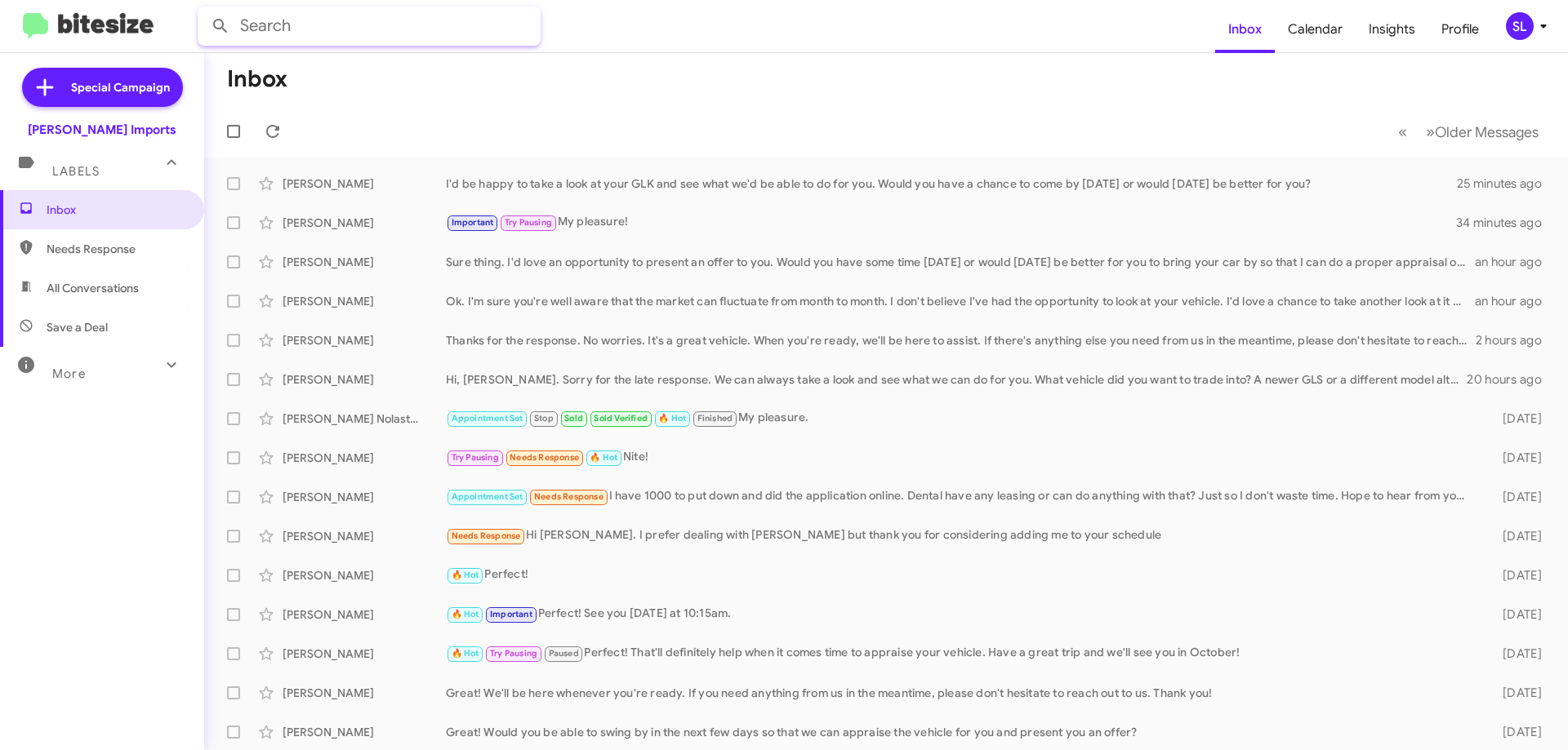
click at [321, 12] on input "text" at bounding box center [369, 26] width 343 height 39
type input "llc"
click at [204, 10] on button at bounding box center [220, 26] width 33 height 33
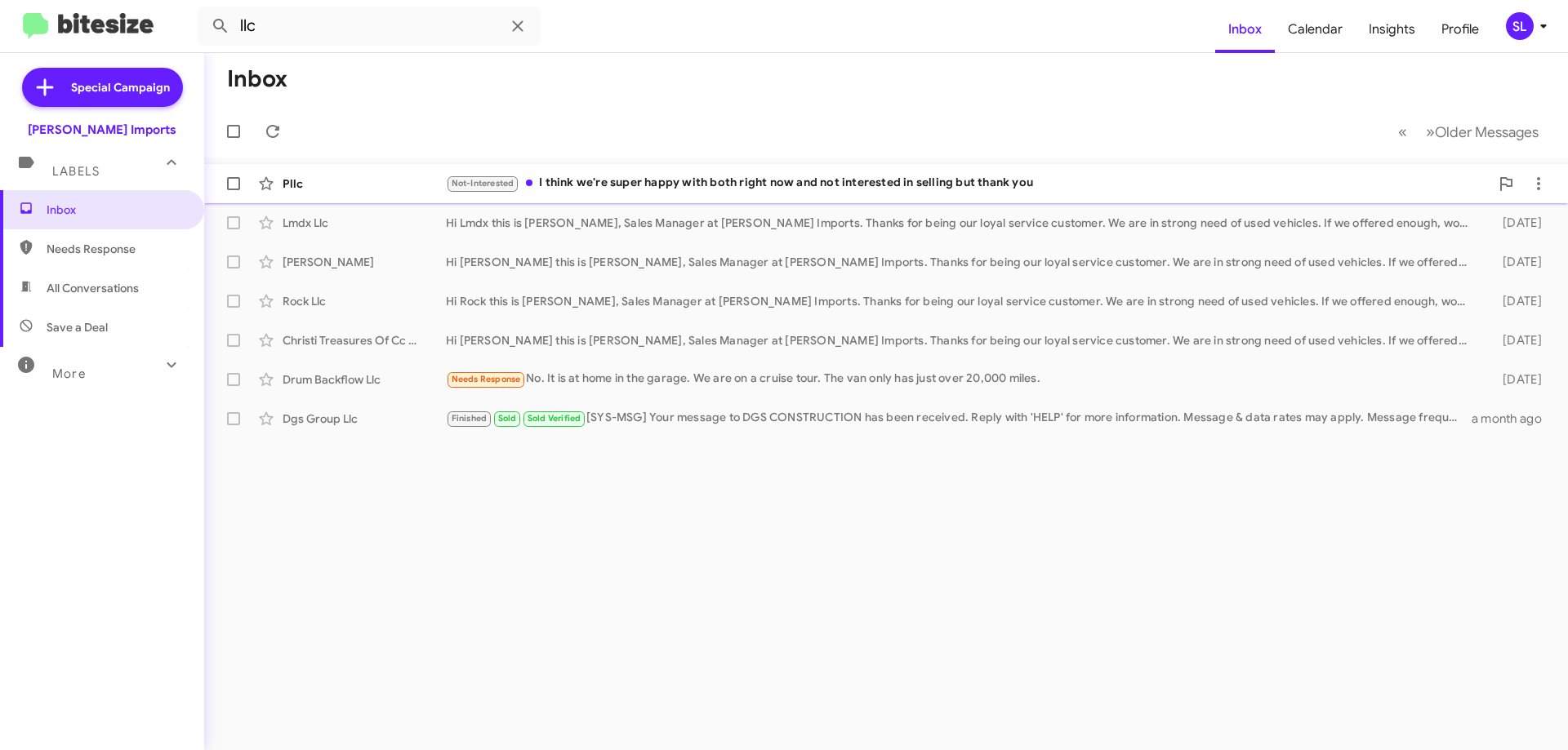
click at [756, 186] on div "Not-Interested I think we're super happy with both right now and not interested…" at bounding box center [967, 182] width 1043 height 19
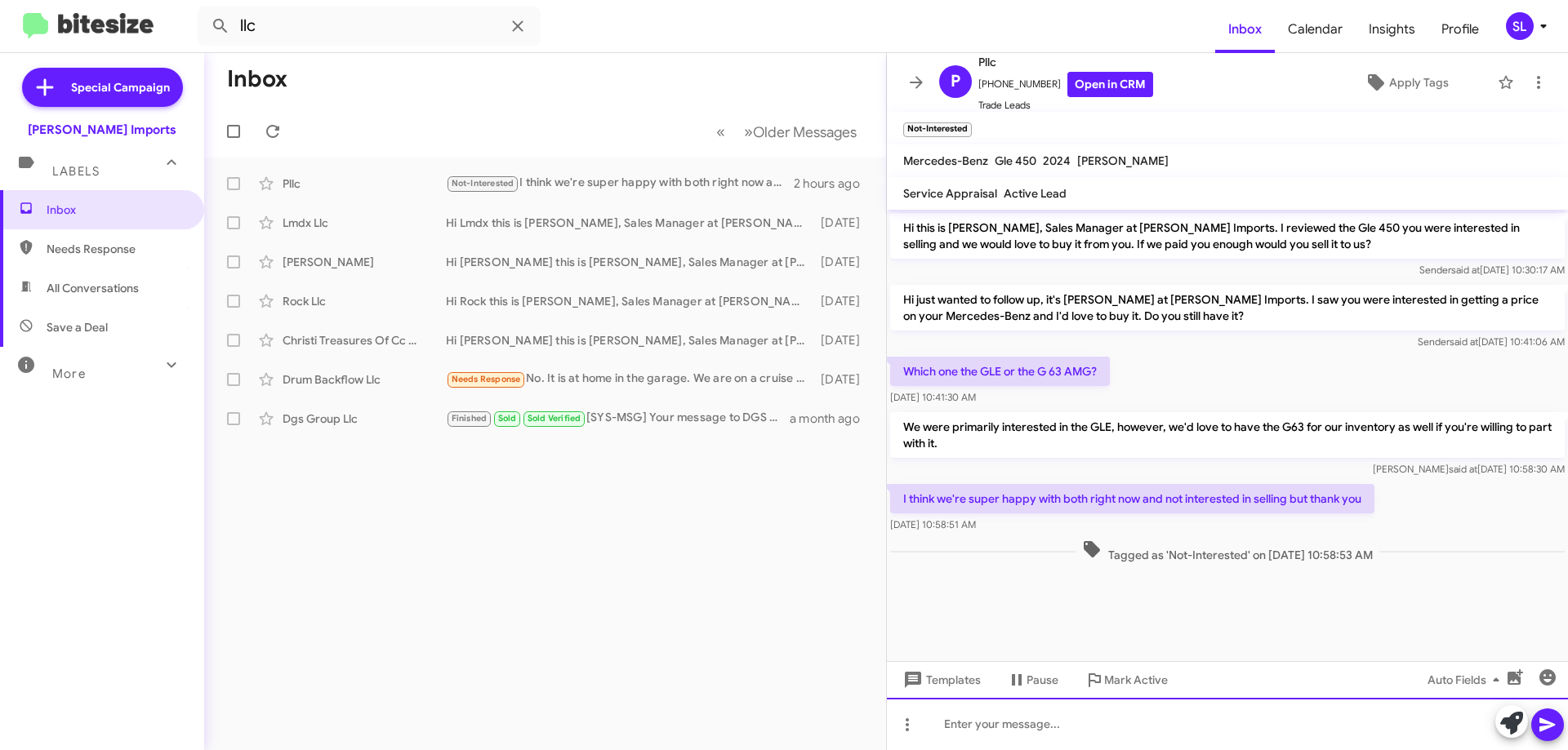
click at [1096, 731] on div at bounding box center [1227, 724] width 681 height 52
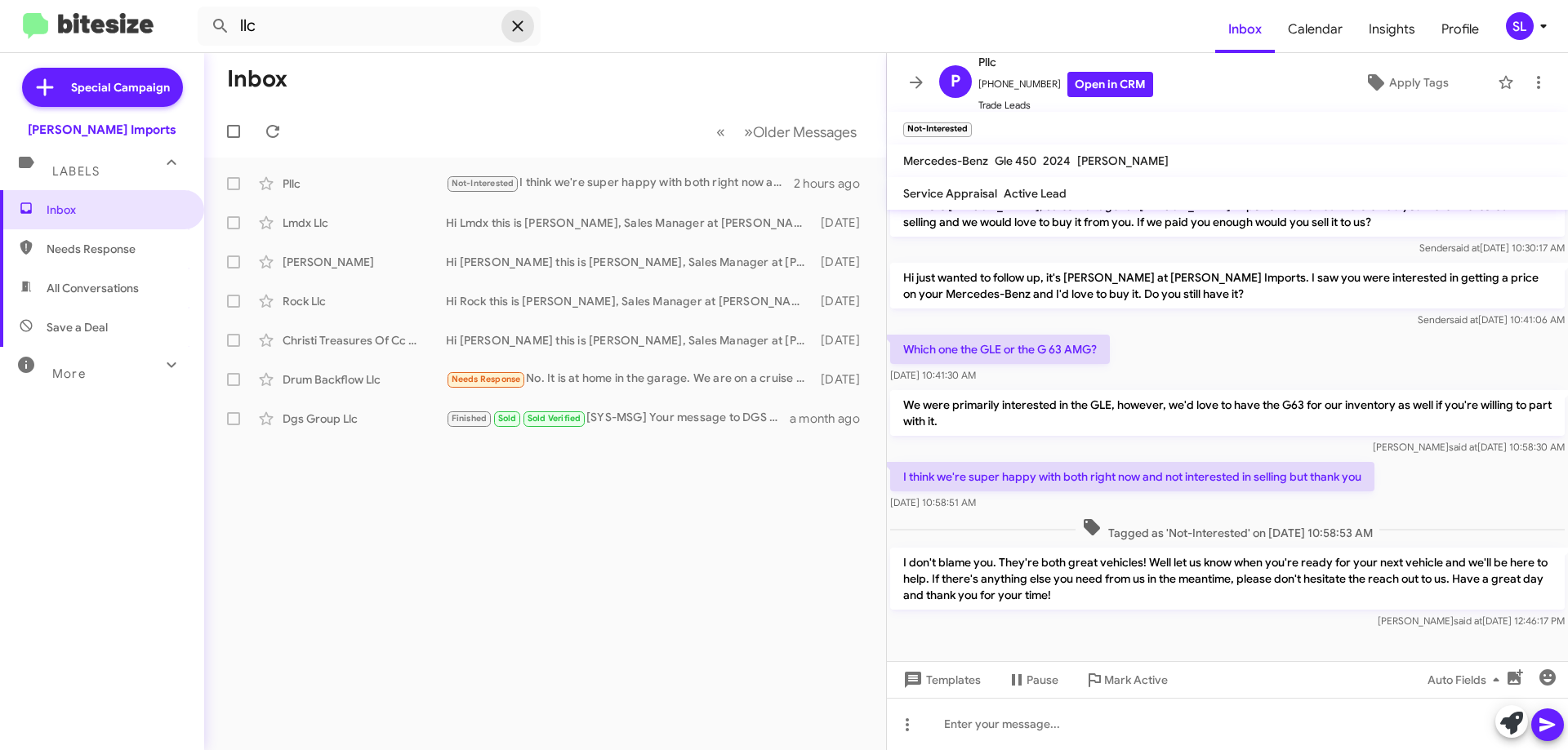
click at [521, 26] on icon at bounding box center [518, 26] width 19 height 19
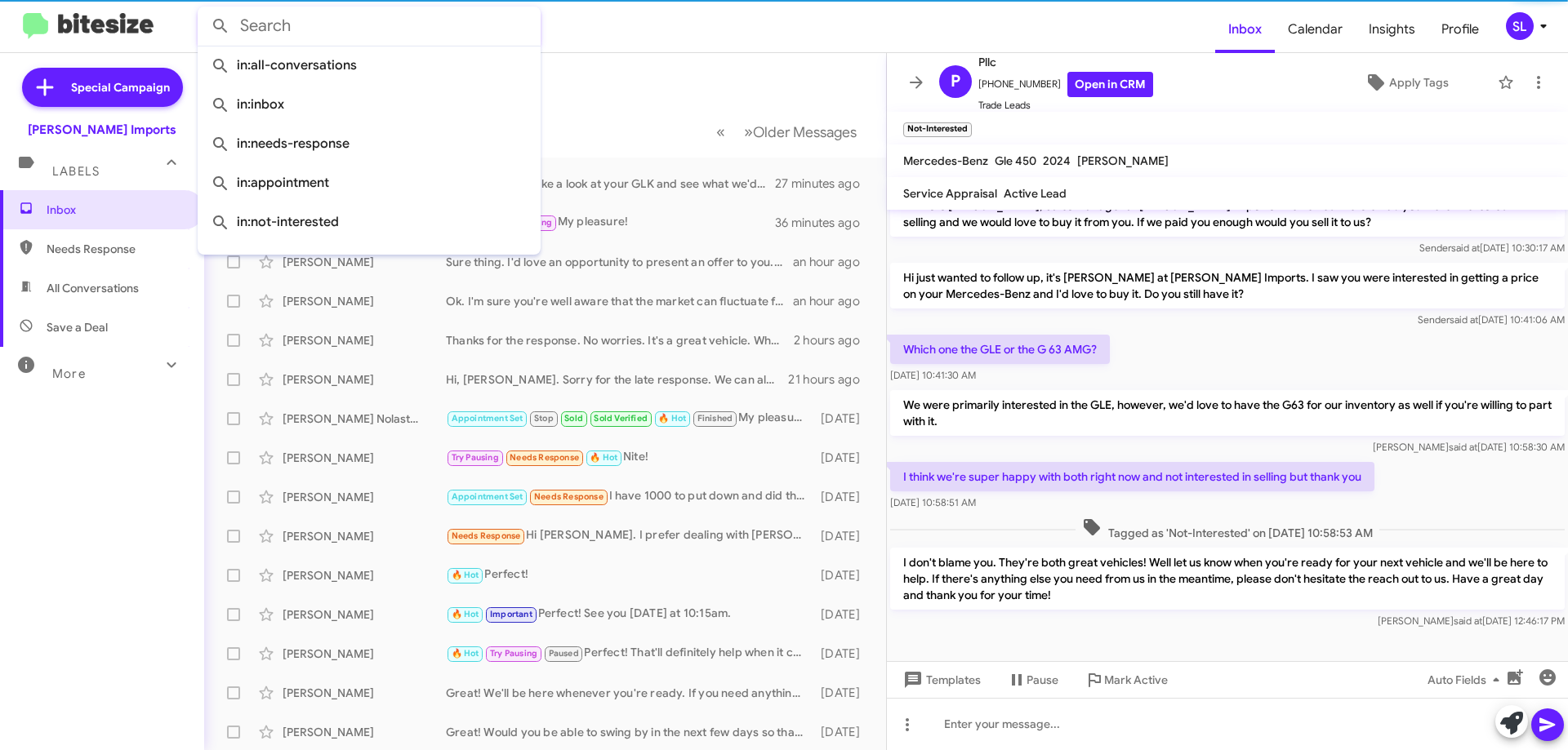
click at [401, 27] on input "text" at bounding box center [369, 26] width 343 height 39
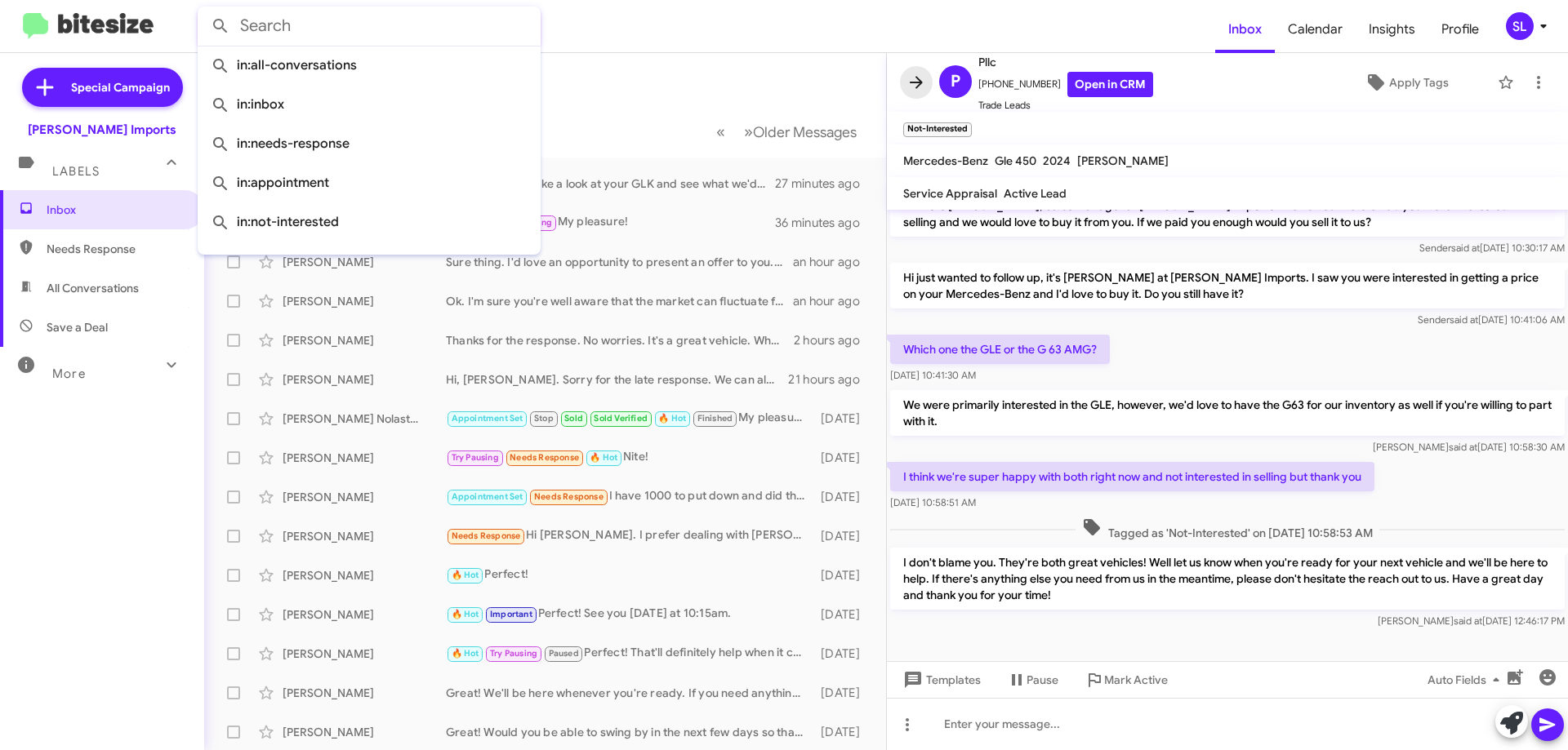
click at [905, 73] on span at bounding box center [915, 82] width 33 height 19
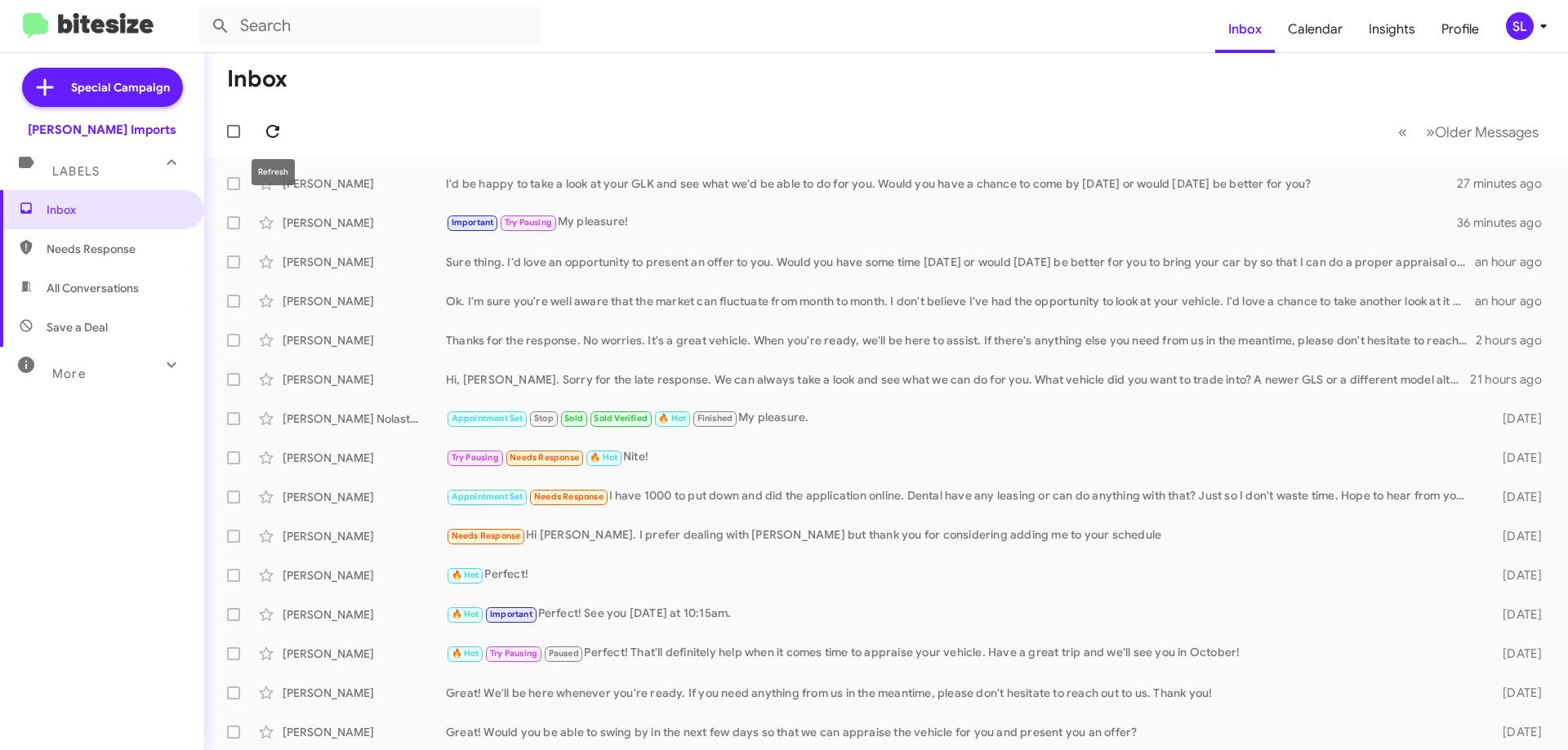
click at [262, 136] on span at bounding box center [273, 131] width 33 height 19
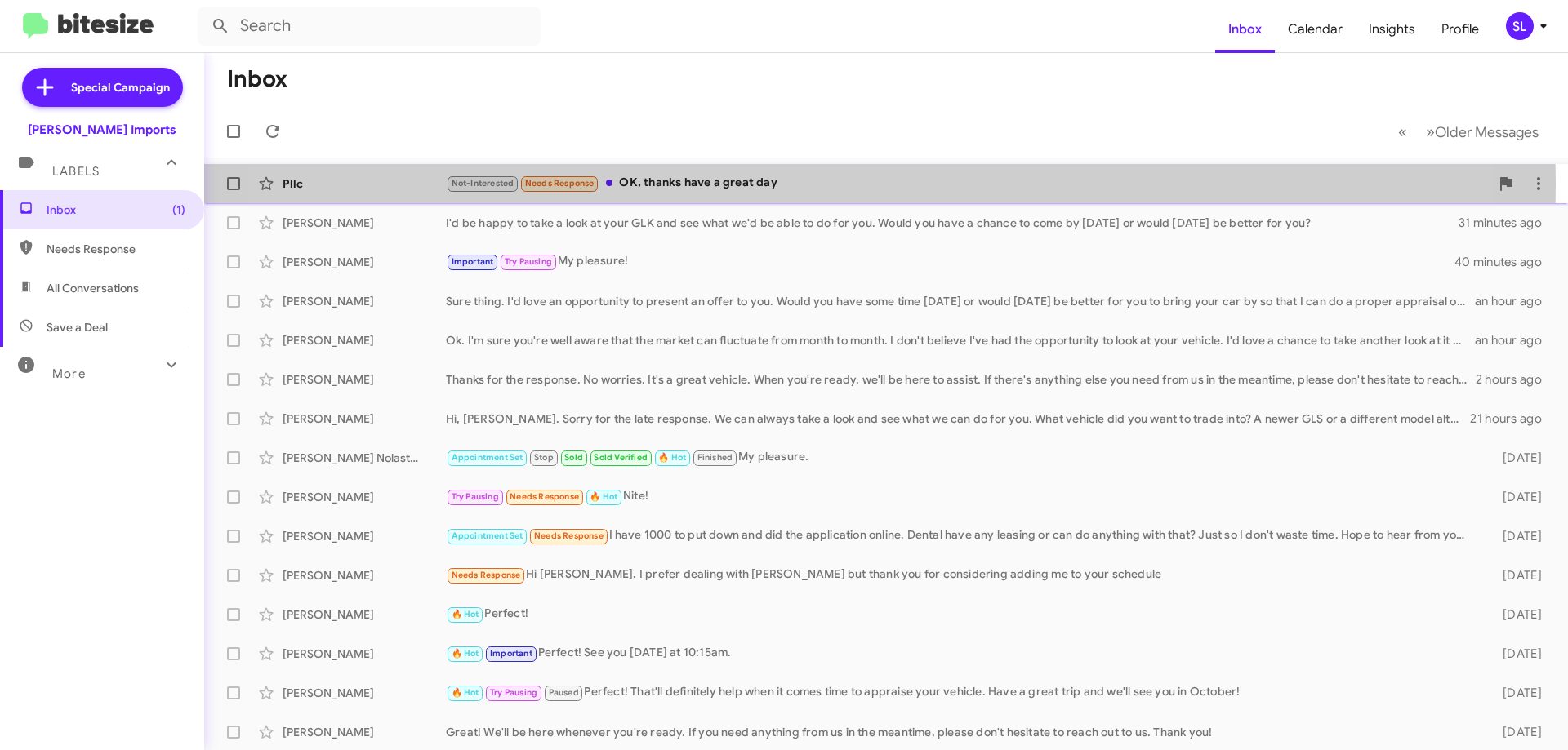
click at [798, 184] on div "Not-Interested Needs Response OK, thanks have a great day" at bounding box center [967, 182] width 1043 height 19
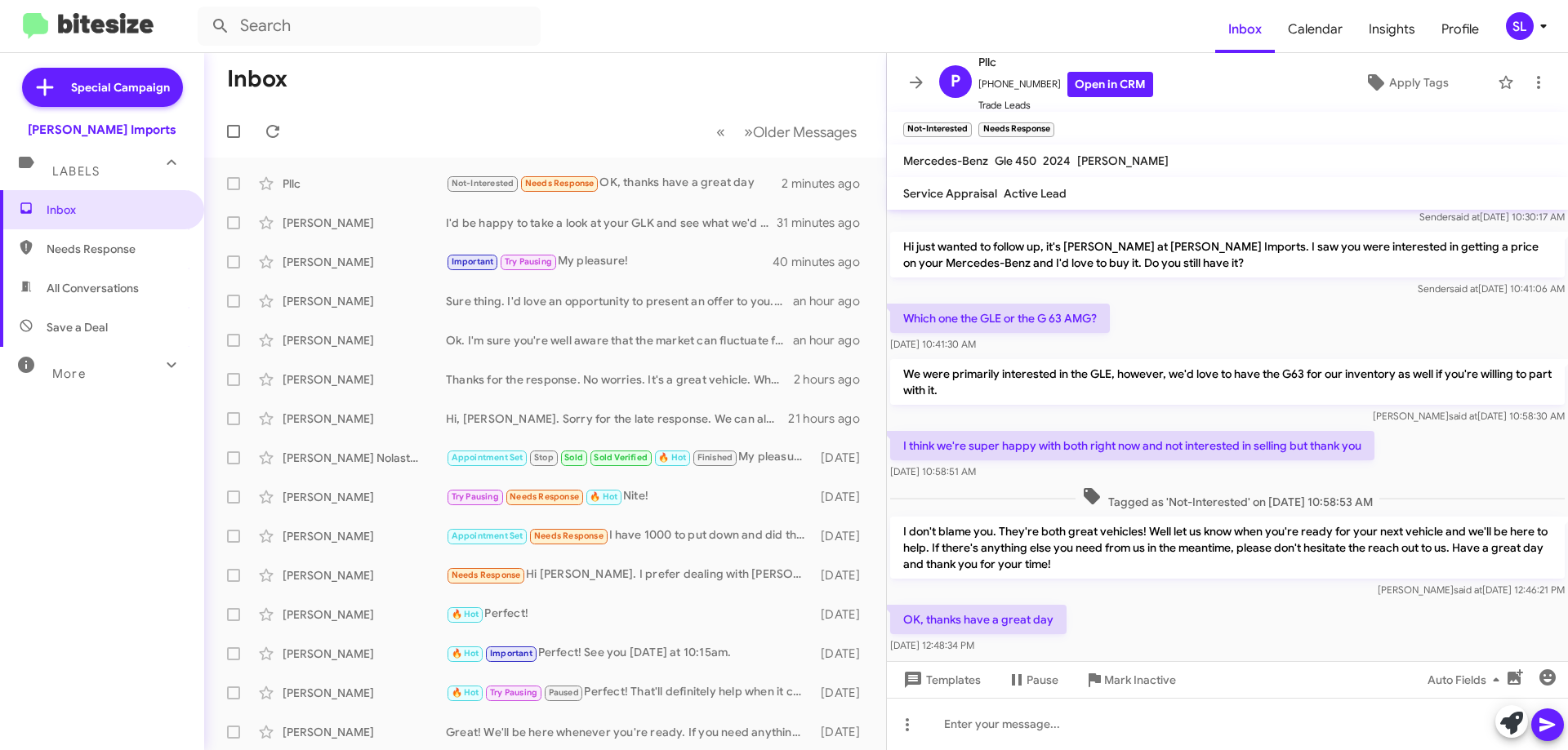
scroll to position [82, 0]
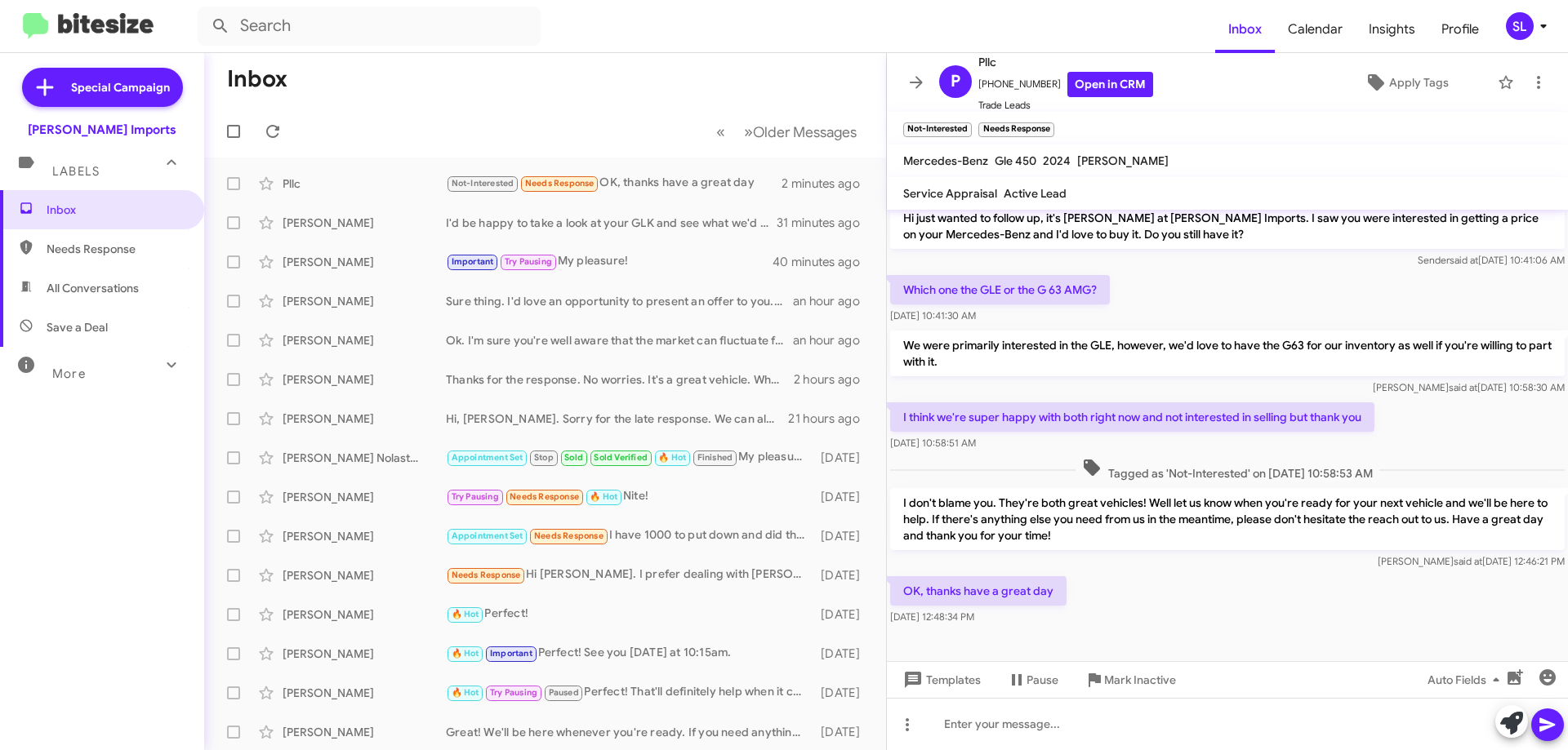
click at [906, 67] on mat-toolbar "P Pllc [PHONE_NUMBER] Open in CRM Trade Leads Apply Tags" at bounding box center [1227, 82] width 681 height 59
click at [916, 84] on icon at bounding box center [916, 82] width 19 height 19
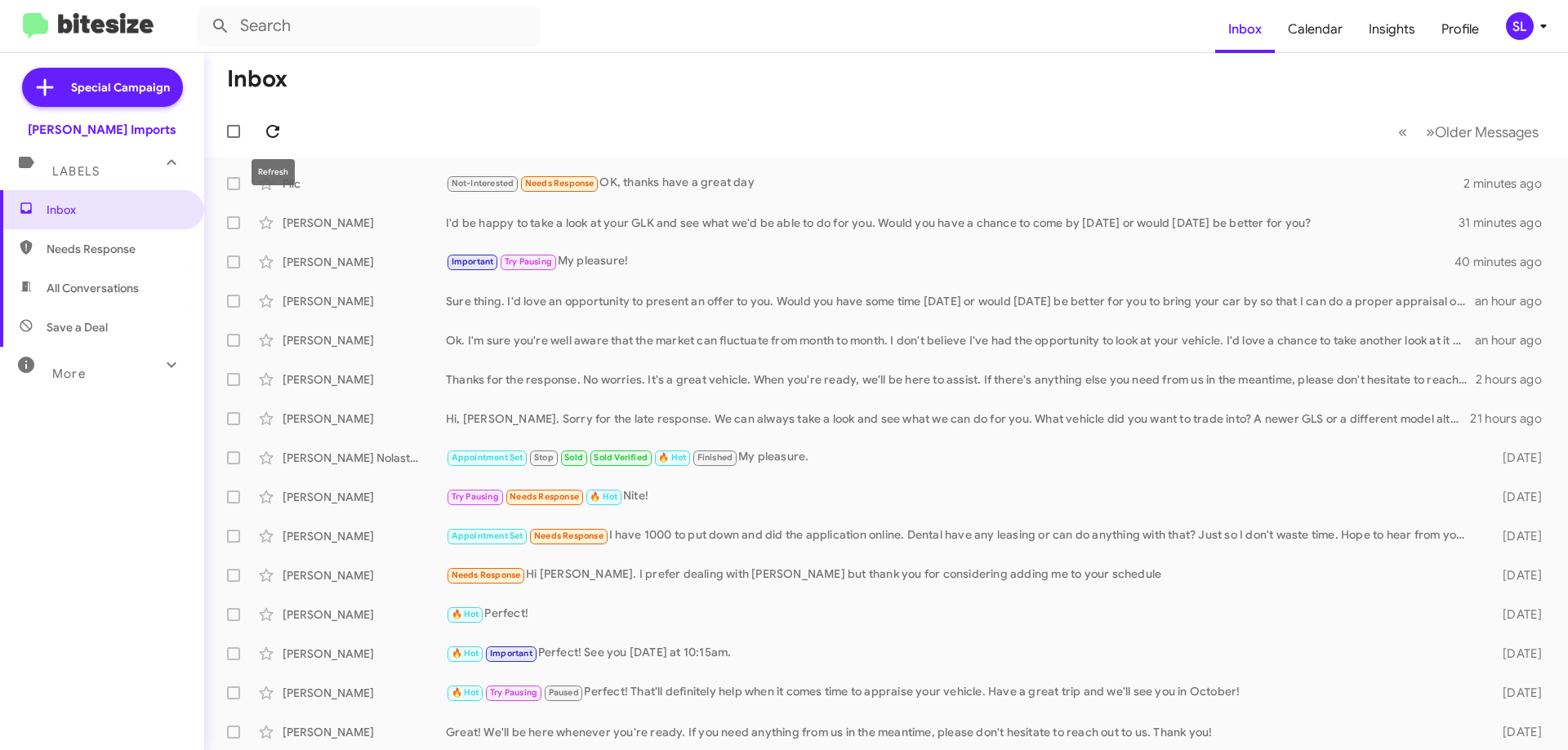
click at [277, 130] on icon at bounding box center [273, 131] width 13 height 13
click at [275, 127] on icon at bounding box center [273, 131] width 19 height 19
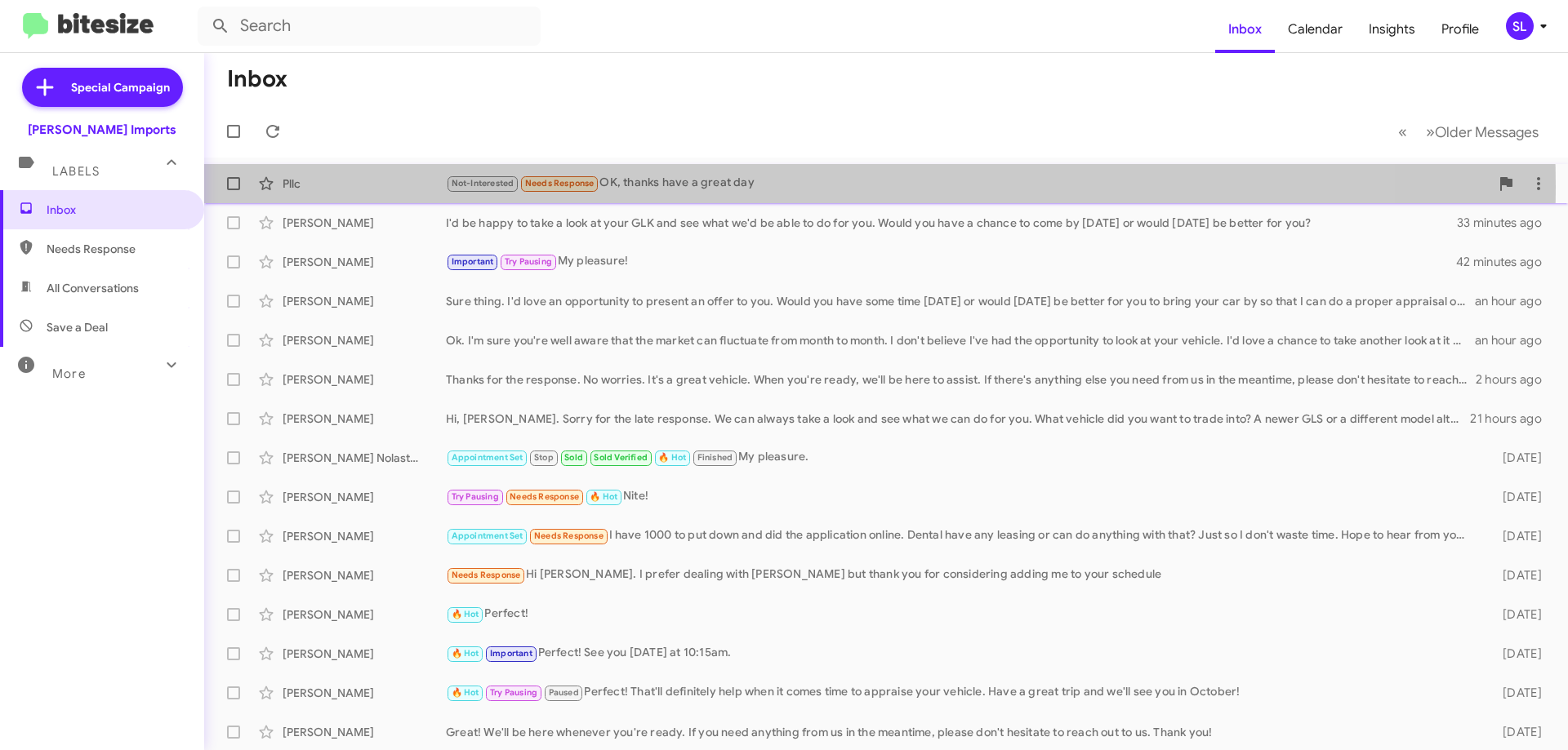
click at [749, 186] on div "Not-Interested Needs Response OK, thanks have a great day" at bounding box center [967, 182] width 1043 height 19
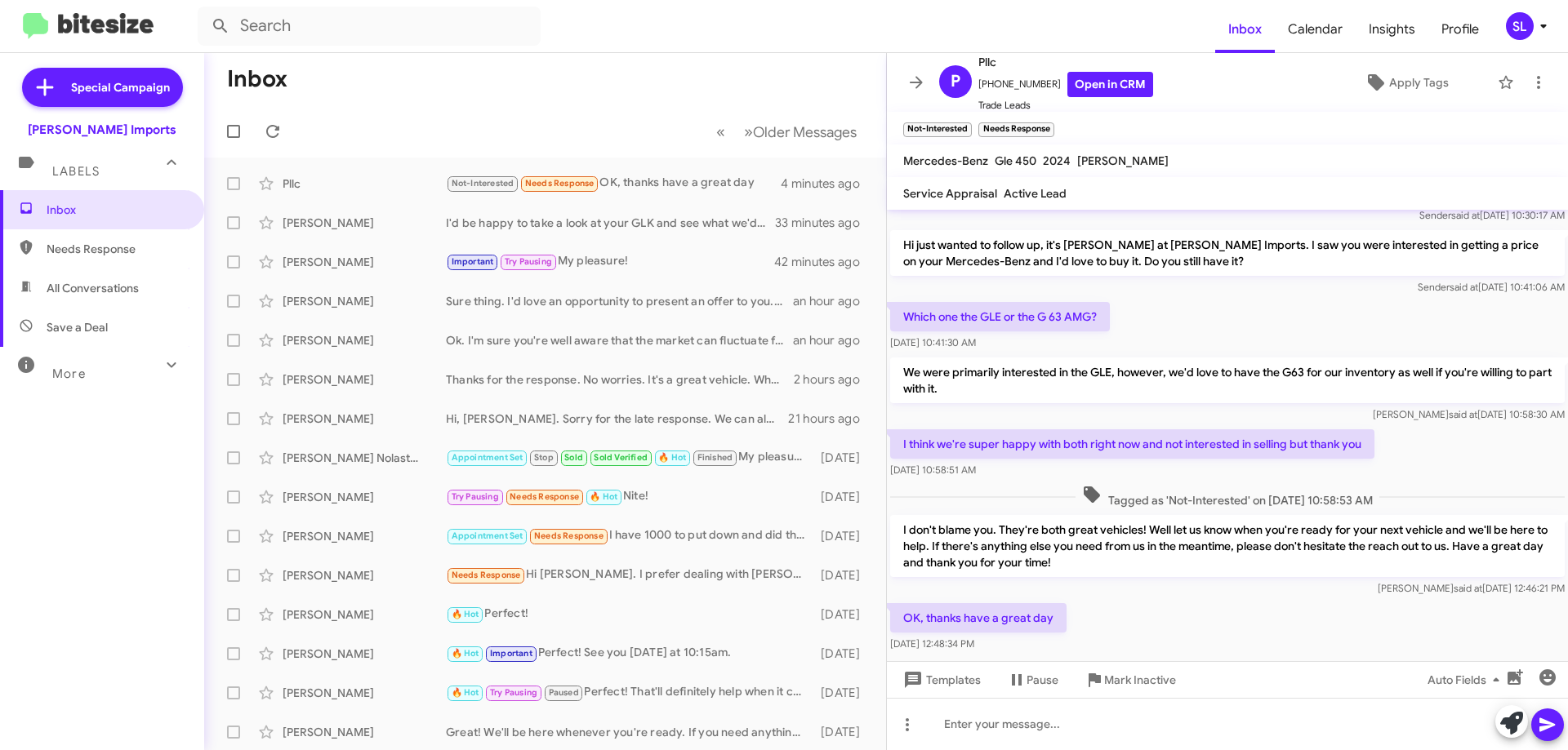
scroll to position [82, 0]
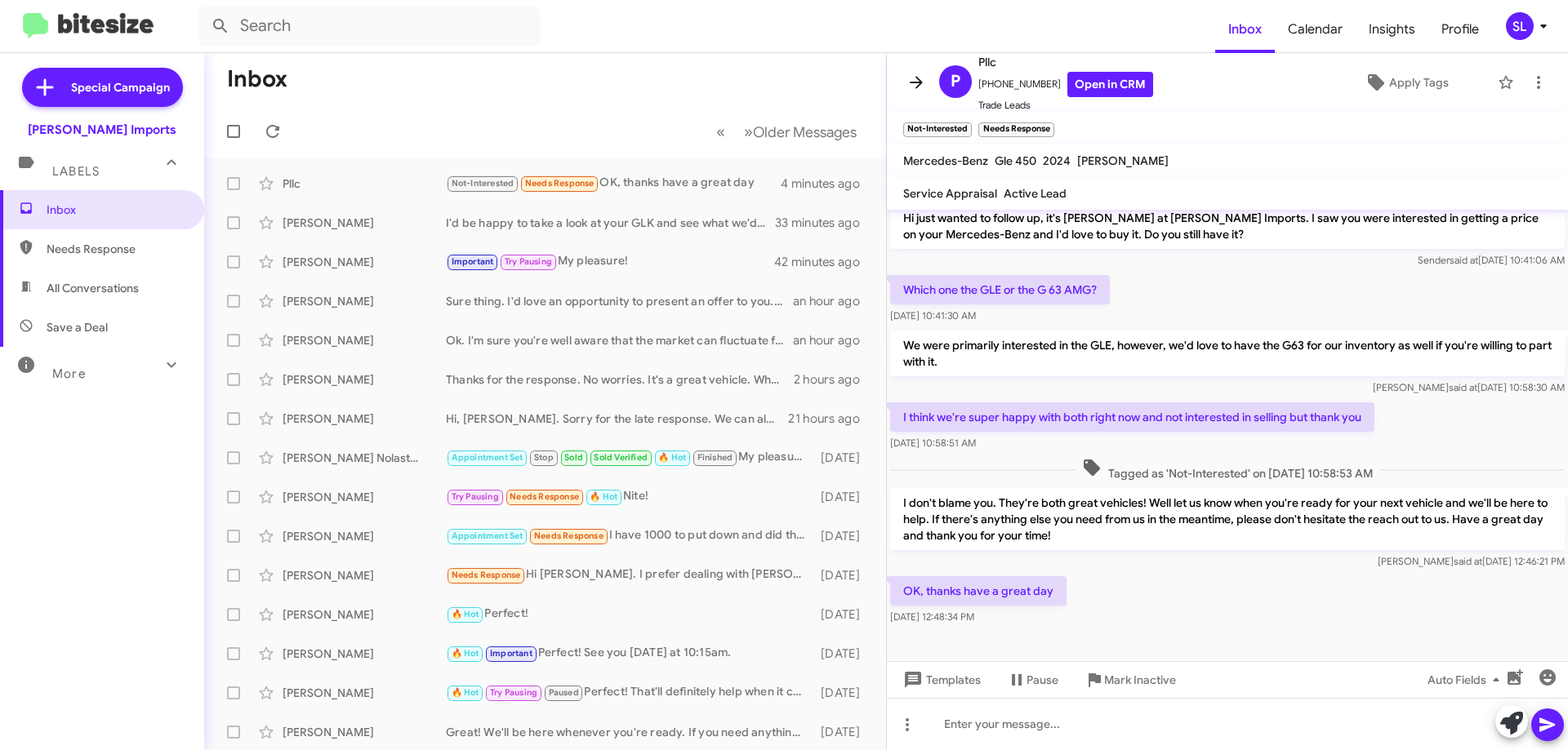
click at [910, 85] on icon at bounding box center [916, 82] width 19 height 19
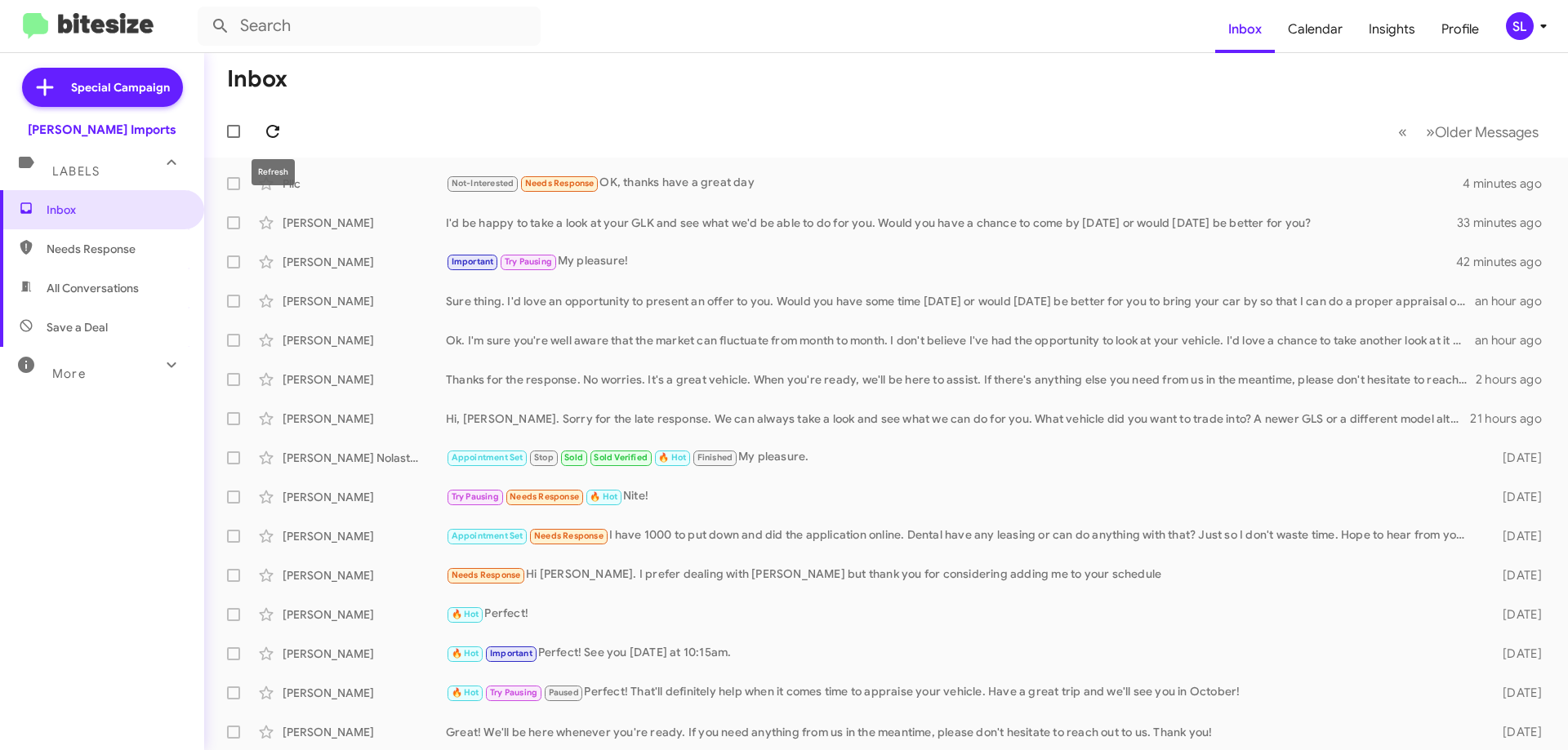
click at [266, 130] on icon at bounding box center [273, 131] width 19 height 19
click at [277, 131] on icon at bounding box center [273, 131] width 19 height 19
